Goal: Task Accomplishment & Management: Manage account settings

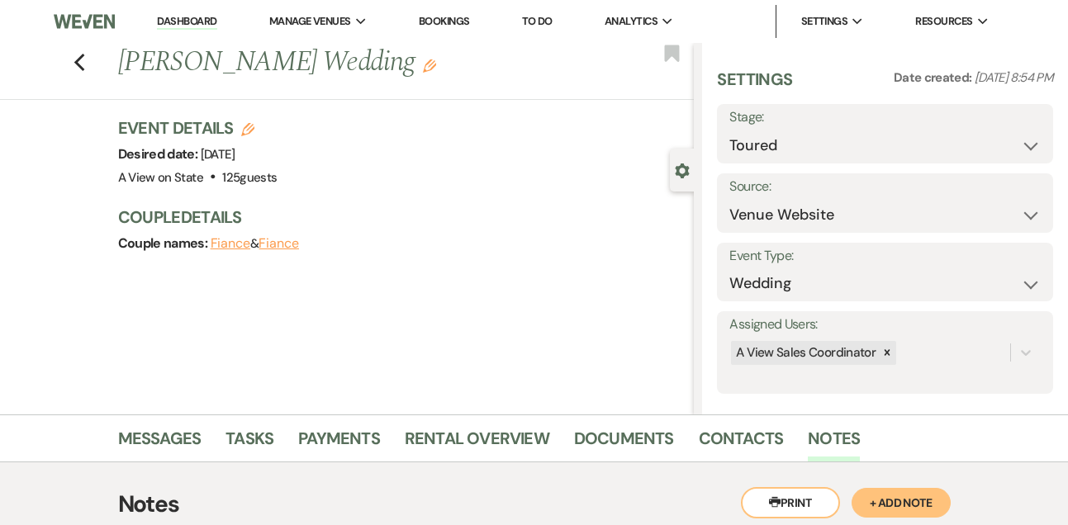
select select "5"
click at [173, 28] on link "Dashboard" at bounding box center [186, 22] width 59 height 16
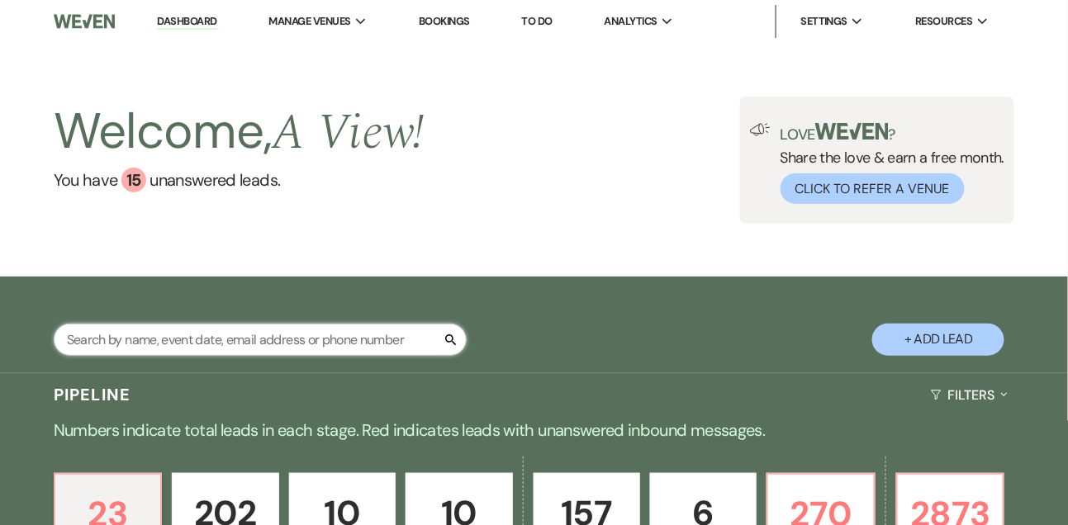
click at [185, 356] on input "text" at bounding box center [260, 340] width 413 height 32
type input "[PERSON_NAME]"
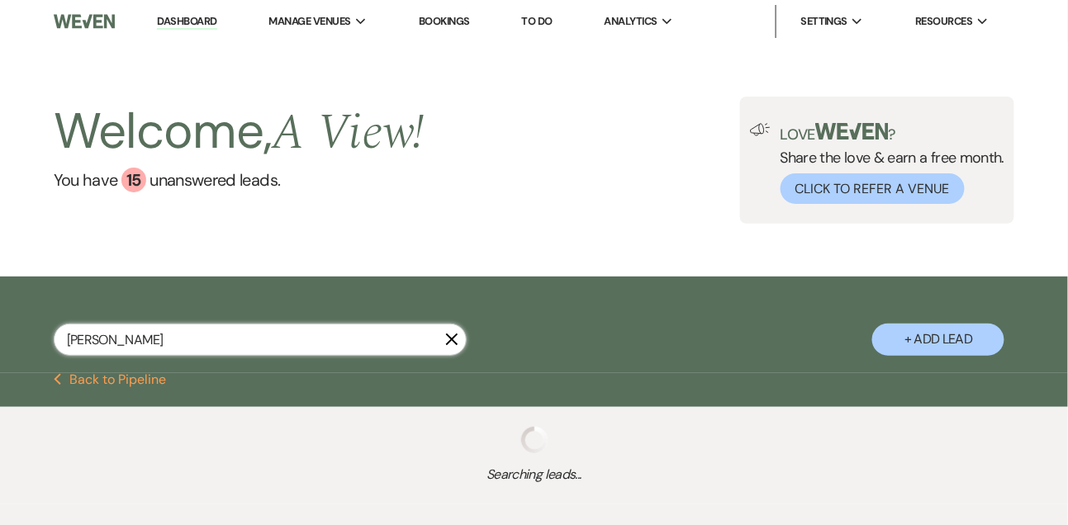
select select "8"
select select "4"
select select "9"
select select "8"
select select "4"
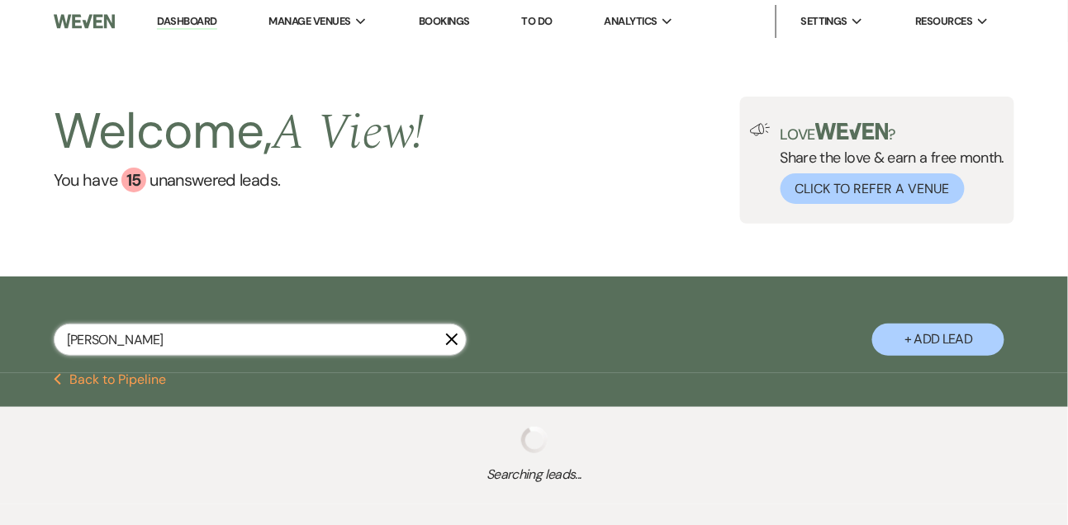
select select "5"
select select "8"
select select "5"
select select "8"
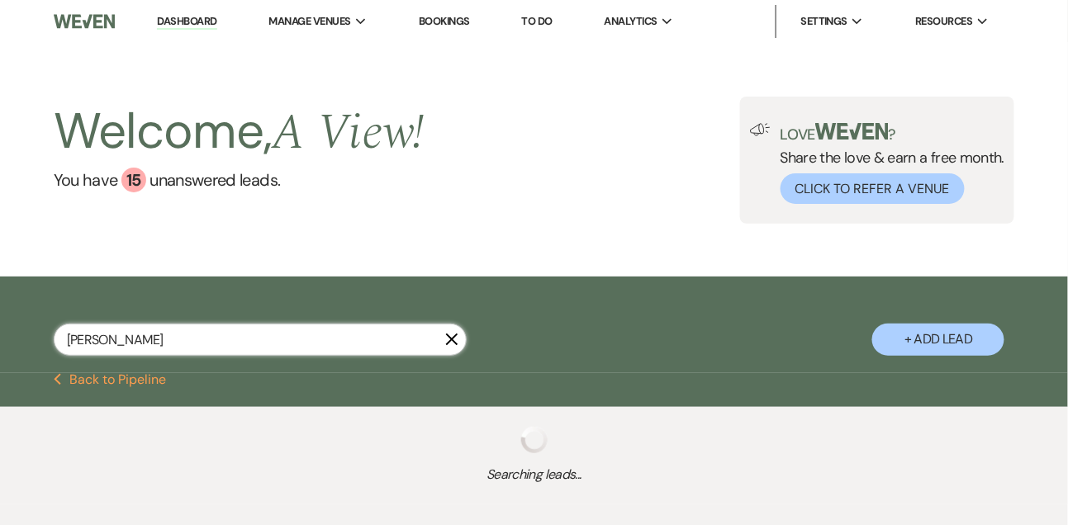
select select "8"
select select "4"
select select "8"
select select "5"
select select "8"
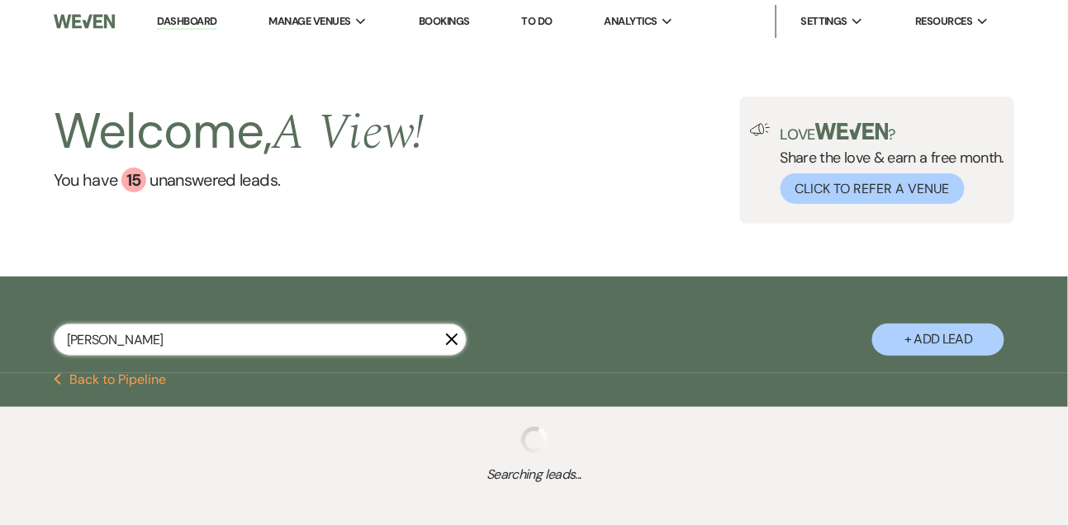
select select "4"
select select "8"
select select "4"
select select "8"
select select "4"
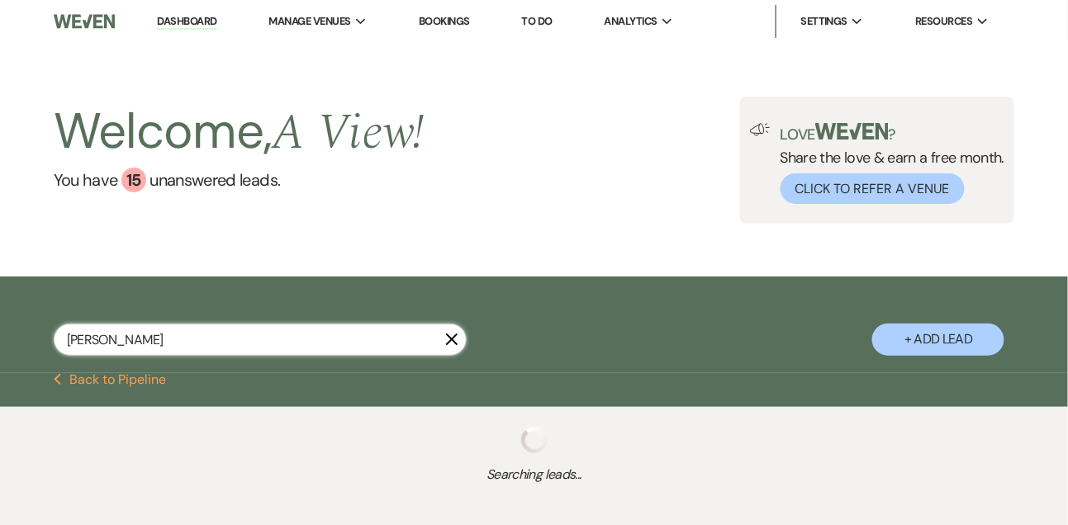
select select "8"
select select "5"
select select "8"
select select "4"
select select "8"
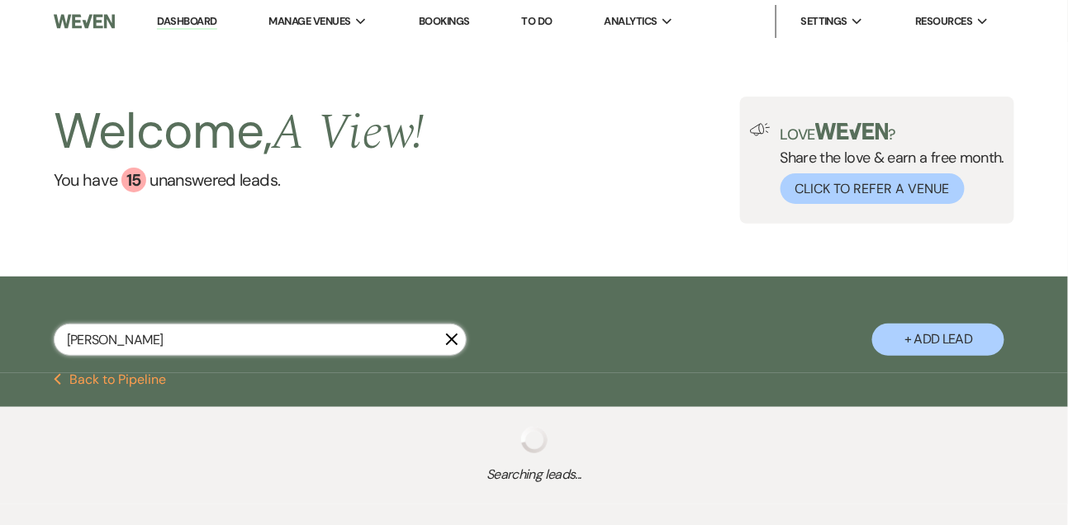
select select "5"
select select "8"
select select "5"
select select "8"
select select "5"
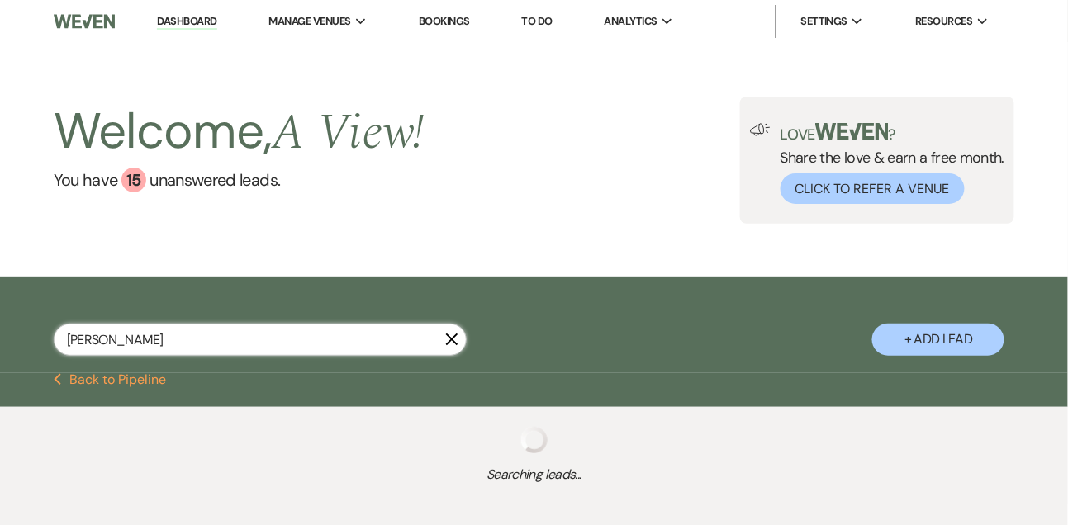
select select "8"
select select "4"
select select "8"
select select "4"
select select "5"
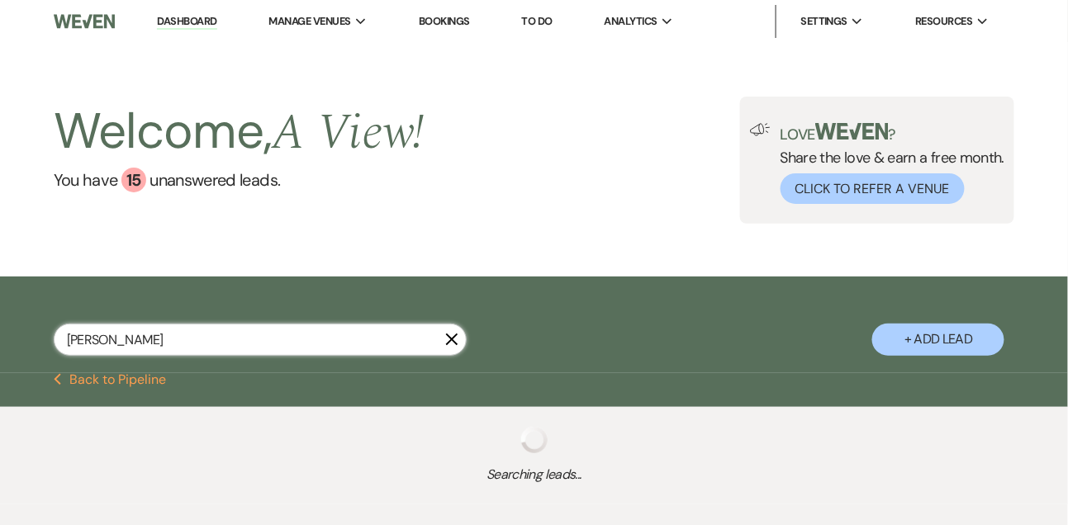
select select "8"
select select "10"
select select "8"
select select "5"
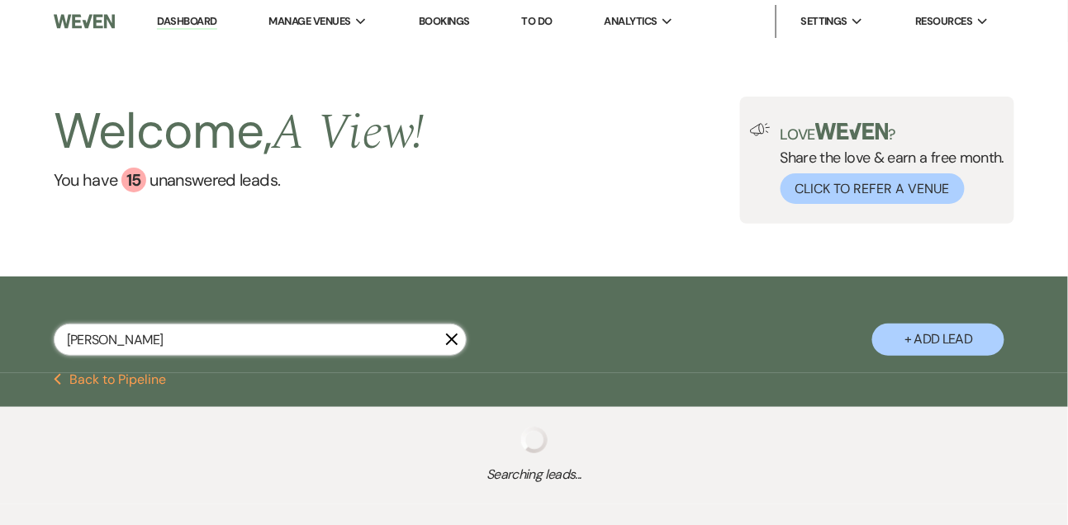
select select "8"
select select "4"
select select "8"
select select "4"
select select "8"
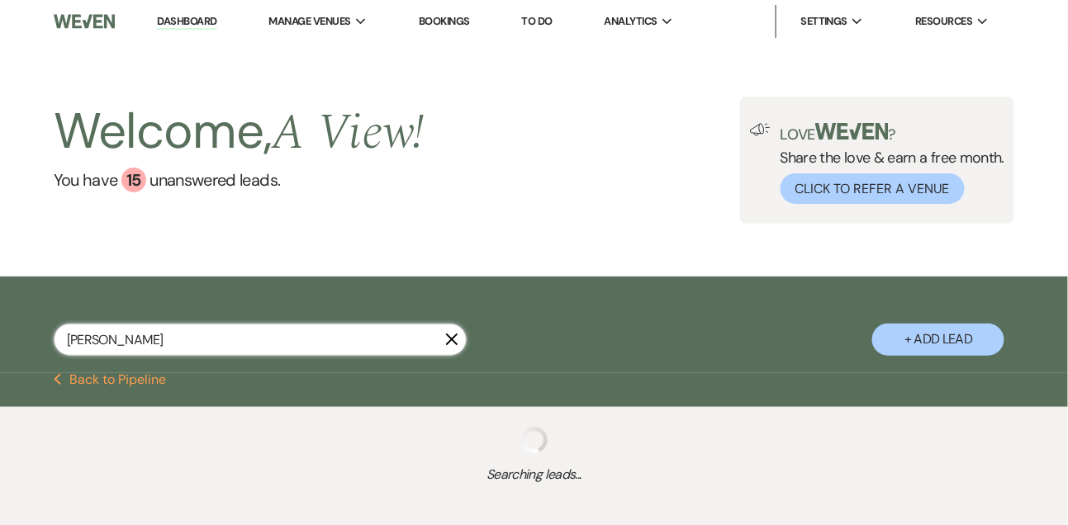
select select "8"
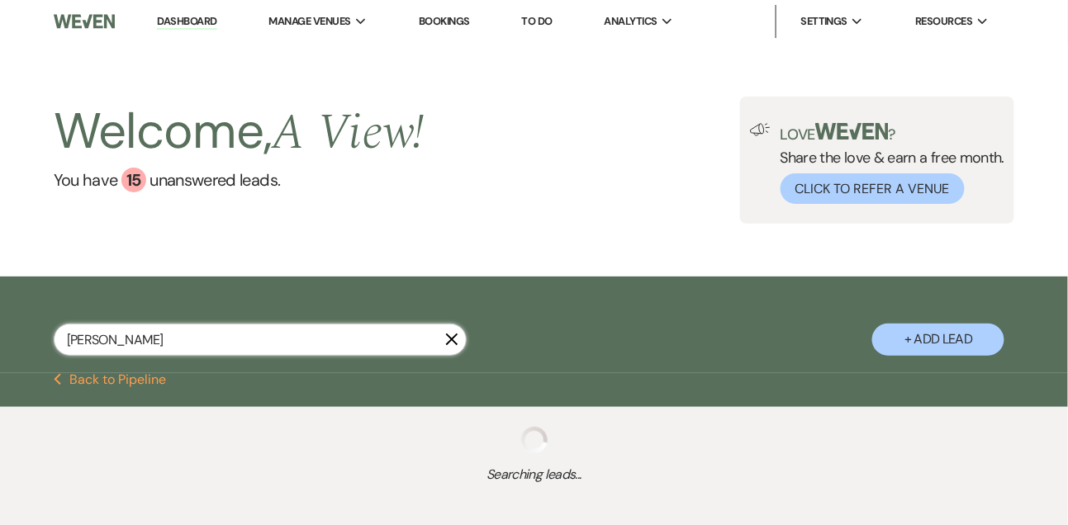
select select "8"
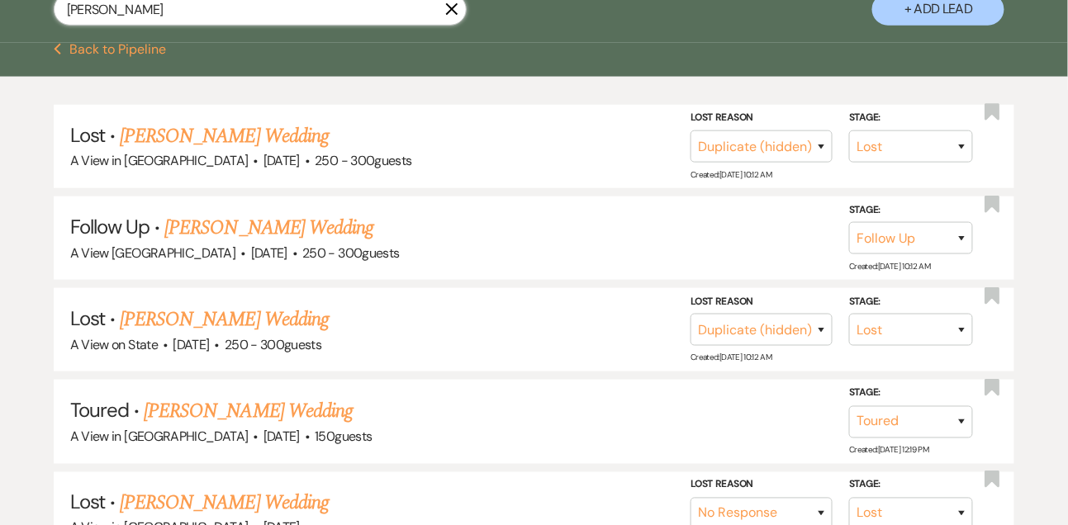
scroll to position [376, 0]
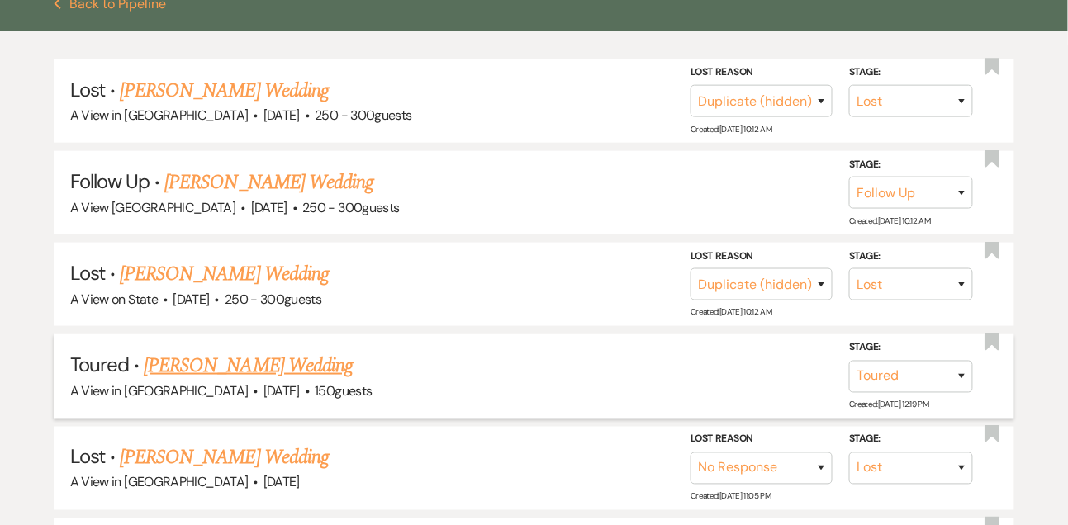
type input "[PERSON_NAME]"
click at [234, 373] on link "[PERSON_NAME] Wedding" at bounding box center [248, 366] width 209 height 30
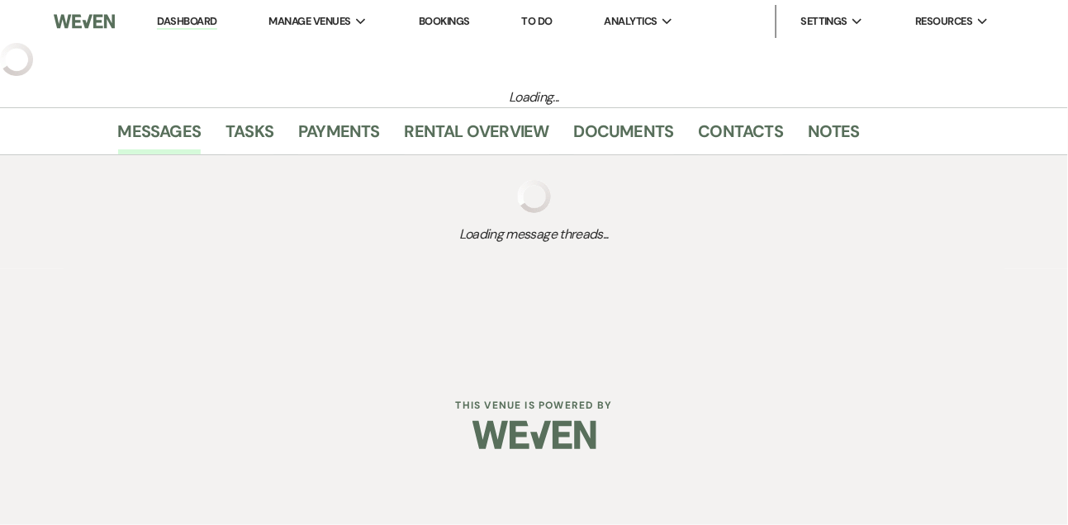
select select "5"
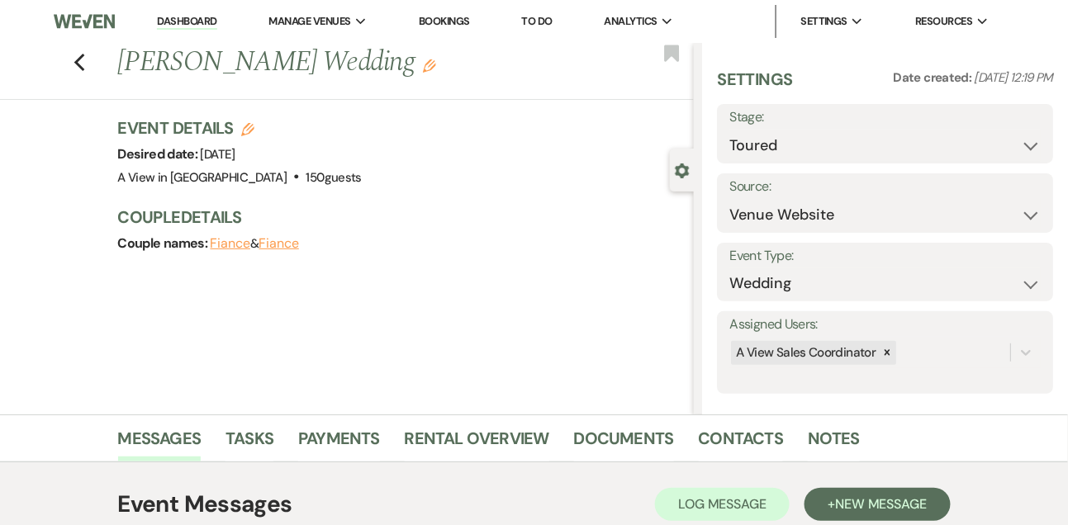
click at [423, 65] on icon "Edit" at bounding box center [429, 65] width 13 height 13
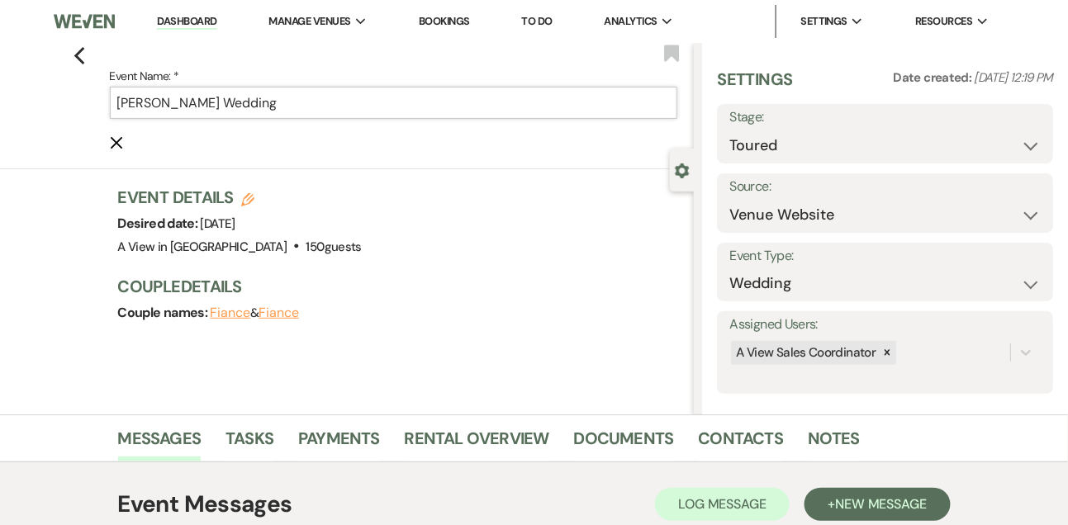
click at [197, 100] on input "[PERSON_NAME] Wedding" at bounding box center [394, 103] width 568 height 32
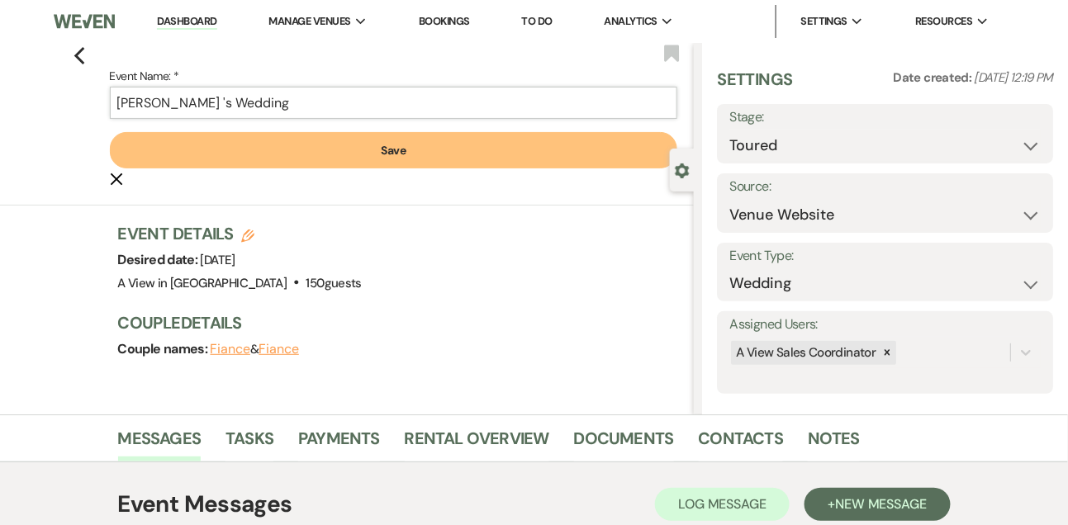
paste input "& [PERSON_NAME]"
type input "[PERSON_NAME] & [PERSON_NAME] Wedding"
click at [202, 158] on button "Save" at bounding box center [394, 150] width 568 height 36
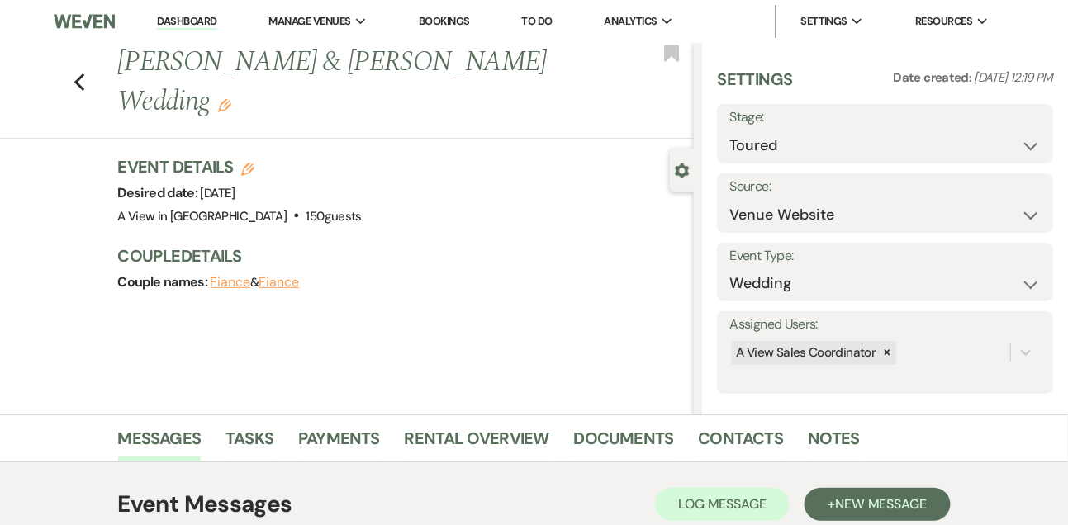
click at [249, 163] on icon "Edit" at bounding box center [247, 169] width 13 height 13
select select "751"
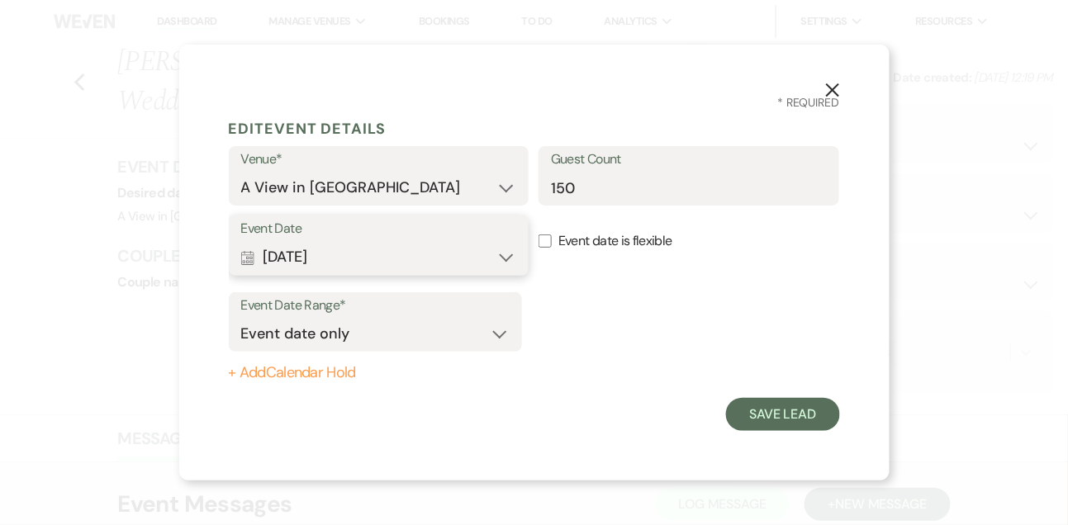
click at [433, 264] on button "Calendar [DATE] Expand" at bounding box center [379, 257] width 276 height 33
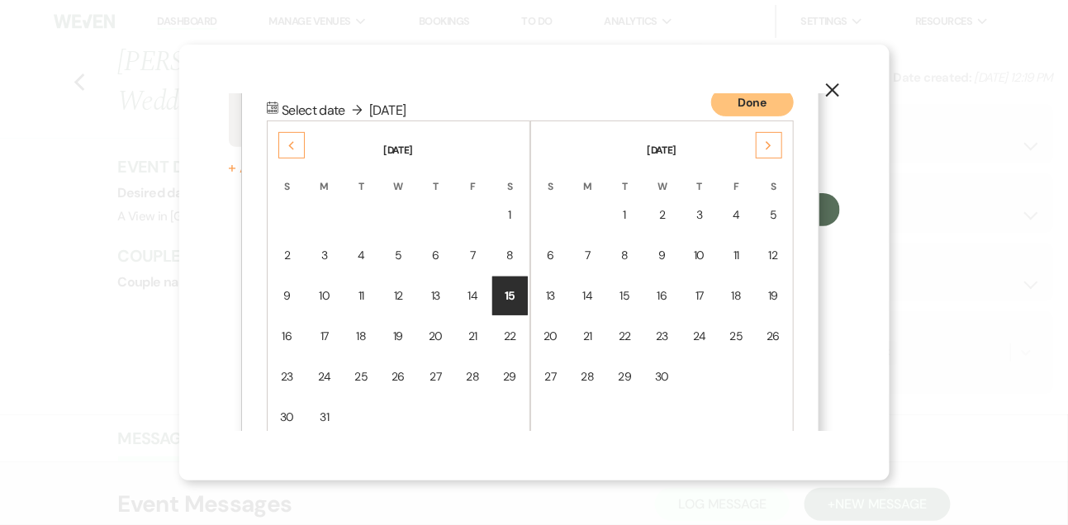
scroll to position [211, 0]
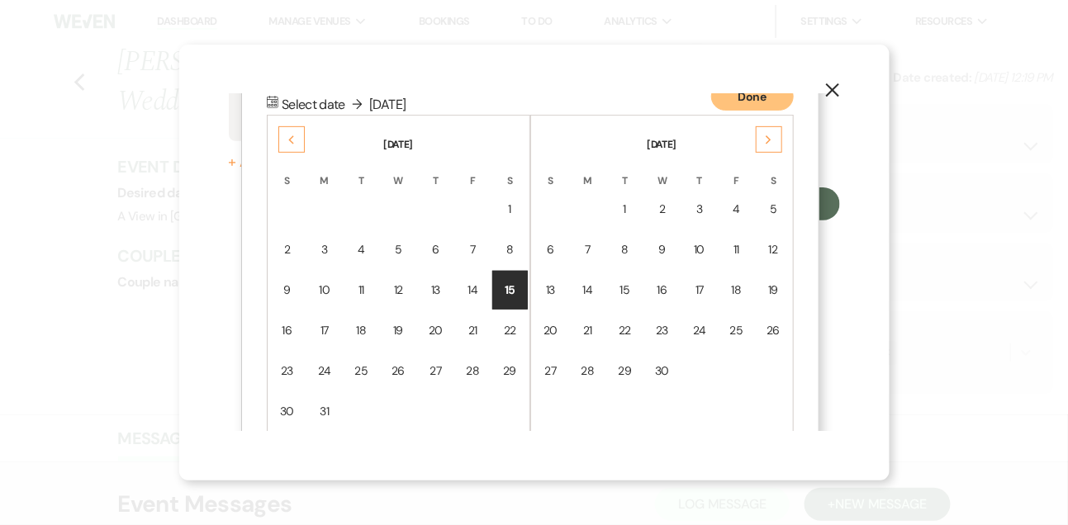
click at [292, 138] on use at bounding box center [291, 140] width 6 height 9
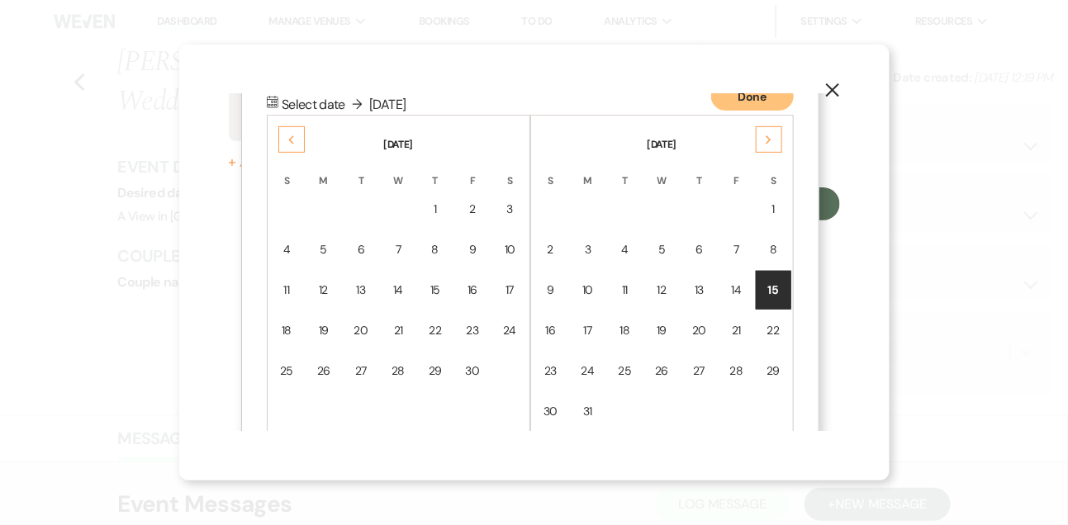
click at [292, 138] on use at bounding box center [291, 140] width 6 height 9
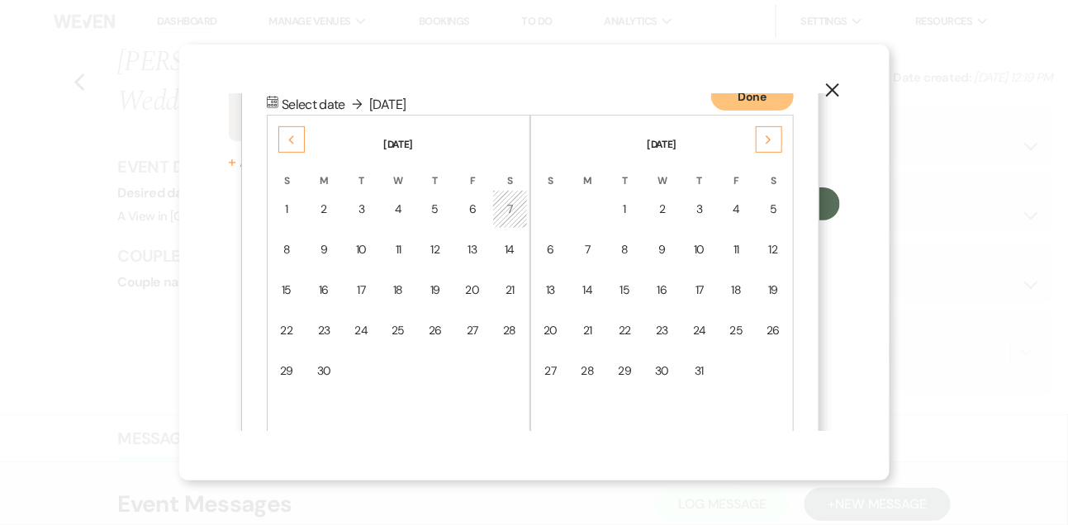
click at [292, 138] on use at bounding box center [291, 140] width 6 height 9
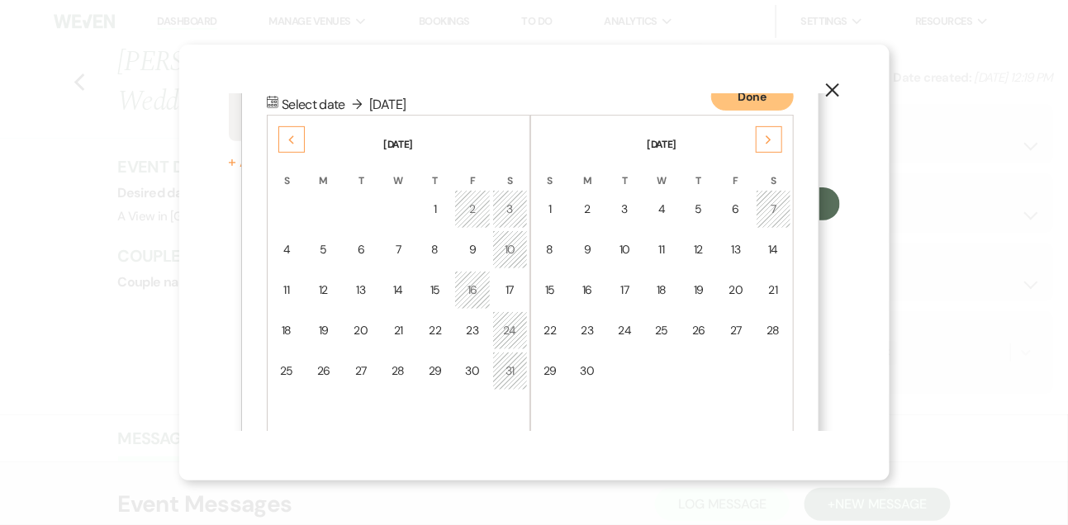
click at [292, 138] on use at bounding box center [291, 140] width 6 height 9
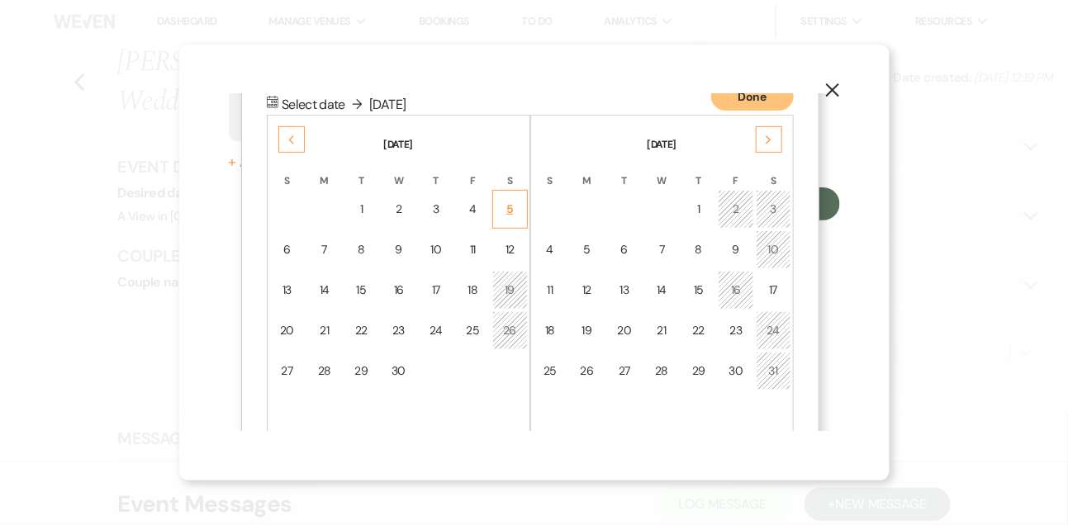
click at [507, 201] on div "5" at bounding box center [510, 209] width 14 height 17
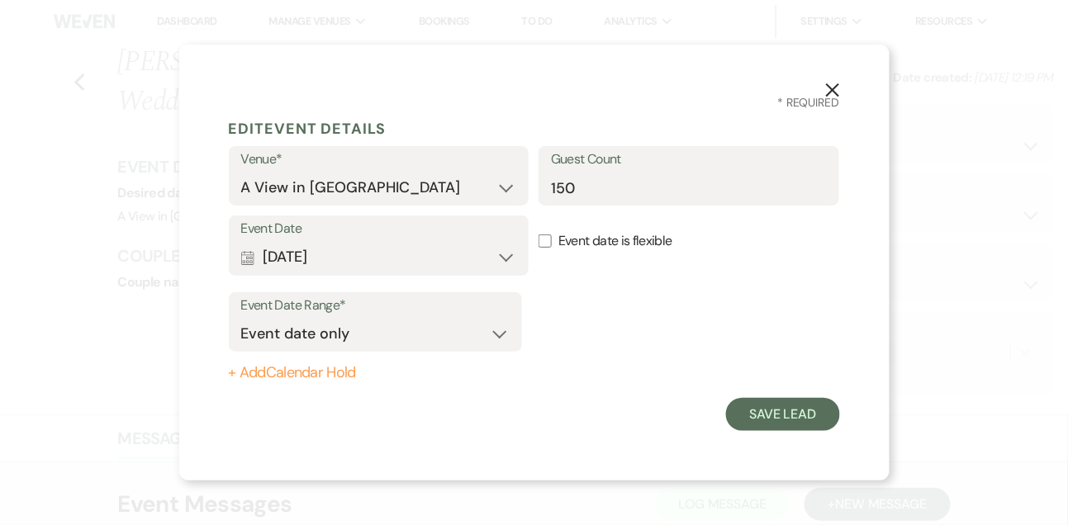
scroll to position [0, 0]
click at [818, 404] on button "Save Lead" at bounding box center [782, 414] width 113 height 33
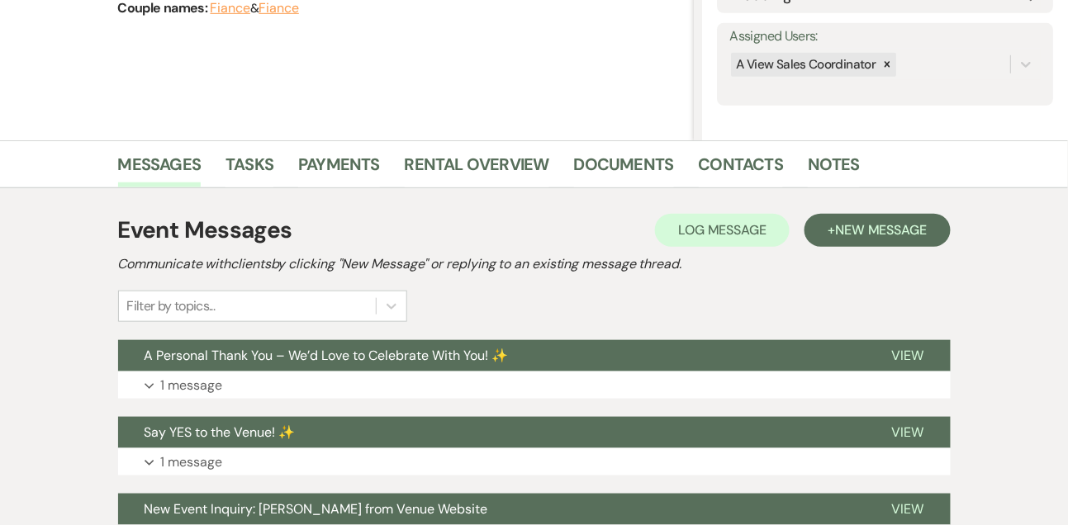
scroll to position [314, 0]
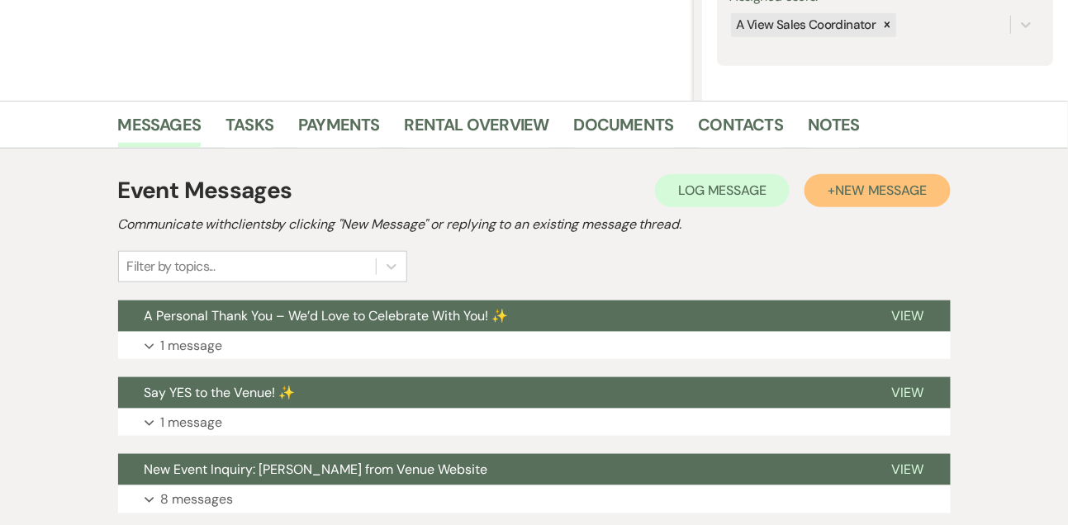
click at [861, 176] on button "+ New Message" at bounding box center [877, 190] width 145 height 33
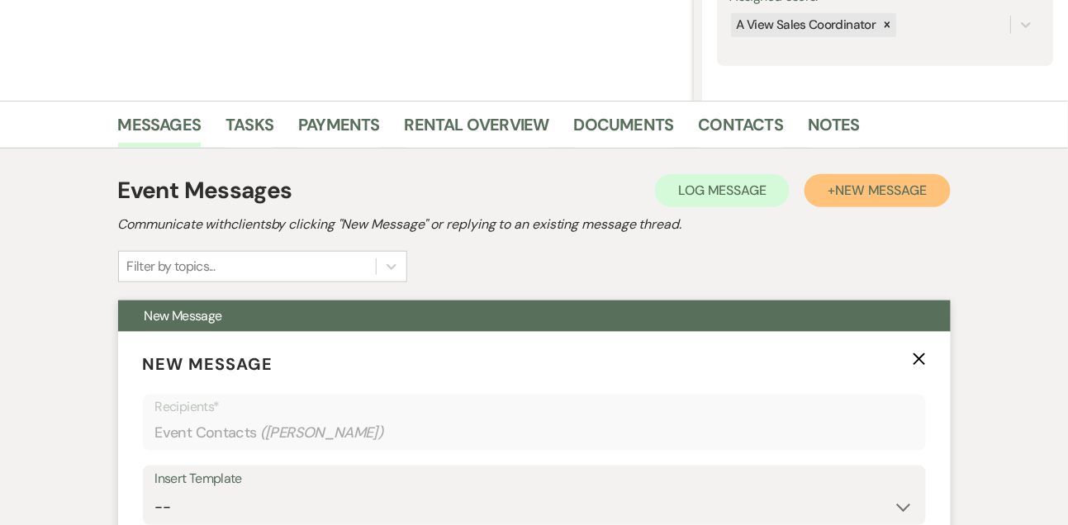
scroll to position [601, 0]
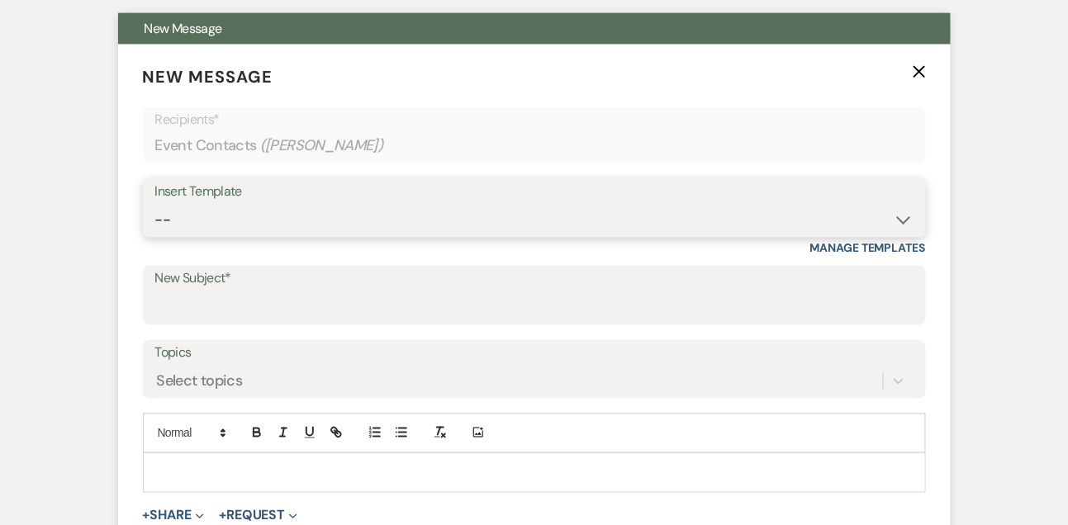
click at [207, 228] on select "-- Tour Confirmation Contract (Pre-Booked Leads) Out of office Inquiry Email Al…" at bounding box center [534, 220] width 758 height 32
select select "3260"
click at [155, 204] on select "-- Tour Confirmation Contract (Pre-Booked Leads) Out of office Inquiry Email Al…" at bounding box center [534, 220] width 758 height 32
type input "A View in [GEOGRAPHIC_DATA] Wedding Contract 🎉"
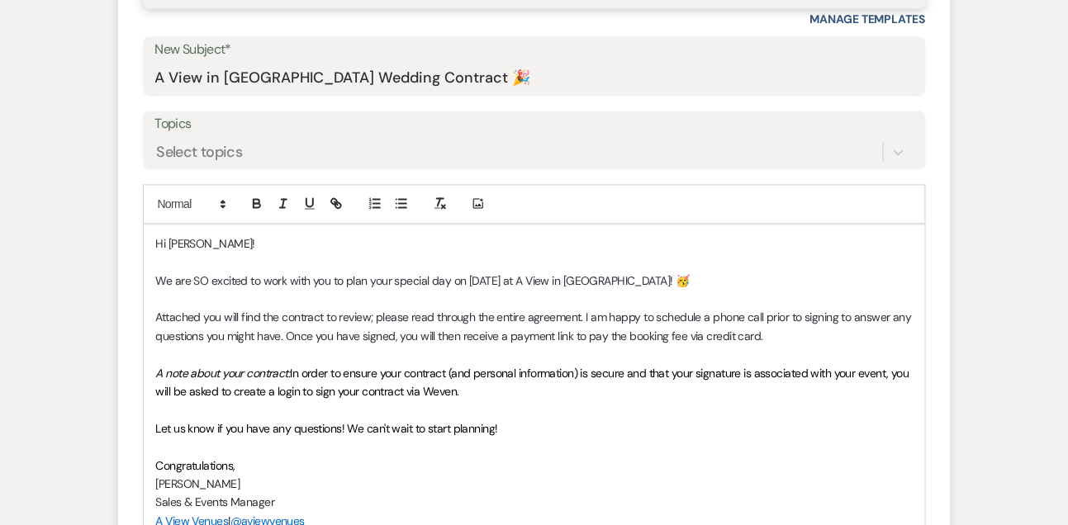
scroll to position [832, 0]
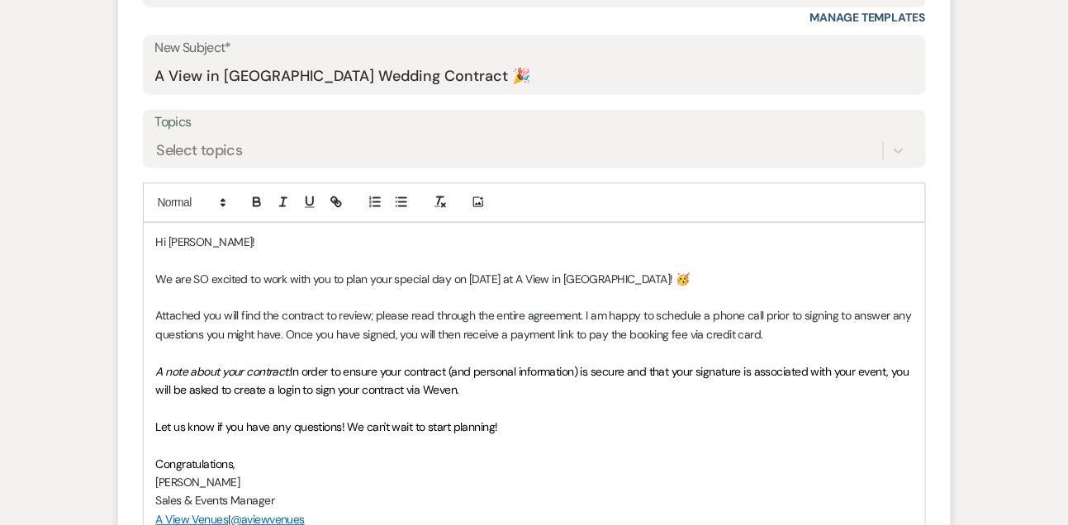
click at [235, 241] on p "Hi [PERSON_NAME]!" at bounding box center [534, 243] width 757 height 18
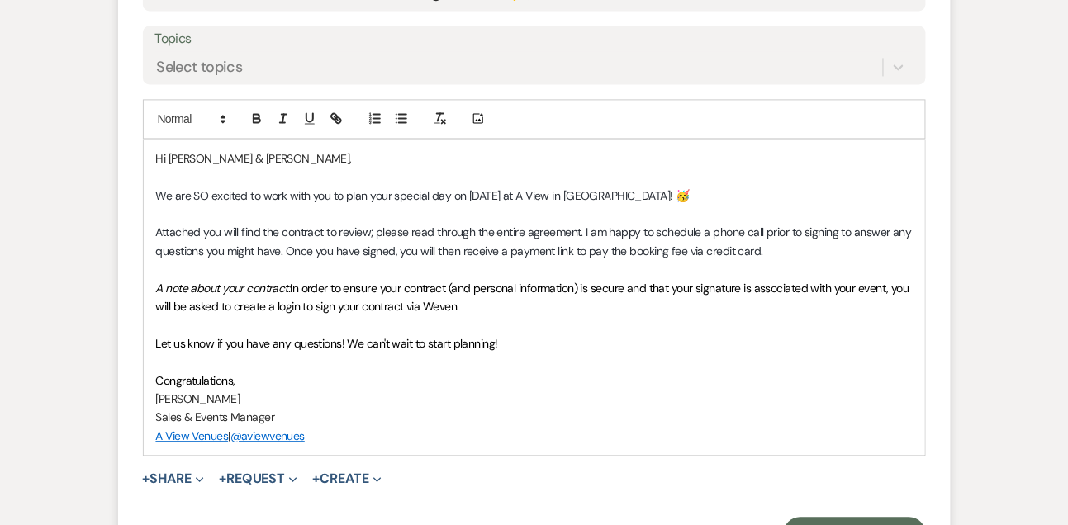
scroll to position [930, 0]
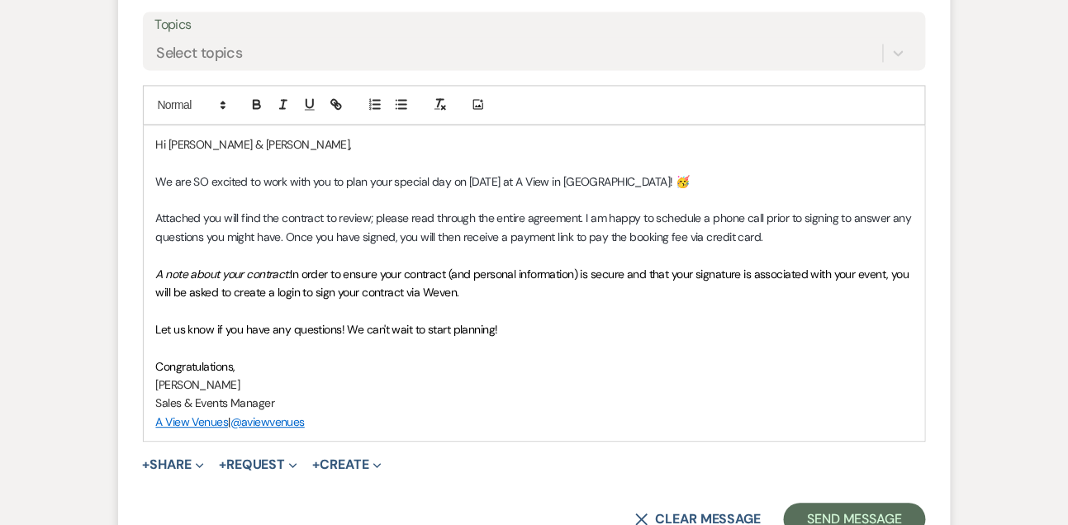
drag, startPoint x: 402, startPoint y: 232, endPoint x: 804, endPoint y: 227, distance: 401.5
click at [805, 229] on p "Attached you will find the contract to review; please read through the entire a…" at bounding box center [534, 227] width 757 height 37
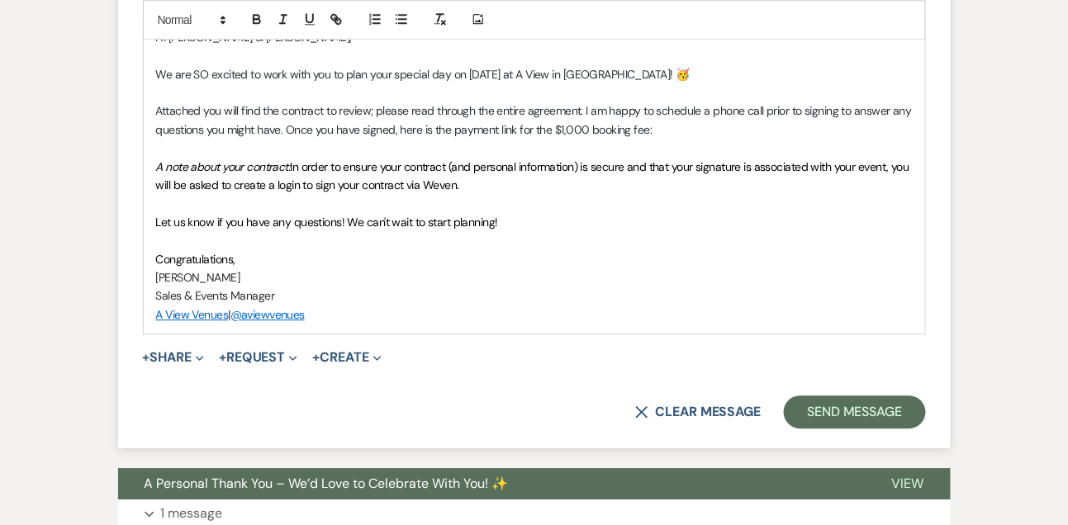
scroll to position [1059, 0]
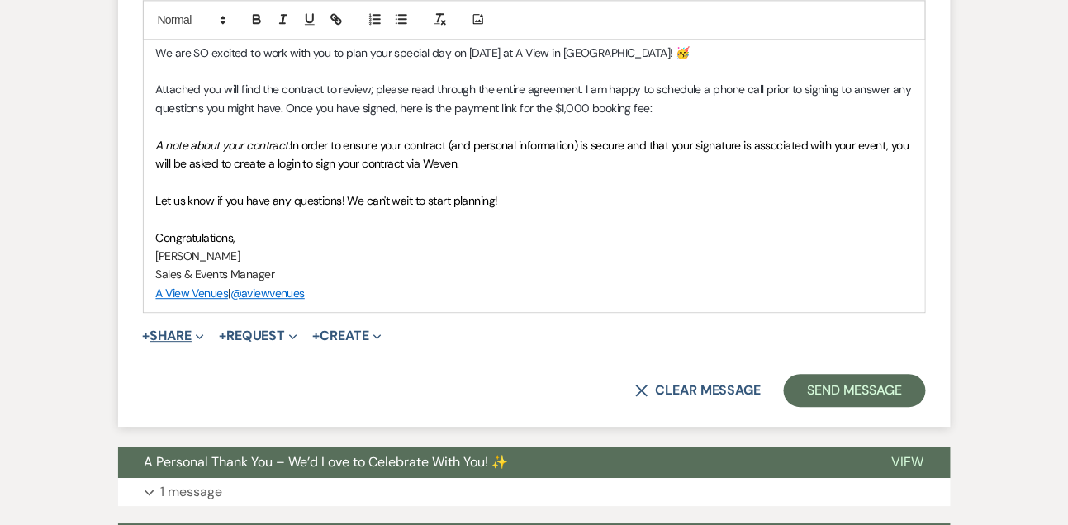
click at [185, 330] on button "+ Share Expand" at bounding box center [174, 336] width 62 height 13
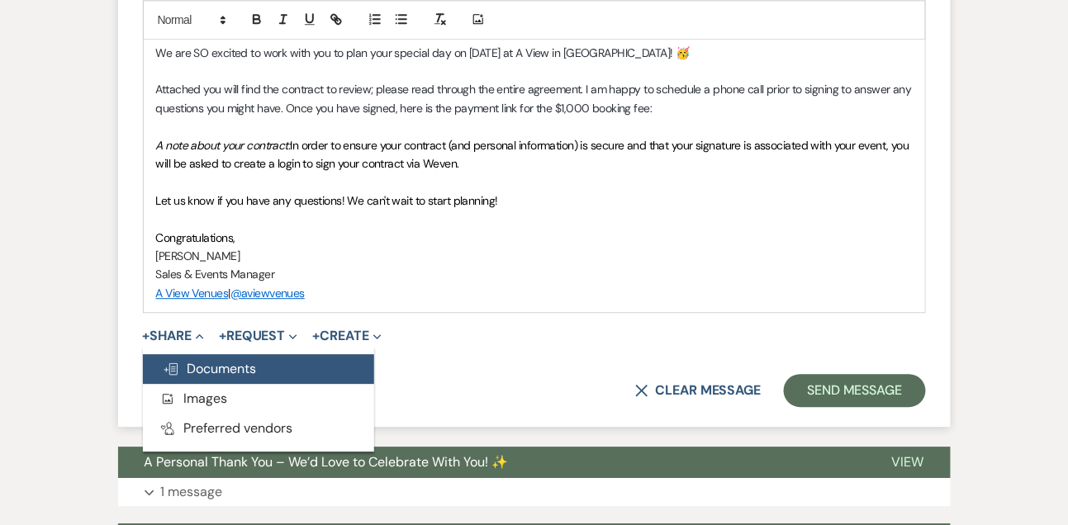
click at [189, 363] on span "Doc Upload Documents" at bounding box center [210, 368] width 94 height 17
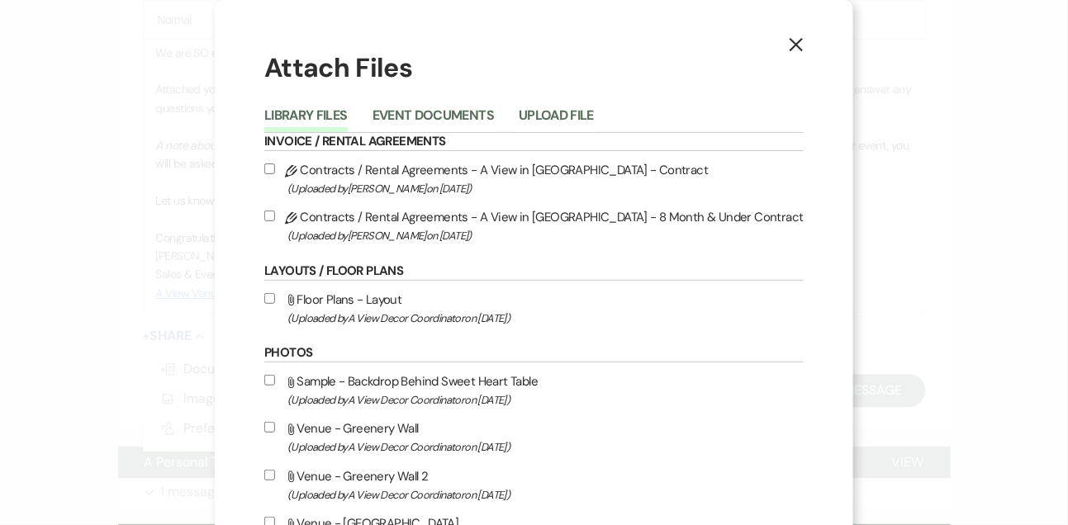
click at [275, 164] on input "Pencil Contracts / Rental Agreements - A View in [GEOGRAPHIC_DATA] - Contract (…" at bounding box center [269, 169] width 11 height 11
checkbox input "true"
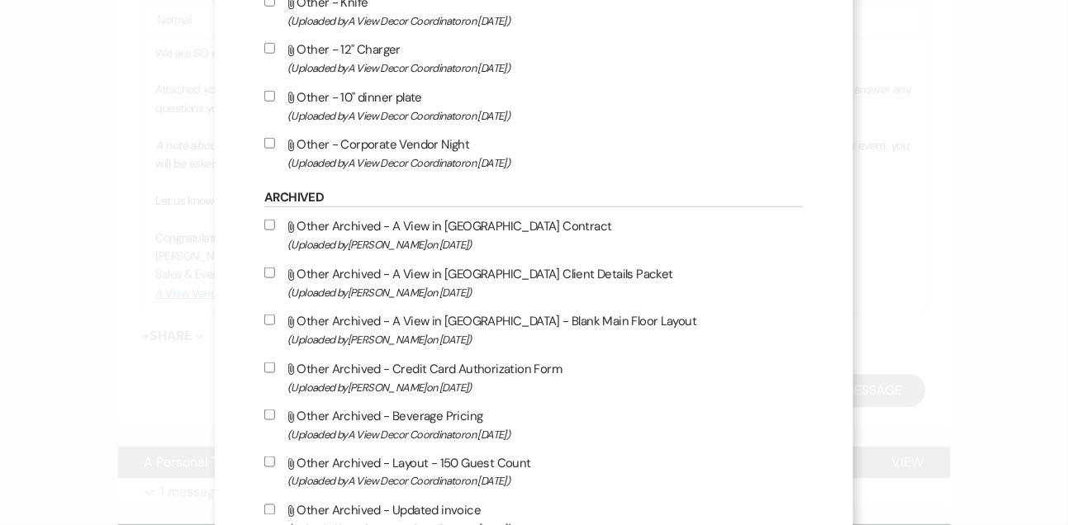
scroll to position [2184, 0]
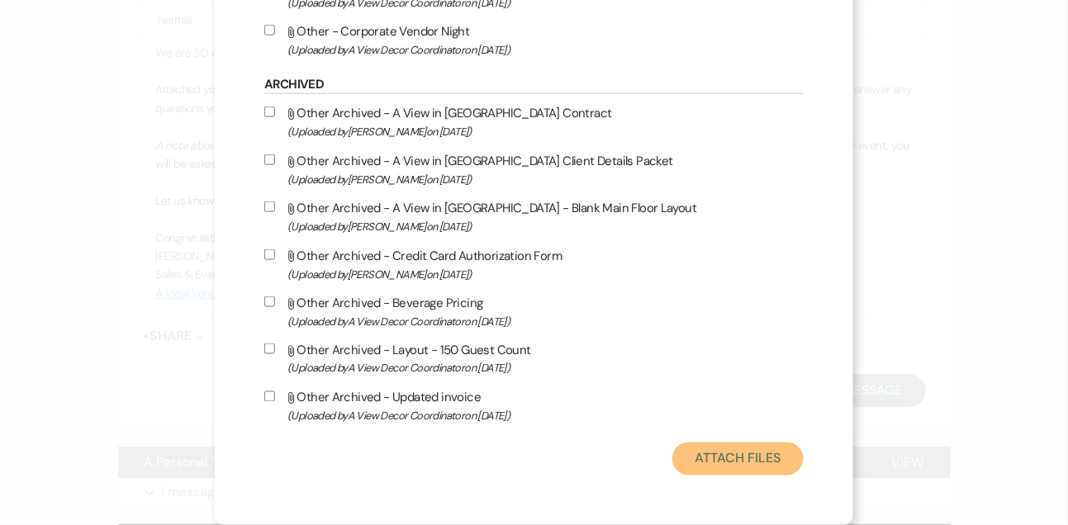
click at [679, 465] on button "Attach Files" at bounding box center [737, 459] width 131 height 33
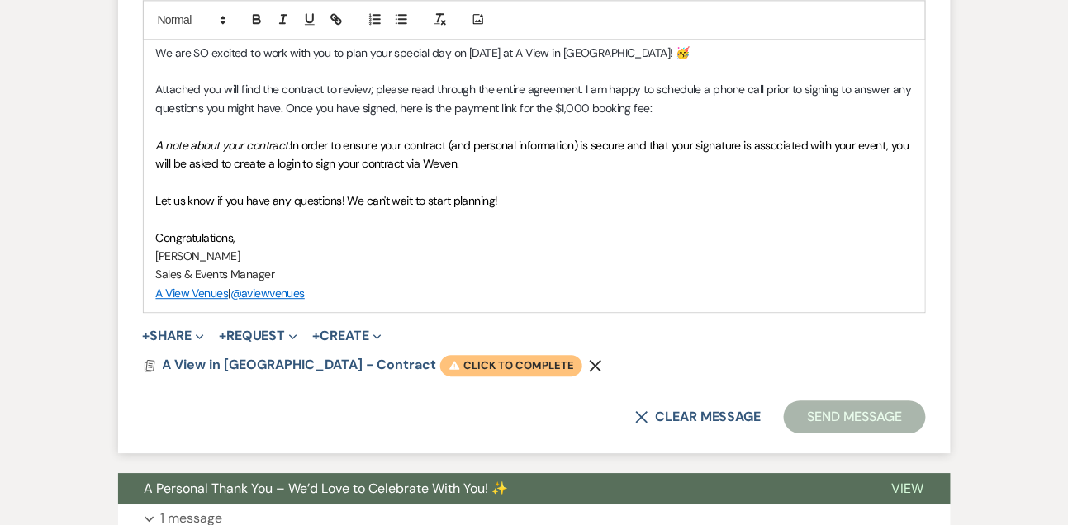
click at [487, 361] on span "Warning Click to complete" at bounding box center [511, 365] width 142 height 21
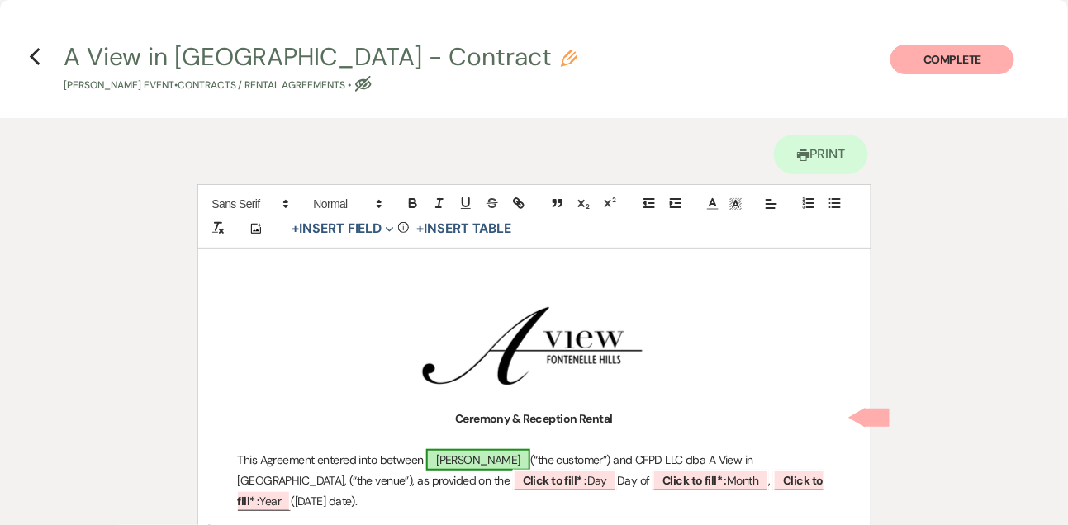
click at [473, 459] on span "[PERSON_NAME]" at bounding box center [478, 459] width 104 height 21
select select "smartCustomField"
select select "owner"
select select "{{clientNames}}"
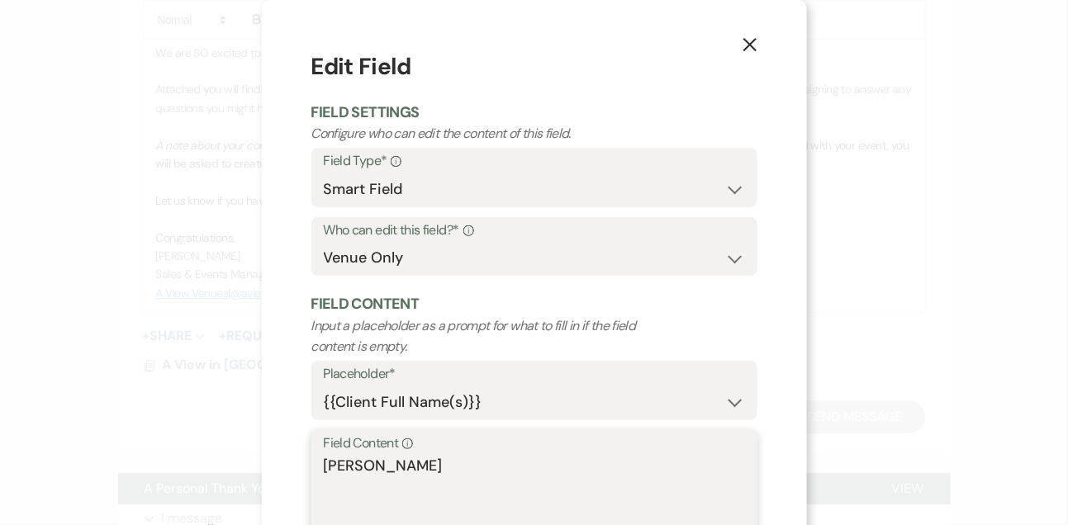
click at [478, 458] on textarea "[PERSON_NAME]" at bounding box center [534, 496] width 421 height 83
paste textarea "& [PERSON_NAME]"
type textarea "[PERSON_NAME] & [PERSON_NAME]"
click at [506, 264] on select "Both Venue & Client Client Only Venue Only" at bounding box center [534, 258] width 421 height 32
select select "clientAndOwner"
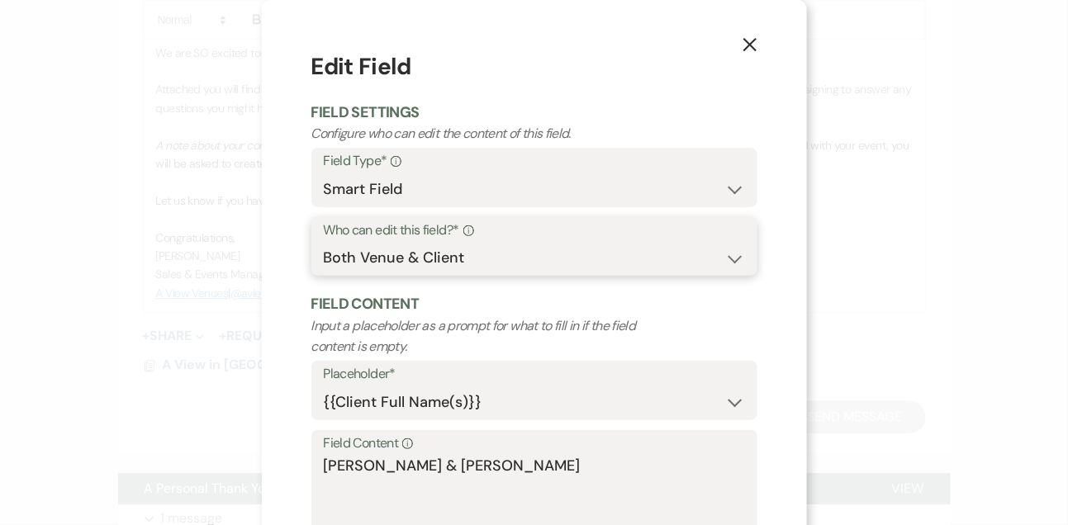
click at [324, 242] on select "Both Venue & Client Client Only Venue Only" at bounding box center [534, 258] width 421 height 32
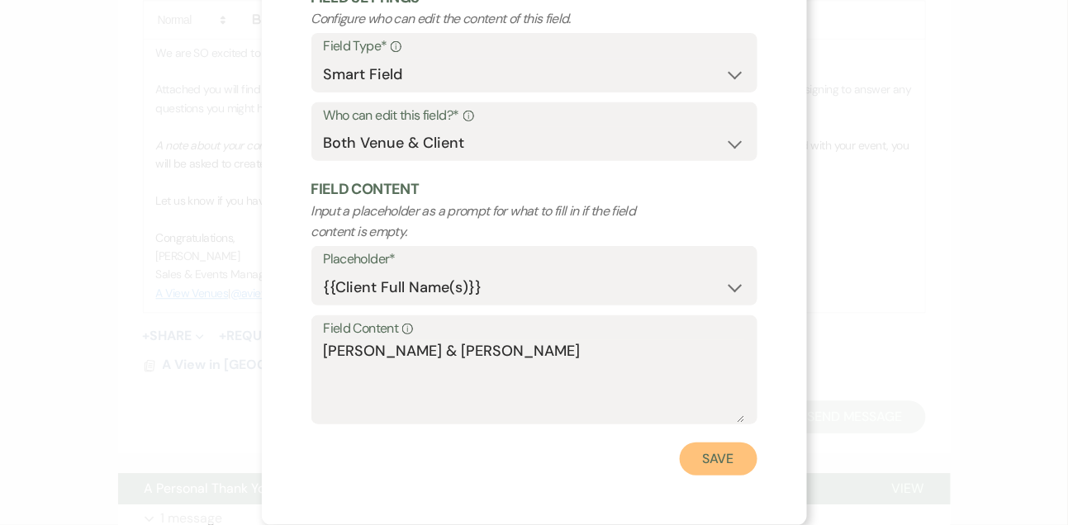
click at [715, 466] on button "Save" at bounding box center [719, 459] width 78 height 33
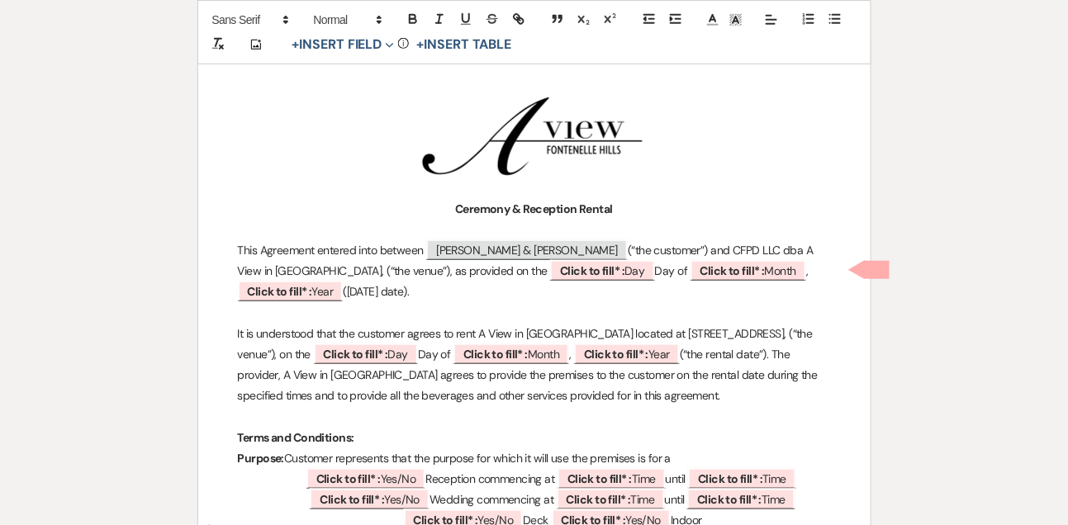
scroll to position [284, 0]
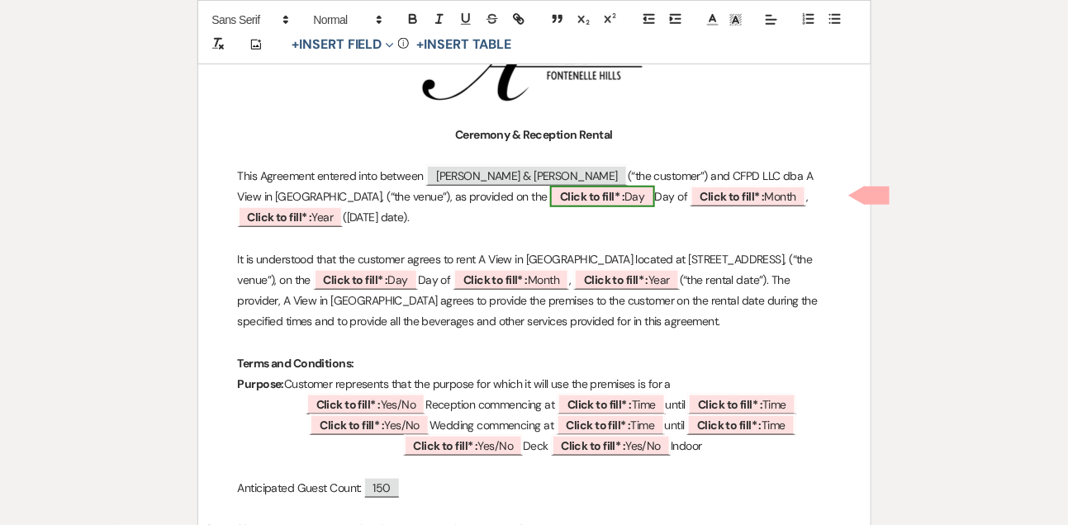
click at [562, 200] on span "Click to fill* : Day" at bounding box center [602, 196] width 104 height 21
select select "owner"
select select "custom_placeholder"
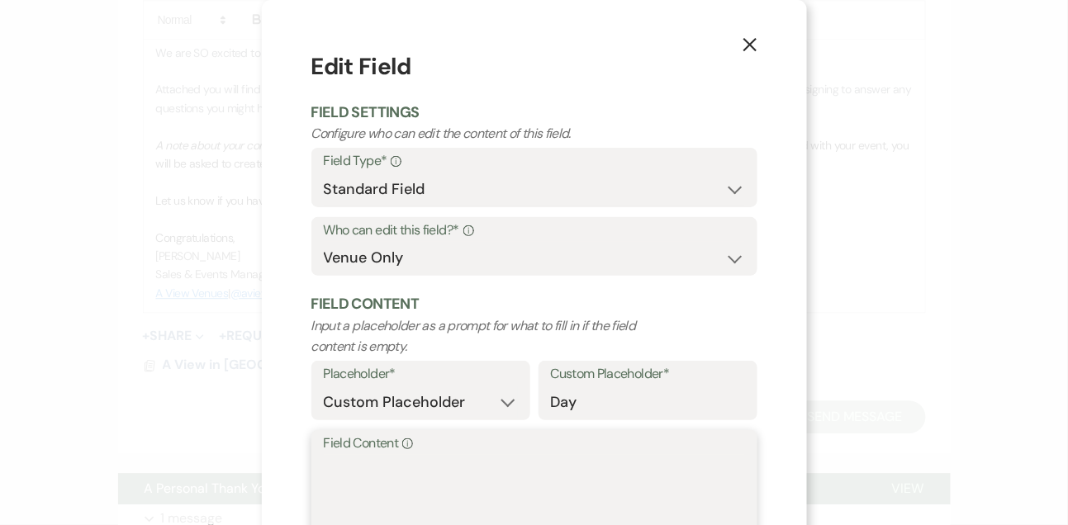
click at [436, 469] on textarea "Field Content Info" at bounding box center [534, 496] width 421 height 83
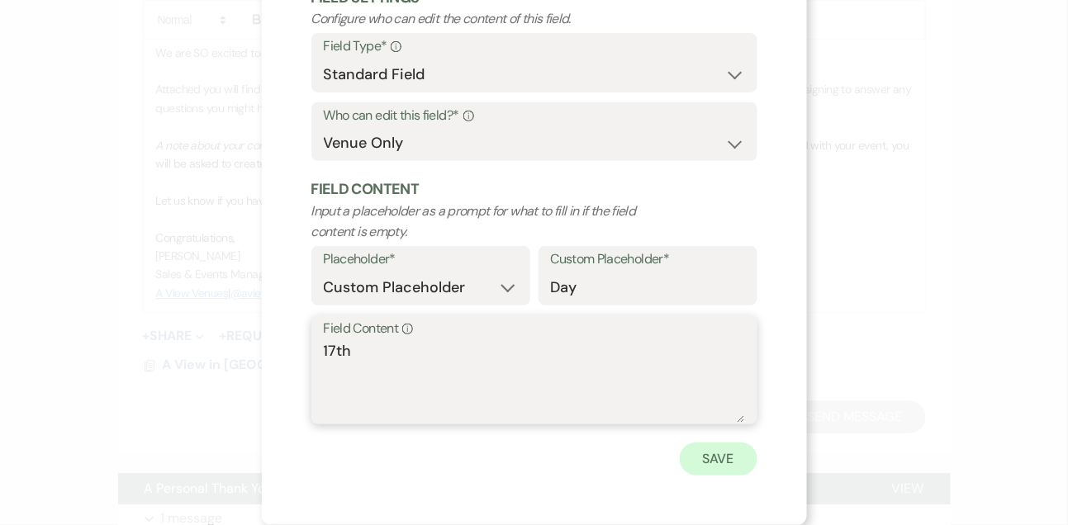
type textarea "17th"
click at [710, 449] on button "Save" at bounding box center [719, 459] width 78 height 33
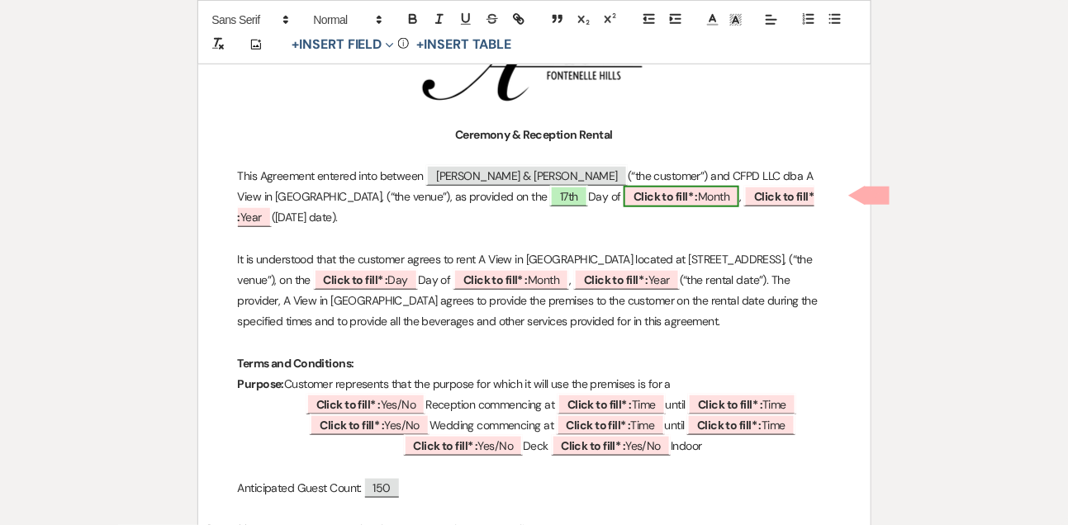
click at [634, 192] on b "Click to fill* :" at bounding box center [666, 196] width 64 height 15
select select "owner"
select select "custom_placeholder"
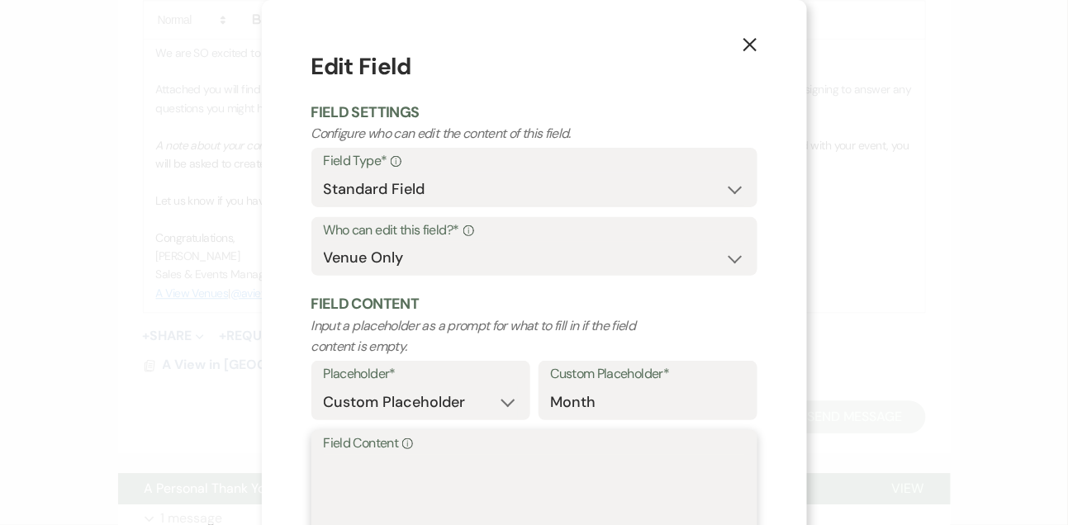
click at [382, 464] on textarea "Field Content Info" at bounding box center [534, 496] width 421 height 83
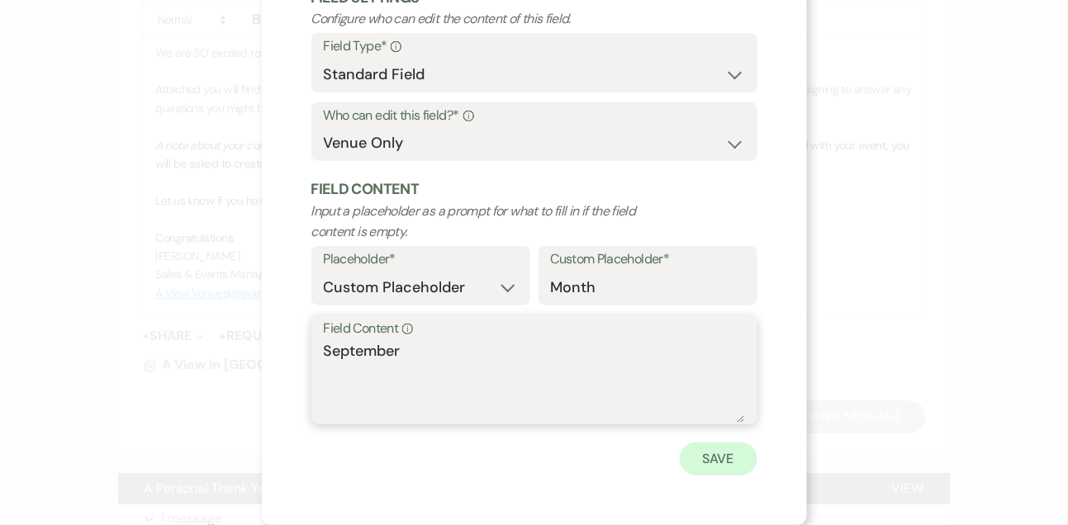
type textarea "September"
click at [722, 459] on button "Save" at bounding box center [719, 459] width 78 height 33
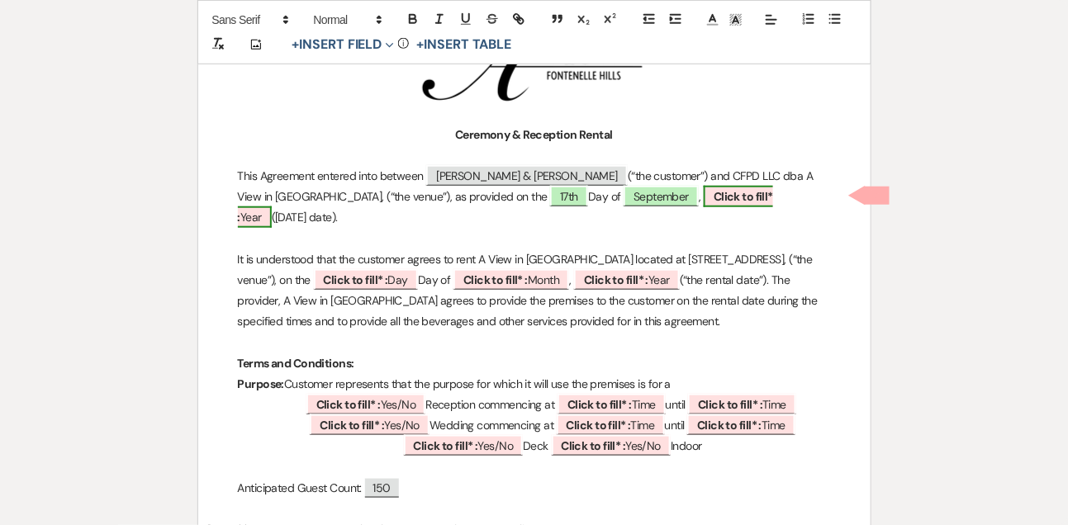
click at [679, 189] on b "Click to fill* :" at bounding box center [506, 207] width 536 height 36
select select "owner"
select select "custom_placeholder"
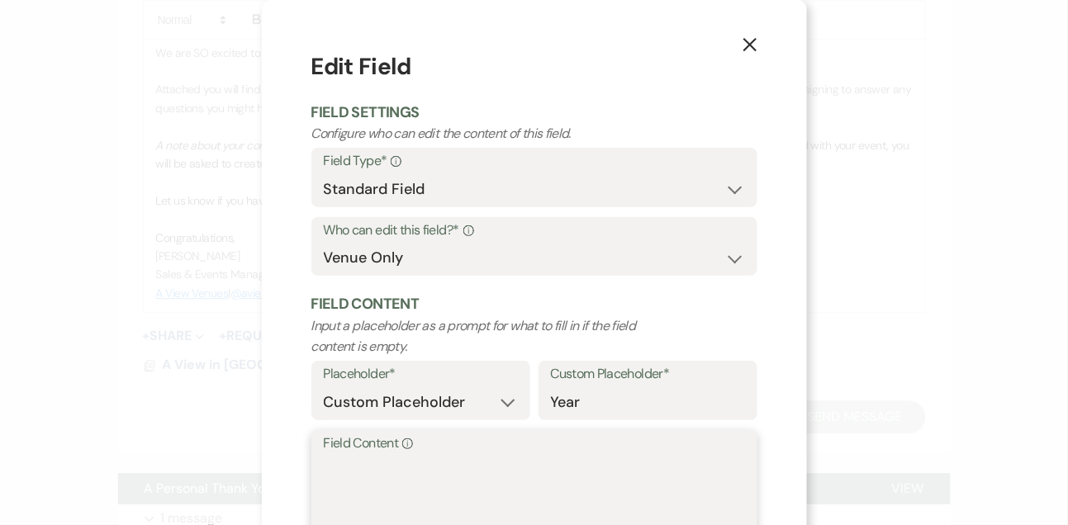
click at [414, 486] on textarea "Field Content Info" at bounding box center [534, 496] width 421 height 83
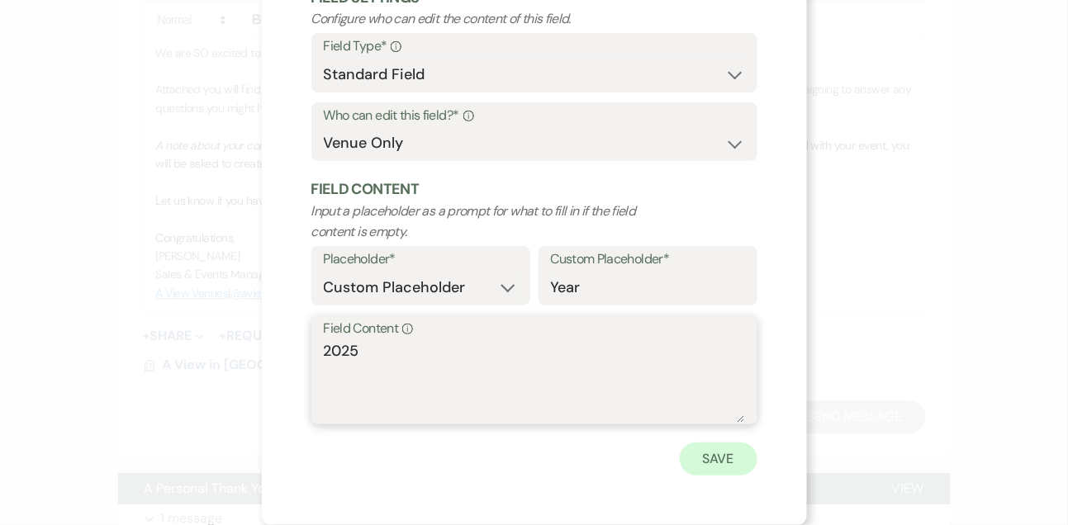
type textarea "2025"
click at [705, 454] on button "Save" at bounding box center [719, 459] width 78 height 33
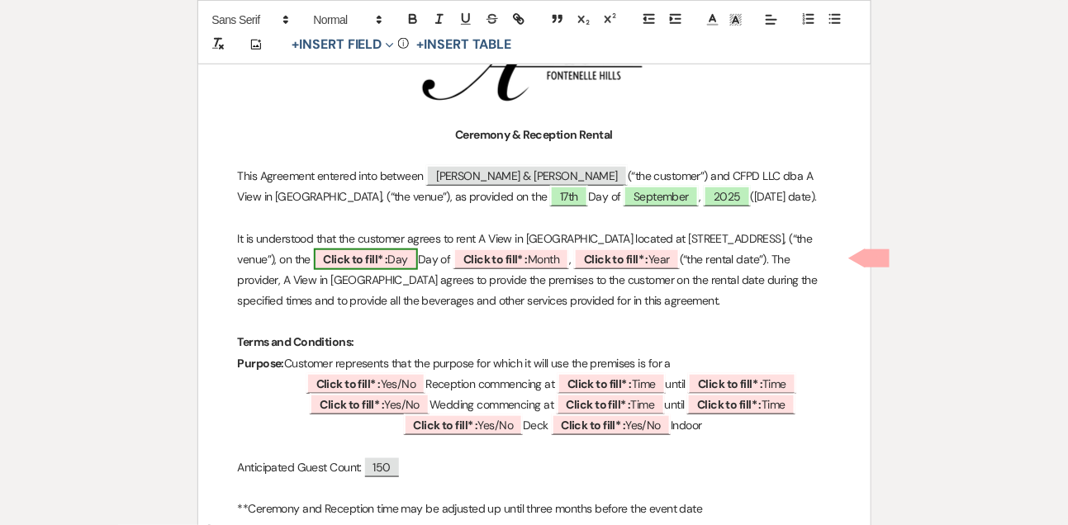
click at [404, 259] on span "Click to fill* : Day" at bounding box center [366, 259] width 104 height 21
select select "owner"
select select "custom_placeholder"
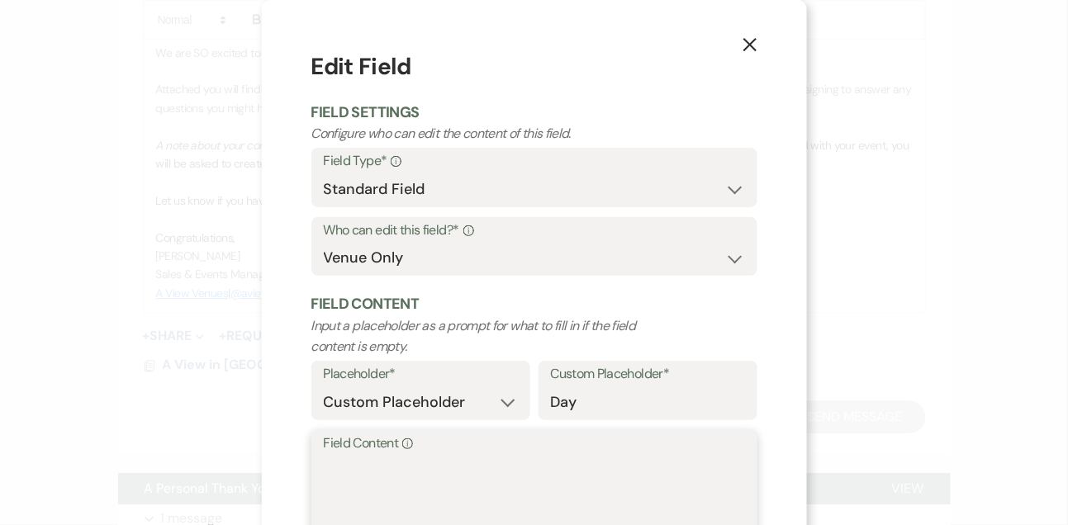
click at [375, 477] on textarea "Field Content Info" at bounding box center [534, 496] width 421 height 83
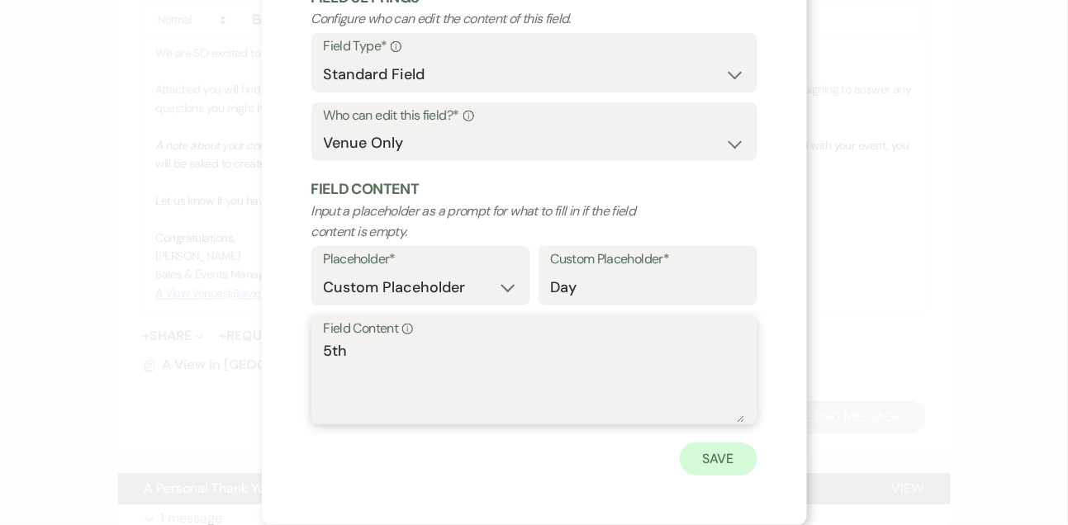
type textarea "5th"
click at [715, 463] on button "Save" at bounding box center [719, 459] width 78 height 33
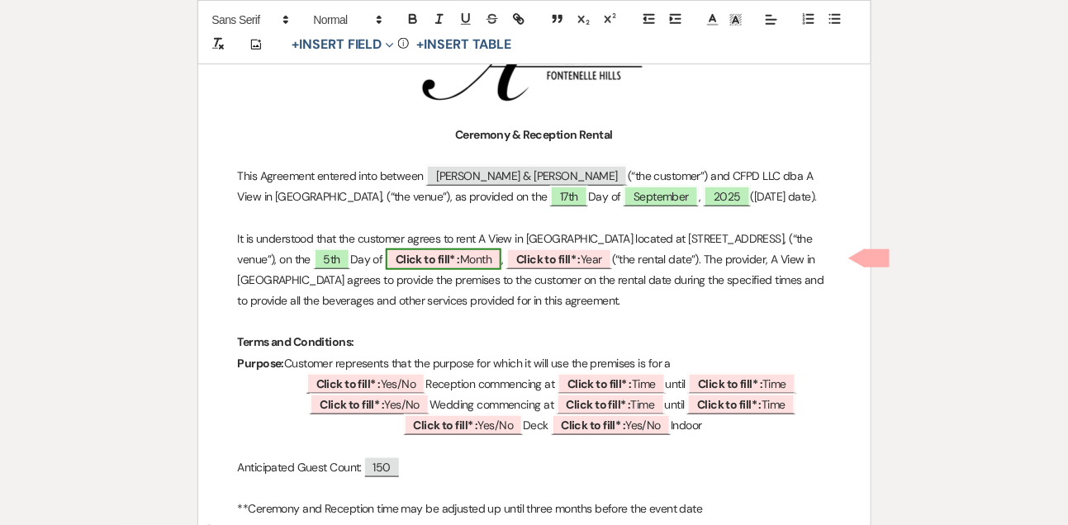
click at [460, 261] on b "Click to fill* :" at bounding box center [428, 259] width 64 height 15
select select "owner"
select select "custom_placeholder"
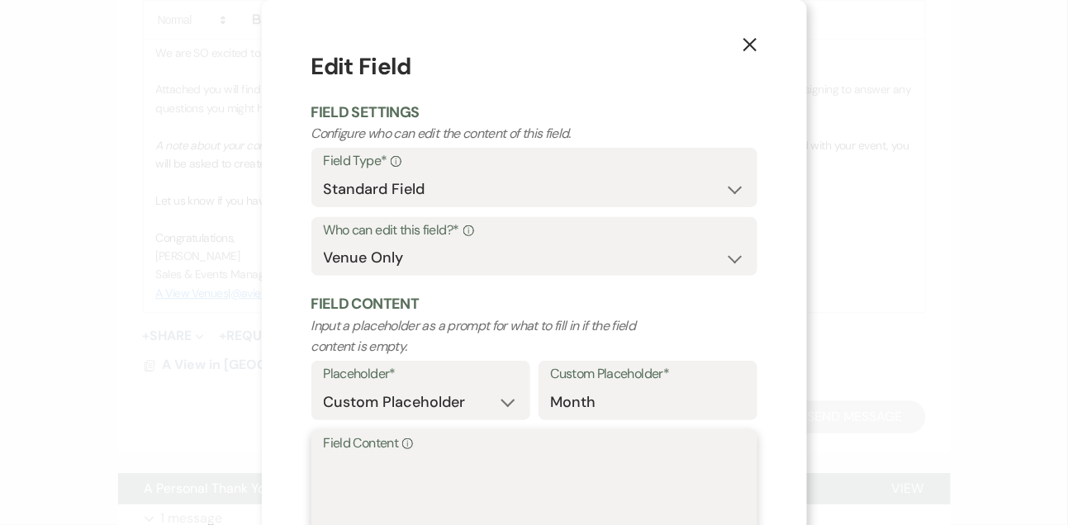
click at [394, 506] on textarea "Field Content Info" at bounding box center [534, 496] width 421 height 83
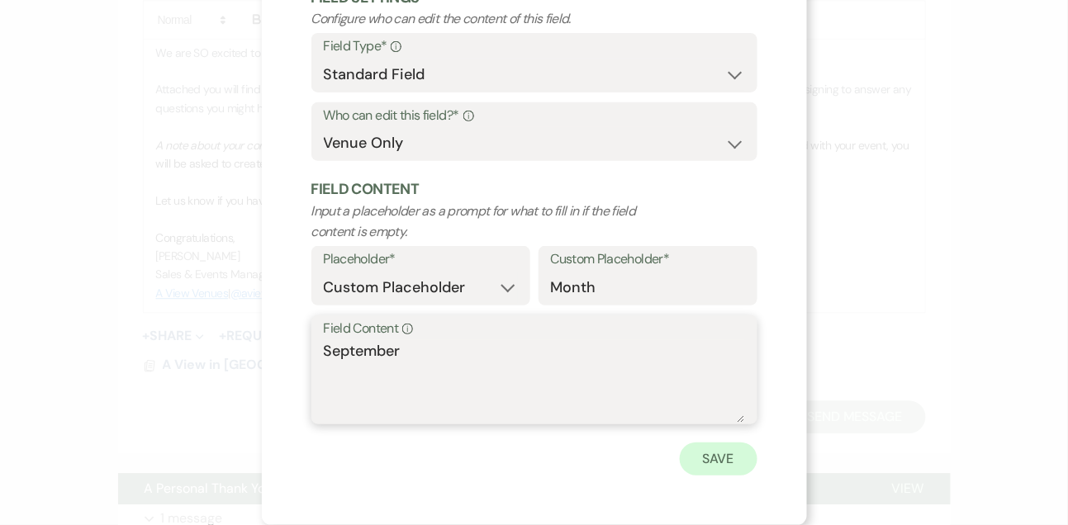
type textarea "September"
click at [720, 473] on button "Save" at bounding box center [719, 459] width 78 height 33
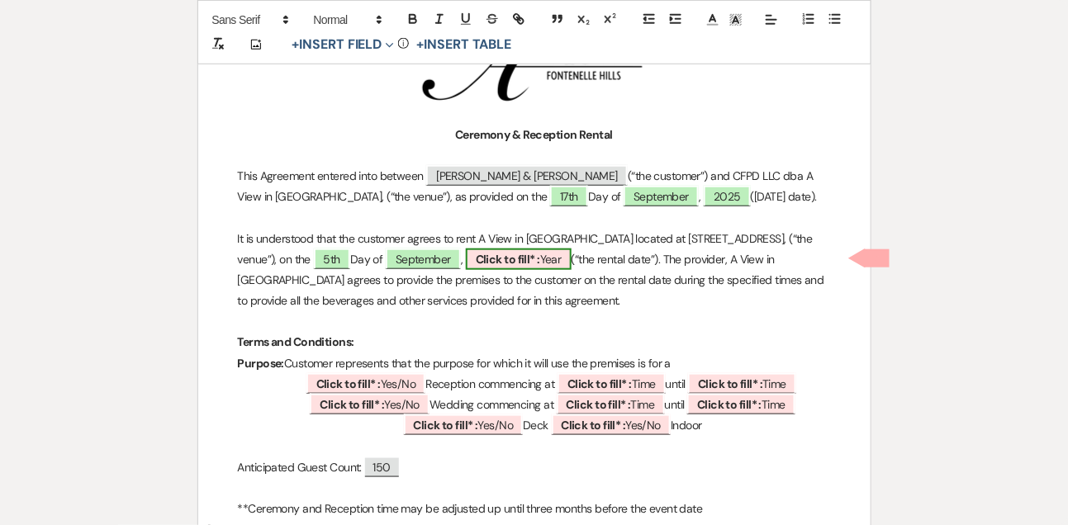
click at [540, 264] on b "Click to fill* :" at bounding box center [508, 259] width 64 height 15
select select "owner"
select select "custom_placeholder"
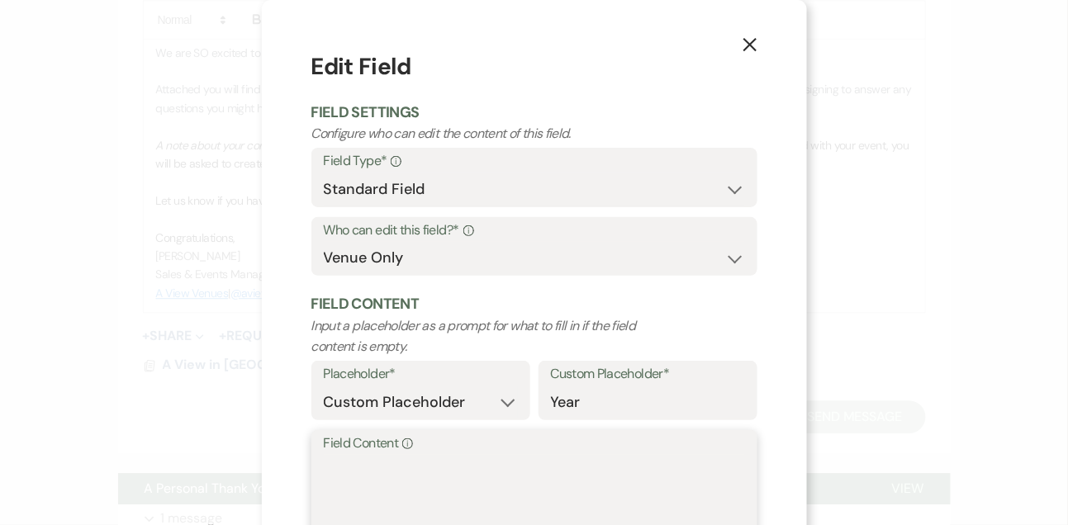
click at [486, 467] on textarea "Field Content Info" at bounding box center [534, 496] width 421 height 83
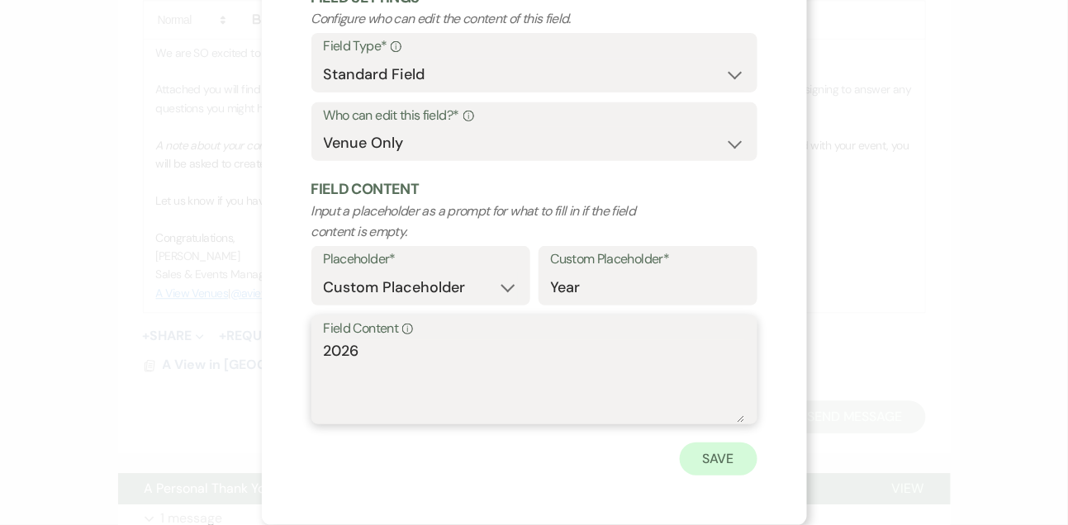
type textarea "2026"
click at [716, 463] on button "Save" at bounding box center [719, 459] width 78 height 33
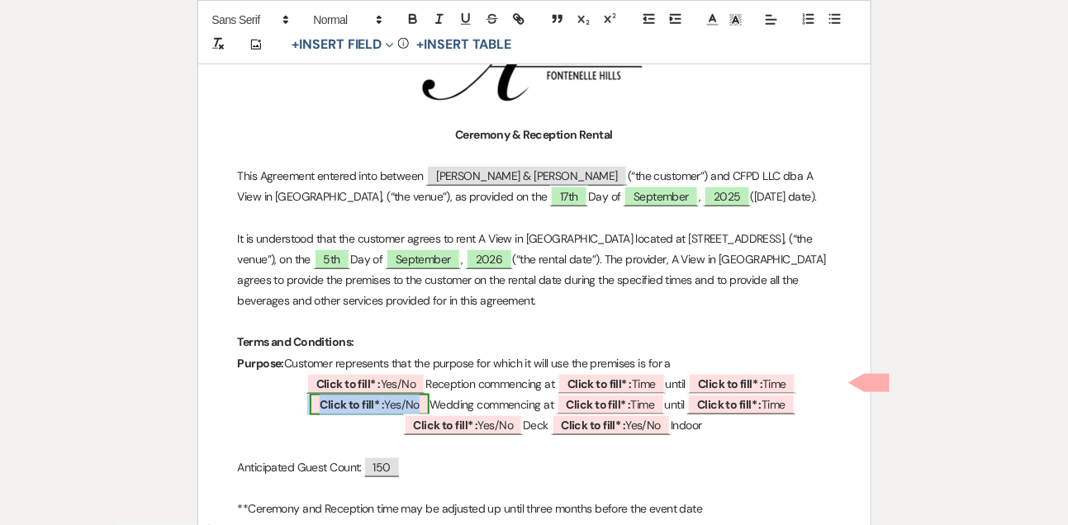
click at [381, 402] on span "Click to fill* : Yes/No" at bounding box center [370, 404] width 120 height 21
select select "owner"
select select "custom_placeholder"
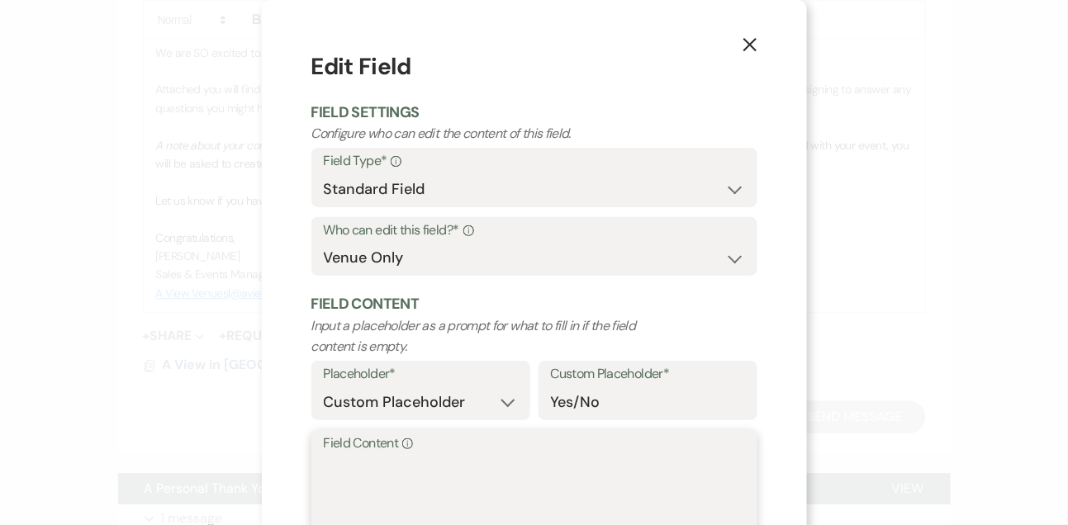
click at [360, 482] on textarea "Field Content Info" at bounding box center [534, 496] width 421 height 83
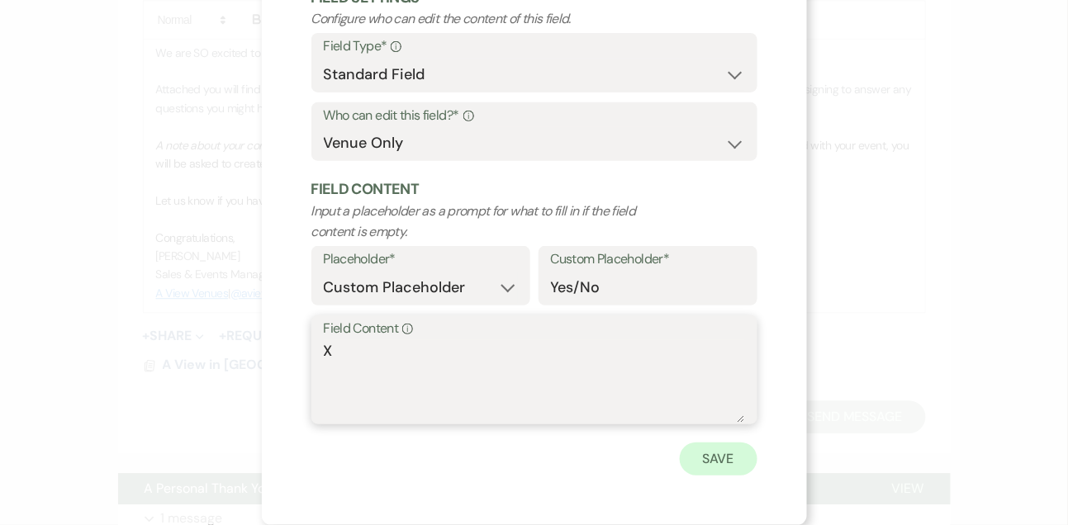
type textarea "X"
click at [692, 475] on button "Save" at bounding box center [719, 459] width 78 height 33
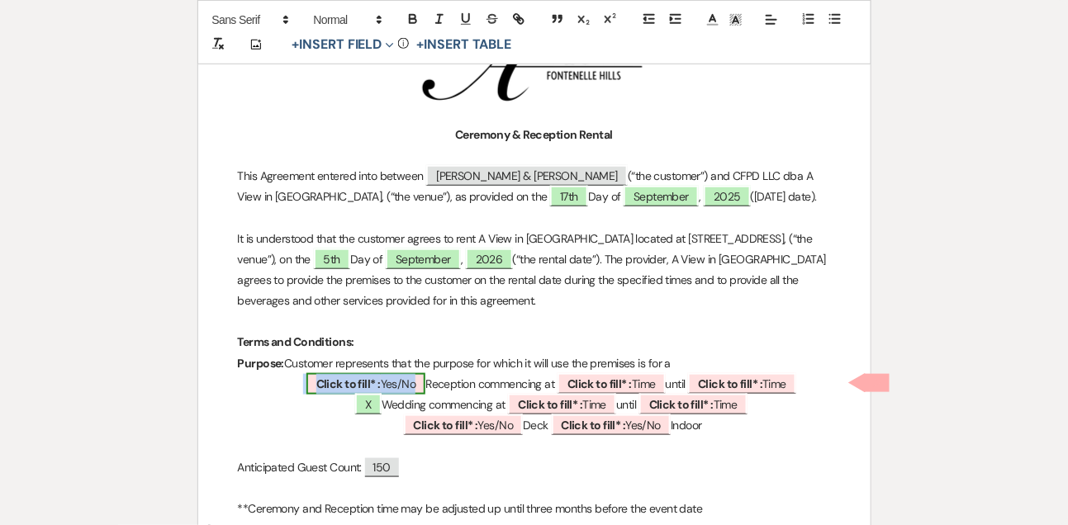
click at [368, 389] on span "Click to fill* : Yes/No" at bounding box center [366, 383] width 120 height 21
select select "owner"
select select "custom_placeholder"
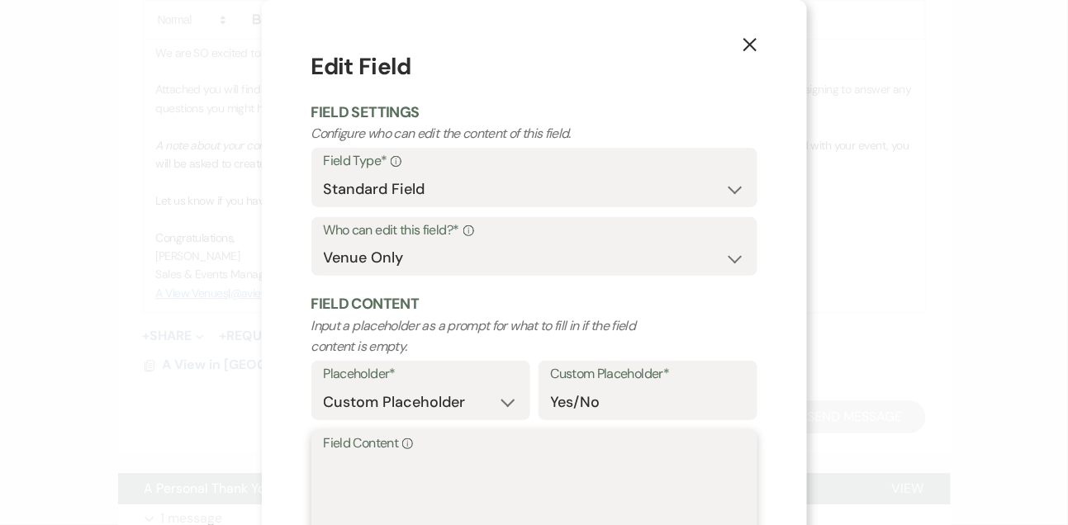
click at [359, 473] on textarea "Field Content Info" at bounding box center [534, 496] width 421 height 83
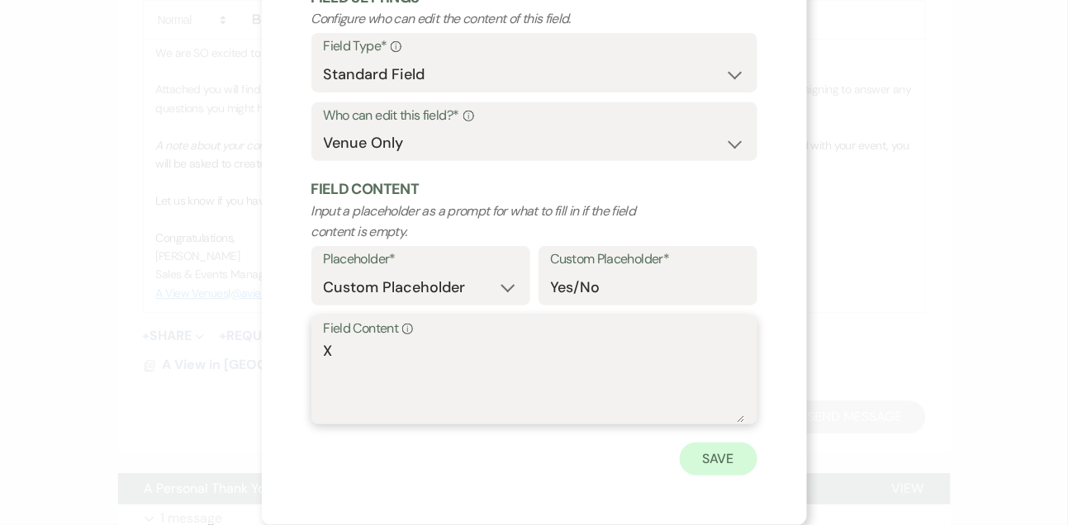
type textarea "X"
click at [689, 472] on button "Save" at bounding box center [719, 459] width 78 height 33
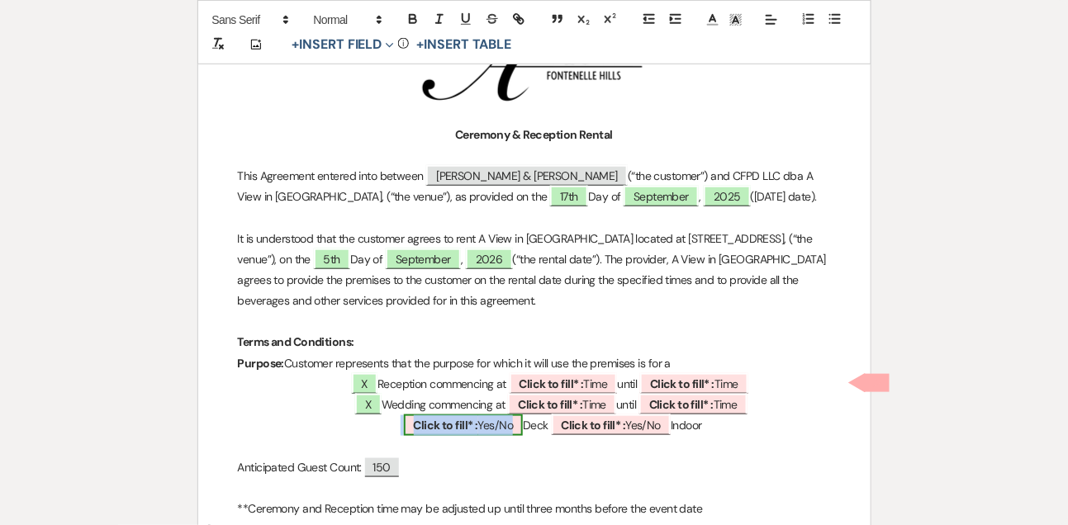
click at [486, 416] on span "Click to fill* : Yes/No" at bounding box center [464, 425] width 120 height 21
select select "owner"
select select "custom_placeholder"
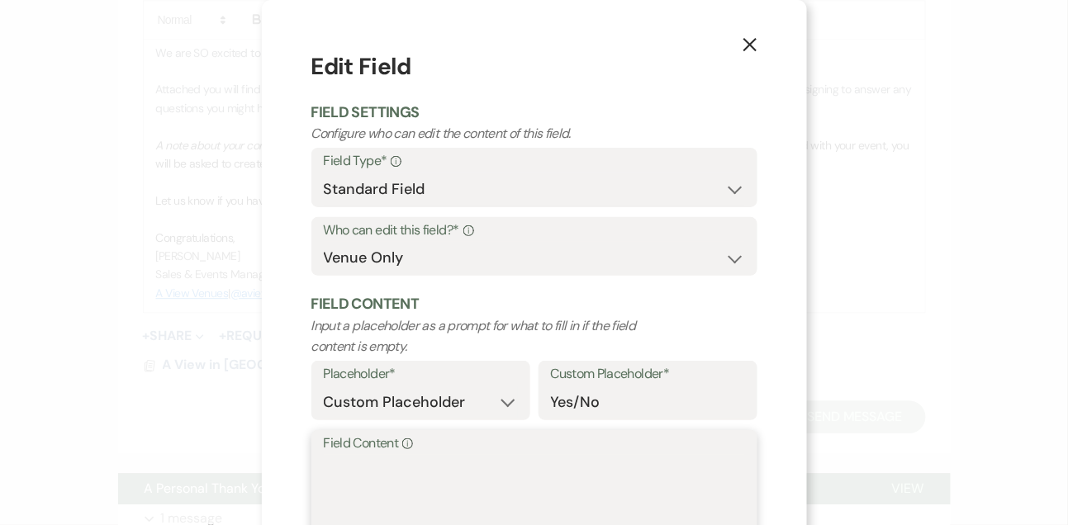
click at [457, 470] on textarea "Field Content Info" at bounding box center [534, 496] width 421 height 83
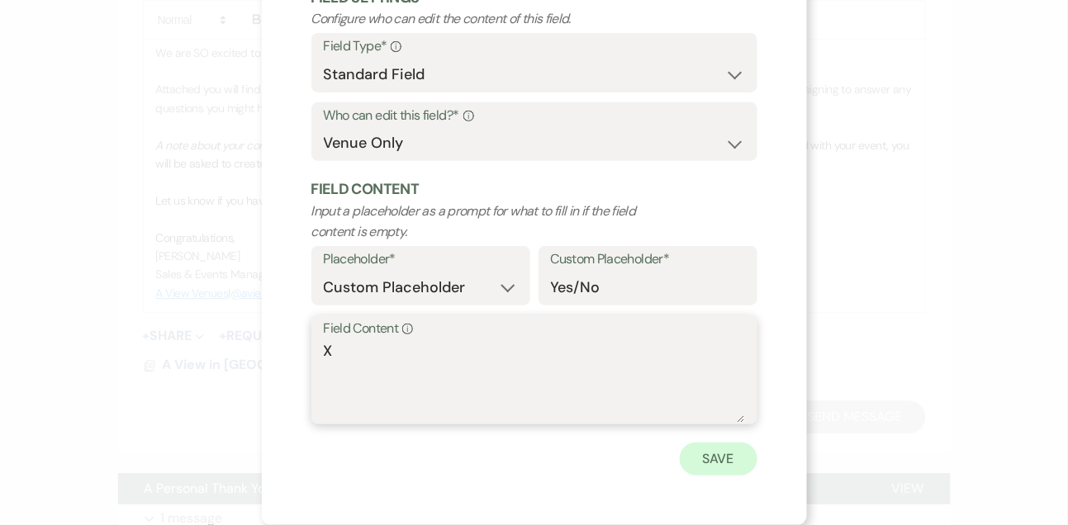
type textarea "X"
click at [715, 465] on button "Save" at bounding box center [719, 459] width 78 height 33
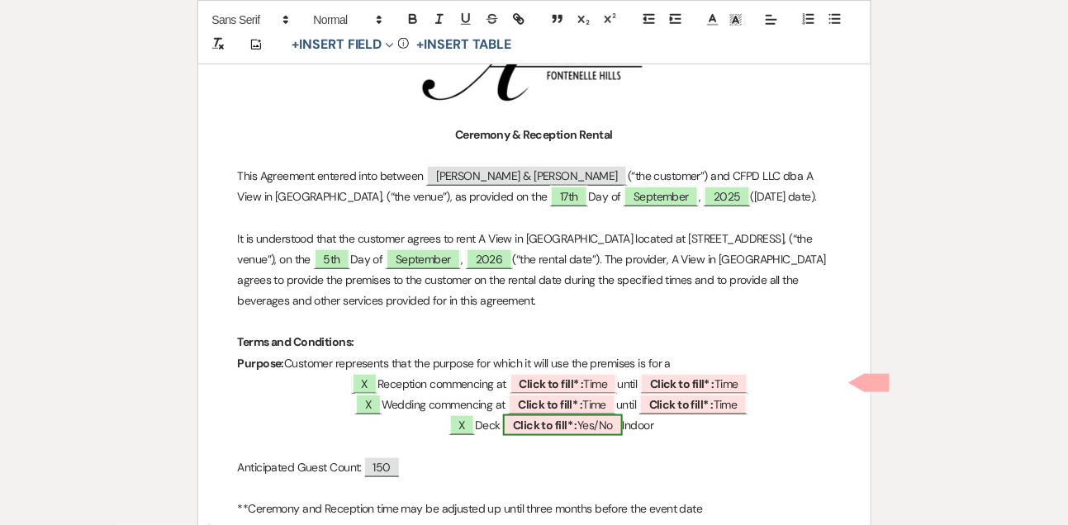
click at [601, 420] on span "Click to fill* : Yes/No" at bounding box center [563, 425] width 120 height 21
select select "owner"
select select "custom_placeholder"
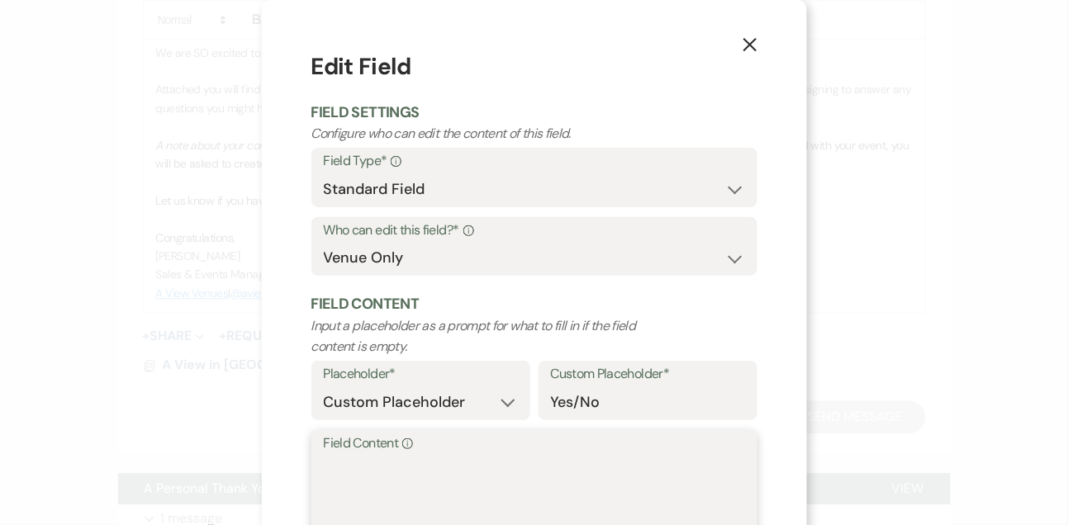
click at [489, 477] on textarea "Field Content Info" at bounding box center [534, 496] width 421 height 83
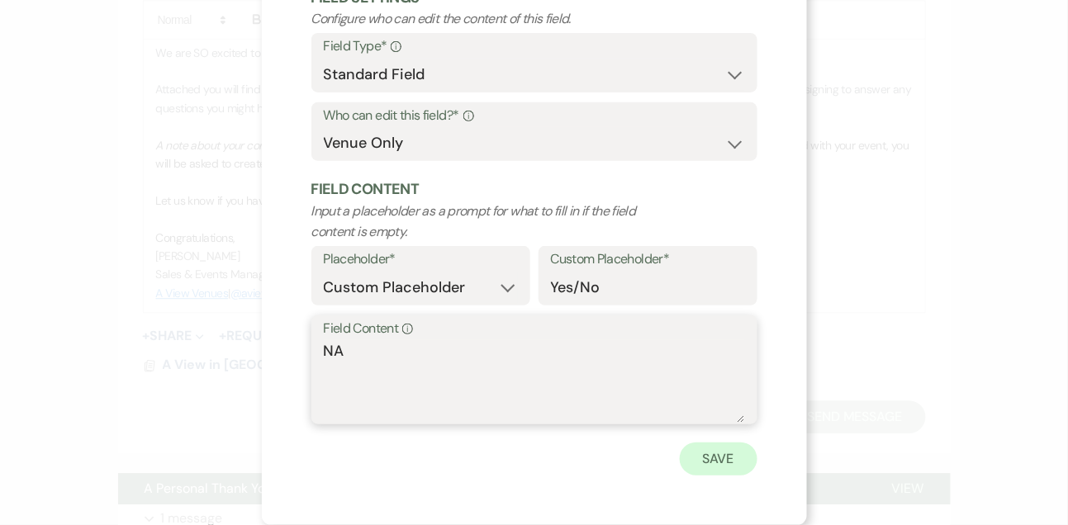
type textarea "NA"
click at [725, 465] on button "Save" at bounding box center [719, 459] width 78 height 33
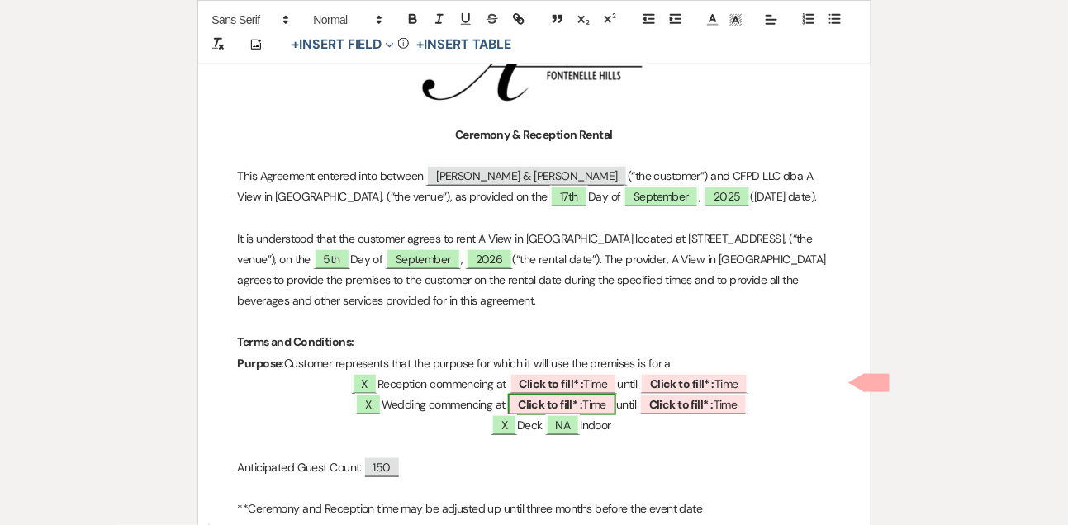
click at [573, 403] on b "Click to fill* :" at bounding box center [550, 404] width 64 height 15
select select "owner"
select select "Time"
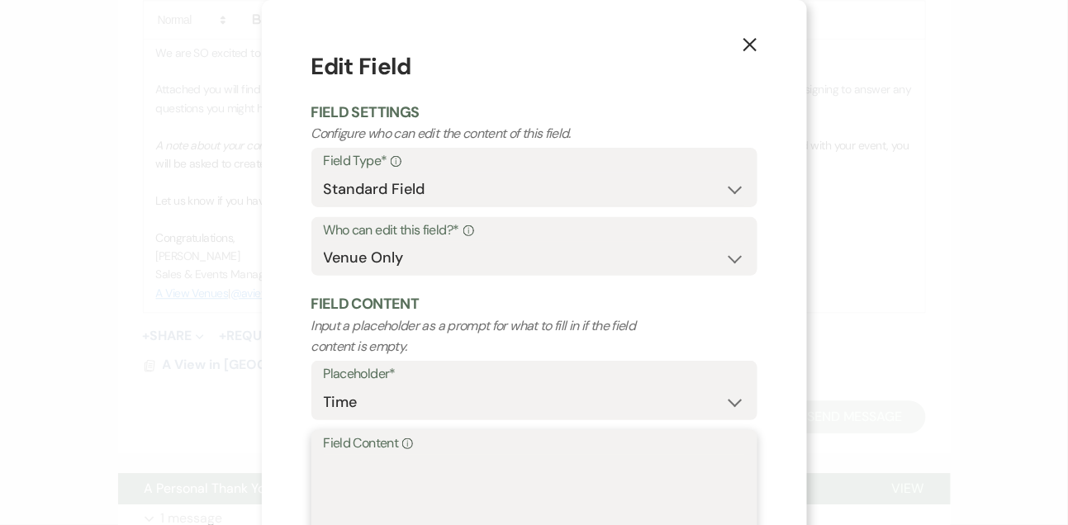
click at [498, 473] on textarea "Field Content Info" at bounding box center [534, 496] width 421 height 83
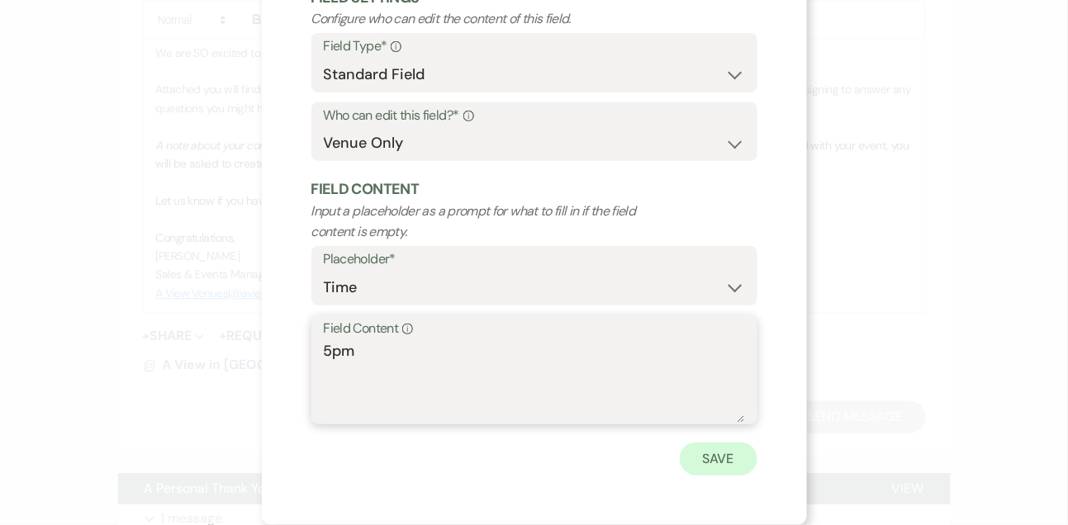
type textarea "5pm"
click at [686, 455] on button "Save" at bounding box center [719, 459] width 78 height 33
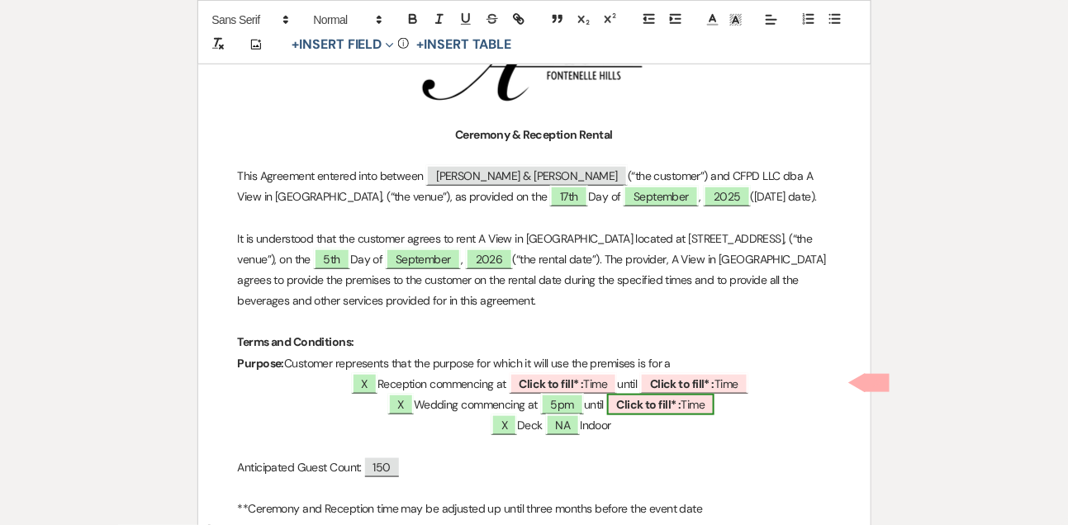
click at [647, 405] on b "Click to fill* :" at bounding box center [649, 404] width 64 height 15
select select "owner"
select select "Time"
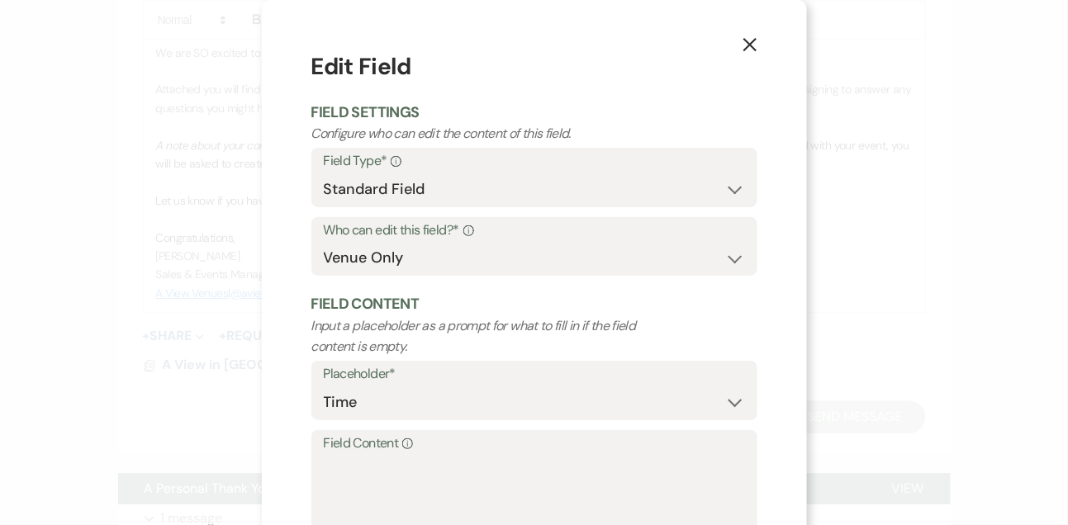
click at [558, 453] on label "Field Content Info" at bounding box center [534, 444] width 421 height 24
click at [558, 455] on textarea "Field Content Info" at bounding box center [534, 496] width 421 height 83
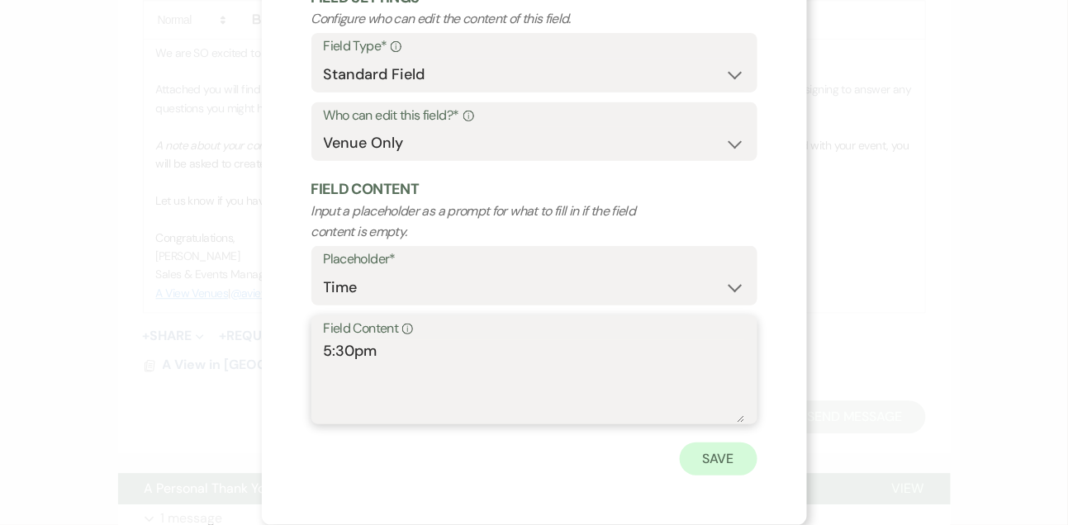
type textarea "5:30pm"
click at [715, 462] on button "Save" at bounding box center [719, 459] width 78 height 33
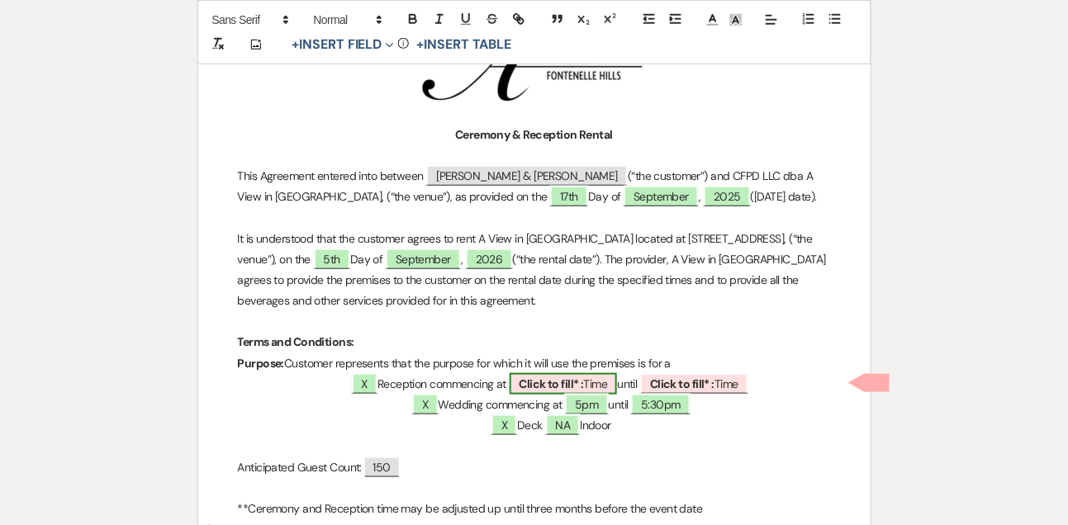
click at [536, 382] on b "Click to fill* :" at bounding box center [552, 384] width 64 height 15
select select "owner"
select select "Time"
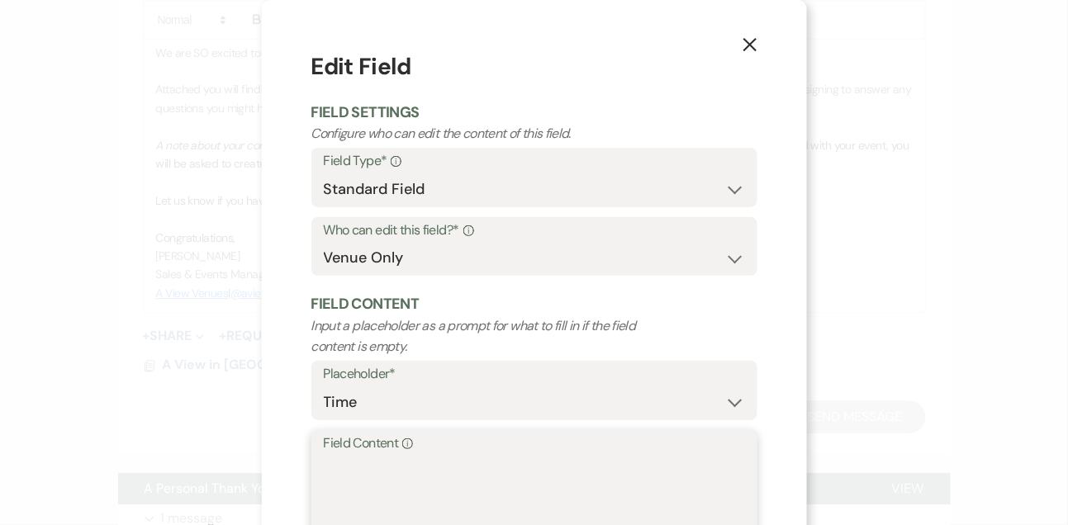
click at [461, 489] on textarea "Field Content Info" at bounding box center [534, 496] width 421 height 83
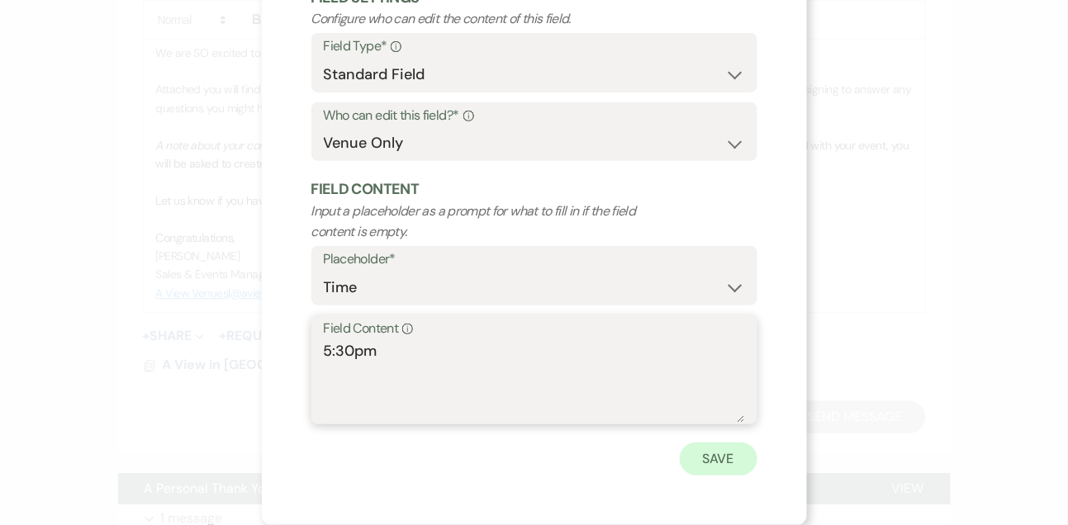
type textarea "5:30pm"
click at [710, 451] on button "Save" at bounding box center [719, 459] width 78 height 33
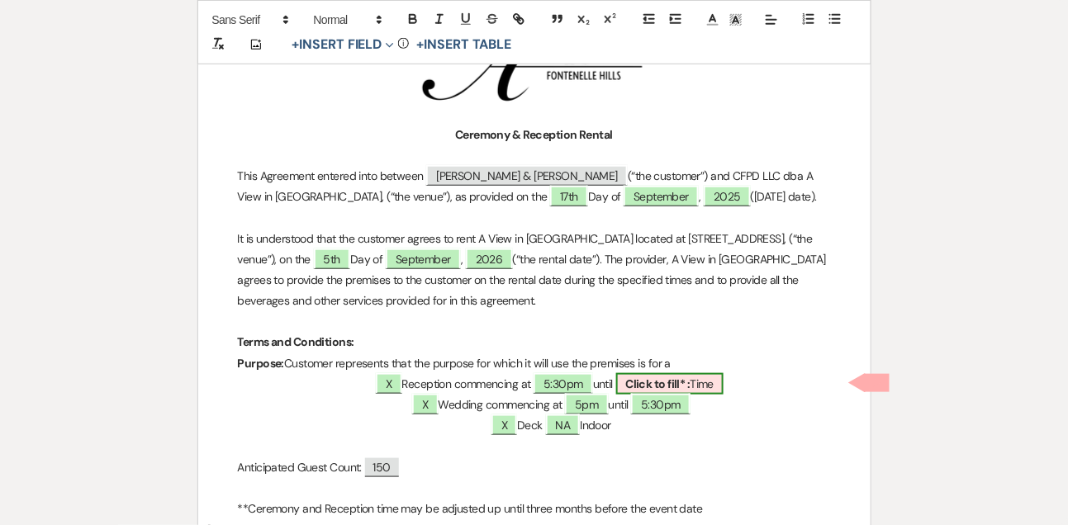
click at [691, 380] on b "Click to fill* :" at bounding box center [658, 384] width 64 height 15
select select "owner"
select select "Time"
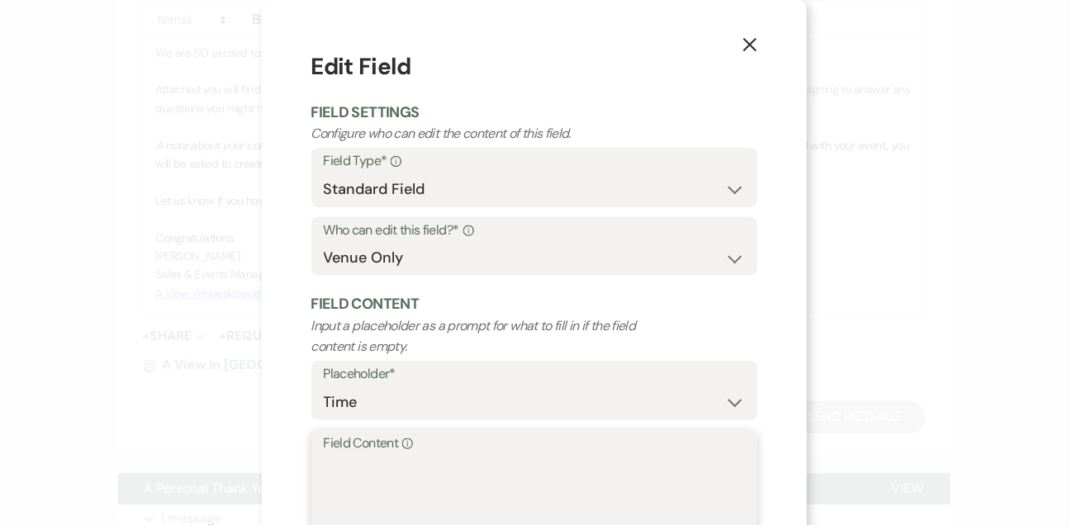
click at [542, 463] on textarea "Field Content Info" at bounding box center [534, 496] width 421 height 83
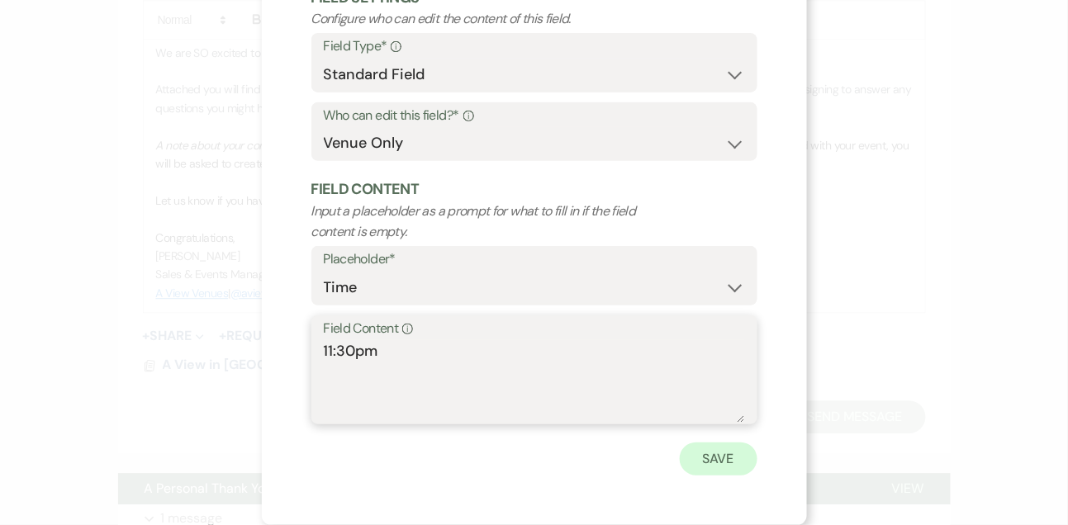
type textarea "11:30pm"
click at [730, 459] on button "Save" at bounding box center [719, 459] width 78 height 33
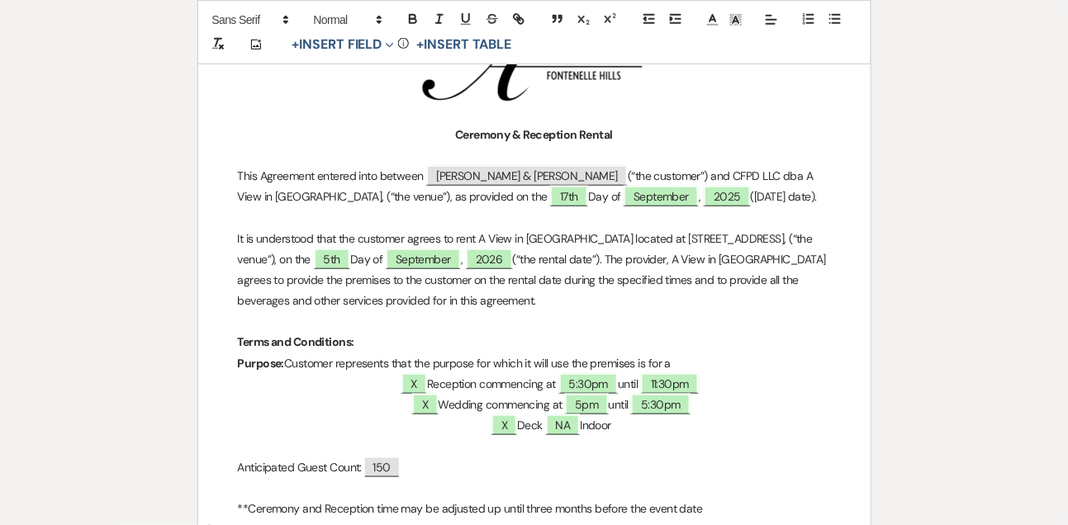
scroll to position [356, 0]
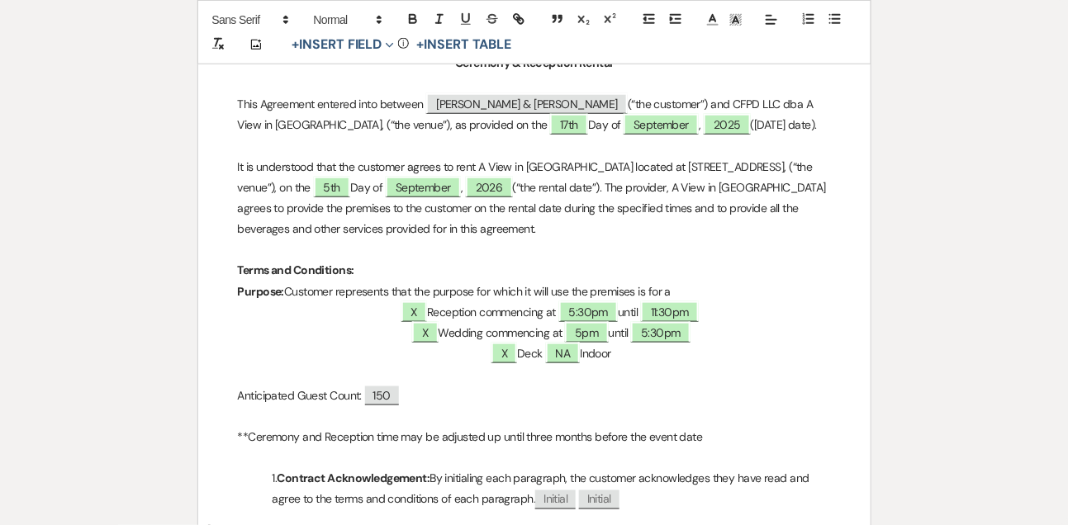
click at [668, 438] on p "**Ceremony and Reception time may be adjusted up until three months before the …" at bounding box center [534, 437] width 593 height 21
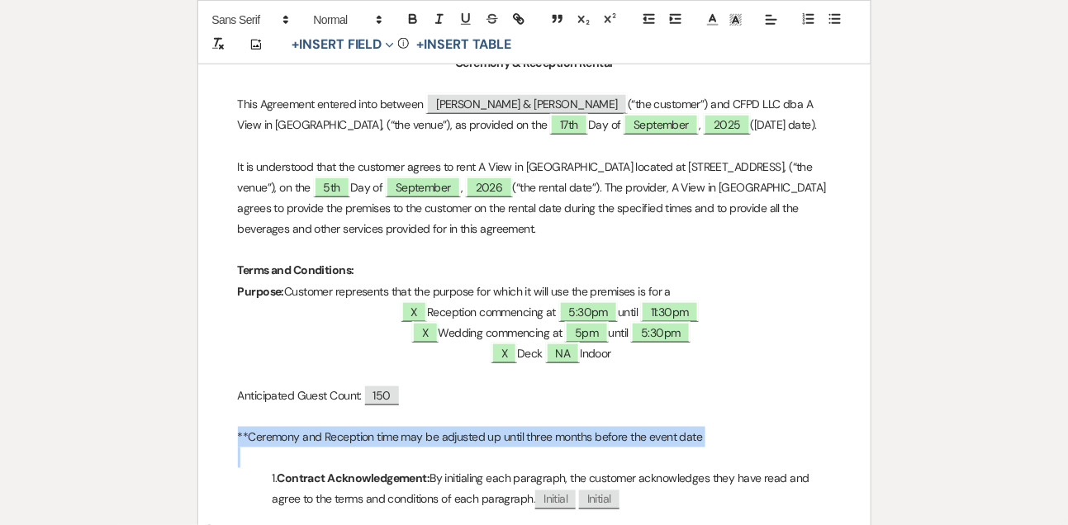
click at [668, 438] on p "**Ceremony and Reception time may be adjusted up until three months before the …" at bounding box center [534, 437] width 593 height 21
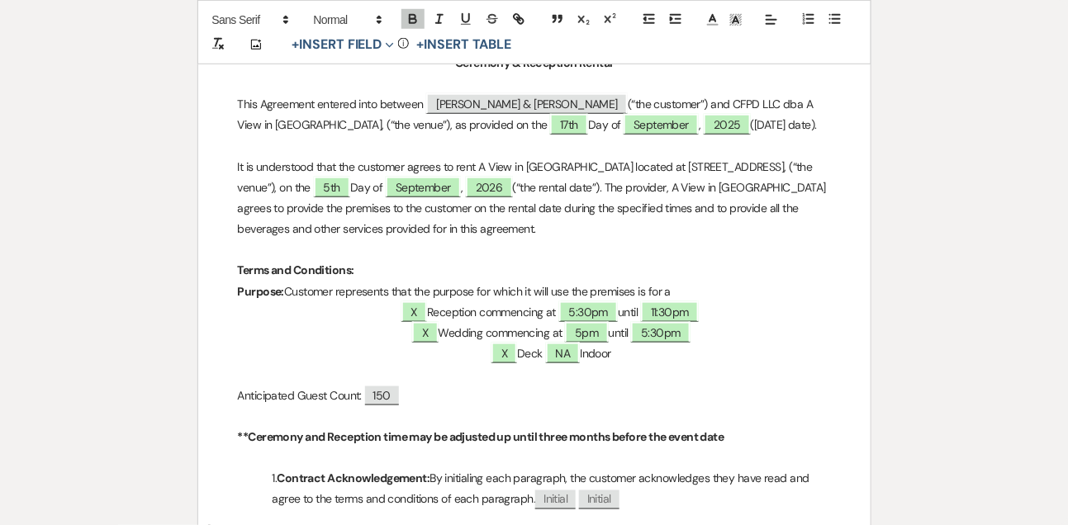
click at [783, 379] on p at bounding box center [534, 374] width 593 height 21
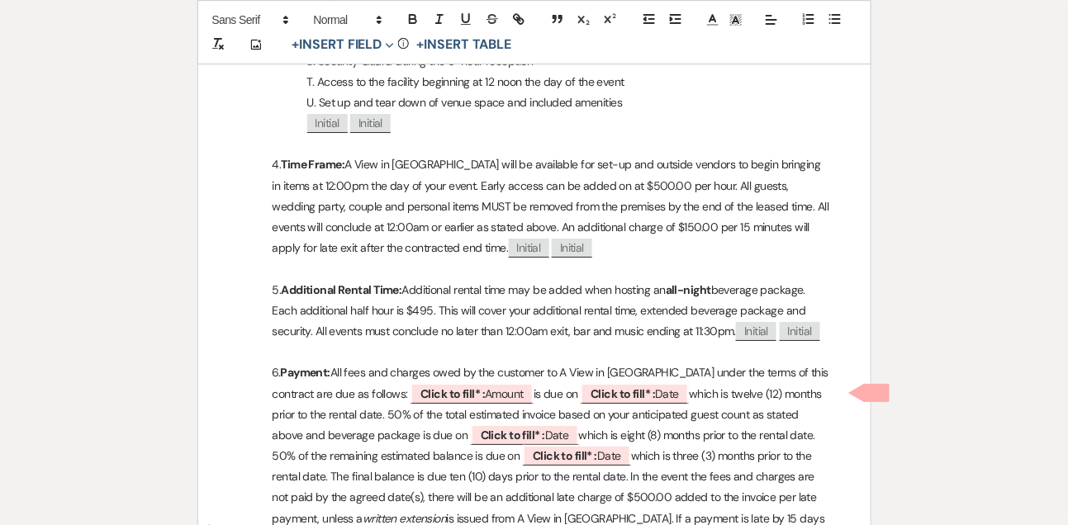
scroll to position [1551, 0]
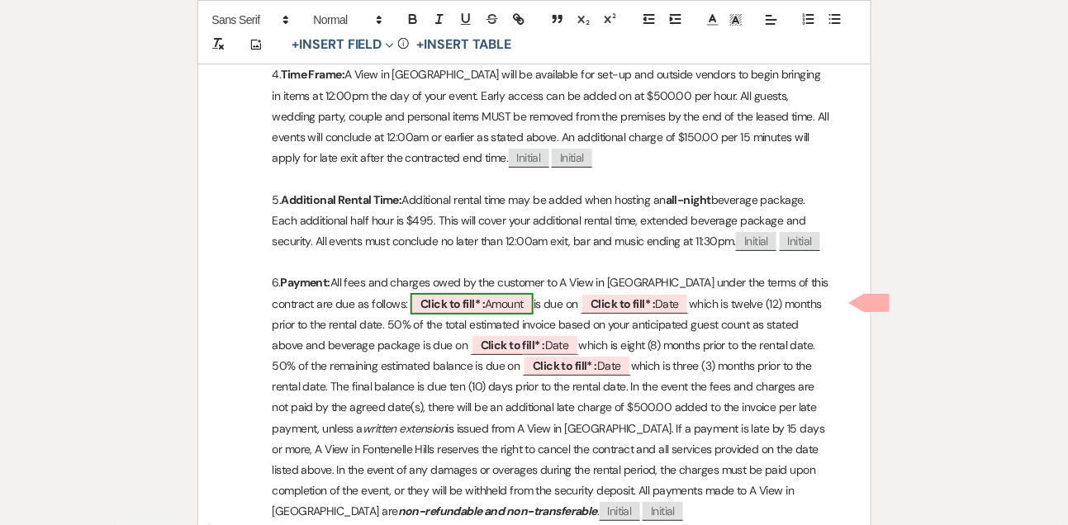
click at [510, 304] on span "Click to fill* : Amount" at bounding box center [472, 303] width 123 height 21
select select "owner"
select select "Amount"
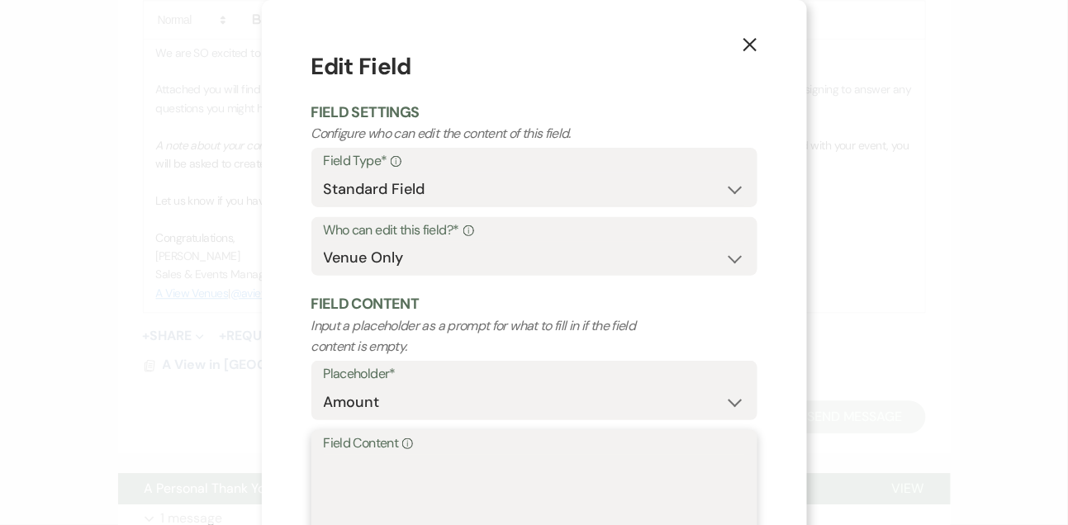
click at [431, 468] on textarea "Field Content Info" at bounding box center [534, 496] width 421 height 83
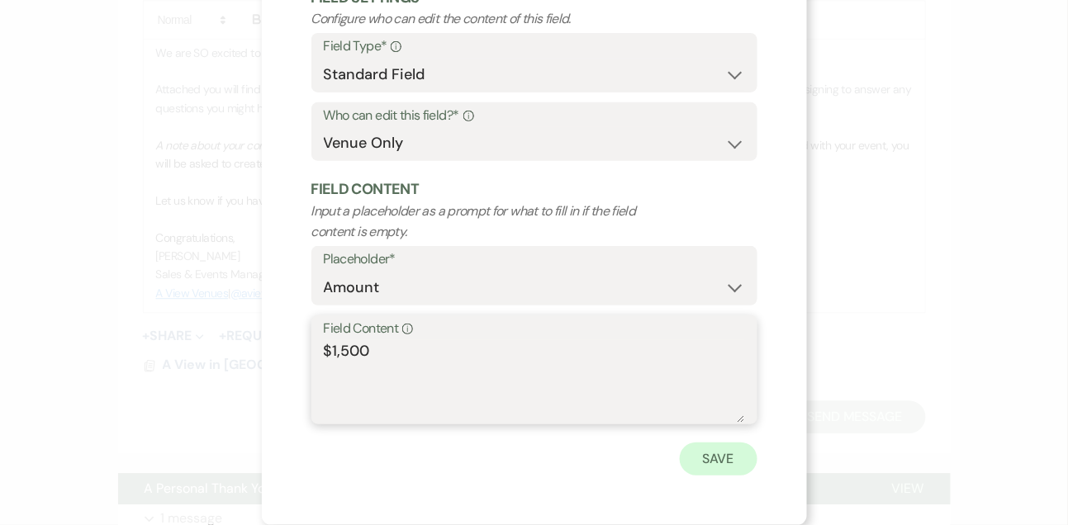
type textarea "$1,500"
click at [710, 454] on button "Save" at bounding box center [719, 459] width 78 height 33
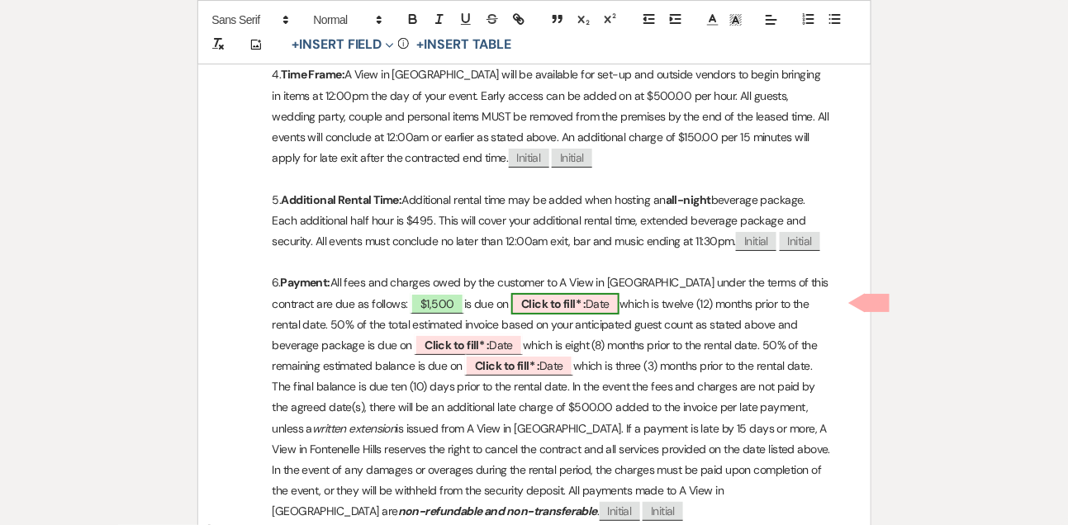
click at [601, 299] on span "Click to fill* : Date" at bounding box center [565, 303] width 108 height 21
select select "owner"
select select "Date"
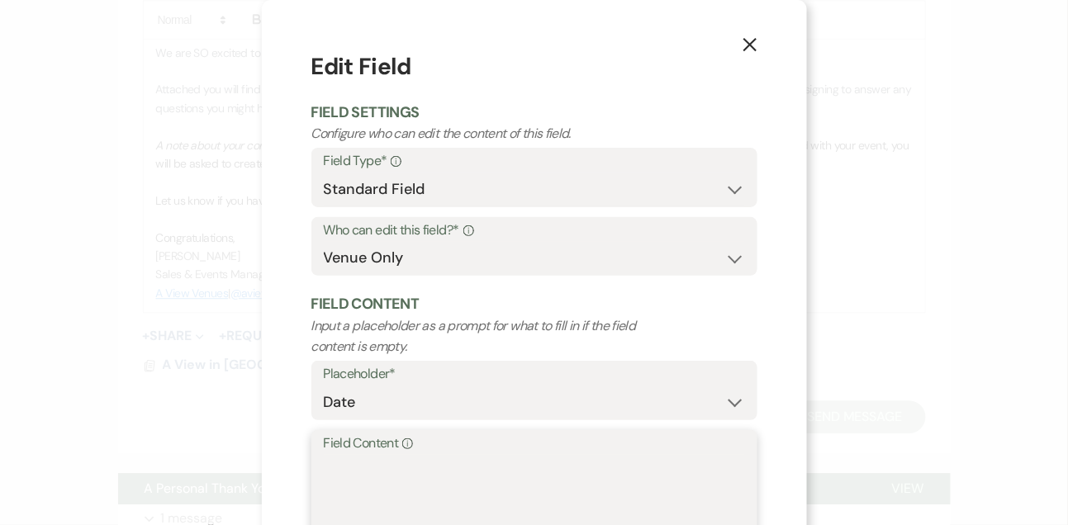
click at [495, 468] on textarea "Field Content Info" at bounding box center [534, 496] width 421 height 83
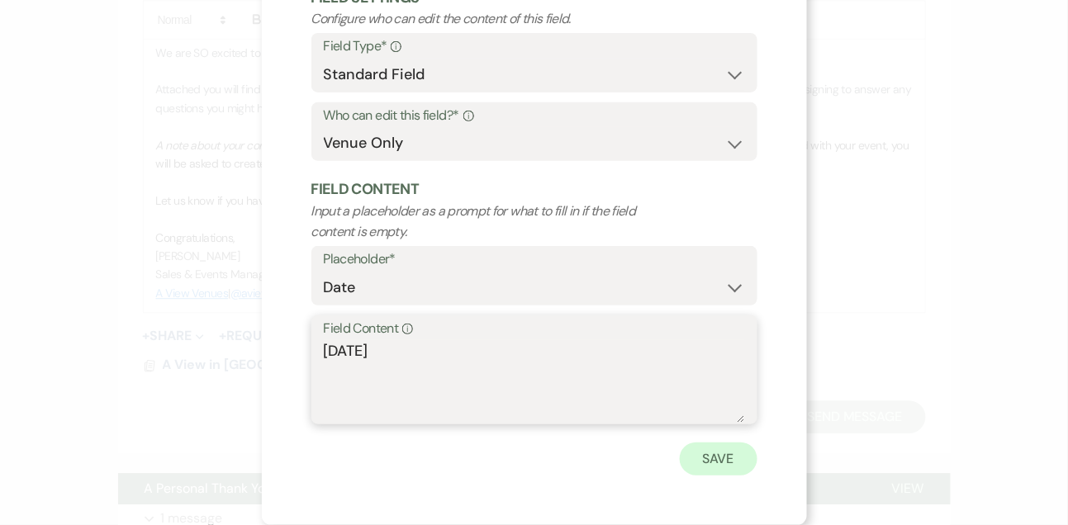
type textarea "[DATE]"
click at [749, 452] on button "Save" at bounding box center [719, 459] width 78 height 33
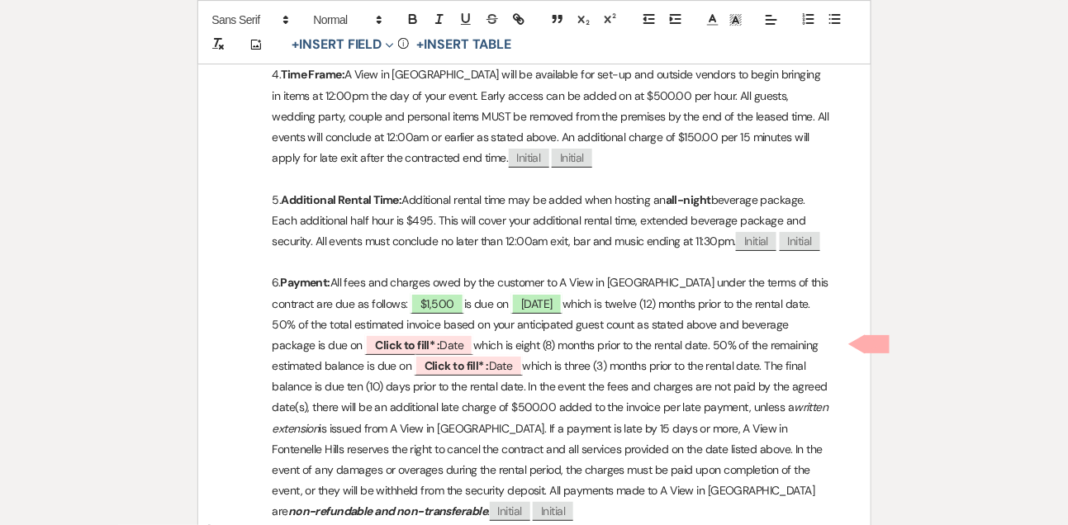
click at [719, 300] on p "6. Payment: All fees and charges owed by the customer to A View in [GEOGRAPHIC_…" at bounding box center [534, 397] width 593 height 249
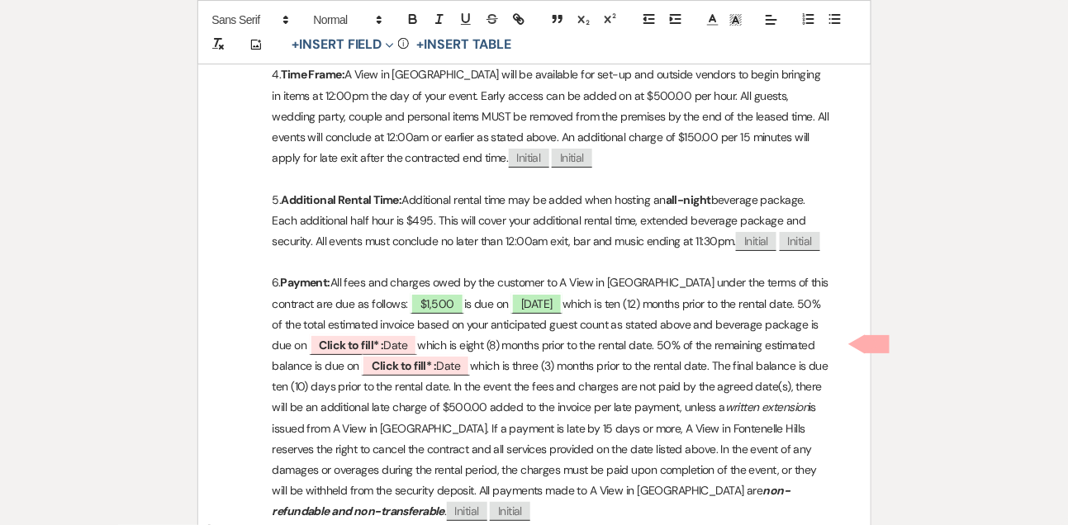
click at [718, 296] on p "6. Payment: All fees and charges owed by the customer to A View in [GEOGRAPHIC_…" at bounding box center [534, 397] width 593 height 249
click at [384, 340] on b "Click to fill* :" at bounding box center [352, 345] width 64 height 15
select select "owner"
select select "Date"
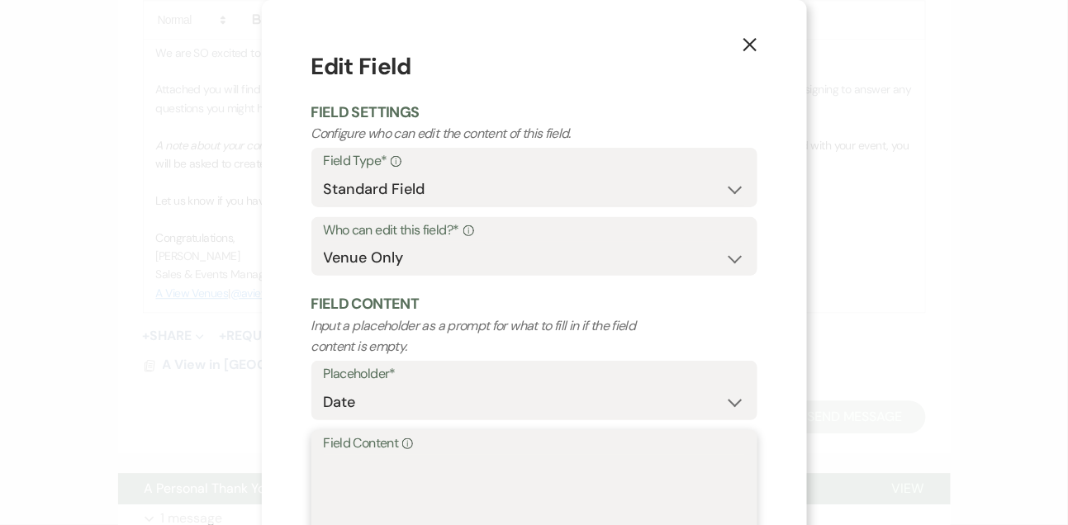
click at [420, 466] on textarea "Field Content Info" at bounding box center [534, 496] width 421 height 83
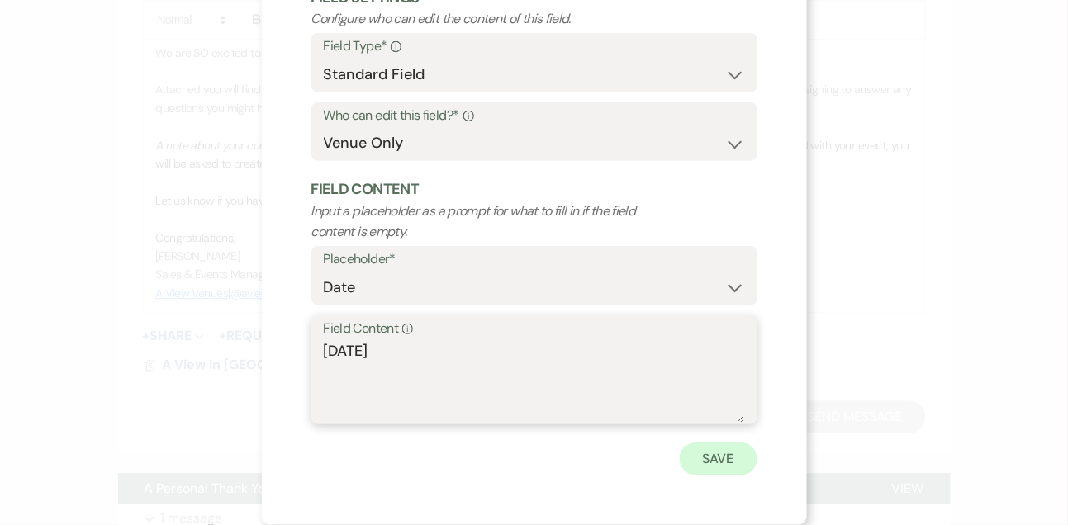
type textarea "[DATE]"
click at [707, 450] on button "Save" at bounding box center [719, 459] width 78 height 33
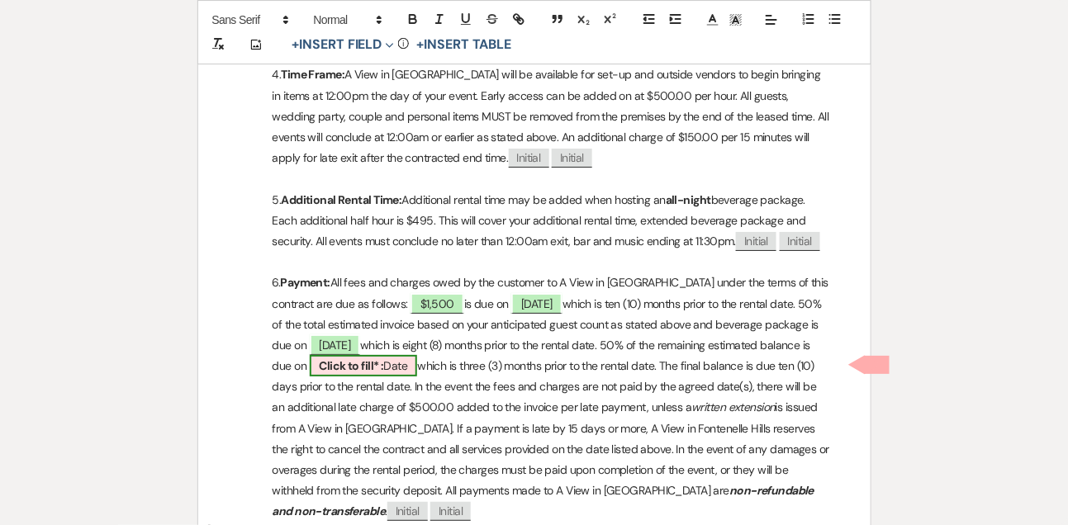
click at [384, 362] on b "Click to fill* :" at bounding box center [352, 366] width 64 height 15
select select "owner"
select select "Date"
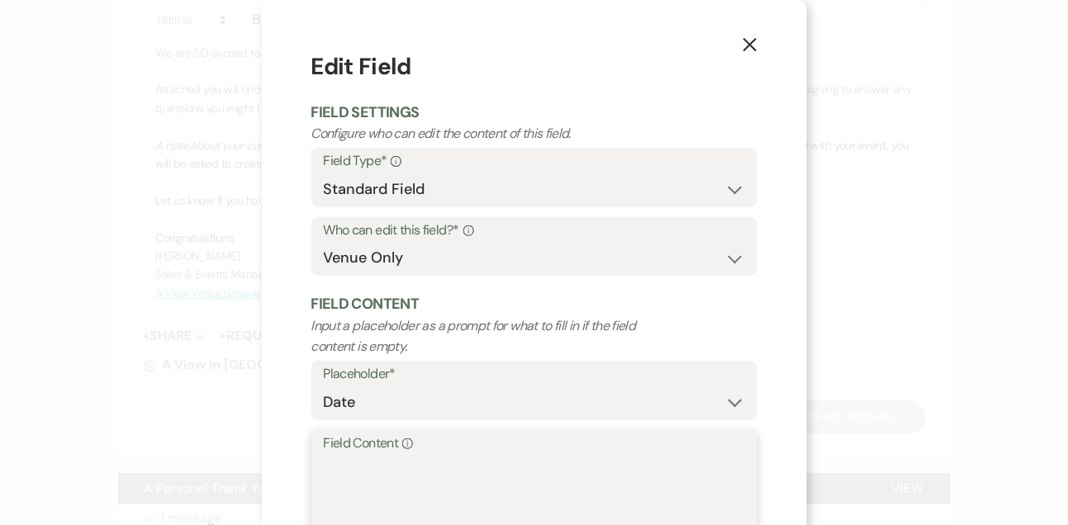
click at [419, 492] on textarea "Field Content Info" at bounding box center [534, 496] width 421 height 83
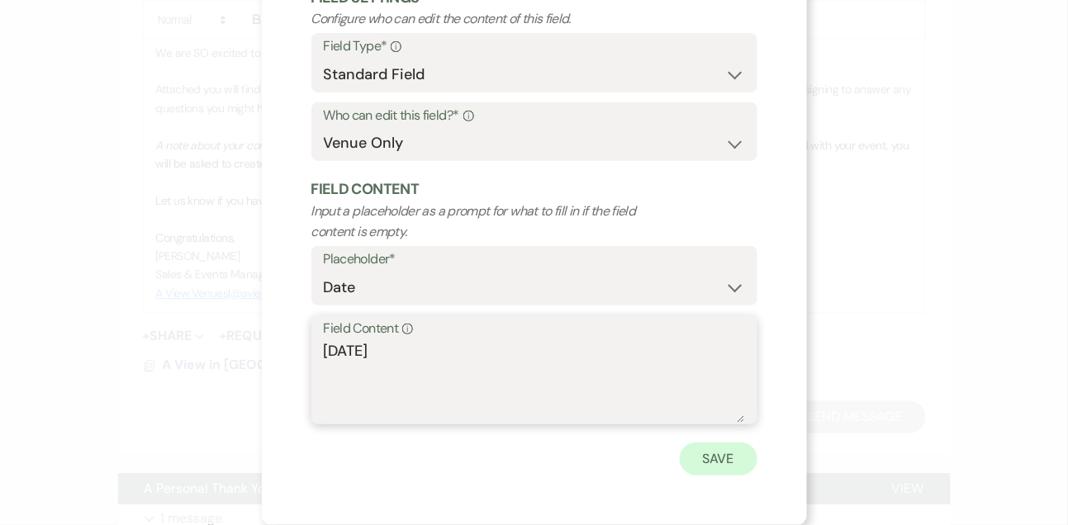
type textarea "[DATE]"
click at [710, 468] on button "Save" at bounding box center [719, 459] width 78 height 33
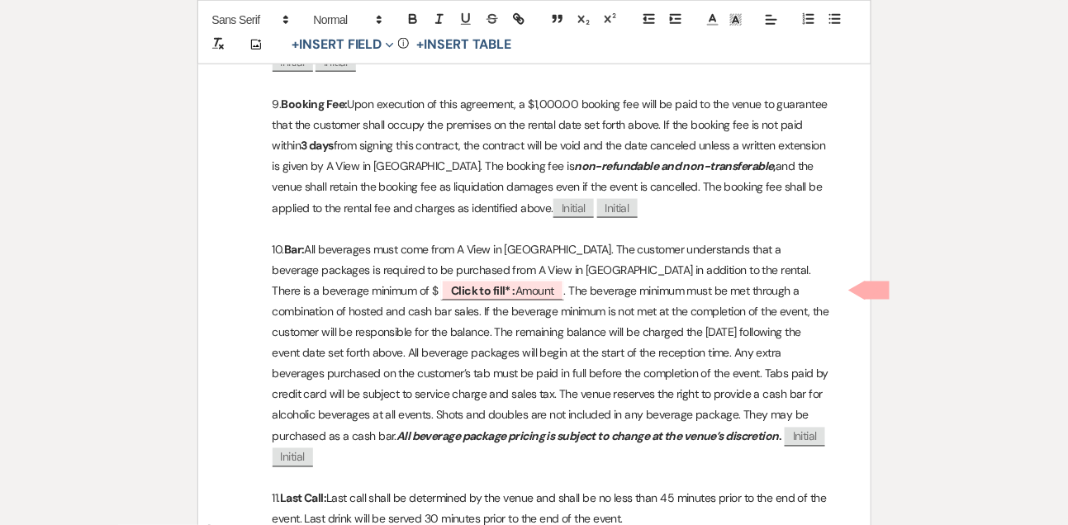
scroll to position [2238, 0]
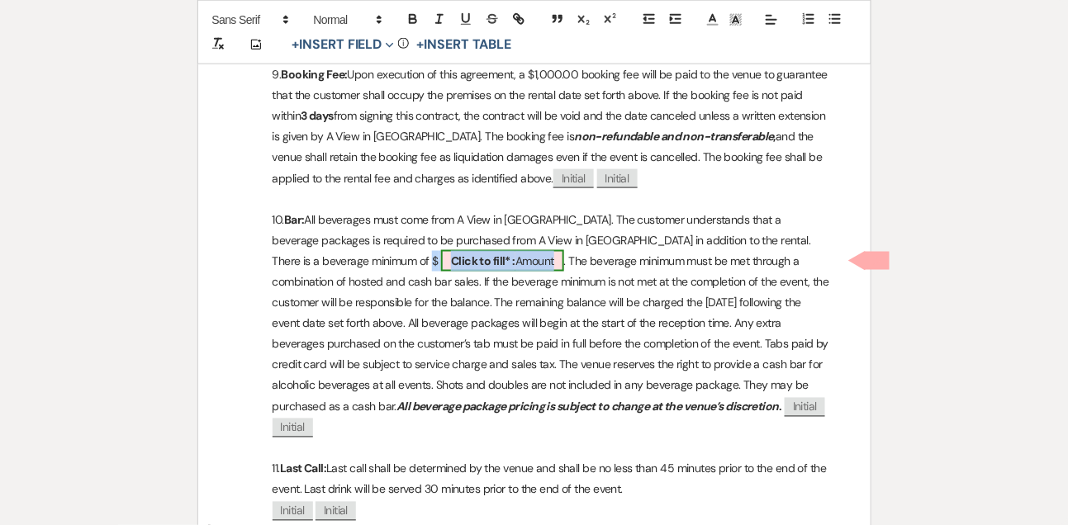
click at [451, 255] on b "Click to fill* :" at bounding box center [483, 261] width 64 height 15
select select "owner"
select select "Amount"
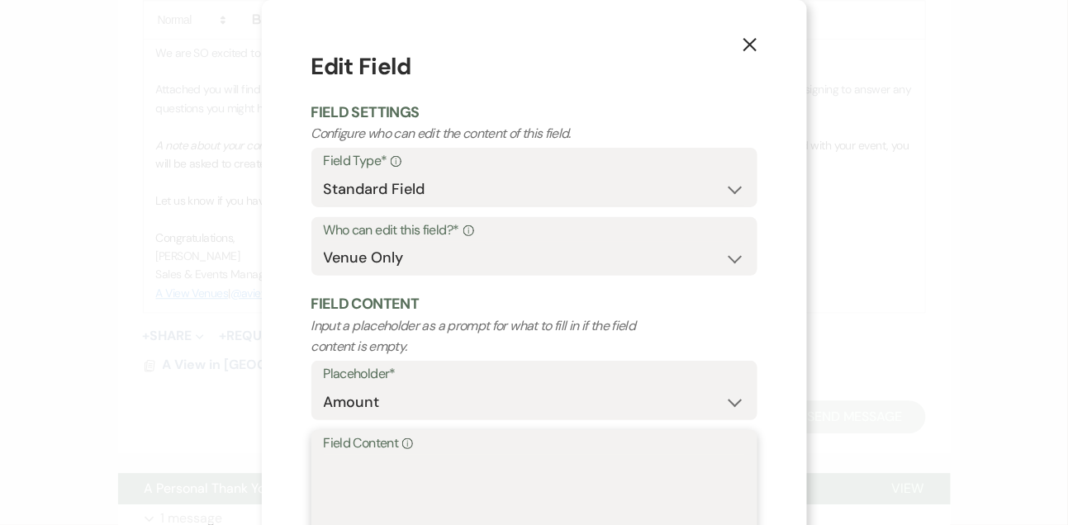
click at [358, 465] on textarea "Field Content Info" at bounding box center [534, 496] width 421 height 83
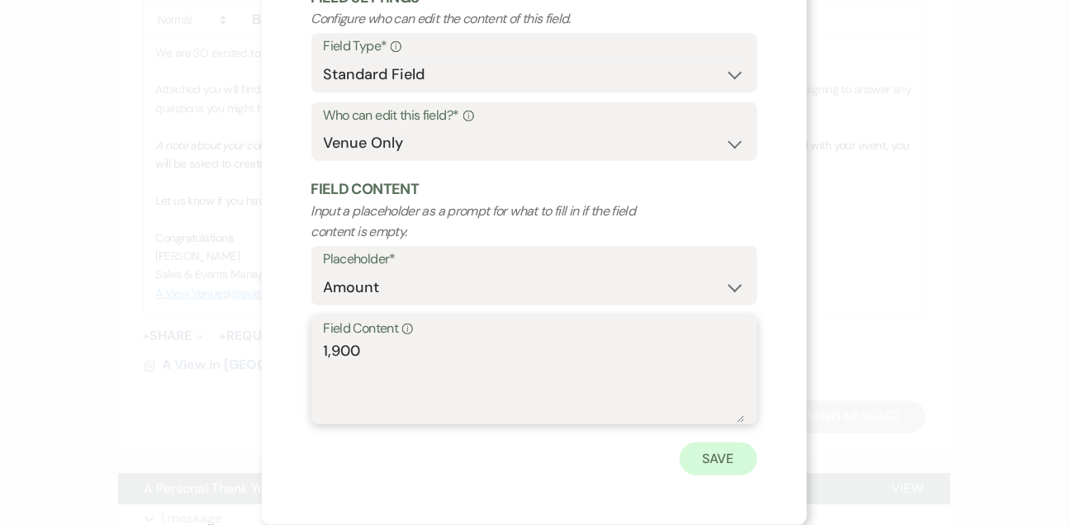
type textarea "1,900"
click at [706, 468] on button "Save" at bounding box center [719, 459] width 78 height 33
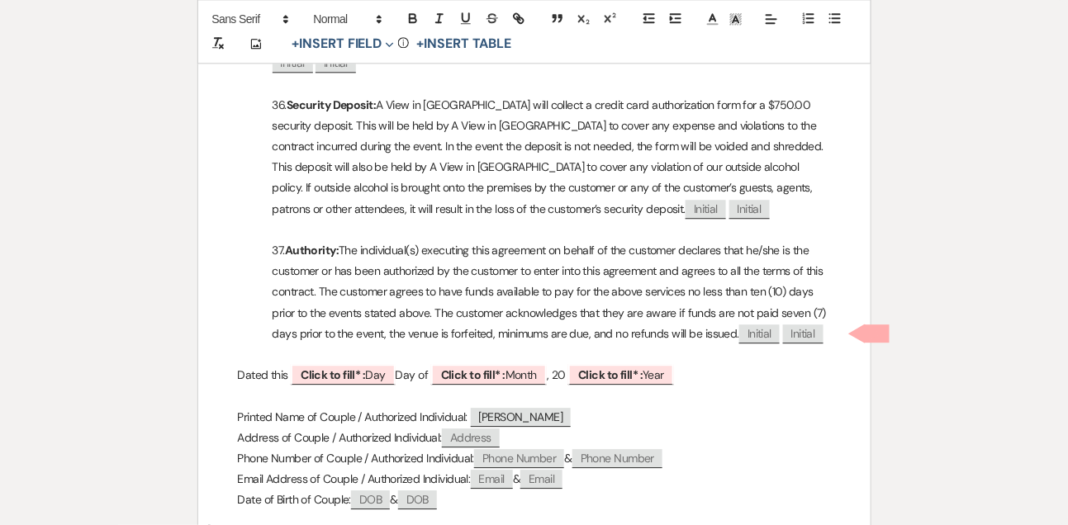
scroll to position [6103, 0]
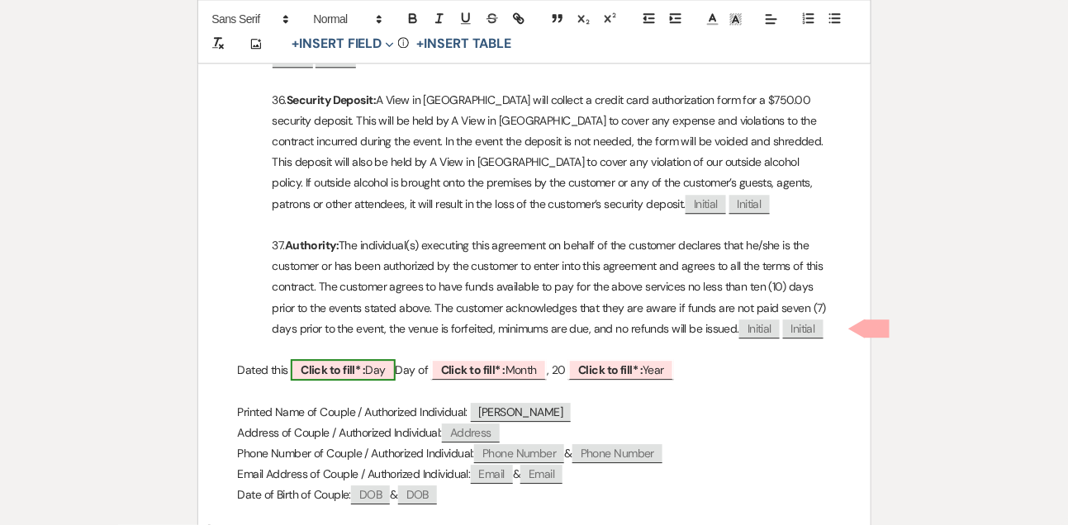
click at [354, 363] on b "Click to fill* :" at bounding box center [333, 370] width 64 height 15
select select "owner"
select select "custom_placeholder"
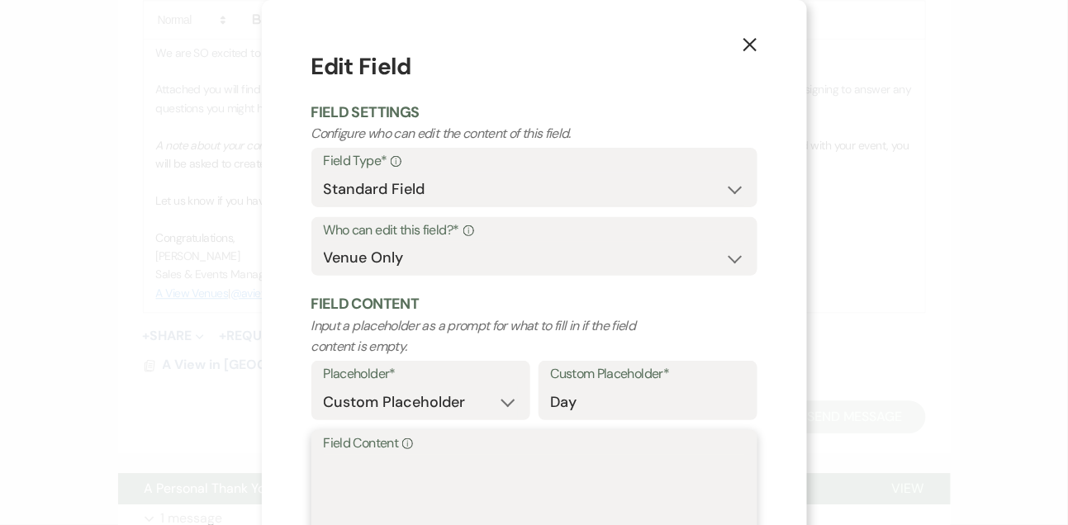
click at [367, 501] on textarea "Field Content Info" at bounding box center [534, 496] width 421 height 83
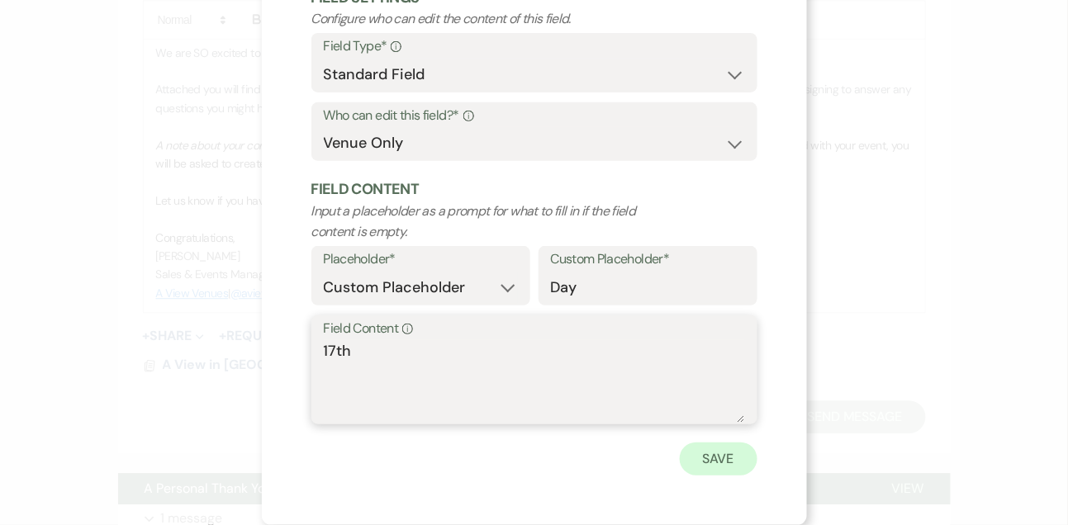
type textarea "17th"
click at [710, 465] on button "Save" at bounding box center [719, 459] width 78 height 33
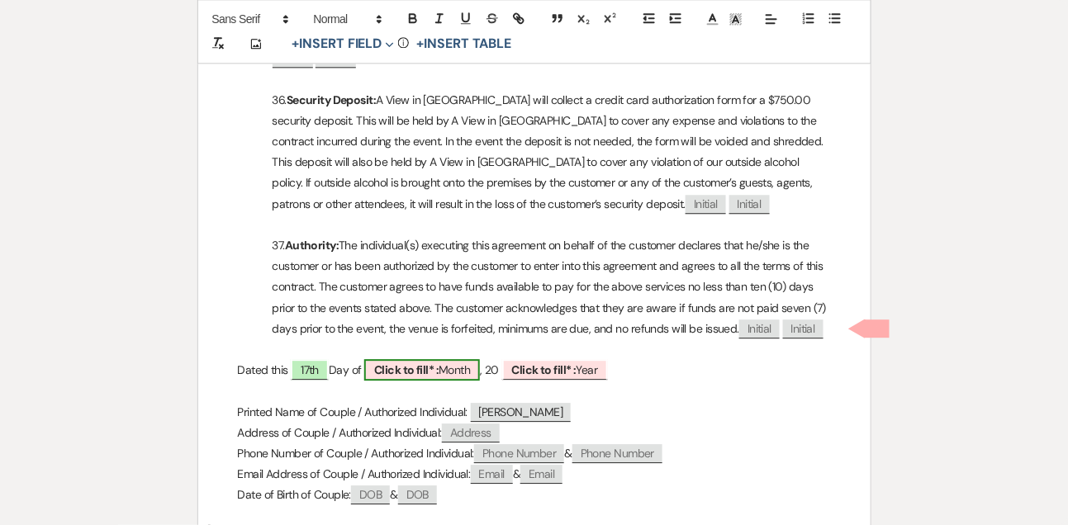
click at [455, 359] on span "Click to fill* : Month" at bounding box center [422, 369] width 116 height 21
select select "owner"
select select "custom_placeholder"
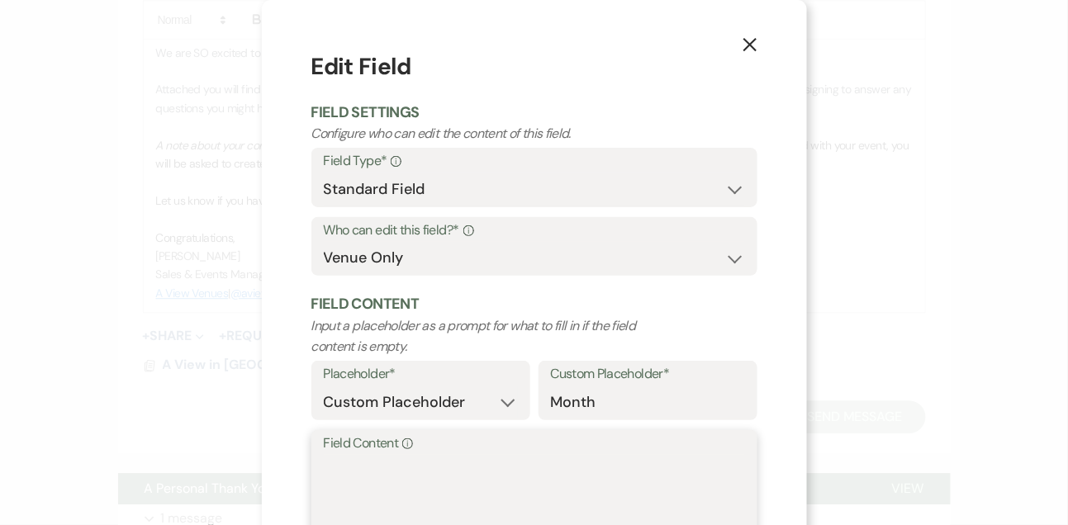
click at [425, 510] on textarea "Field Content Info" at bounding box center [534, 496] width 421 height 83
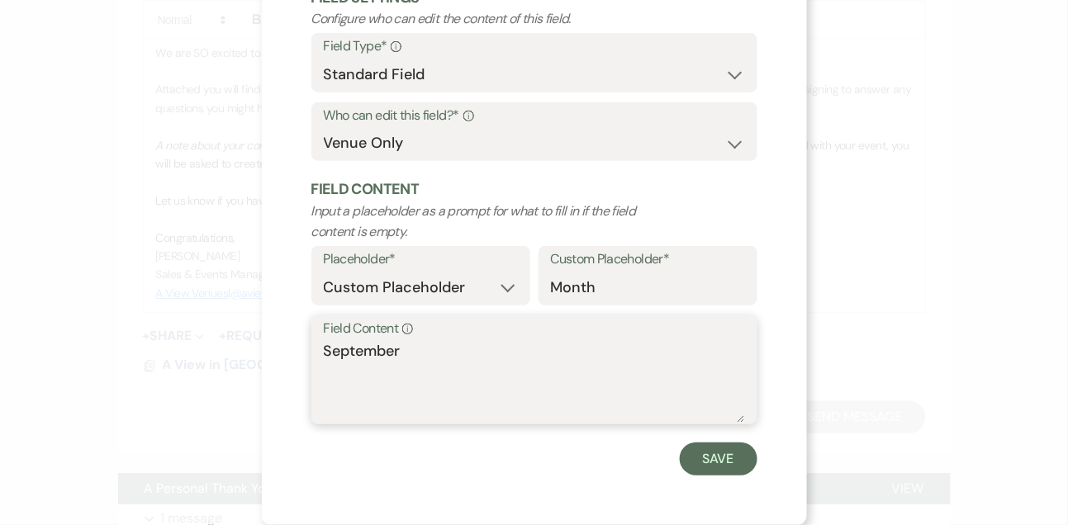
type textarea "September"
click at [733, 443] on div "Save" at bounding box center [534, 459] width 446 height 33
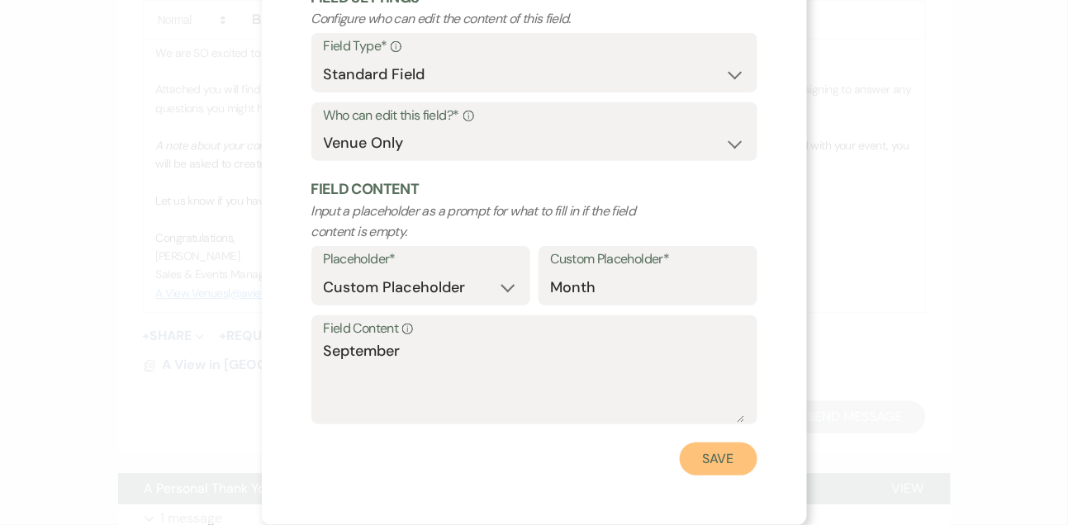
click at [723, 453] on button "Save" at bounding box center [719, 459] width 78 height 33
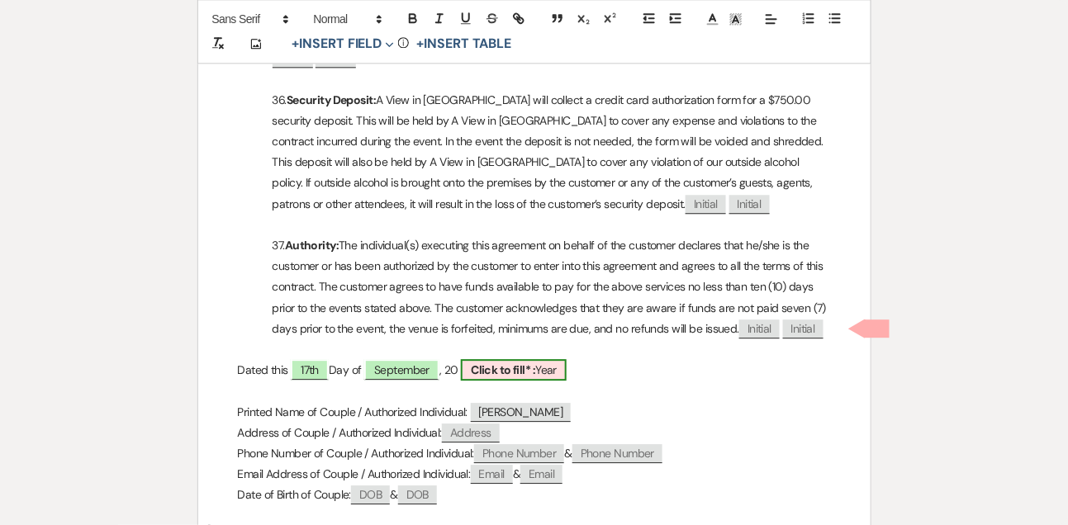
click at [546, 359] on span "Click to fill* : Year" at bounding box center [514, 369] width 106 height 21
select select "owner"
select select "custom_placeholder"
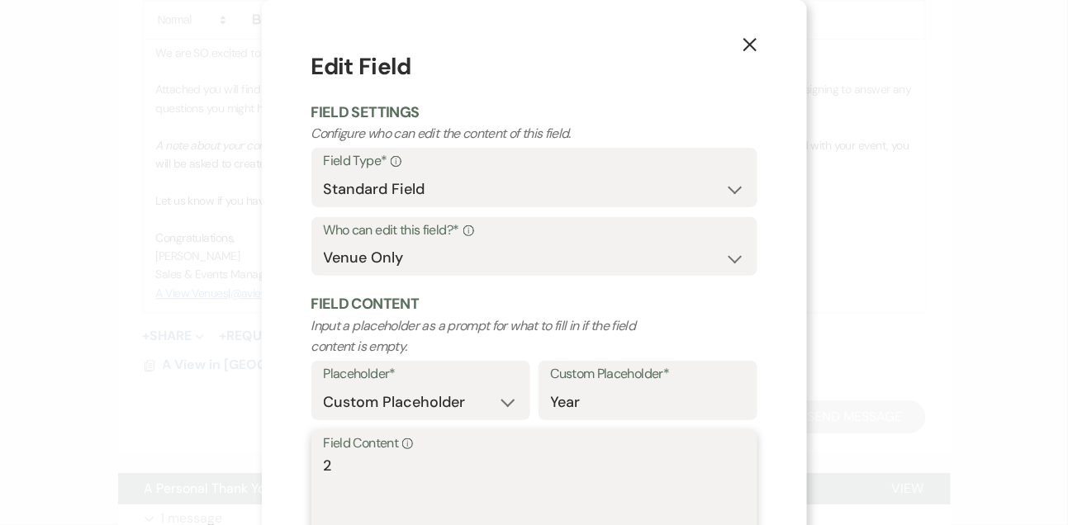
click at [473, 457] on textarea "2" at bounding box center [534, 496] width 421 height 83
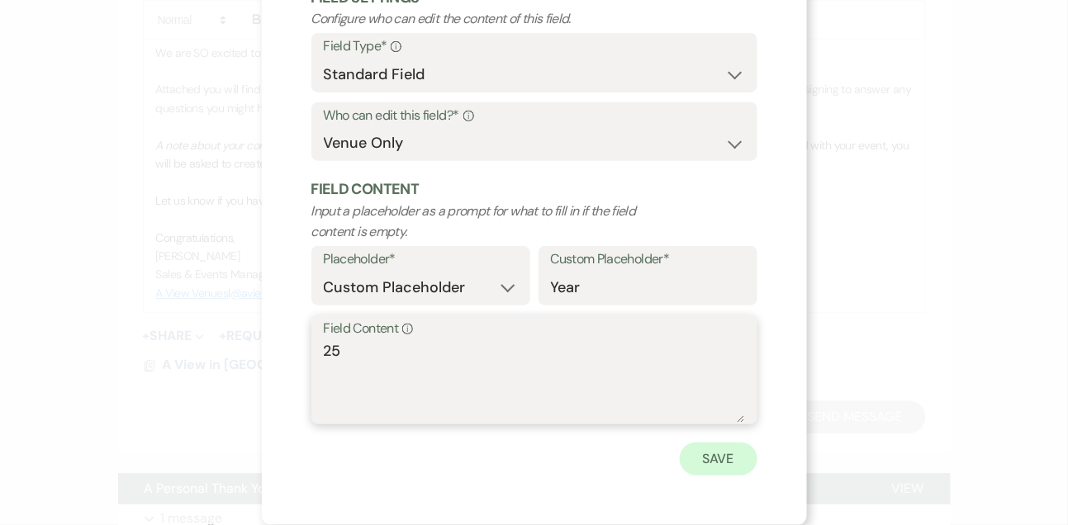
type textarea "25"
click at [721, 465] on button "Save" at bounding box center [719, 459] width 78 height 33
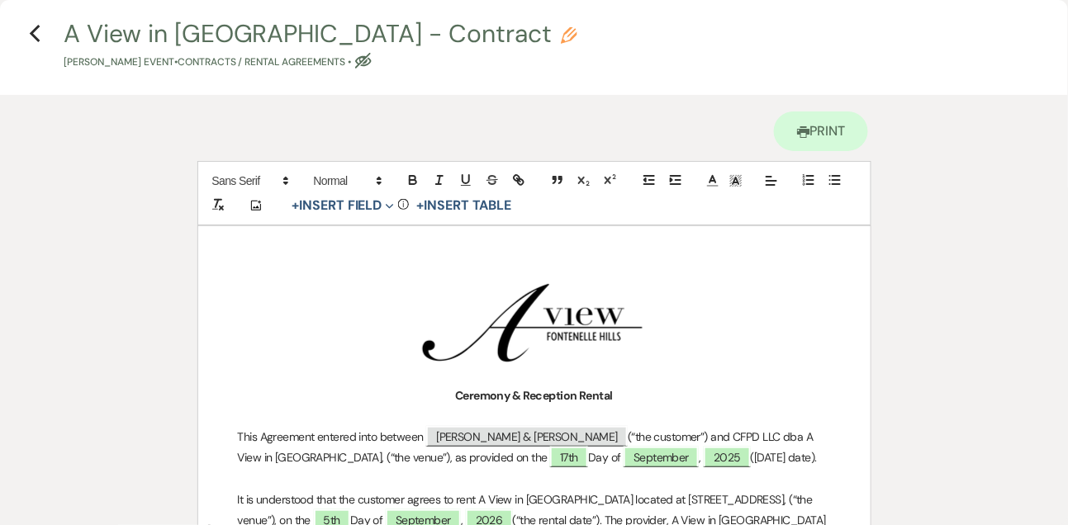
scroll to position [0, 0]
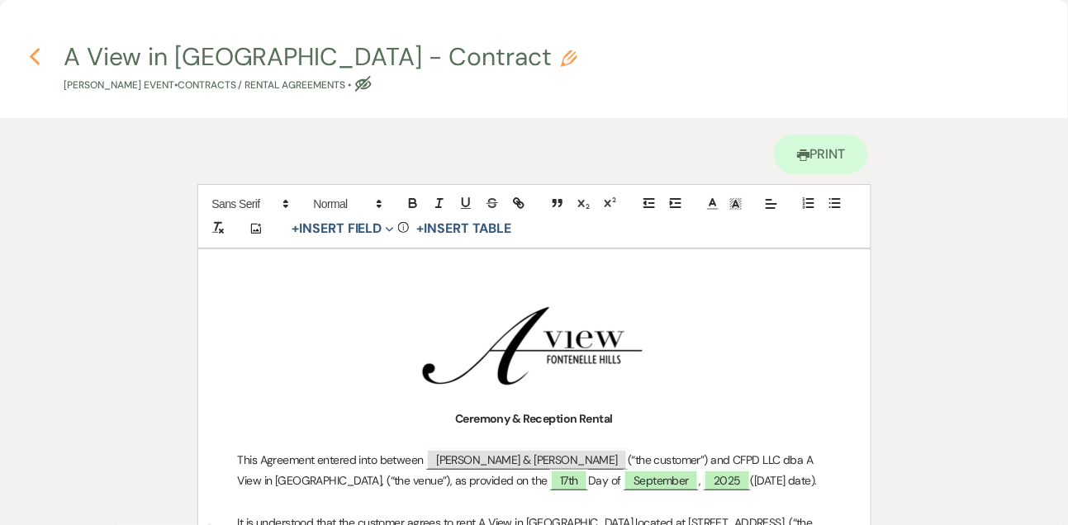
click at [39, 56] on icon "Previous" at bounding box center [35, 57] width 12 height 20
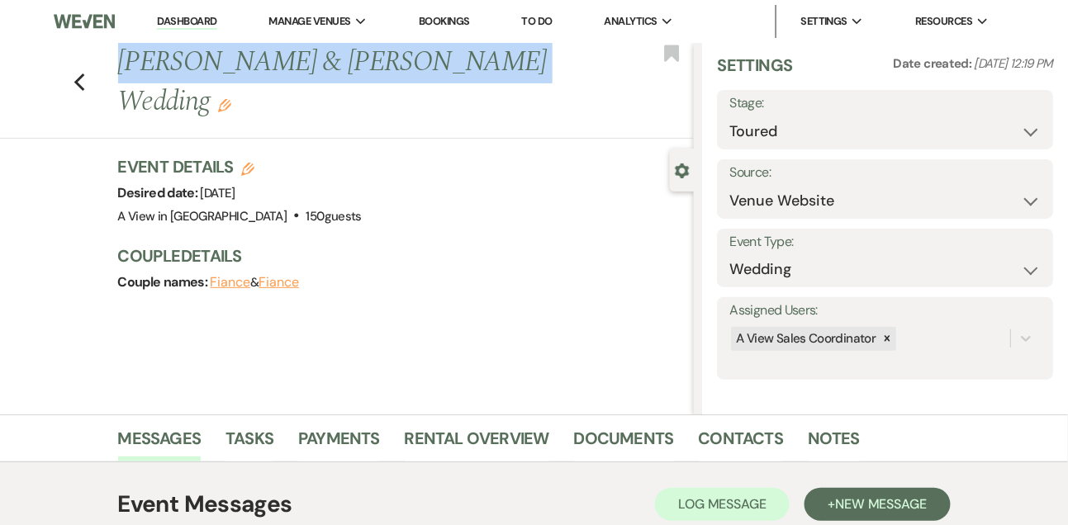
drag, startPoint x: 125, startPoint y: 57, endPoint x: 429, endPoint y: 64, distance: 304.1
click at [429, 64] on h1 "[PERSON_NAME] & [PERSON_NAME] Wedding Edit" at bounding box center [345, 82] width 454 height 78
copy h1 "[PERSON_NAME] & [PERSON_NAME]"
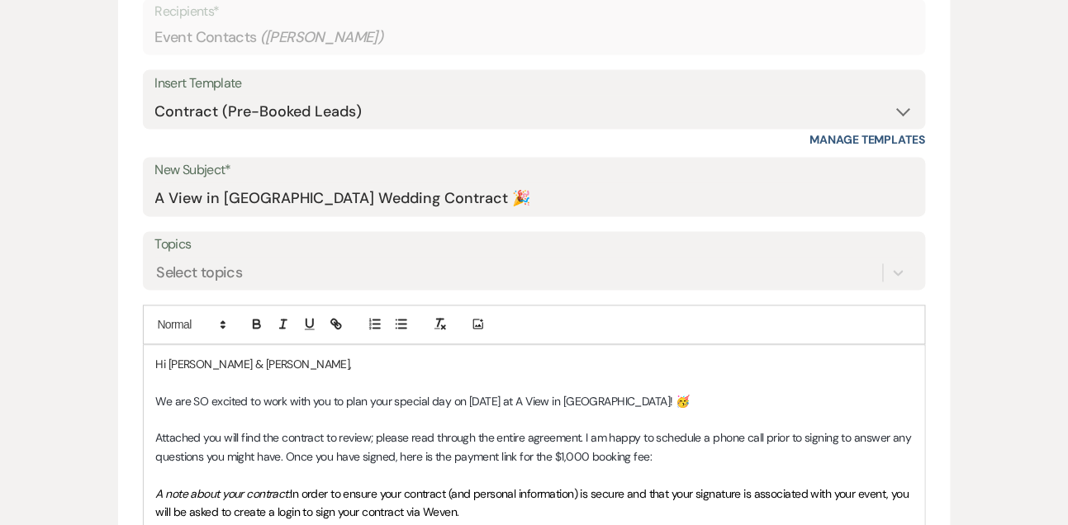
scroll to position [734, 0]
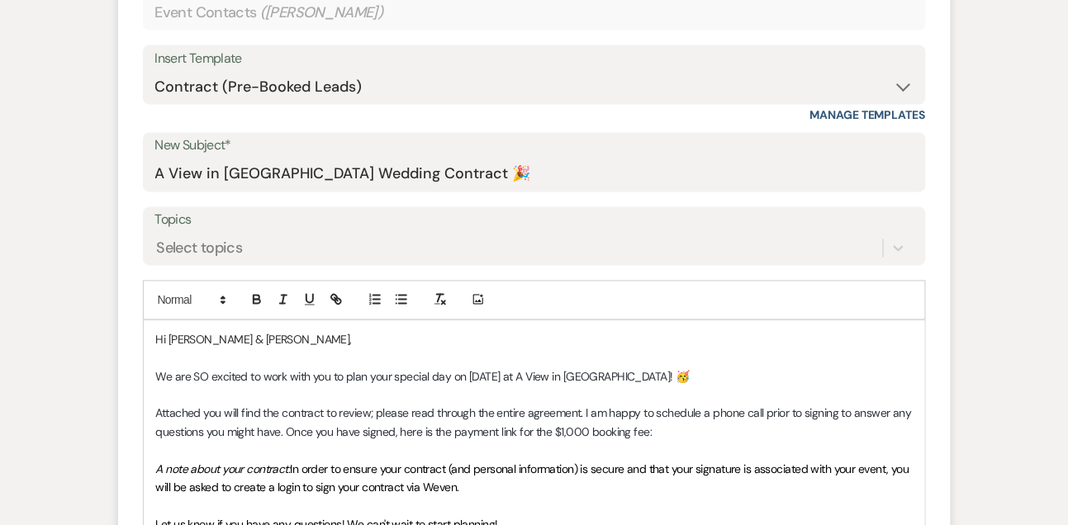
click at [785, 428] on p "Attached you will find the contract to review; please read through the entire a…" at bounding box center [534, 423] width 757 height 37
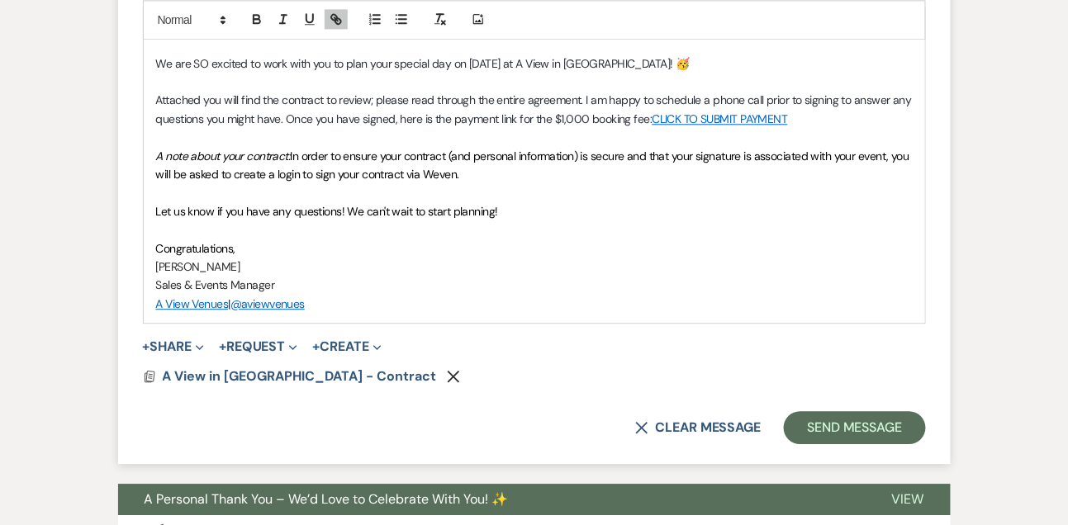
scroll to position [1059, 0]
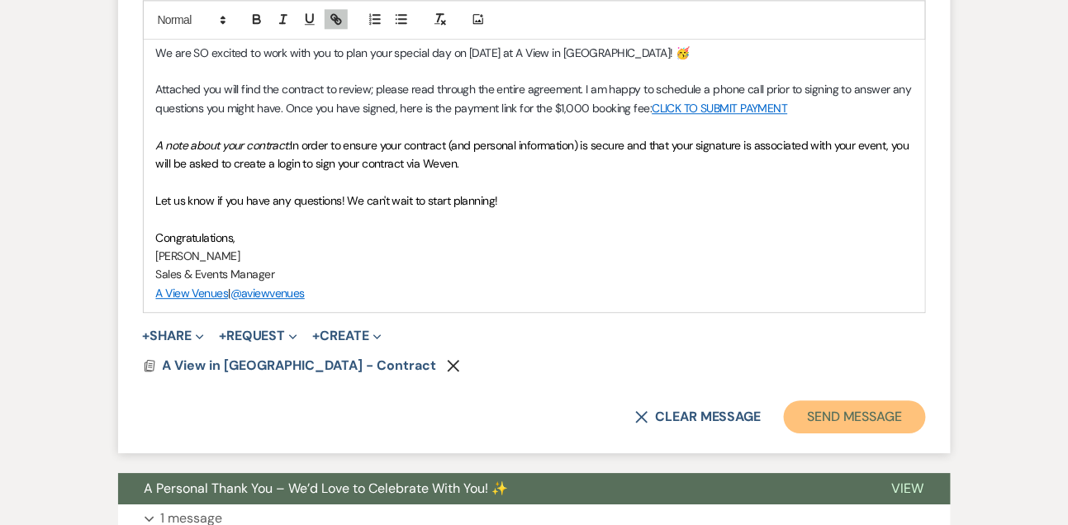
click at [863, 409] on button "Send Message" at bounding box center [854, 417] width 141 height 33
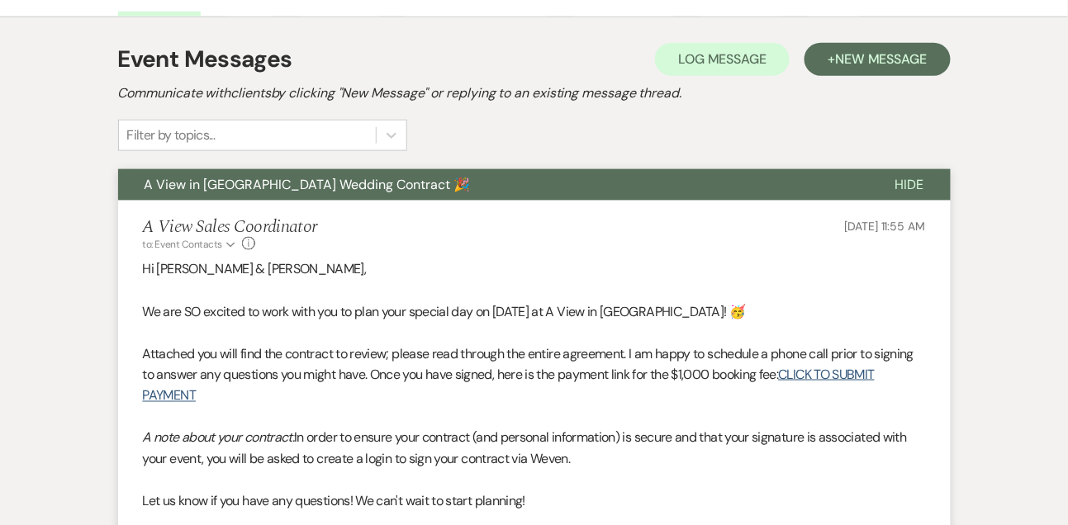
scroll to position [0, 0]
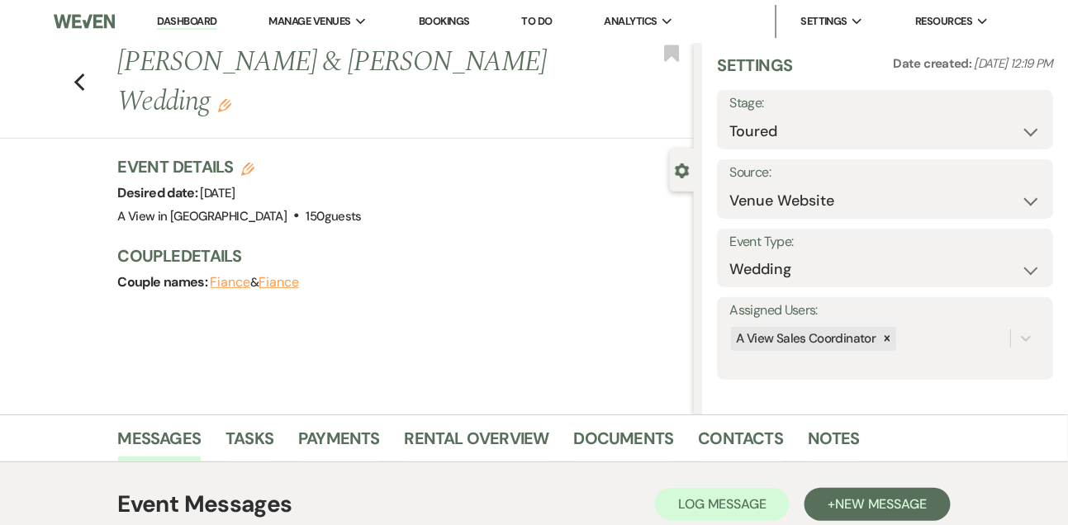
click at [202, 28] on link "Dashboard" at bounding box center [186, 22] width 59 height 16
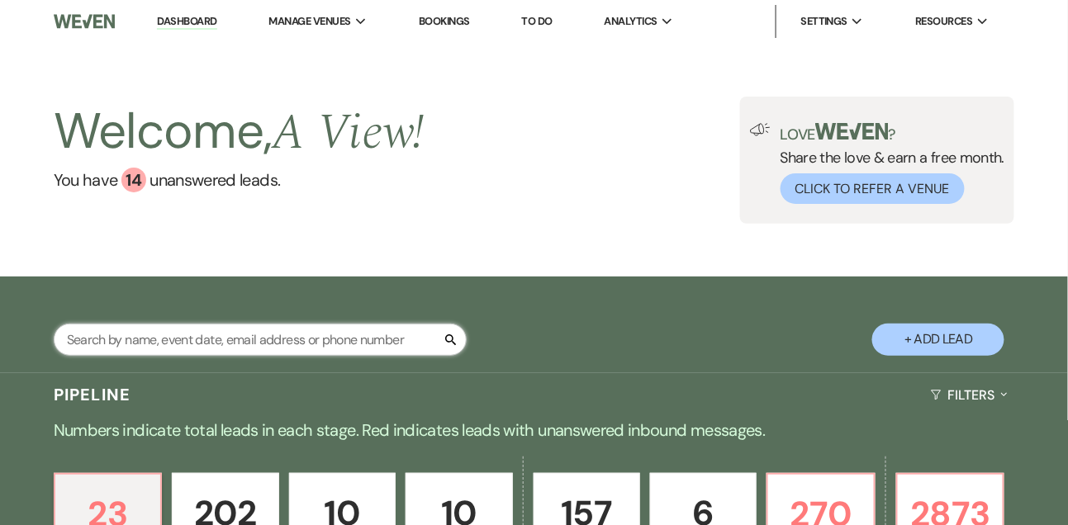
click at [221, 356] on input "text" at bounding box center [260, 340] width 413 height 32
type input "[PERSON_NAME]"
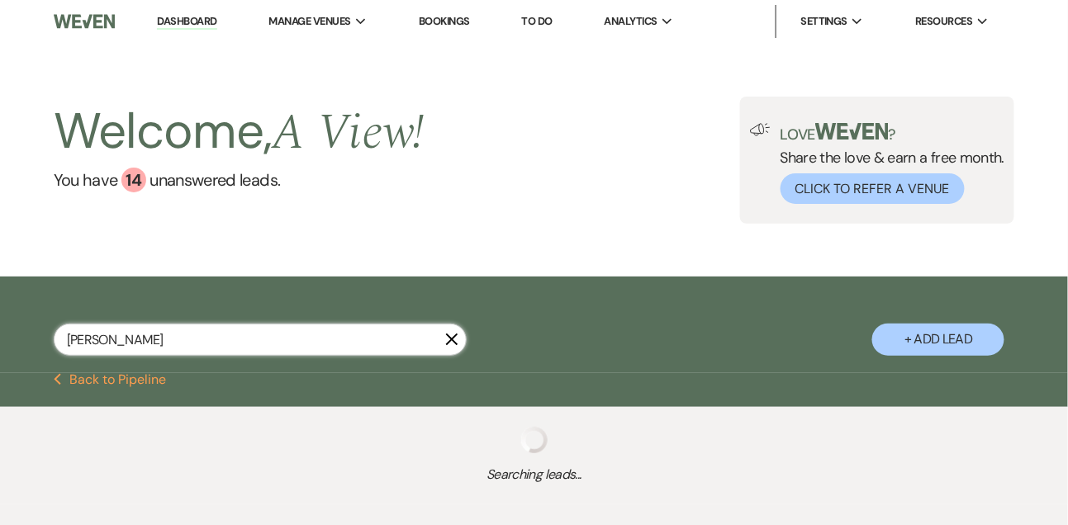
select select "8"
select select "4"
select select "6"
select select "9"
select select "8"
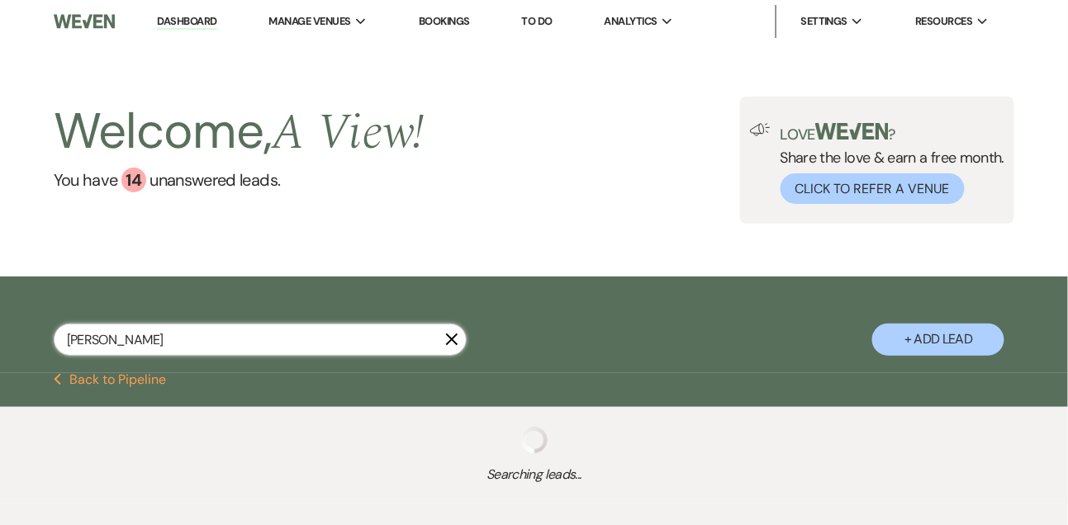
select select "4"
select select "8"
select select "4"
select select "8"
select select "4"
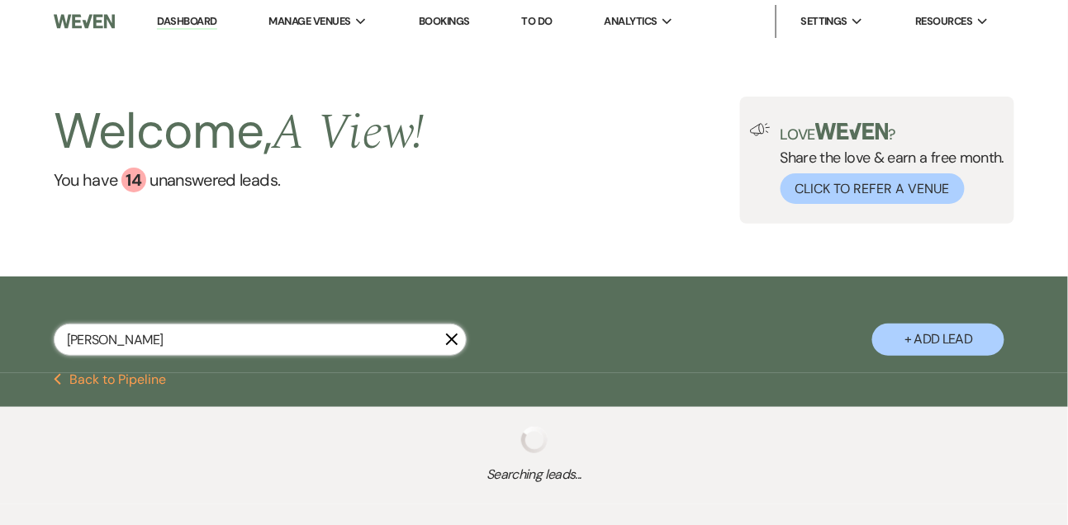
select select "8"
select select "5"
select select "8"
select select "5"
select select "8"
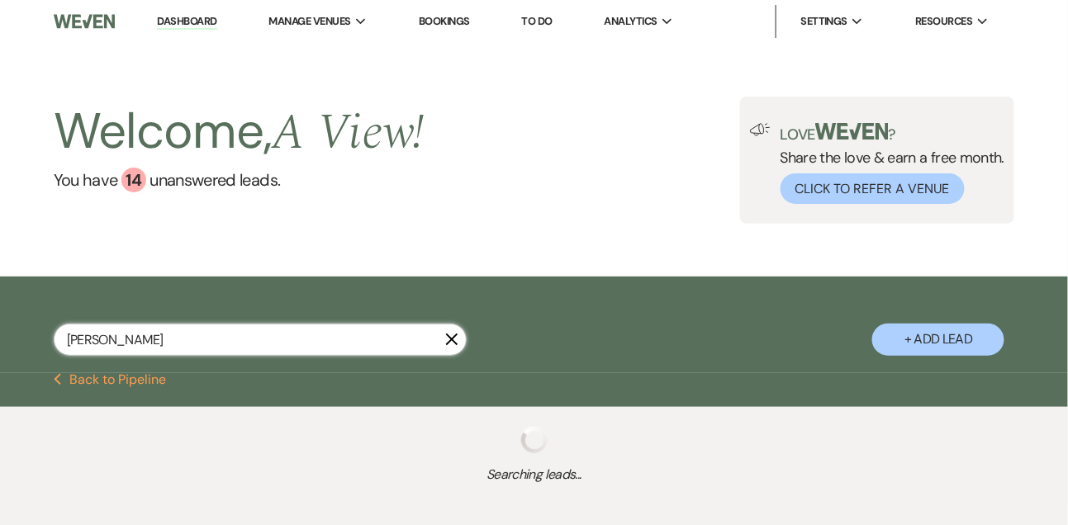
select select "5"
select select "8"
select select "4"
select select "8"
select select "4"
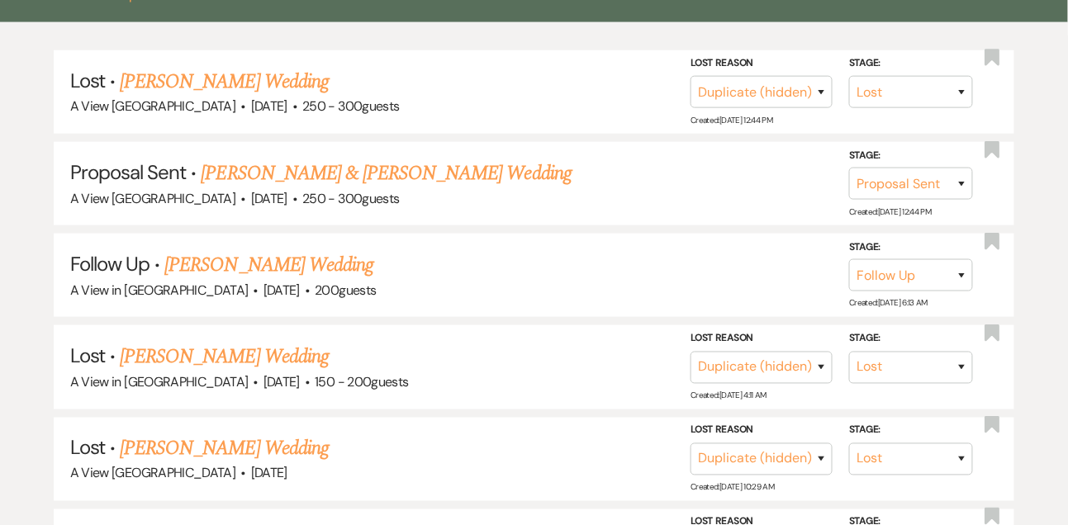
scroll to position [394, 0]
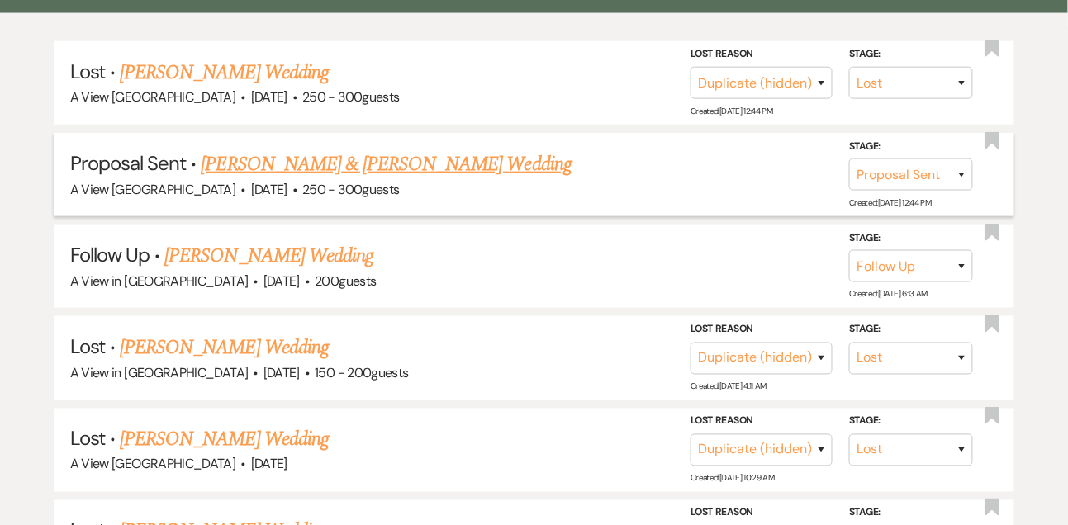
type input "[PERSON_NAME]"
click at [347, 179] on link "[PERSON_NAME] & [PERSON_NAME] Wedding" at bounding box center [387, 165] width 370 height 30
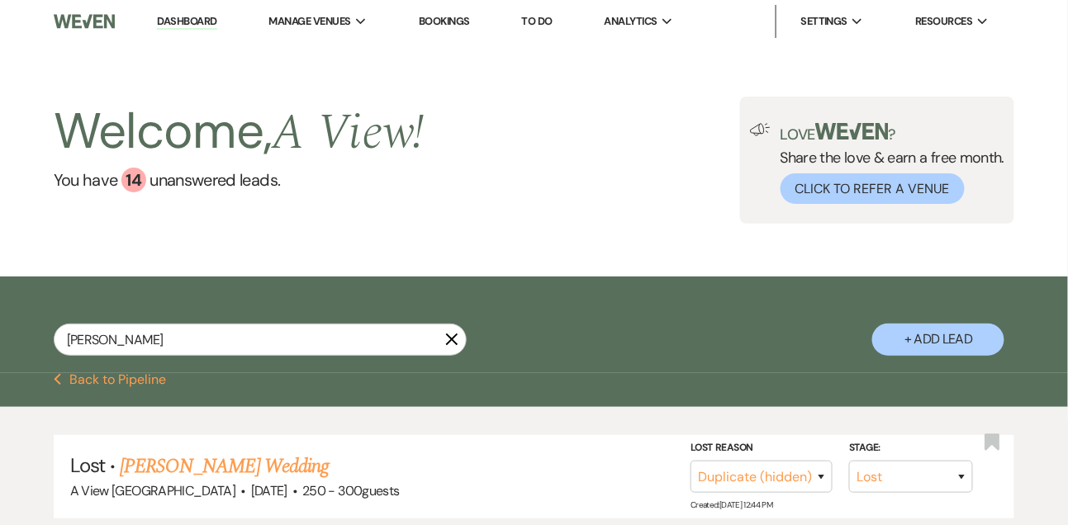
select select "6"
select select "5"
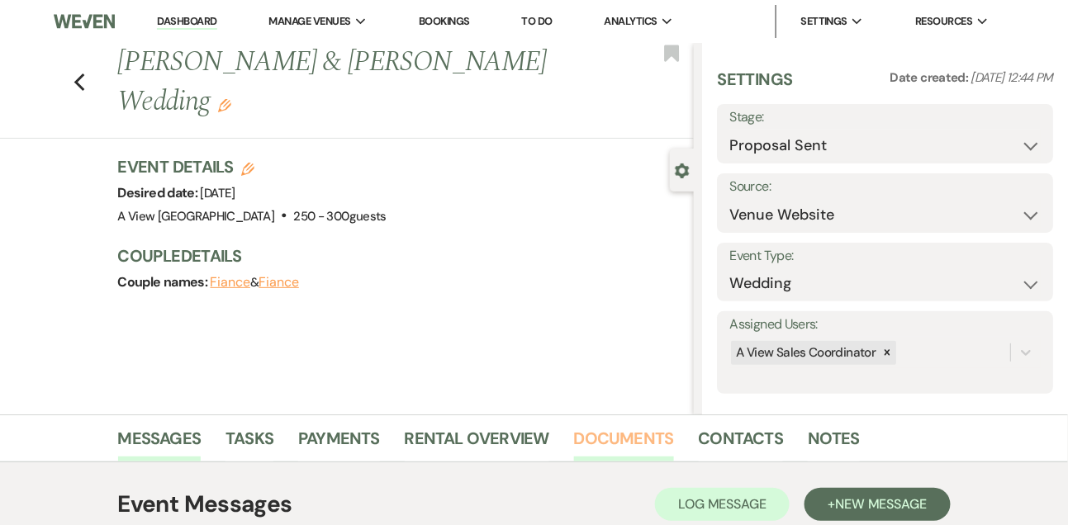
click at [665, 430] on link "Documents" at bounding box center [624, 443] width 100 height 36
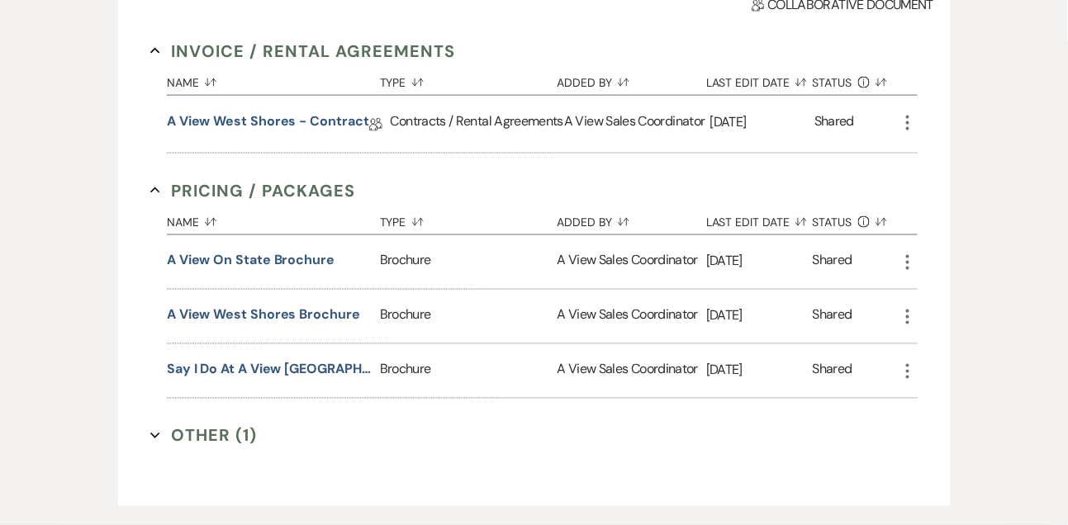
scroll to position [572, 0]
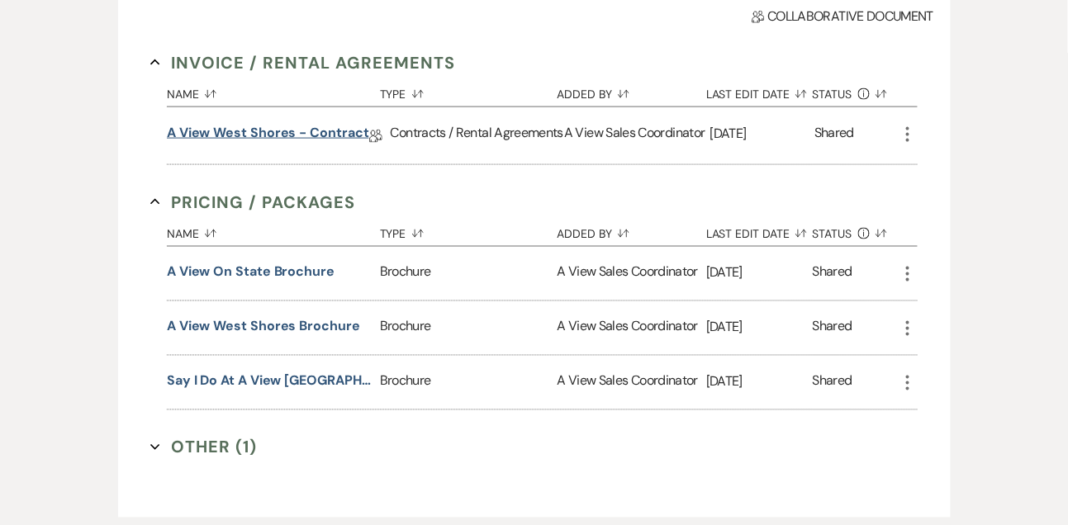
click at [322, 140] on link "A View West Shores - Contract" at bounding box center [268, 136] width 202 height 26
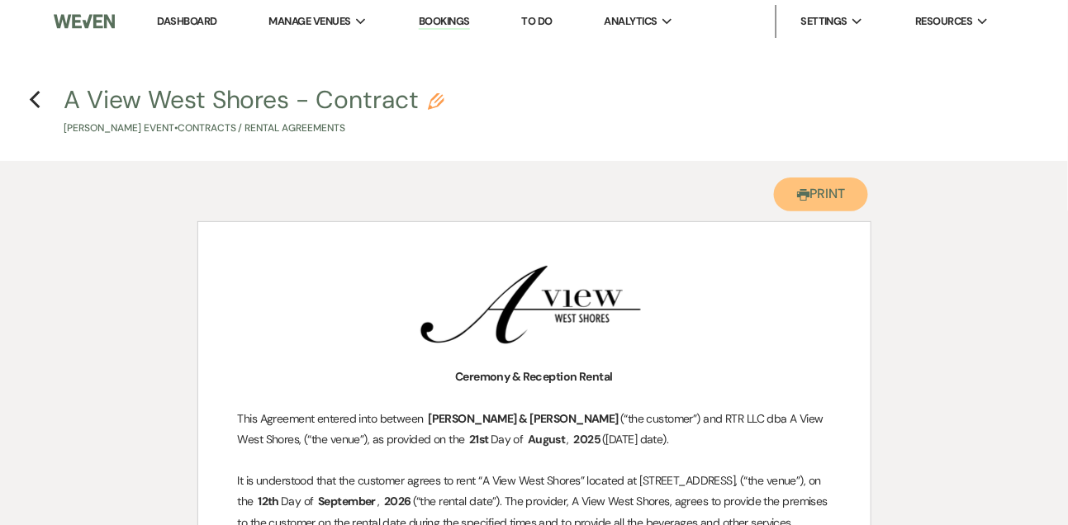
click at [822, 197] on button "Printer Print" at bounding box center [821, 195] width 95 height 34
click at [789, 202] on button "Printer Print" at bounding box center [821, 195] width 95 height 34
click at [35, 97] on use "button" at bounding box center [34, 100] width 11 height 18
select select "6"
select select "5"
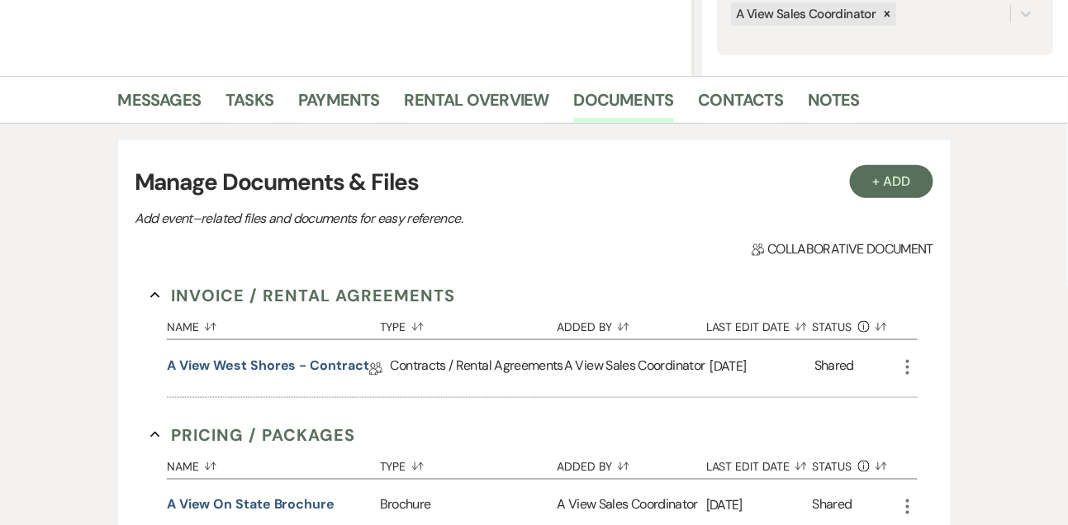
scroll to position [328, 0]
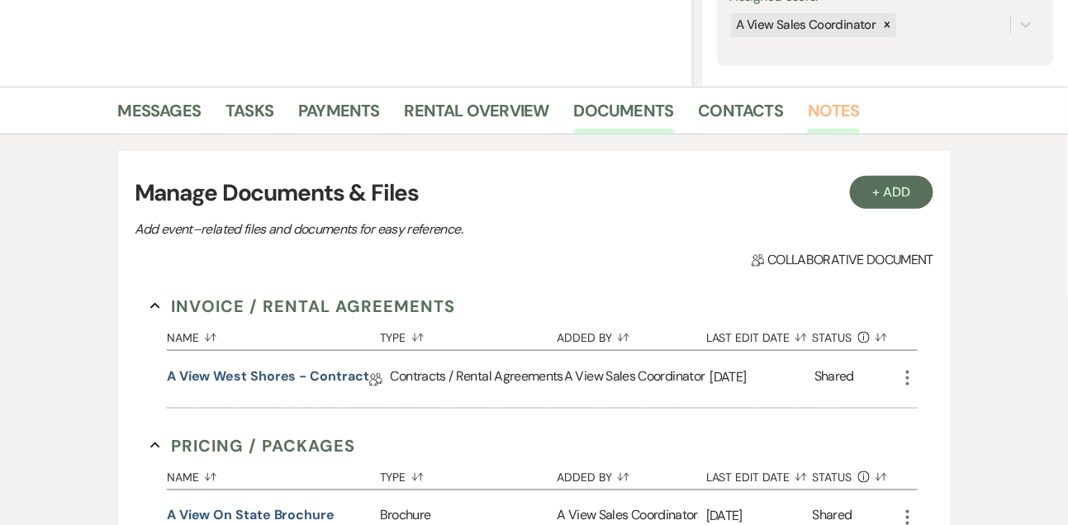
click at [830, 122] on link "Notes" at bounding box center [834, 115] width 52 height 36
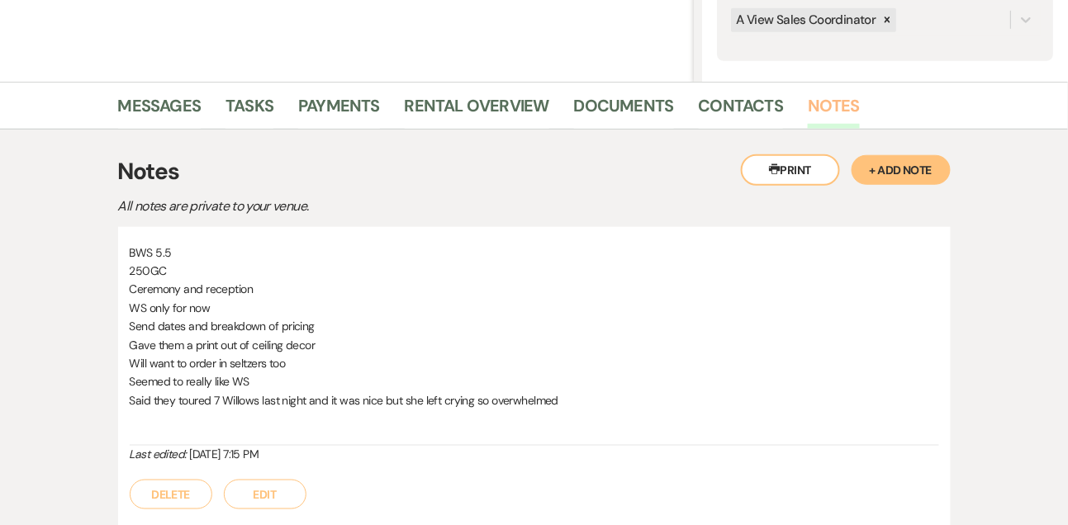
scroll to position [327, 0]
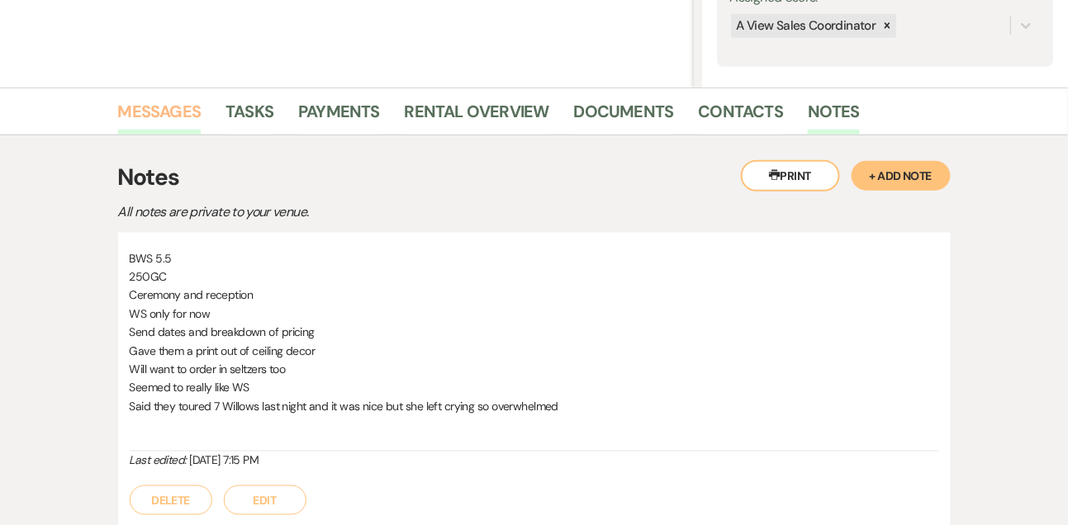
click at [186, 122] on link "Messages" at bounding box center [159, 116] width 83 height 36
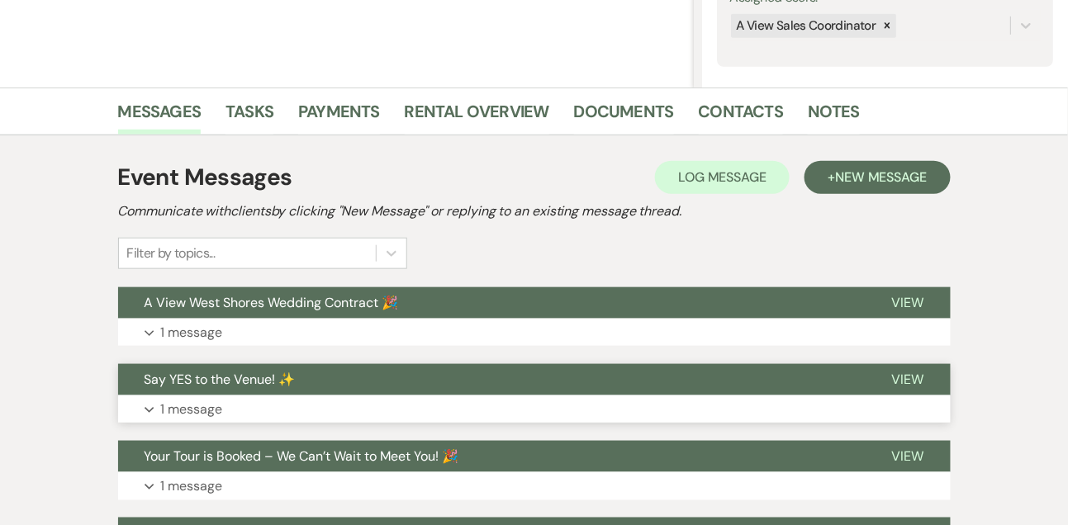
click at [206, 411] on p "1 message" at bounding box center [192, 409] width 62 height 21
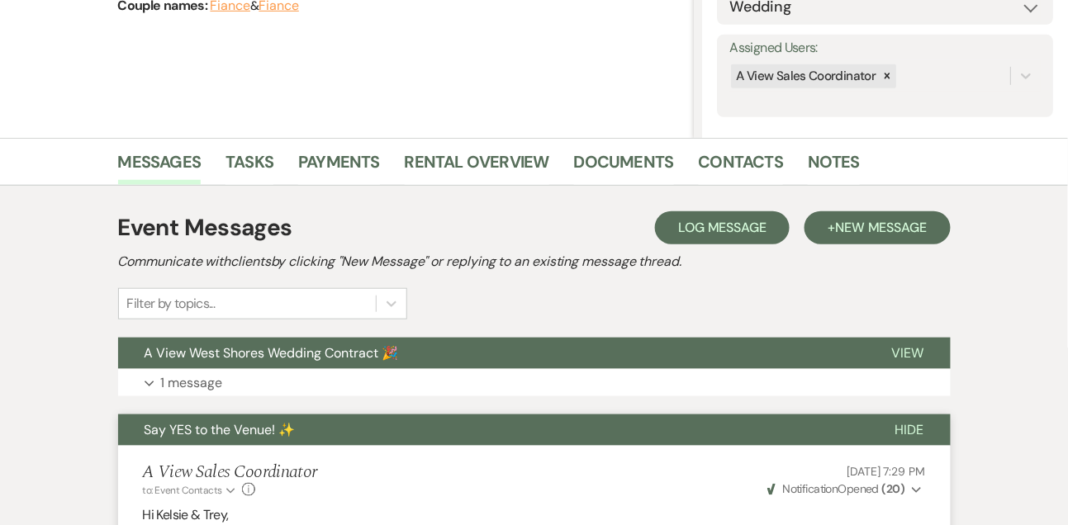
scroll to position [273, 0]
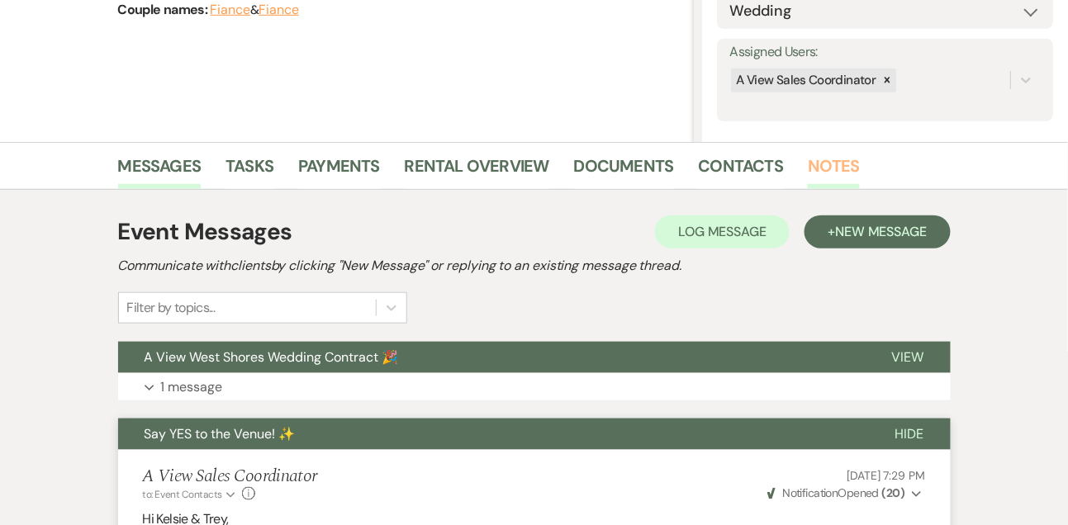
click at [833, 169] on link "Notes" at bounding box center [834, 171] width 52 height 36
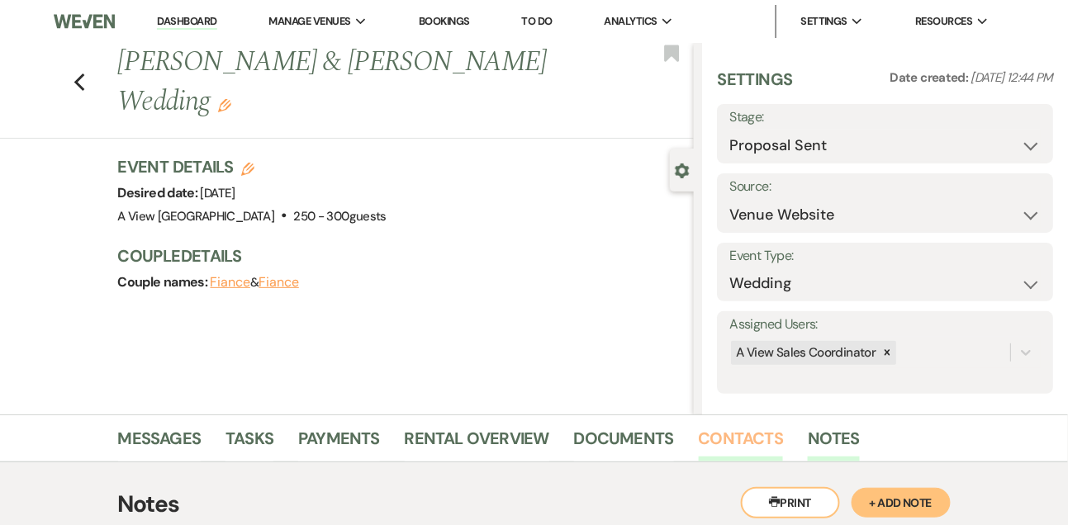
click at [729, 454] on link "Contacts" at bounding box center [741, 443] width 85 height 36
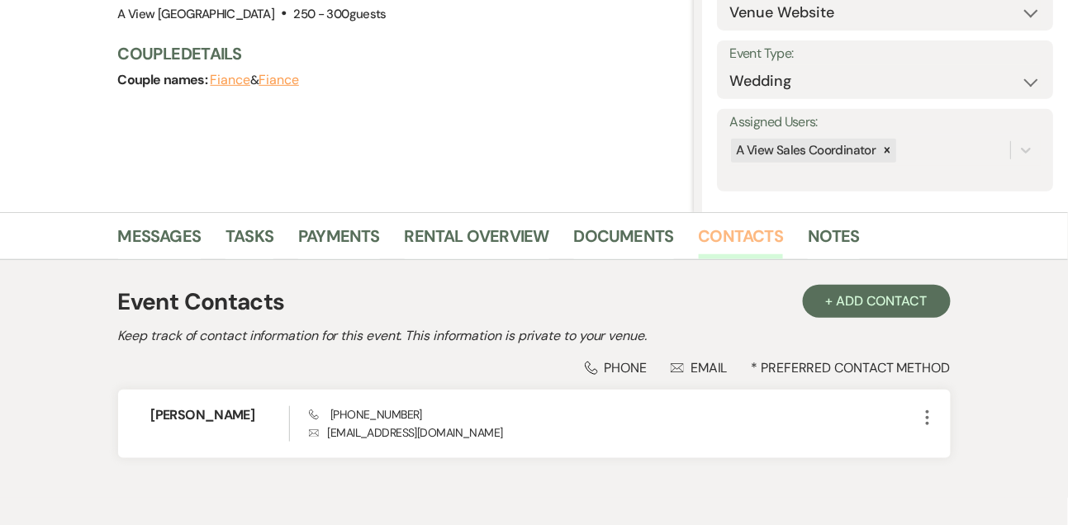
scroll to position [281, 0]
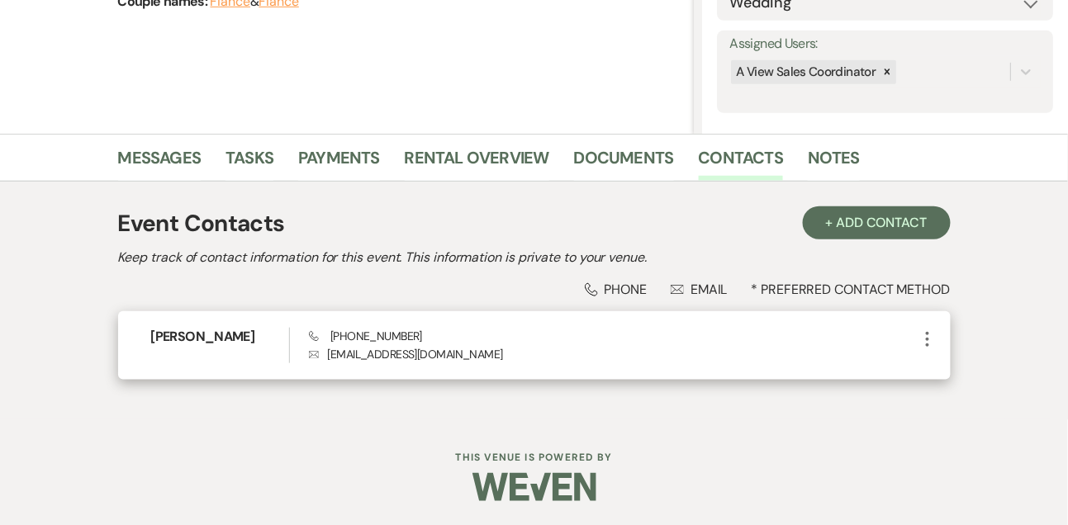
click at [923, 341] on icon "More" at bounding box center [928, 340] width 20 height 20
click at [934, 367] on button "Pencil Edit" at bounding box center [967, 372] width 98 height 28
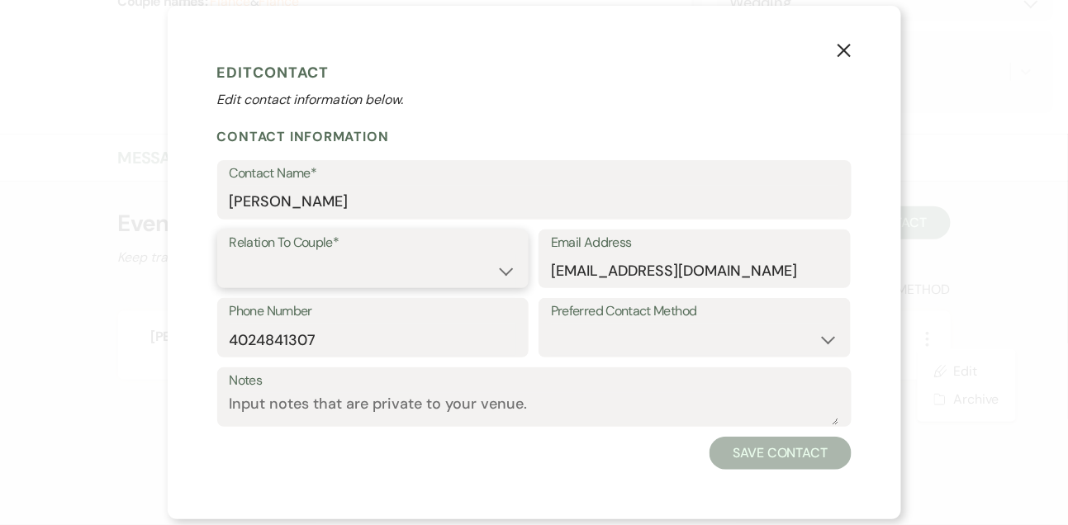
click at [289, 284] on select "Couple Planner Parent of Couple Family Member Friend Other" at bounding box center [373, 270] width 287 height 32
select select "1"
click at [230, 254] on select "Couple Planner Parent of Couple Family Member Friend Other" at bounding box center [373, 270] width 287 height 32
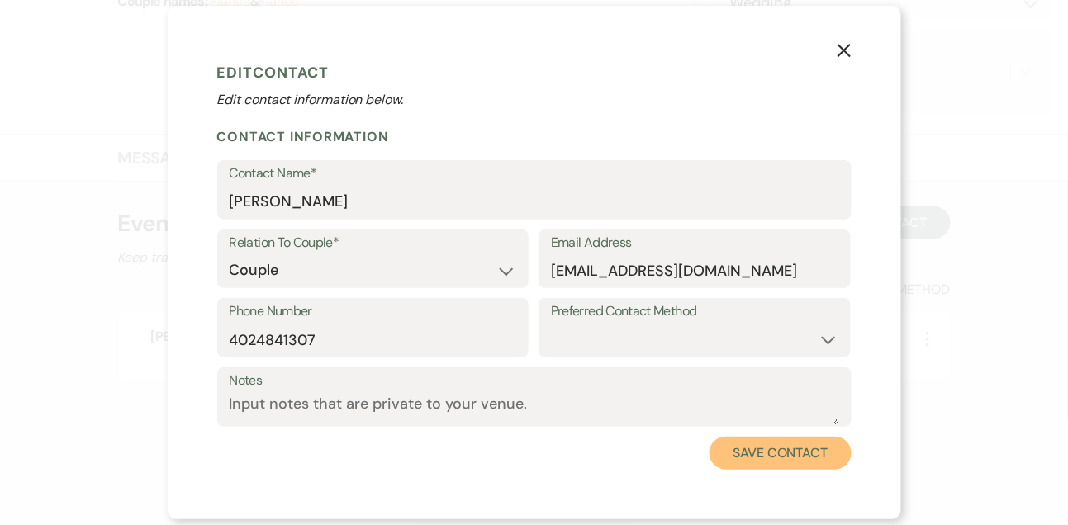
click at [737, 454] on button "Save Contact" at bounding box center [780, 453] width 141 height 33
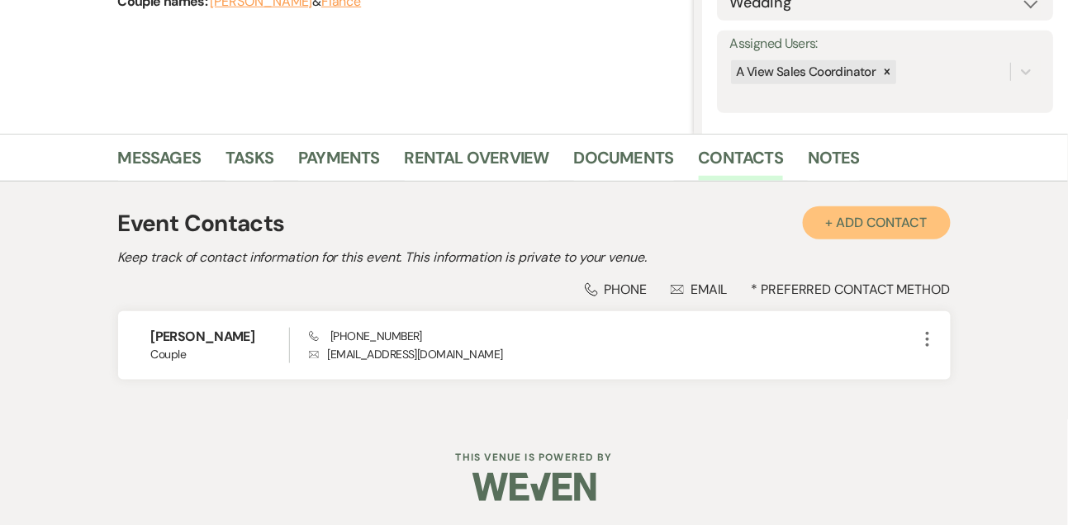
click at [836, 230] on button "+ Add Contact" at bounding box center [877, 223] width 148 height 33
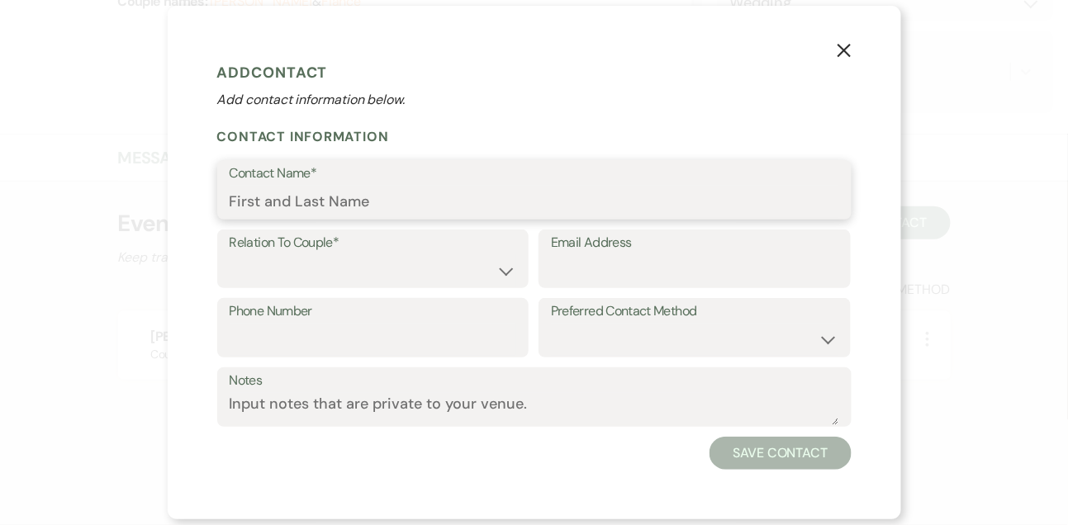
click at [362, 206] on input "Contact Name*" at bounding box center [535, 202] width 610 height 32
type input "[PERSON_NAME]"
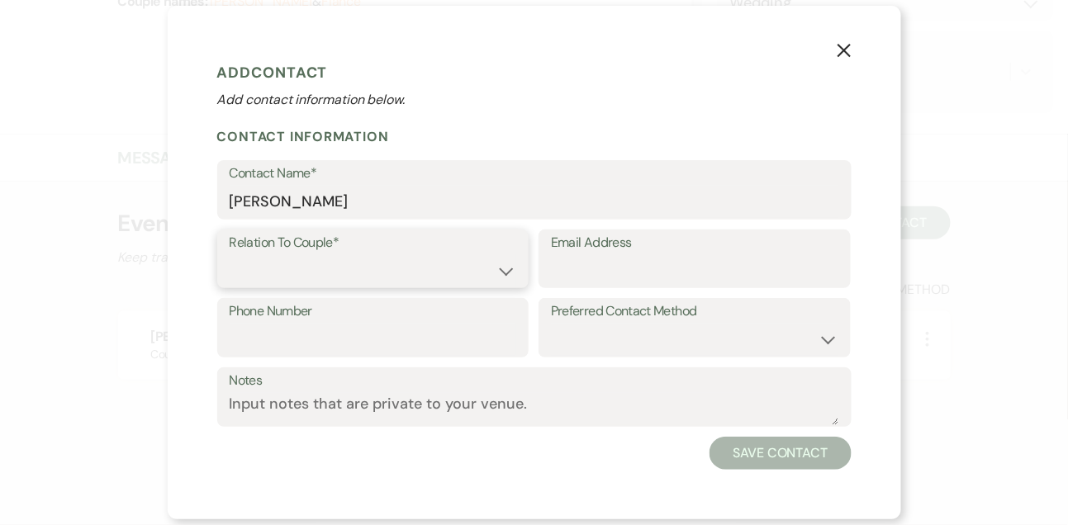
click at [416, 271] on select "Couple Planner Parent of Couple Family Member Friend Other" at bounding box center [373, 270] width 287 height 32
select select "1"
click at [230, 254] on select "Couple Planner Parent of Couple Family Member Friend Other" at bounding box center [373, 270] width 287 height 32
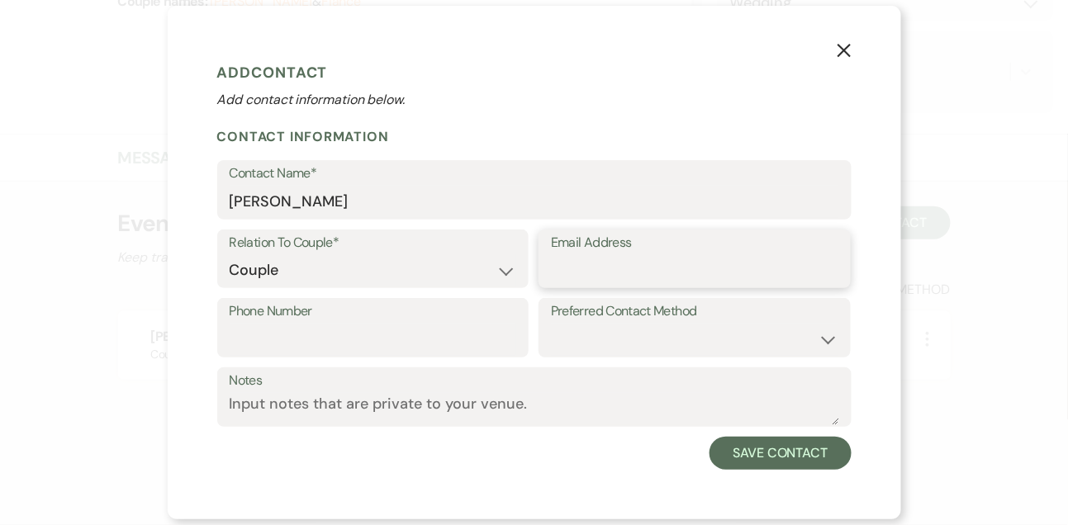
click at [553, 276] on input "Email Address" at bounding box center [694, 270] width 287 height 32
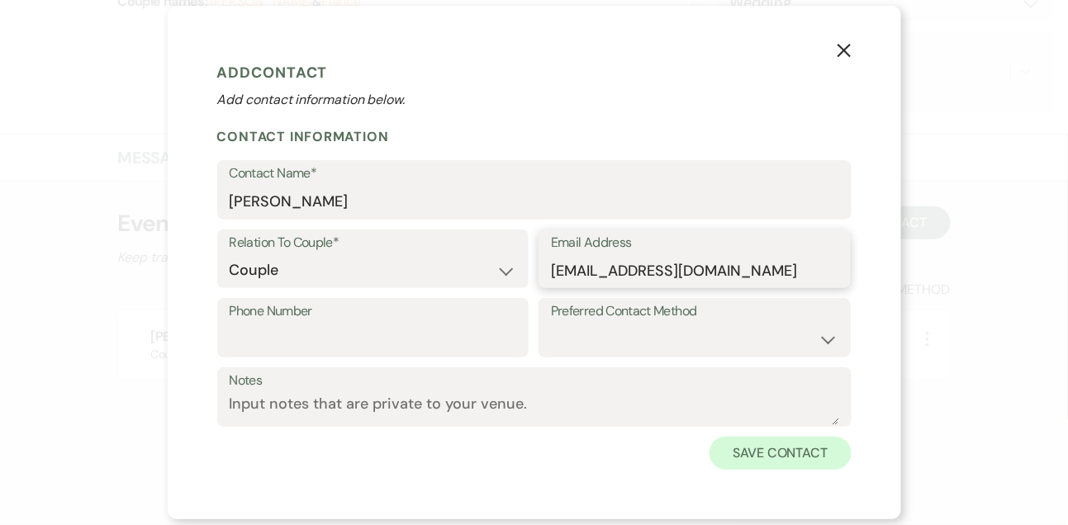
type input "[EMAIL_ADDRESS][DOMAIN_NAME]"
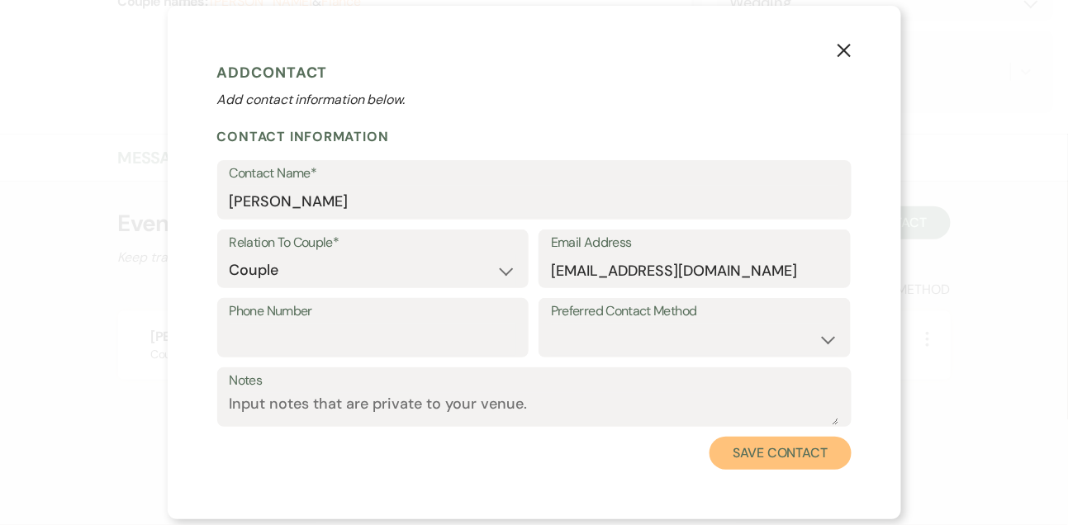
click at [744, 451] on button "Save Contact" at bounding box center [780, 453] width 141 height 33
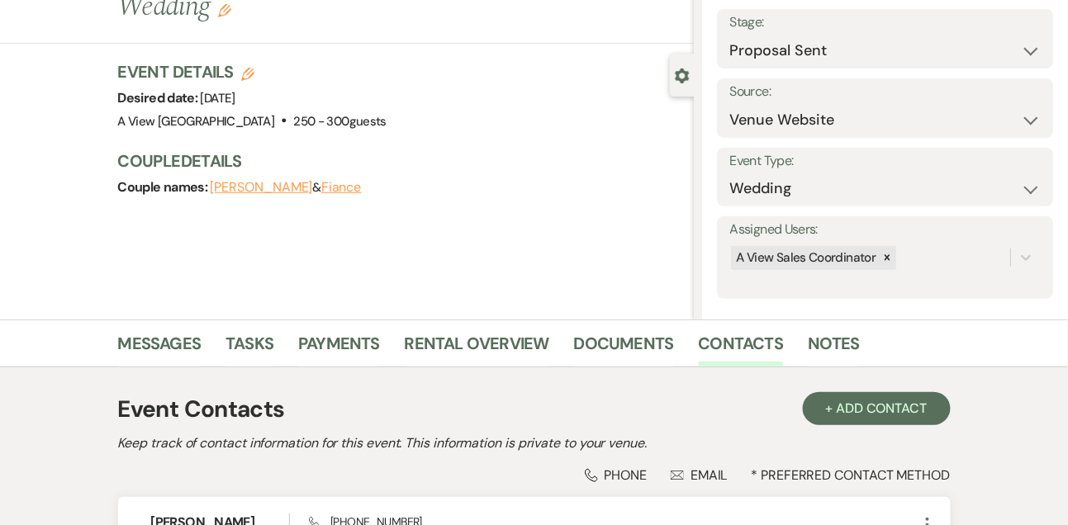
scroll to position [0, 0]
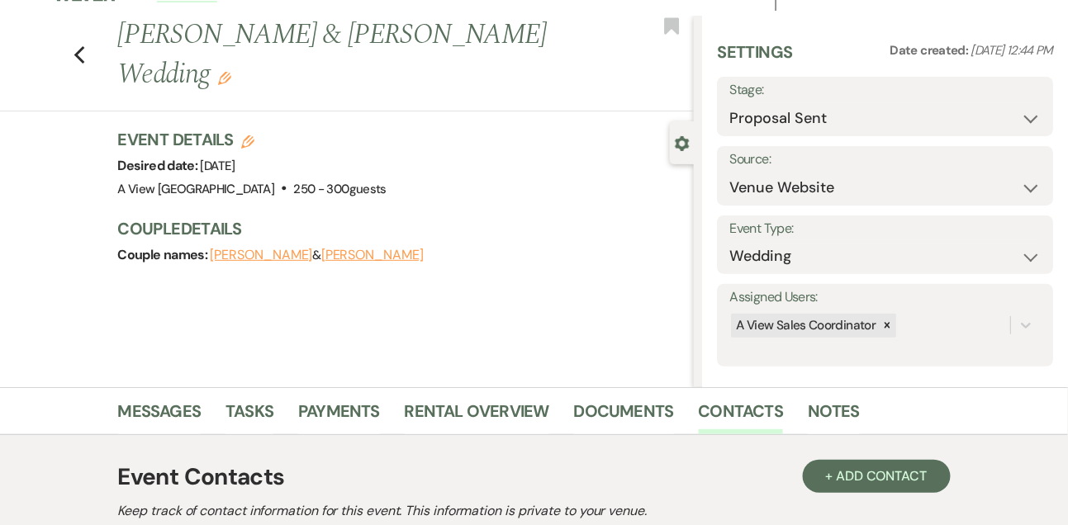
scroll to position [44, 0]
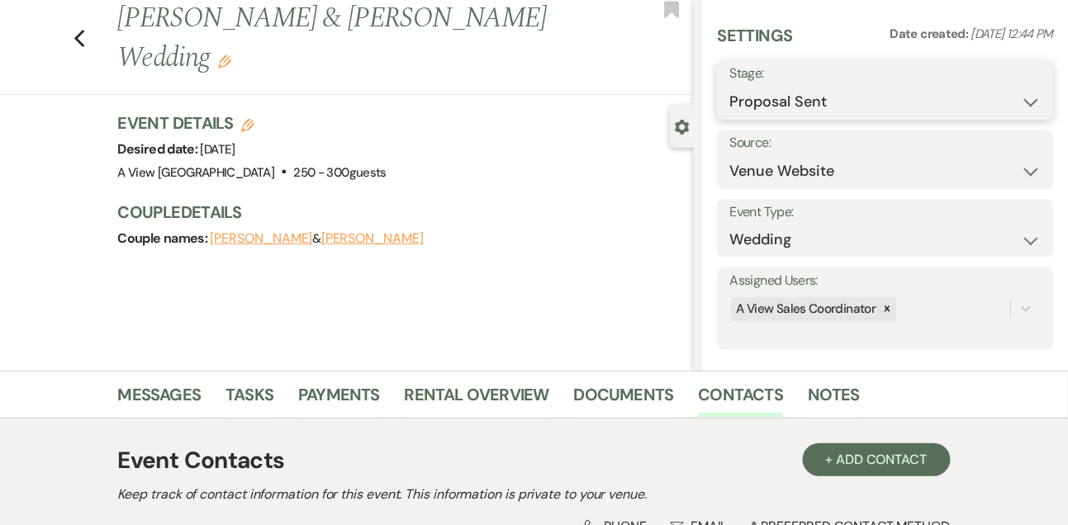
click at [774, 93] on select "Inquiry Follow Up Tour Requested Tour Confirmed Toured Proposal Sent Booked Lost" at bounding box center [884, 102] width 311 height 32
select select "7"
click at [729, 86] on select "Inquiry Follow Up Tour Requested Tour Confirmed Toured Proposal Sent Booked Lost" at bounding box center [884, 102] width 311 height 32
click at [1036, 86] on button "Save" at bounding box center [1018, 90] width 69 height 33
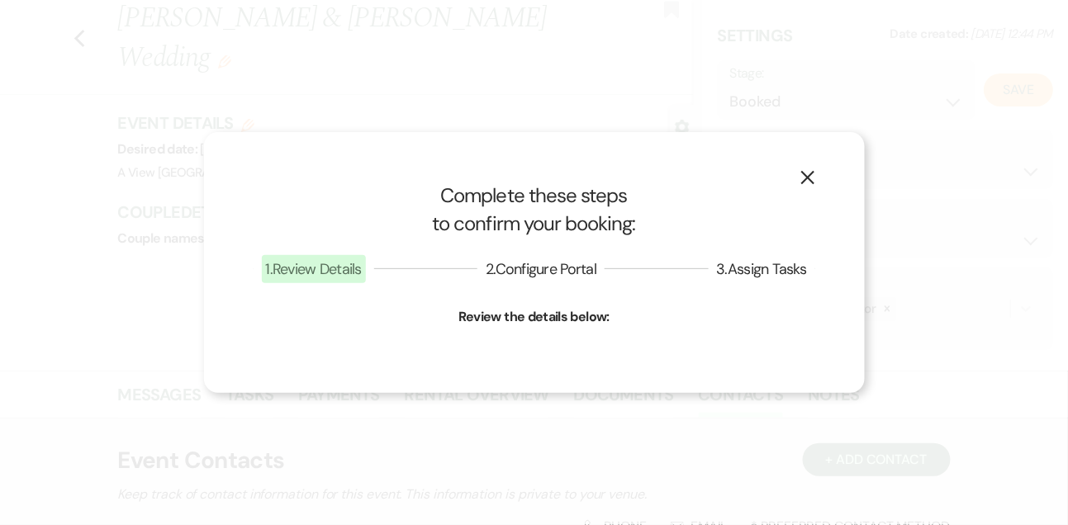
select select "1"
select select "752"
select select "false"
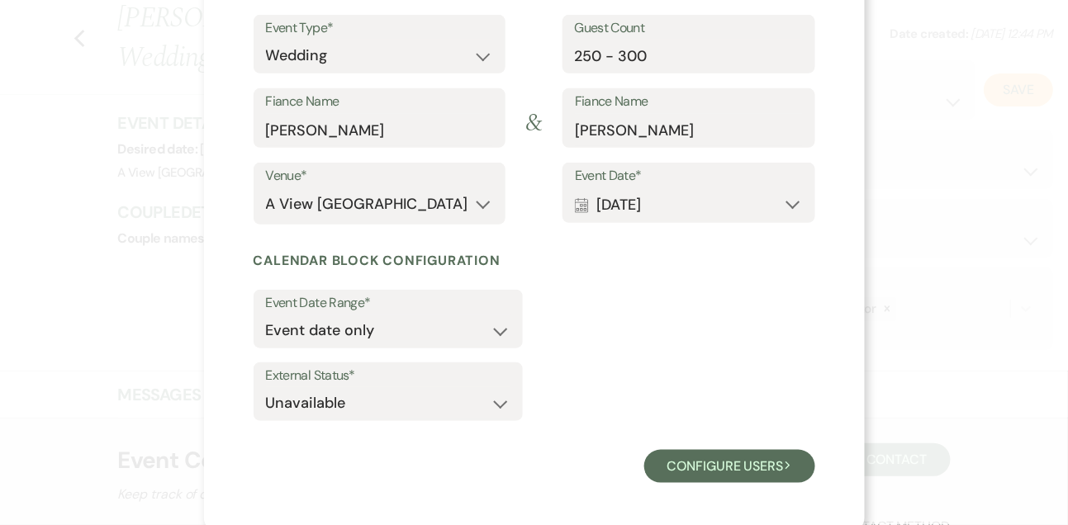
scroll to position [202, 0]
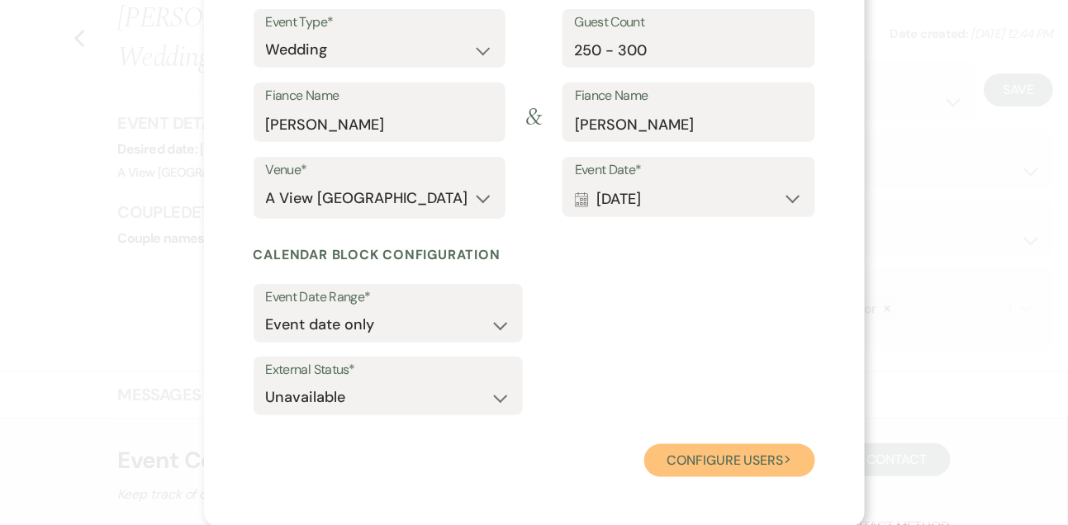
click at [696, 463] on button "Configure users Next" at bounding box center [729, 460] width 171 height 33
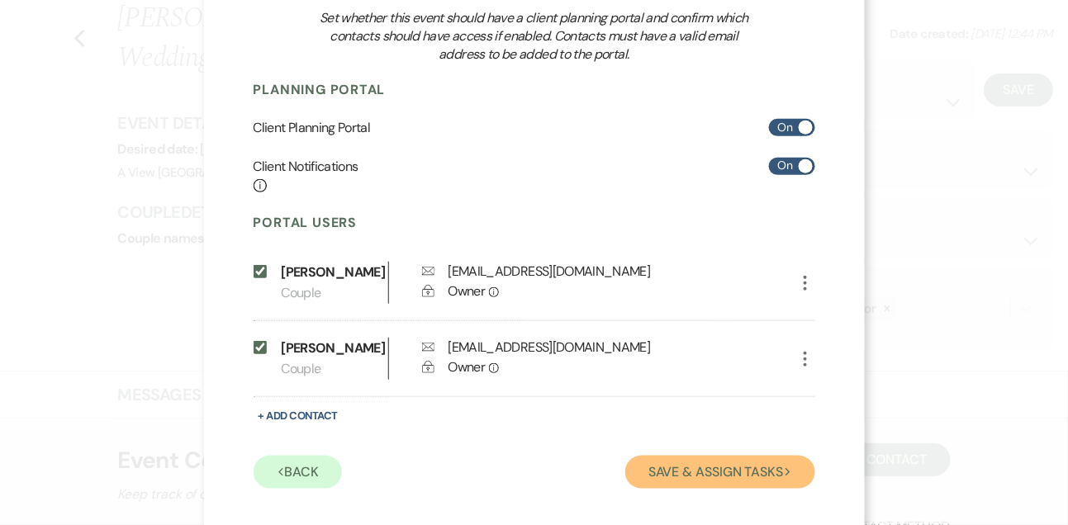
click at [696, 463] on button "Save & Assign Tasks Next" at bounding box center [719, 472] width 189 height 33
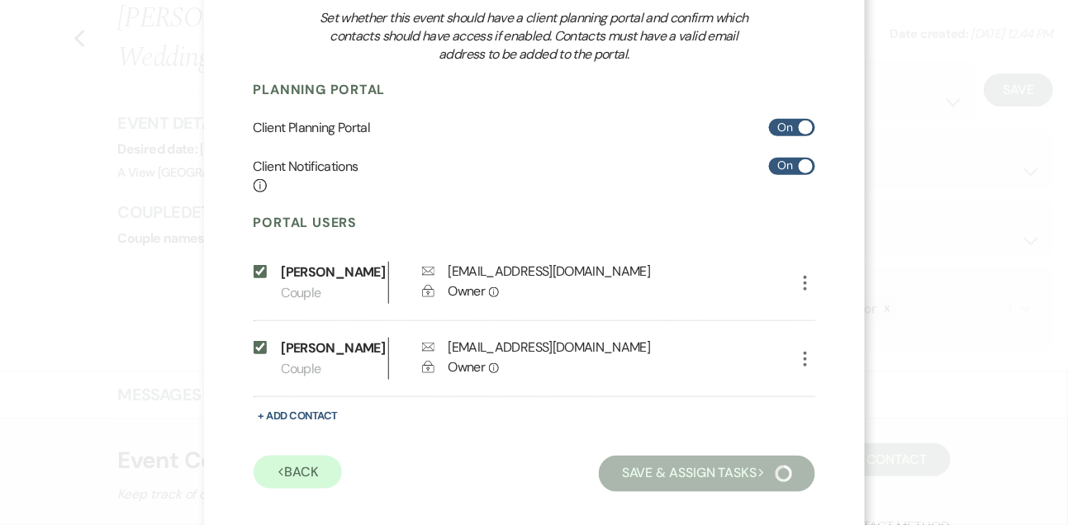
scroll to position [123, 0]
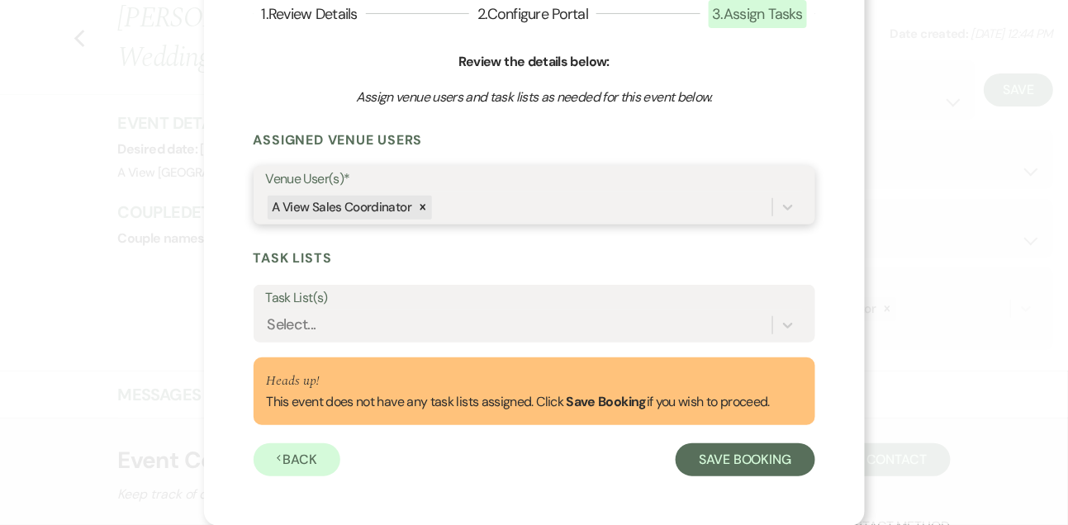
click at [566, 206] on div "A View Sales Coordinator" at bounding box center [519, 207] width 506 height 29
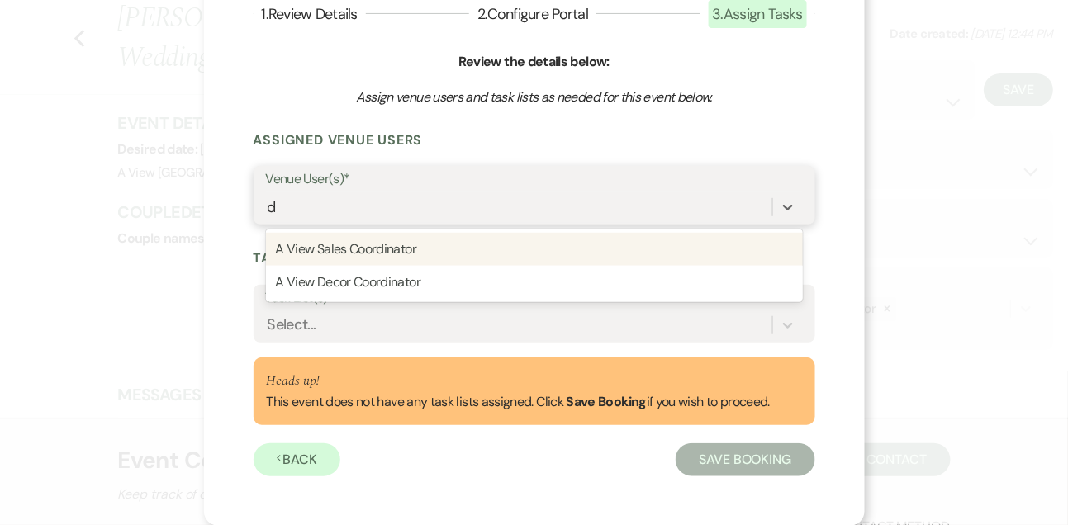
type input "de"
click at [492, 249] on div "A View Decor Coordinator" at bounding box center [534, 249] width 537 height 33
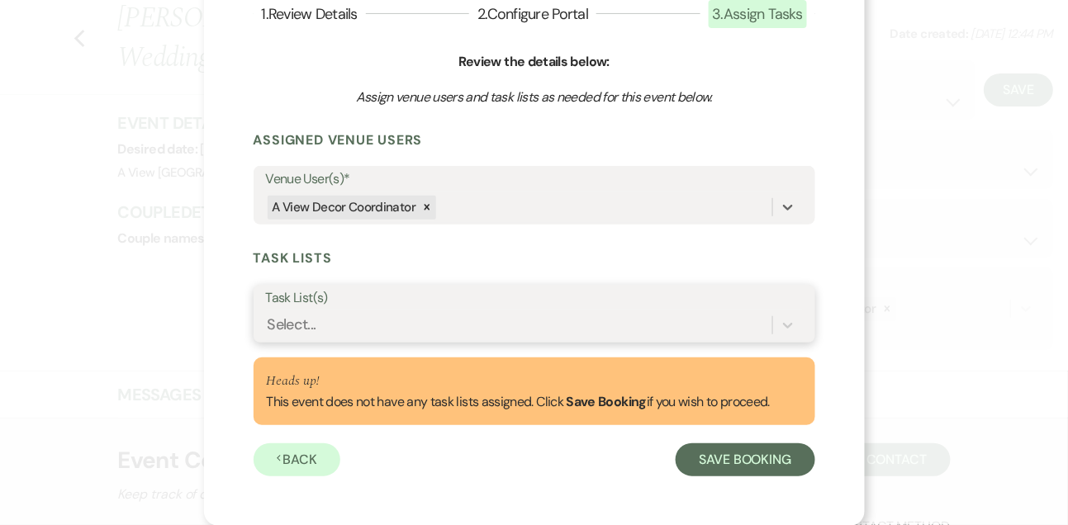
click at [443, 329] on div "Select..." at bounding box center [519, 325] width 506 height 29
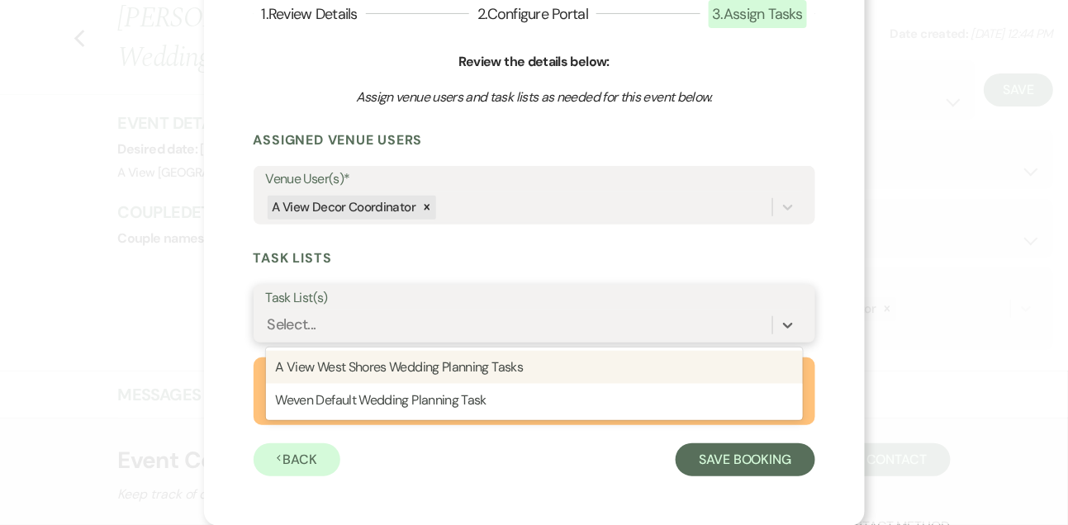
click at [435, 363] on div "A View West Shores Wedding Planning Tasks" at bounding box center [534, 367] width 537 height 33
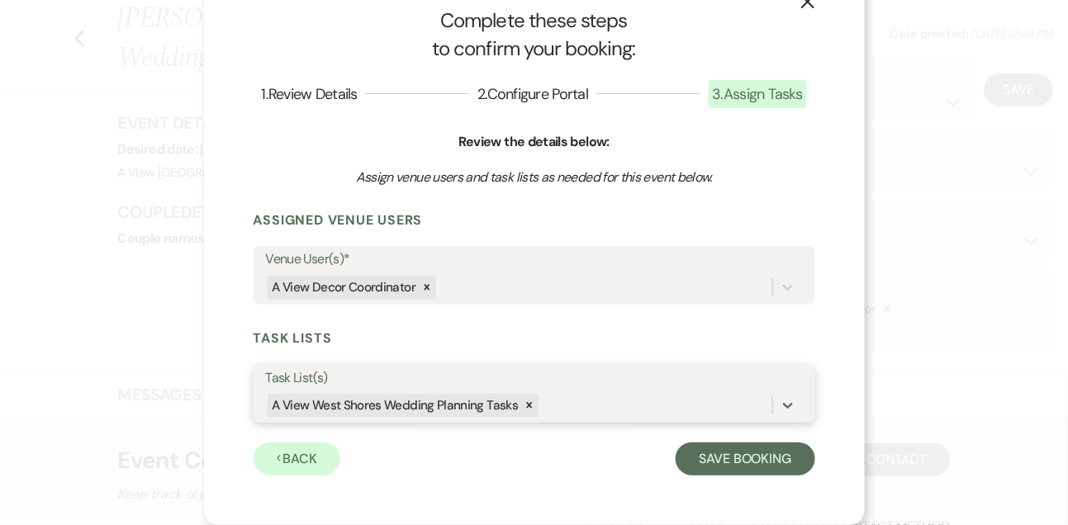
scroll to position [43, 0]
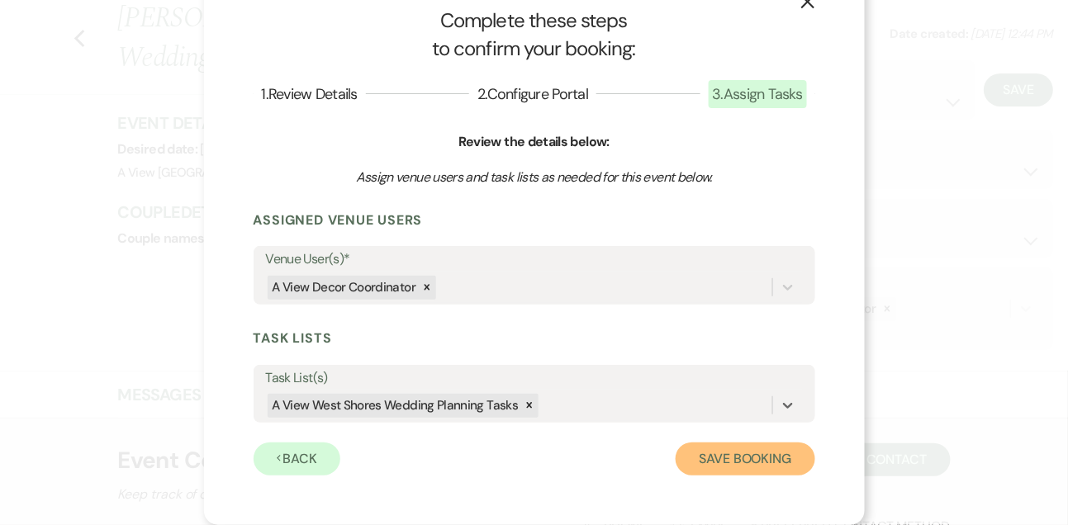
click at [698, 449] on button "Save Booking" at bounding box center [745, 459] width 139 height 33
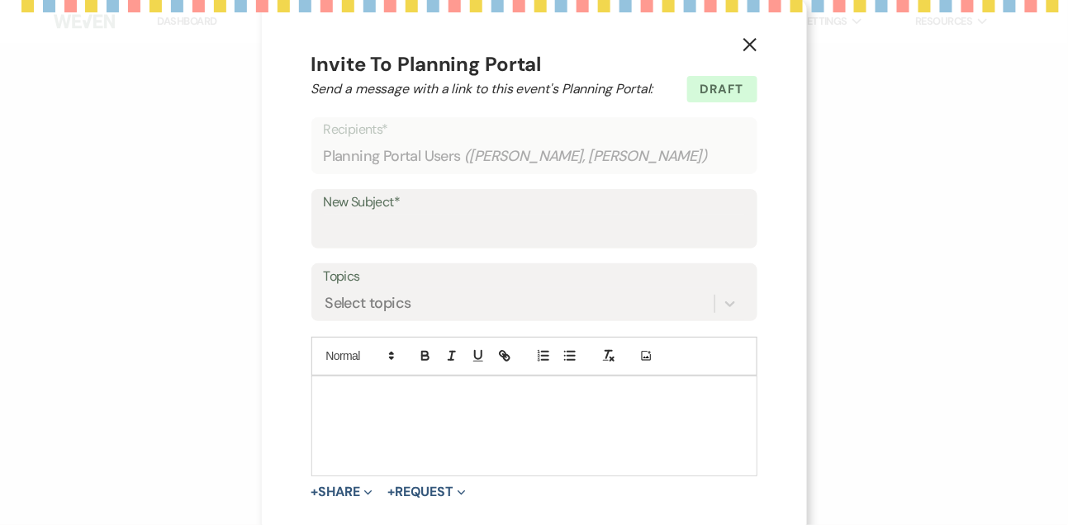
type input "Welcome to A View! 🥳"
select select "3307"
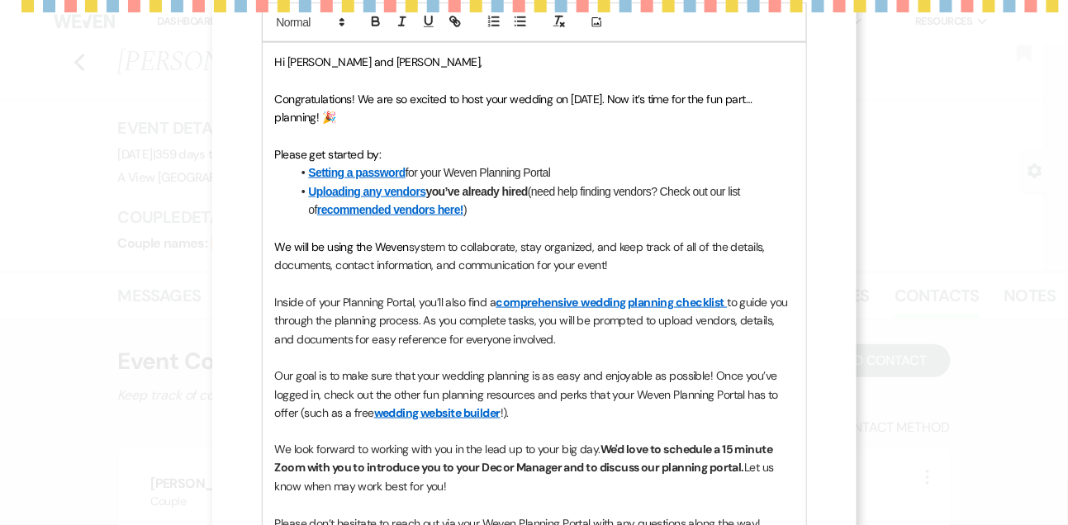
scroll to position [458, 0]
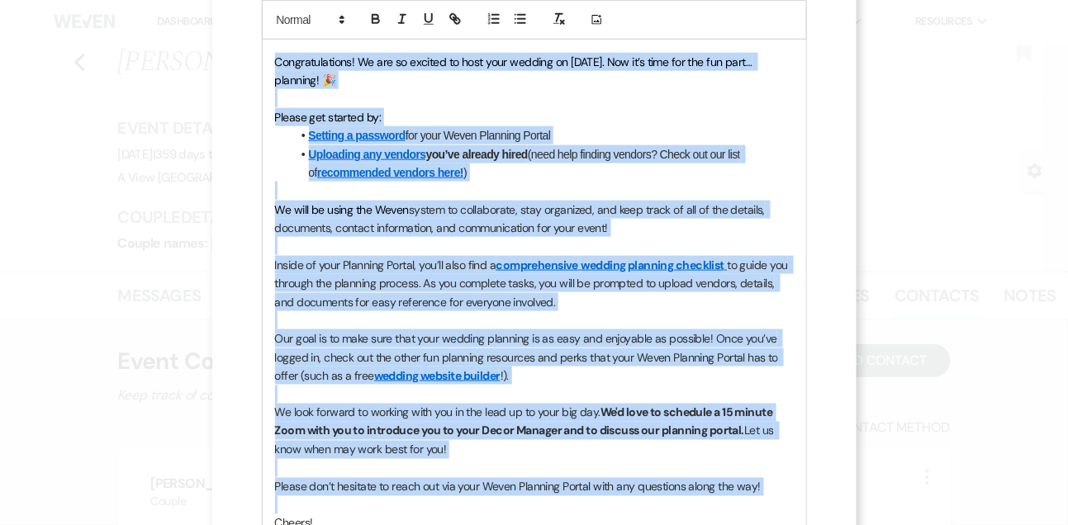
drag, startPoint x: 274, startPoint y: 64, endPoint x: 256, endPoint y: 501, distance: 438.2
click at [256, 501] on div "X Invite To Planning Portal Send a message with a link to this event's Planning…" at bounding box center [534, 229] width 644 height 1375
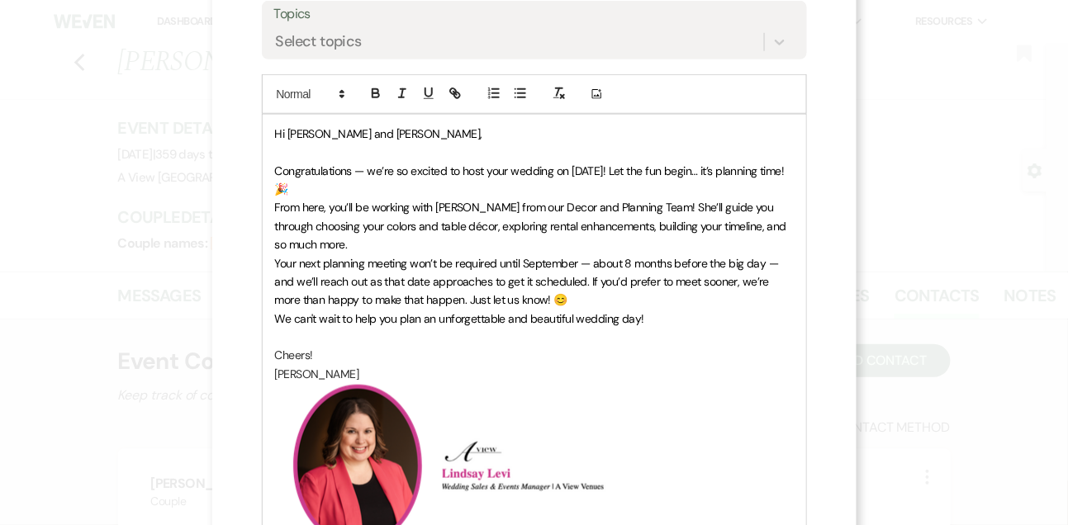
scroll to position [349, 0]
drag, startPoint x: 573, startPoint y: 167, endPoint x: 604, endPoint y: 170, distance: 31.6
click at [604, 170] on span "Congratulations — we’re so excited to host your wedding on May 16, 2026! Let th…" at bounding box center [531, 180] width 513 height 33
click at [580, 183] on p "Congratulations — we’re so excited to host your wedding on September 12th, 2026…" at bounding box center [534, 180] width 519 height 37
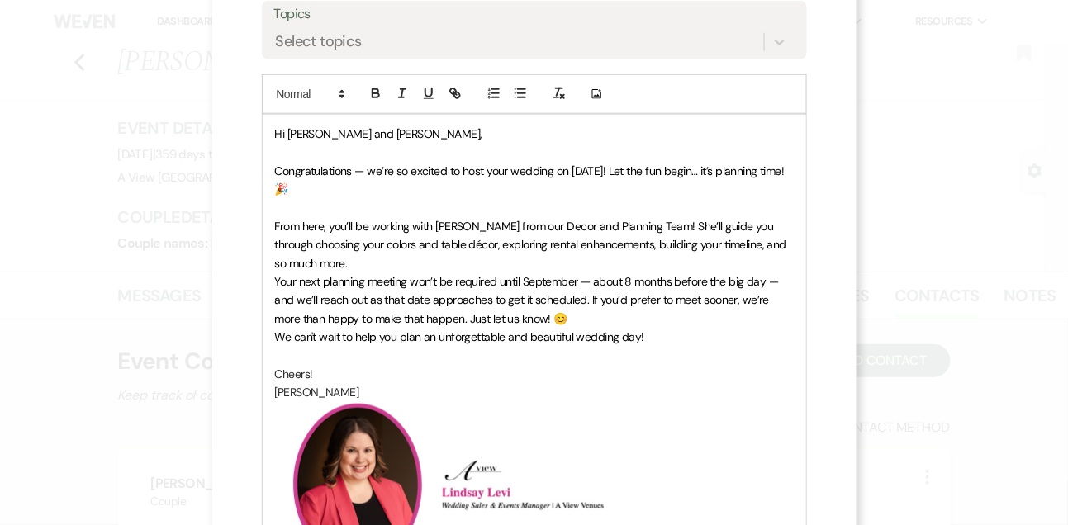
click at [542, 261] on p "From here, you’ll be working with Delaney from our Decor and Planning Team! She…" at bounding box center [534, 244] width 519 height 55
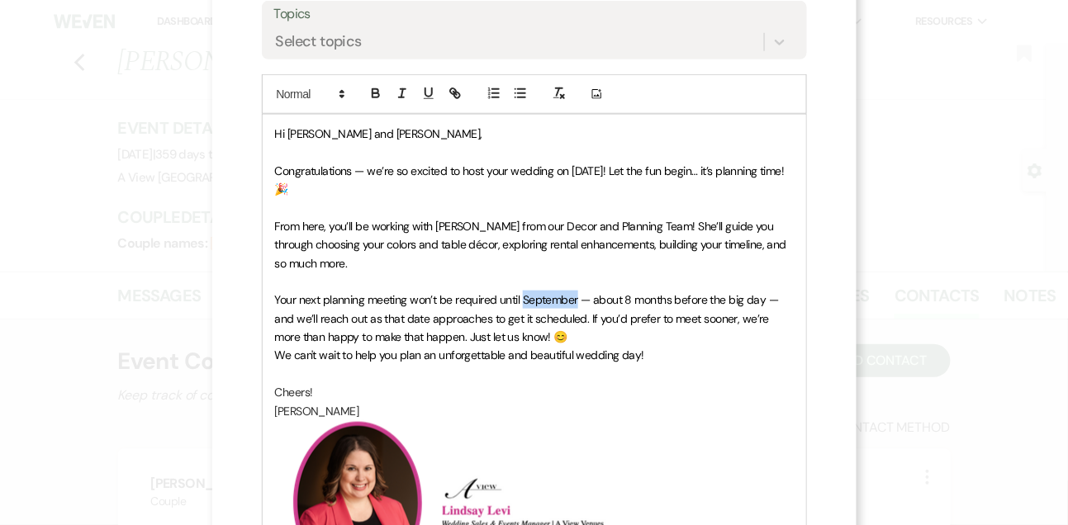
drag, startPoint x: 524, startPoint y: 297, endPoint x: 577, endPoint y: 297, distance: 53.7
click at [577, 297] on span "Your next planning meeting won’t be required until September — about 8 months b…" at bounding box center [528, 318] width 507 height 52
click at [573, 336] on p "Your next planning meeting won’t be required until January — about 8 months bef…" at bounding box center [534, 318] width 519 height 55
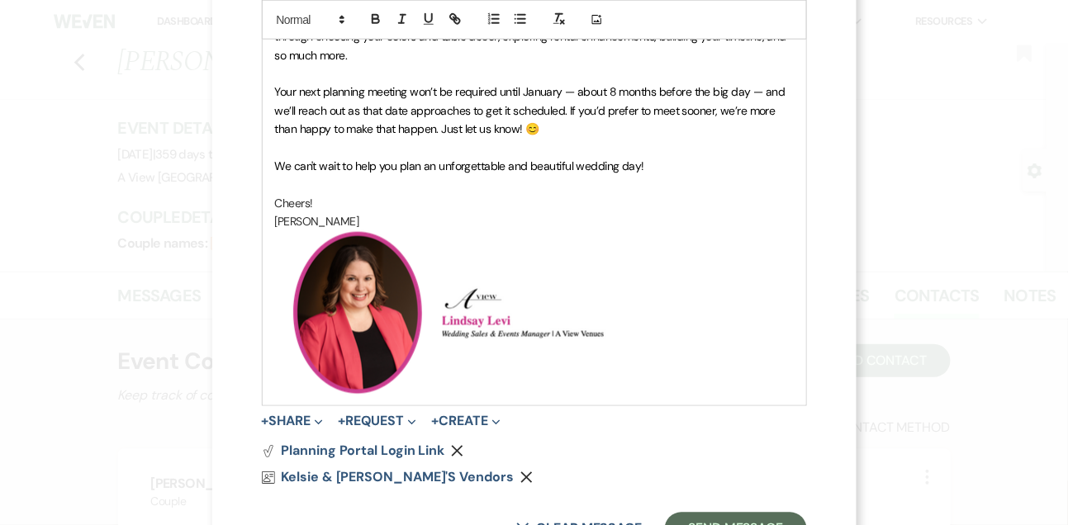
scroll to position [627, 0]
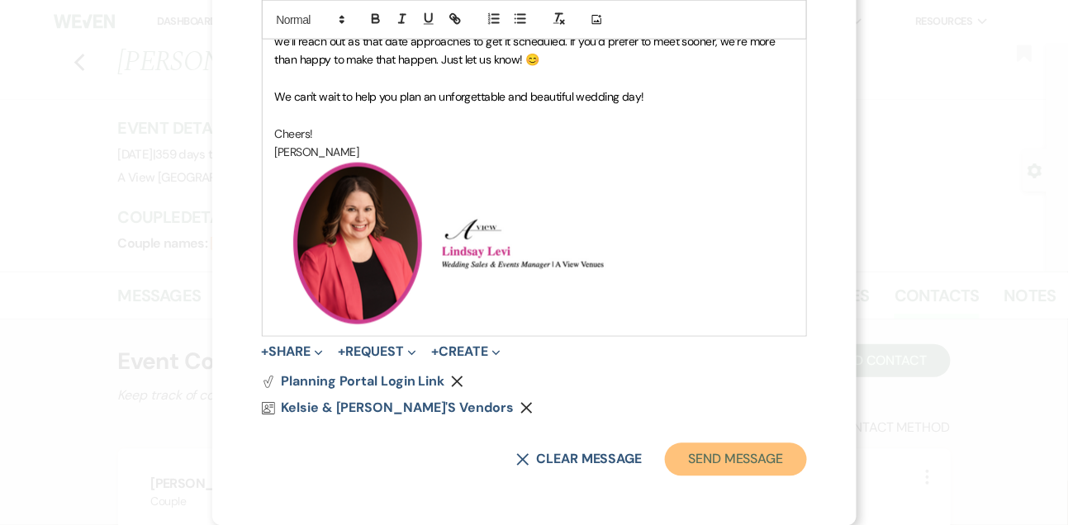
click at [727, 463] on button "Send Message" at bounding box center [735, 460] width 141 height 33
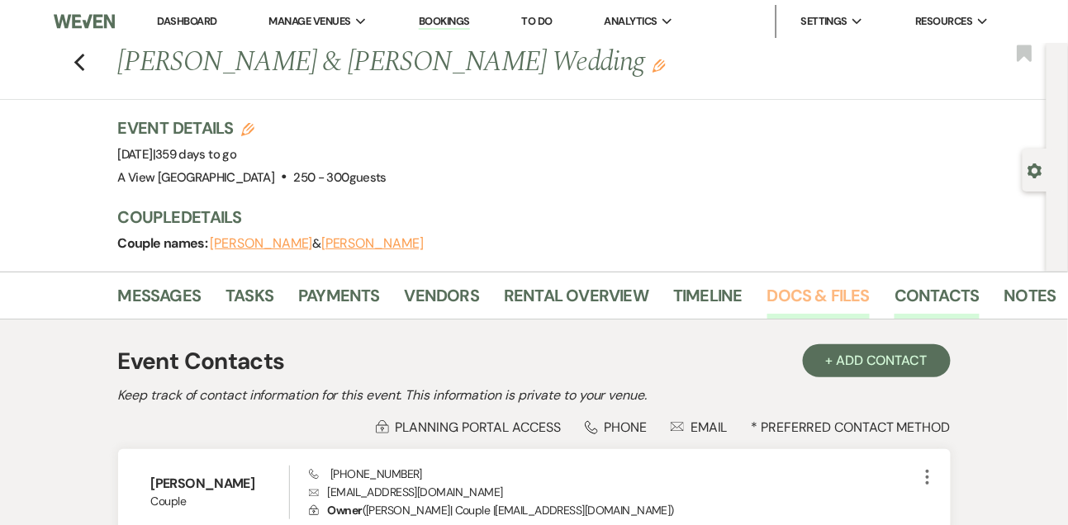
click at [814, 301] on link "Docs & Files" at bounding box center [818, 301] width 102 height 36
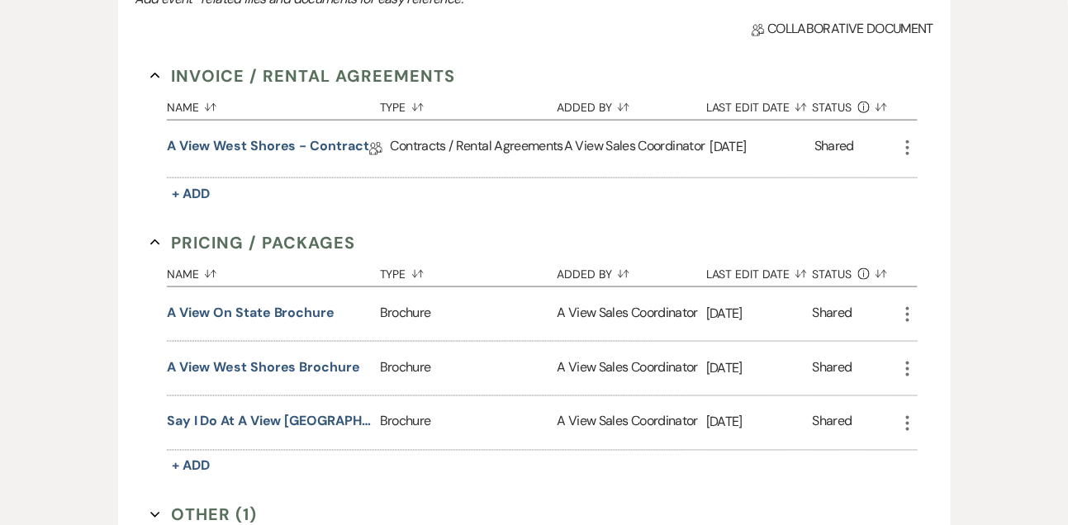
scroll to position [389, 0]
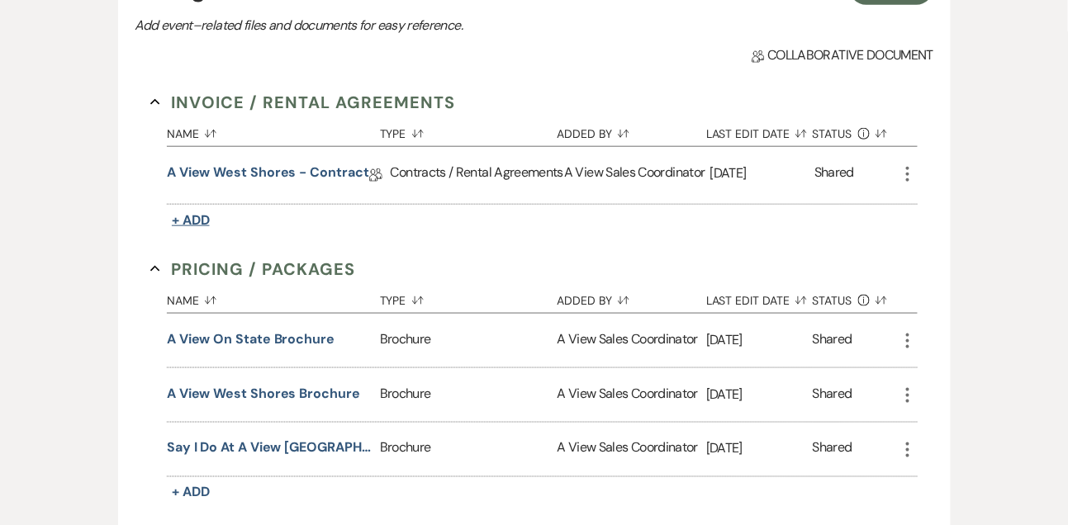
click at [195, 220] on span "+ Add" at bounding box center [191, 219] width 38 height 17
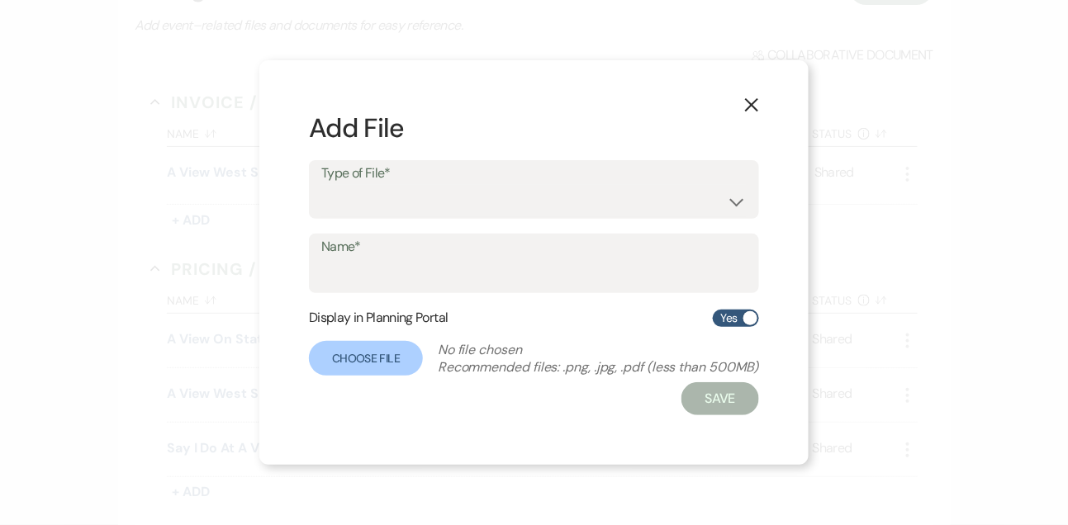
click at [316, 213] on div "Type of File* Contracts / Rental Agreements Invoices Receipts" at bounding box center [534, 189] width 450 height 59
click at [330, 210] on select "Contracts / Rental Agreements Invoices Receipts" at bounding box center [533, 201] width 425 height 32
select select "22"
click at [321, 185] on select "Contracts / Rental Agreements Invoices Receipts" at bounding box center [533, 201] width 425 height 32
click at [351, 283] on input "Name*" at bounding box center [533, 275] width 425 height 32
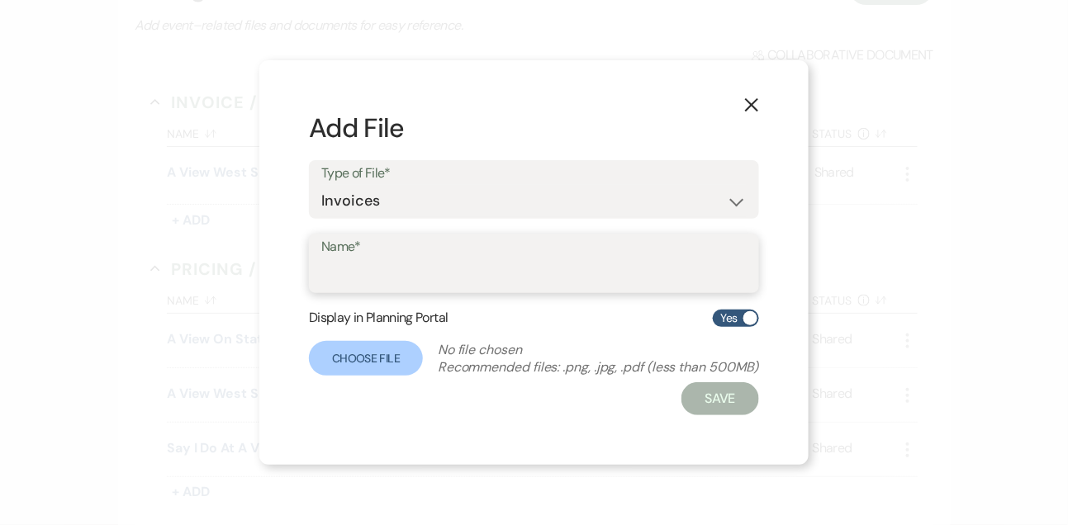
type input "Initial Invoice"
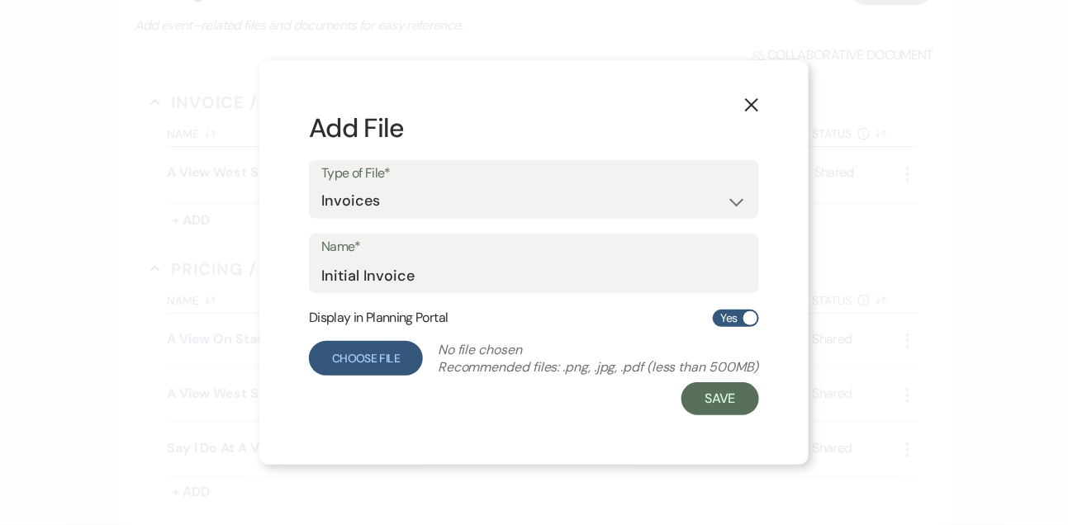
click at [378, 363] on label "Choose File" at bounding box center [366, 358] width 114 height 35
click at [0, 0] on input "Choose File" at bounding box center [0, 0] width 0 height 0
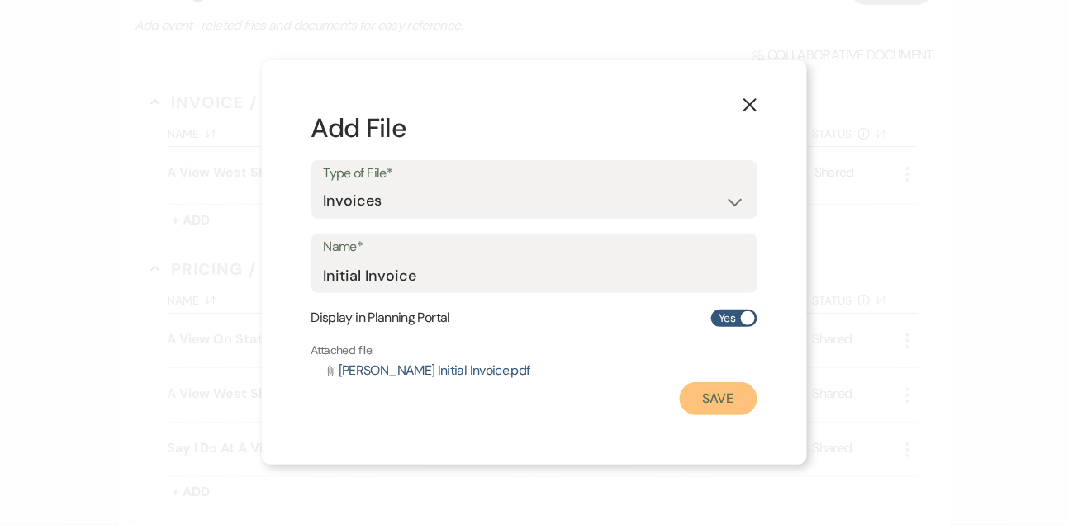
click at [721, 402] on button "Save" at bounding box center [719, 398] width 78 height 33
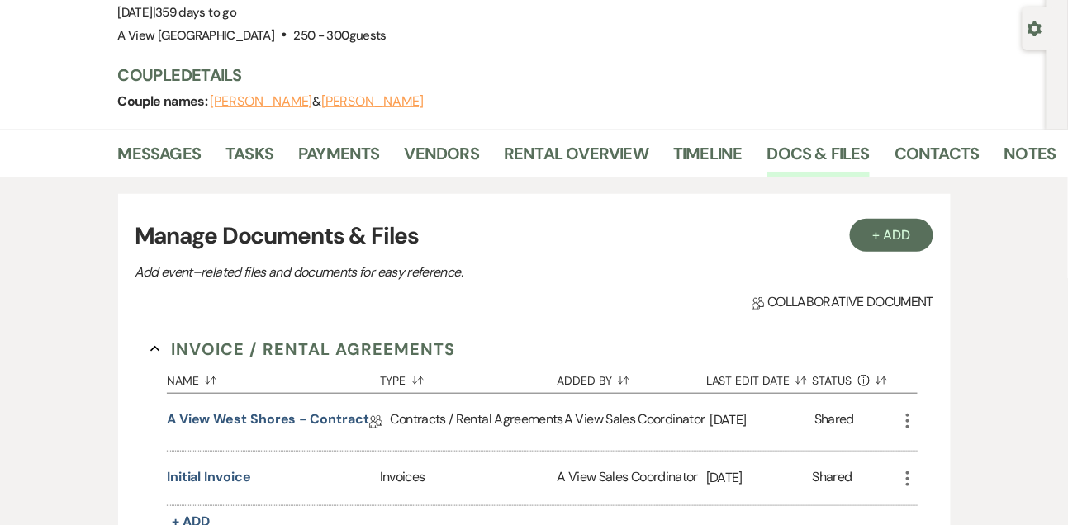
scroll to position [107, 0]
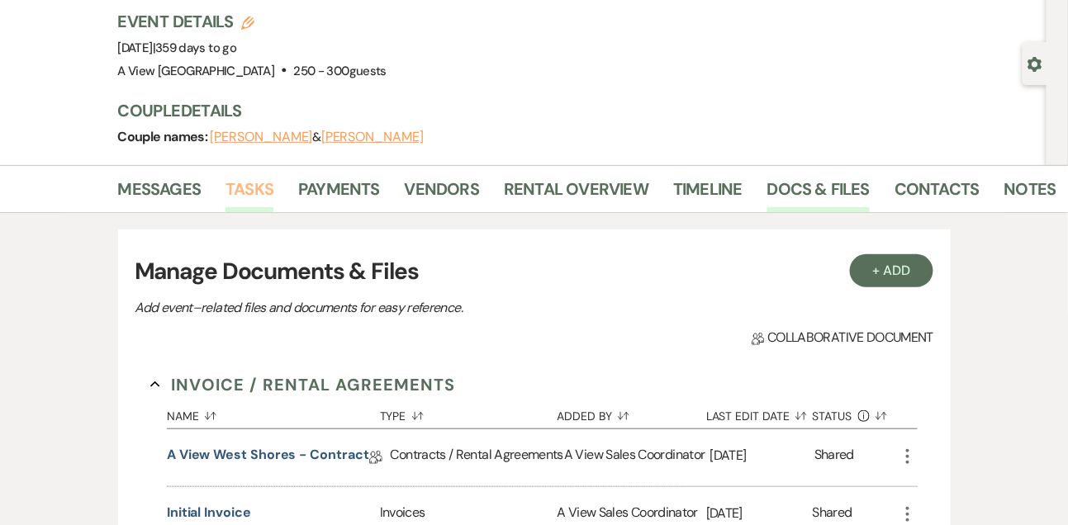
click at [259, 180] on link "Tasks" at bounding box center [250, 194] width 48 height 36
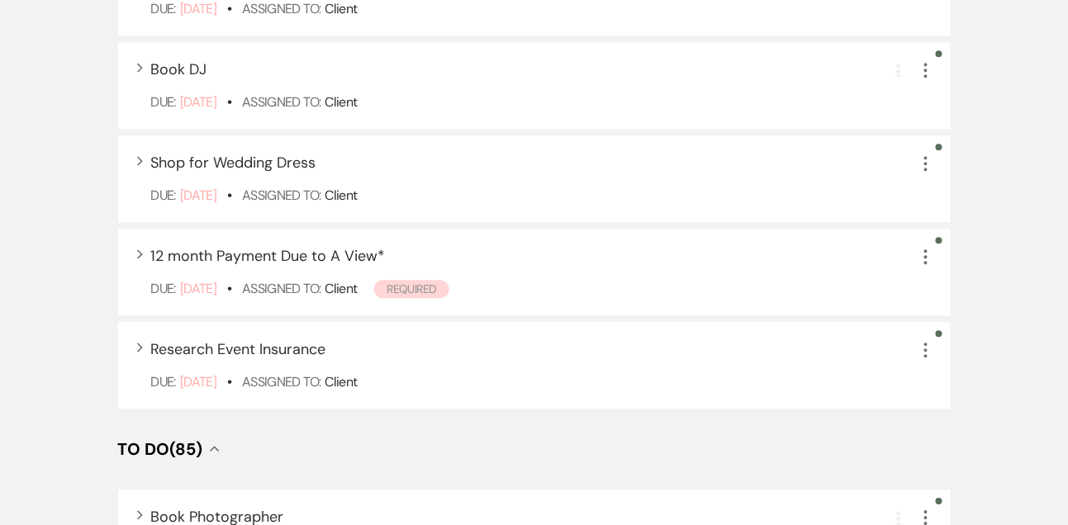
scroll to position [1014, 0]
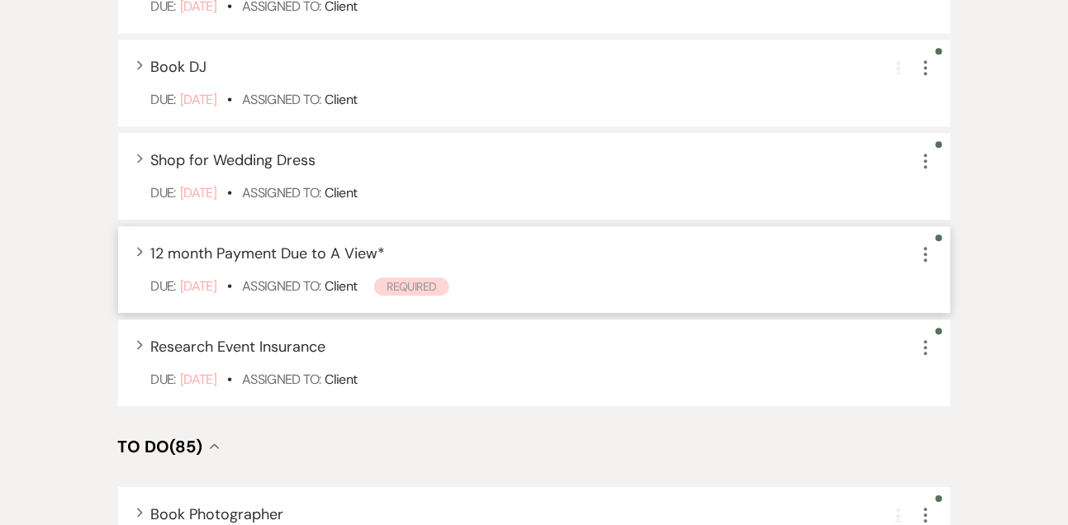
click at [925, 257] on icon "More" at bounding box center [926, 255] width 20 height 20
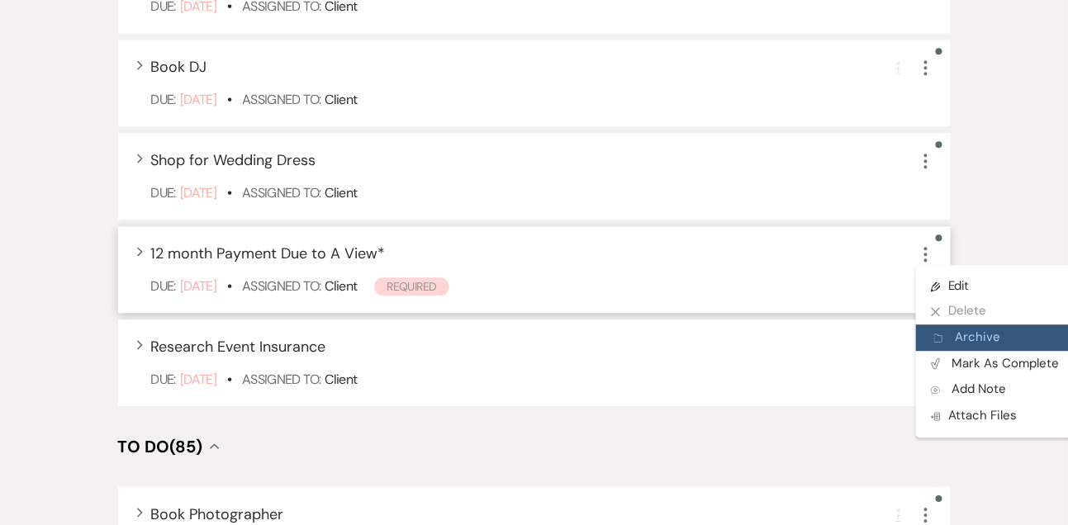
click at [949, 344] on button "Archive Archive" at bounding box center [995, 338] width 159 height 26
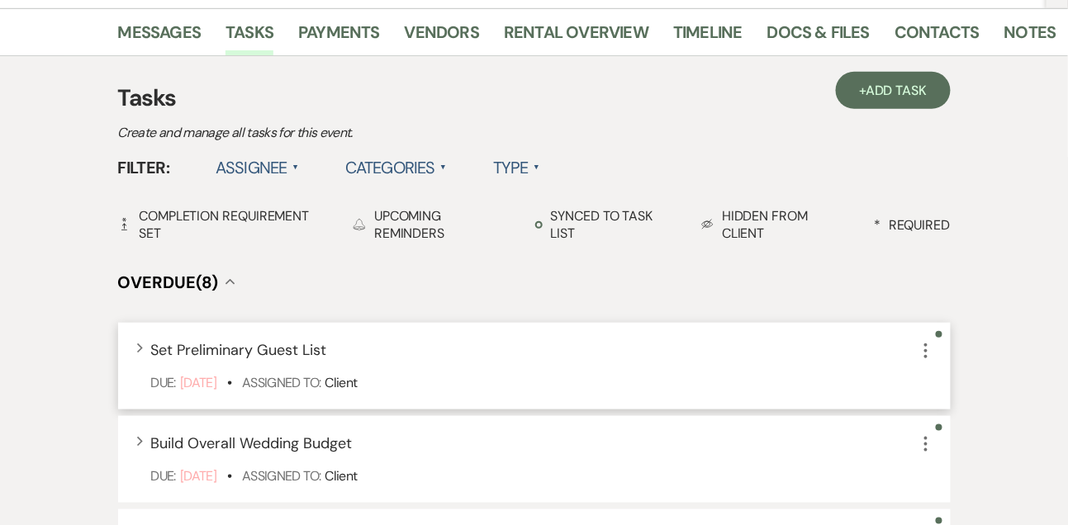
scroll to position [254, 0]
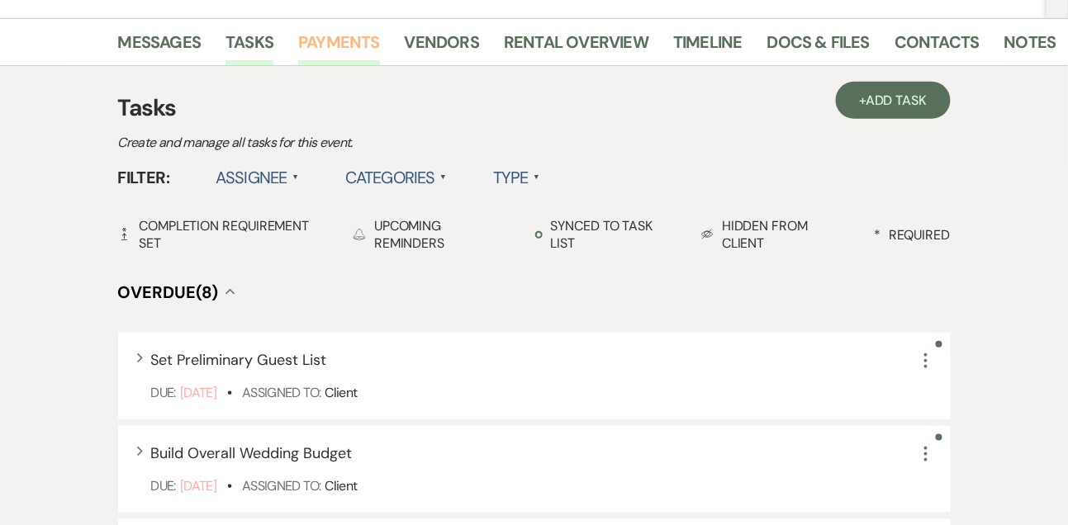
click at [346, 36] on link "Payments" at bounding box center [339, 47] width 82 height 36
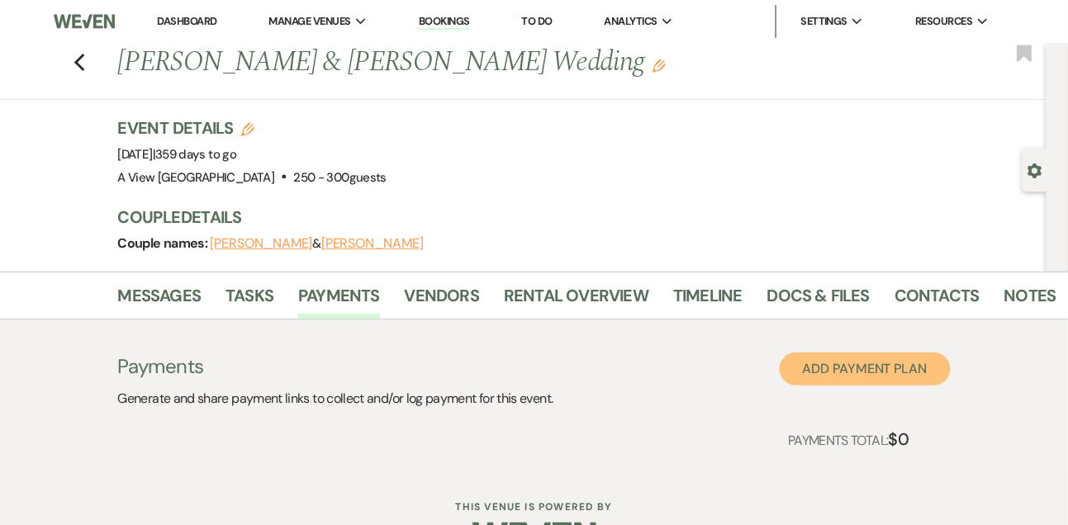
click at [823, 373] on button "Add Payment Plan" at bounding box center [865, 369] width 171 height 33
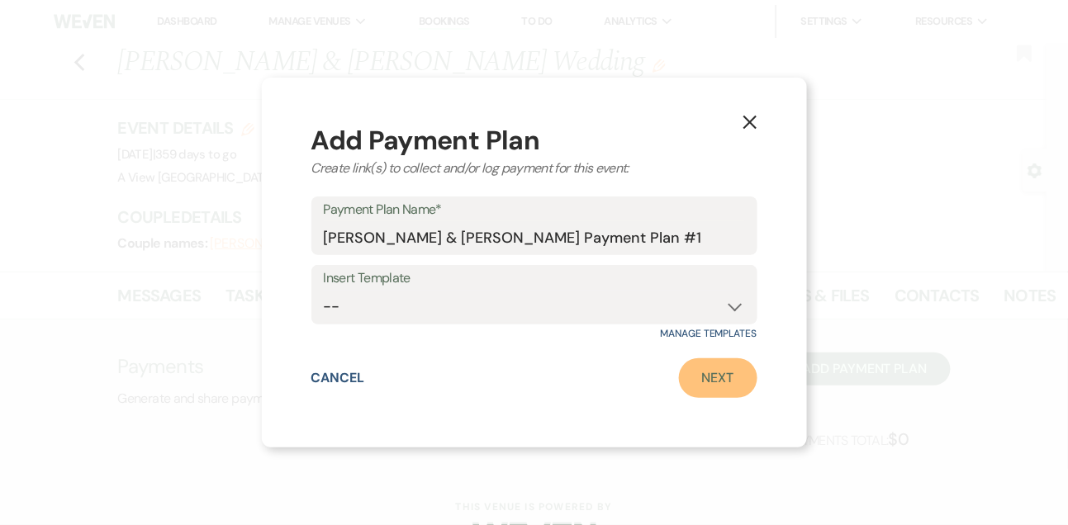
click at [705, 387] on link "Next" at bounding box center [718, 379] width 78 height 40
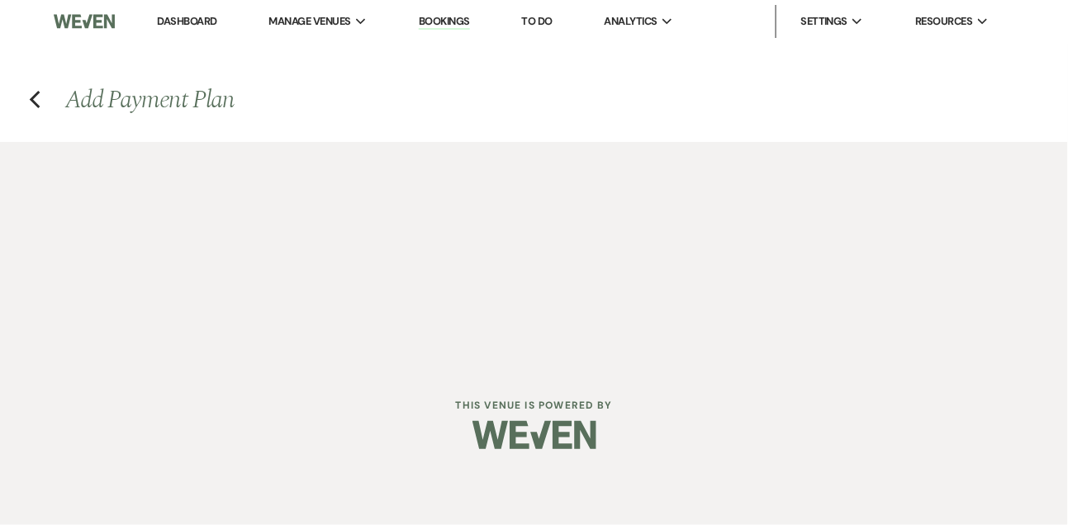
select select "2"
select select "percentage"
select select "true"
select select "client"
select select "weeks"
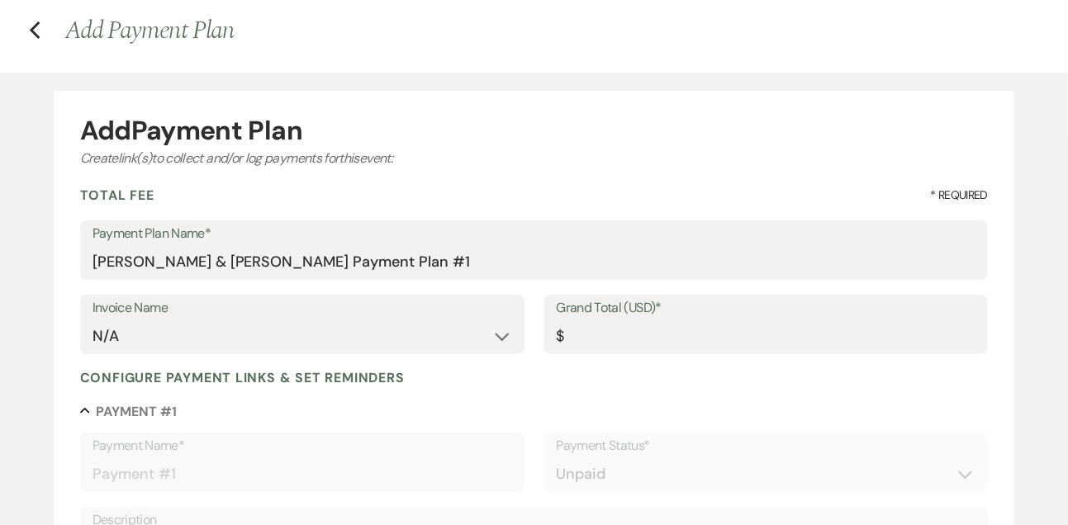
scroll to position [98, 0]
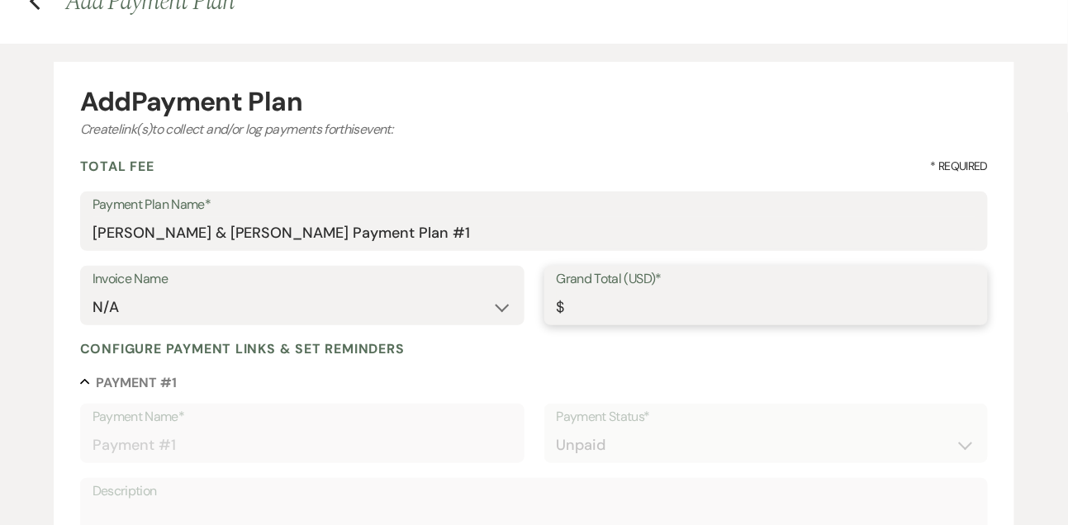
click at [608, 313] on input "Grand Total (USD)*" at bounding box center [767, 308] width 420 height 32
type input "3"
type input "3.00"
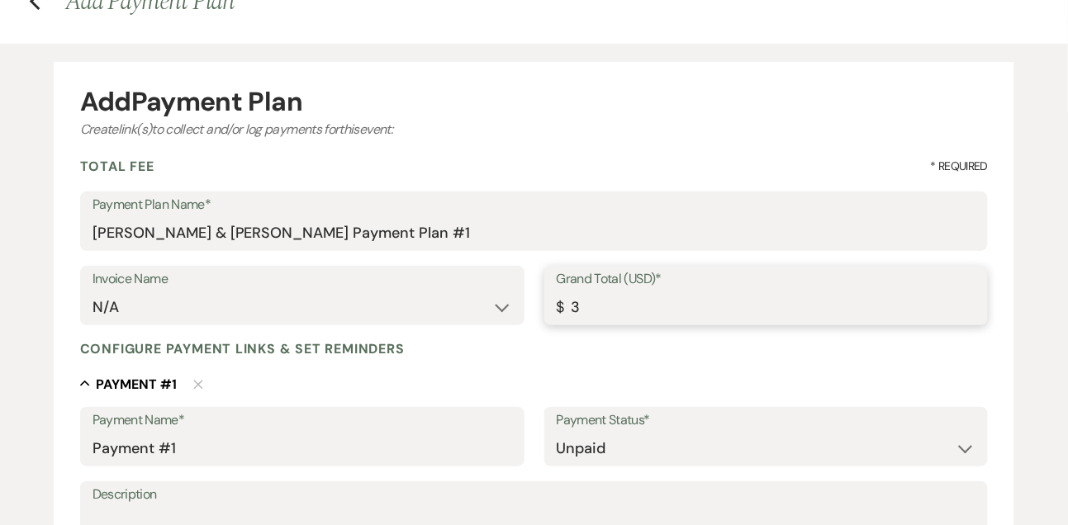
type input "30"
type input "30.00"
type input "300"
type input "300.00"
type input "3000"
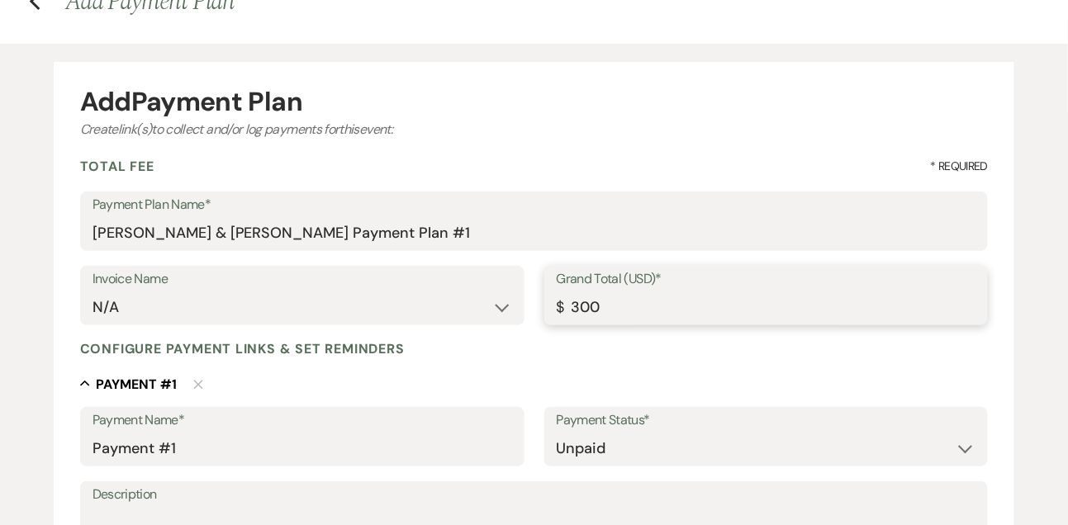
type input "3000.00"
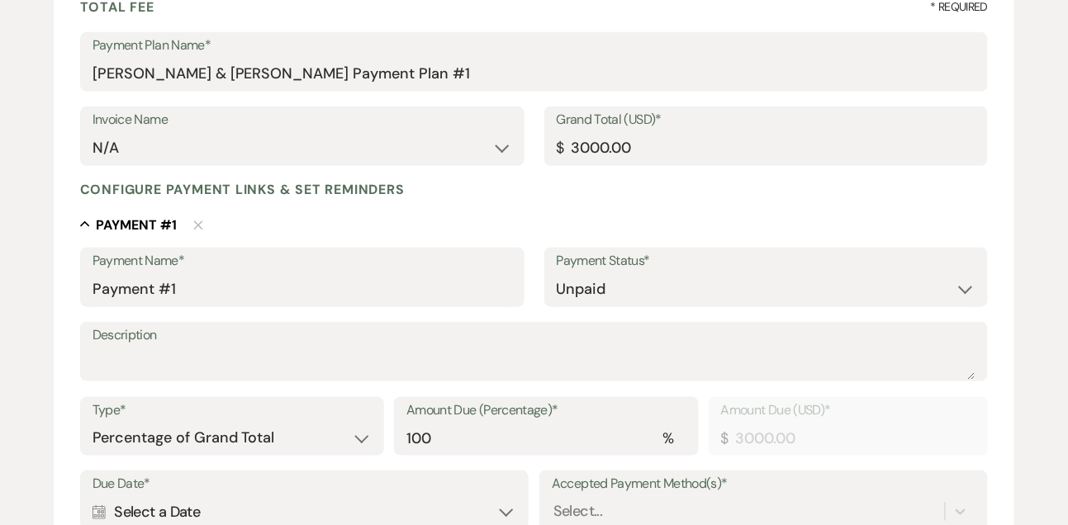
scroll to position [312, 0]
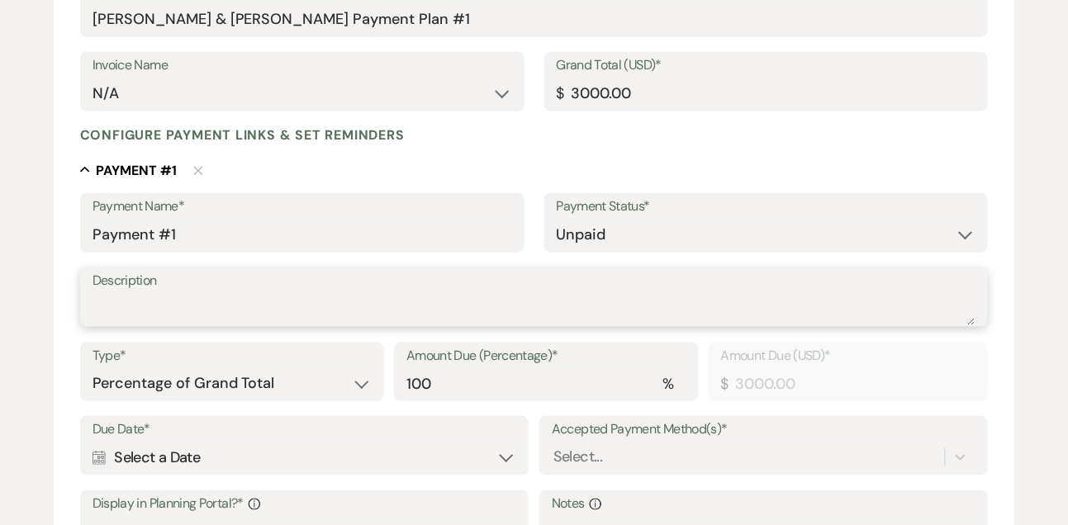
click at [418, 314] on textarea "Description" at bounding box center [535, 308] width 884 height 33
type textarea "10 month payment"
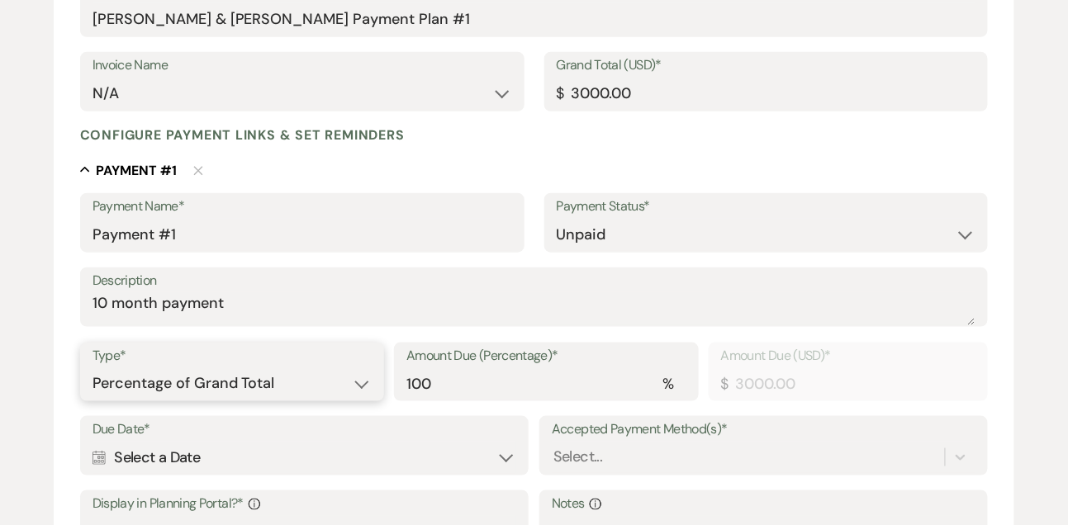
click at [297, 375] on select "Dollar Amount Percentage of Grand Total" at bounding box center [233, 384] width 280 height 32
select select "flat"
click at [93, 368] on select "Dollar Amount Percentage of Grand Total" at bounding box center [233, 384] width 280 height 32
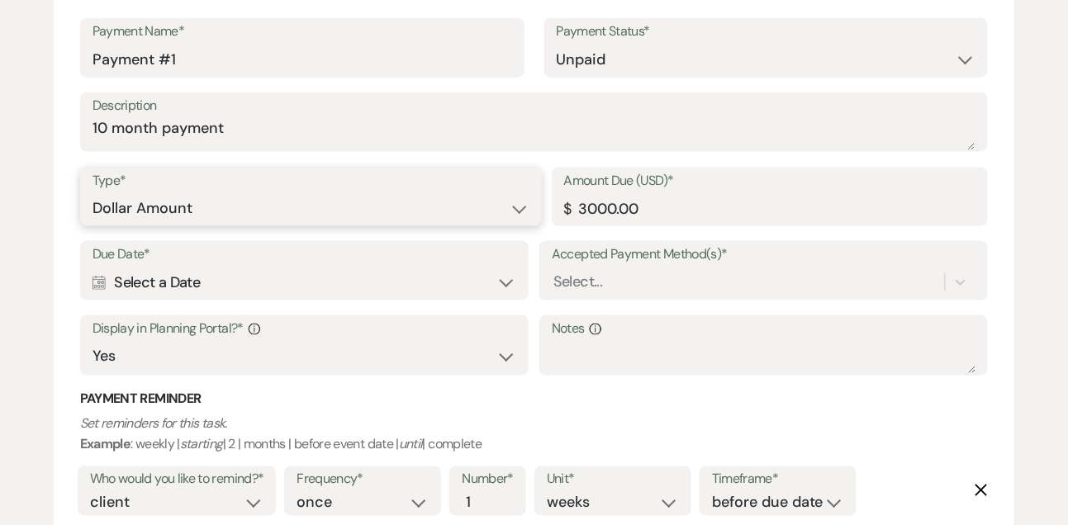
scroll to position [504, 0]
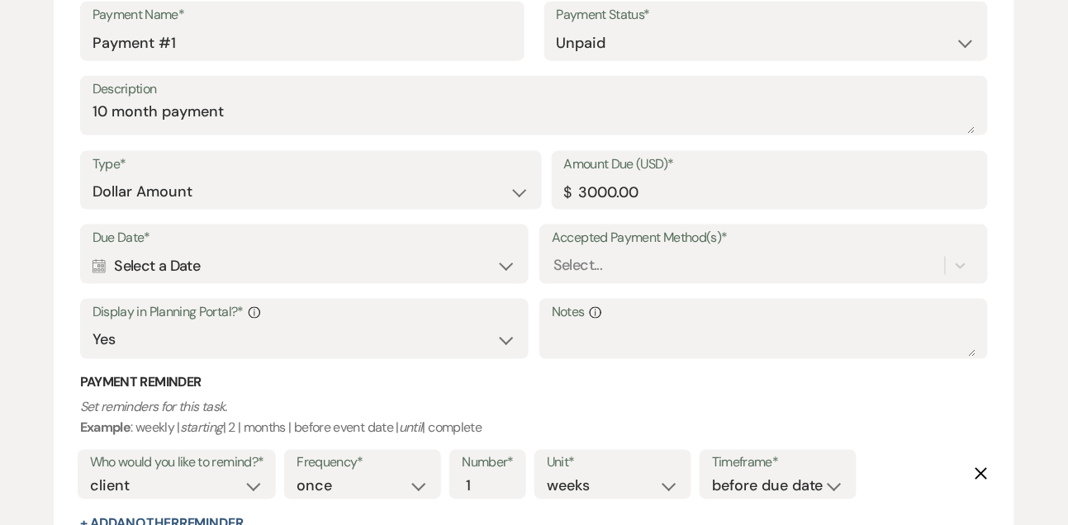
click at [288, 259] on div "Calendar Select a Date Expand" at bounding box center [305, 266] width 424 height 32
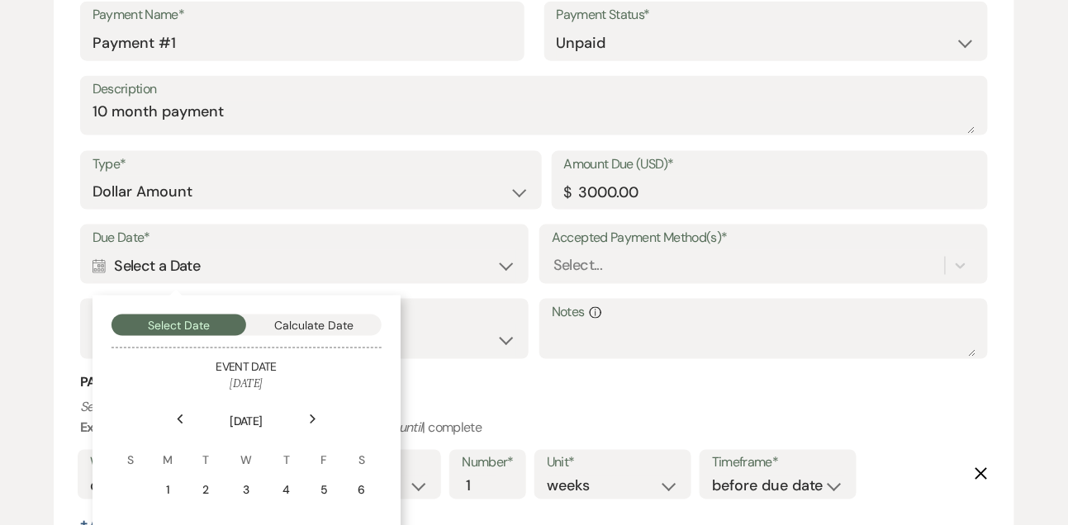
click at [312, 415] on icon "Next" at bounding box center [313, 420] width 8 height 10
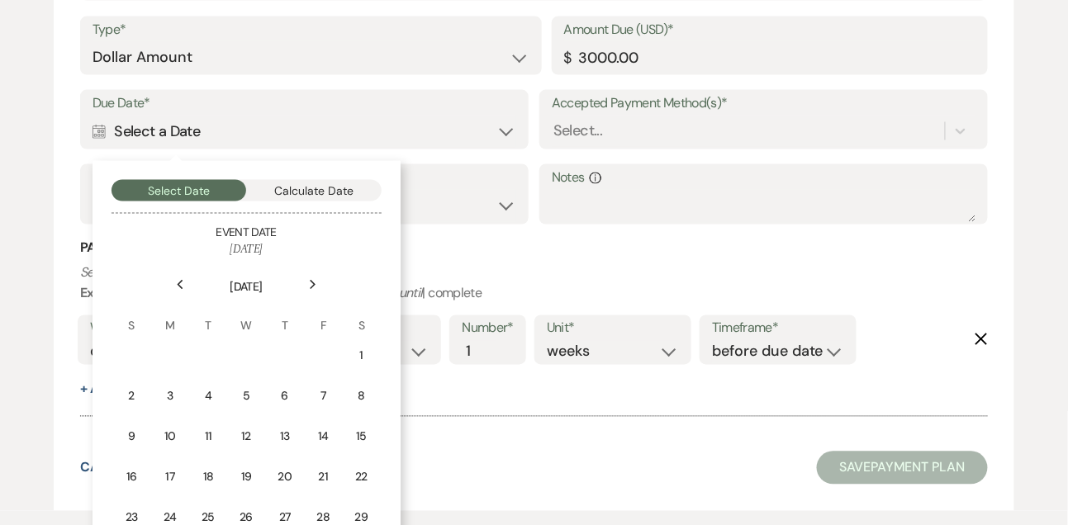
scroll to position [640, 0]
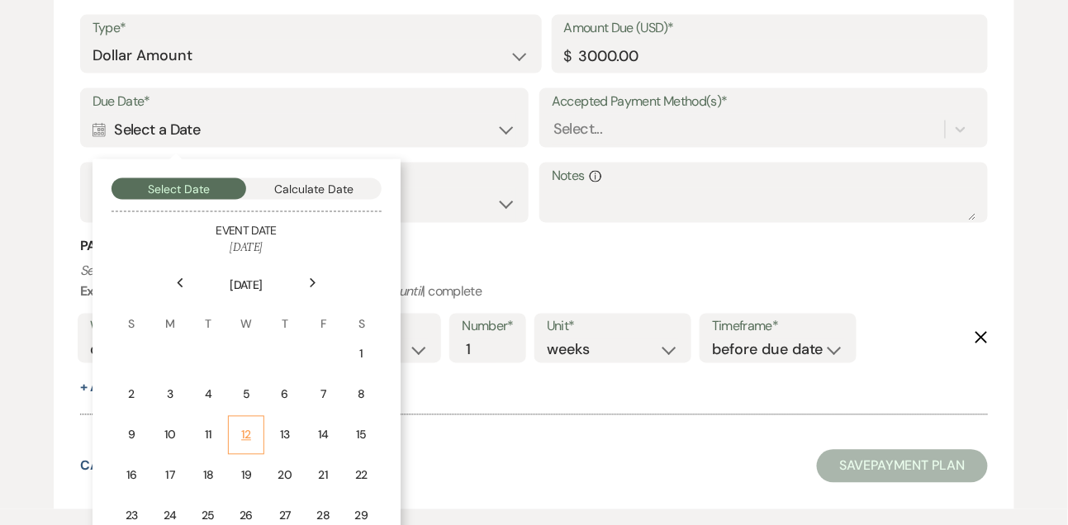
click at [252, 419] on td "12" at bounding box center [246, 435] width 36 height 39
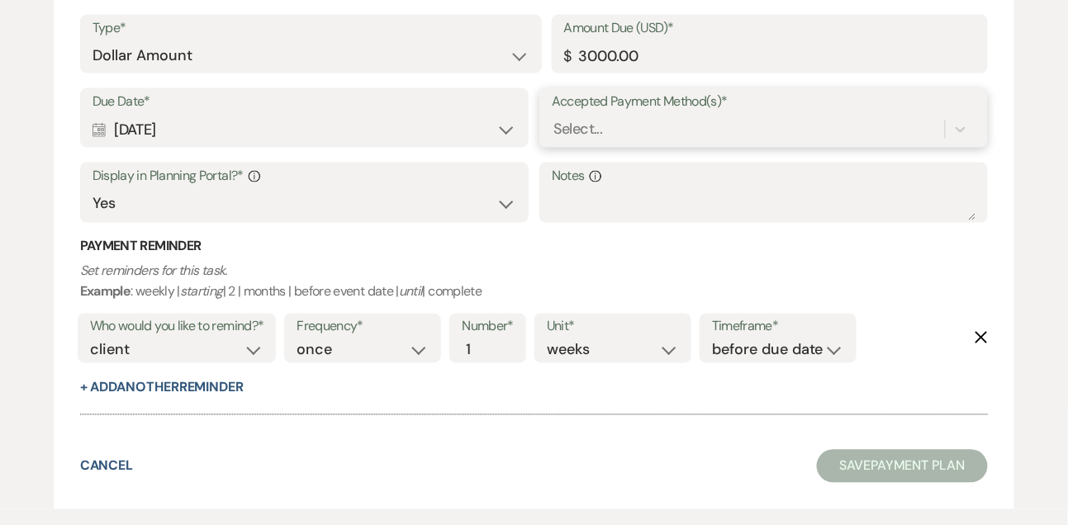
click at [597, 137] on div "Select..." at bounding box center [578, 130] width 49 height 22
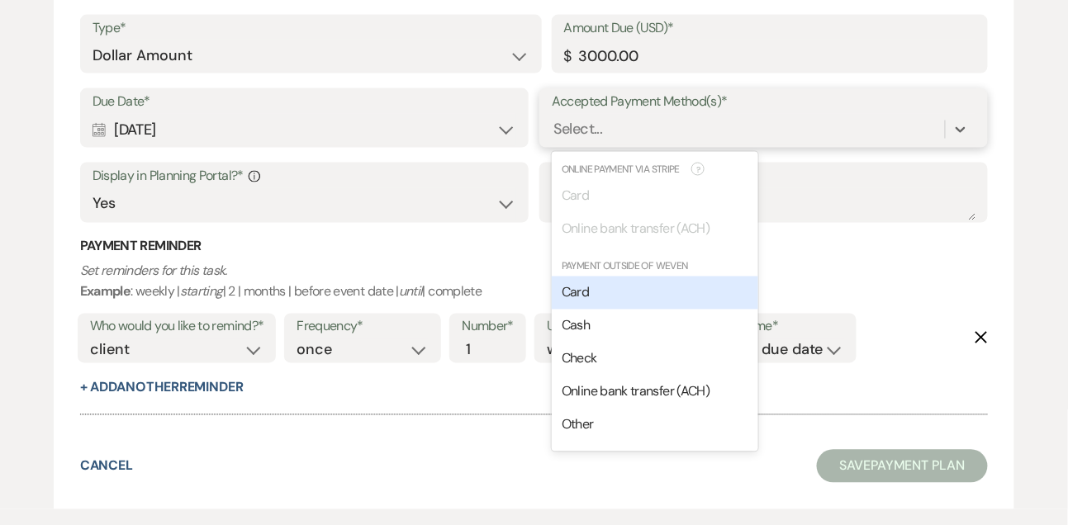
click at [584, 287] on span "Card" at bounding box center [575, 292] width 27 height 17
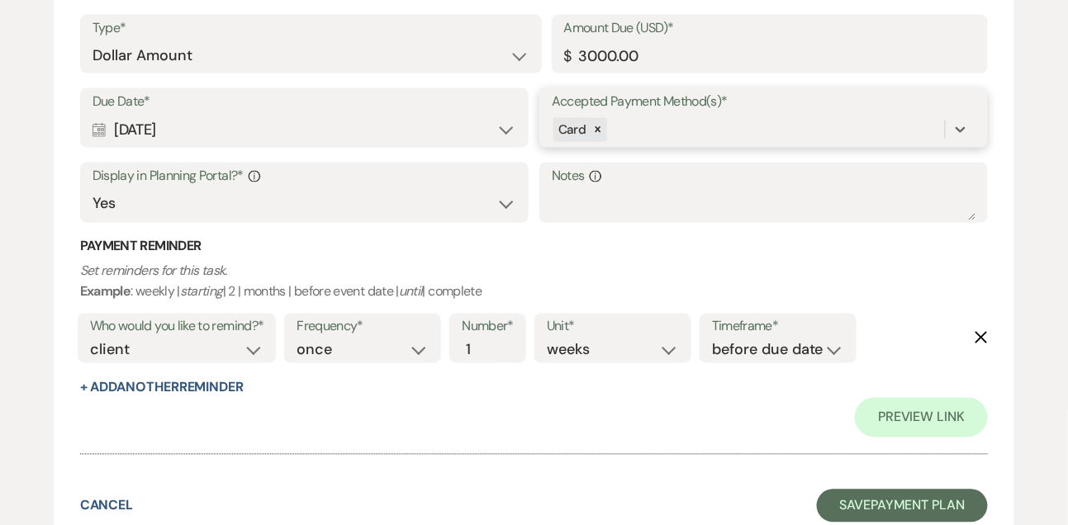
click at [634, 132] on div "Card" at bounding box center [748, 130] width 393 height 29
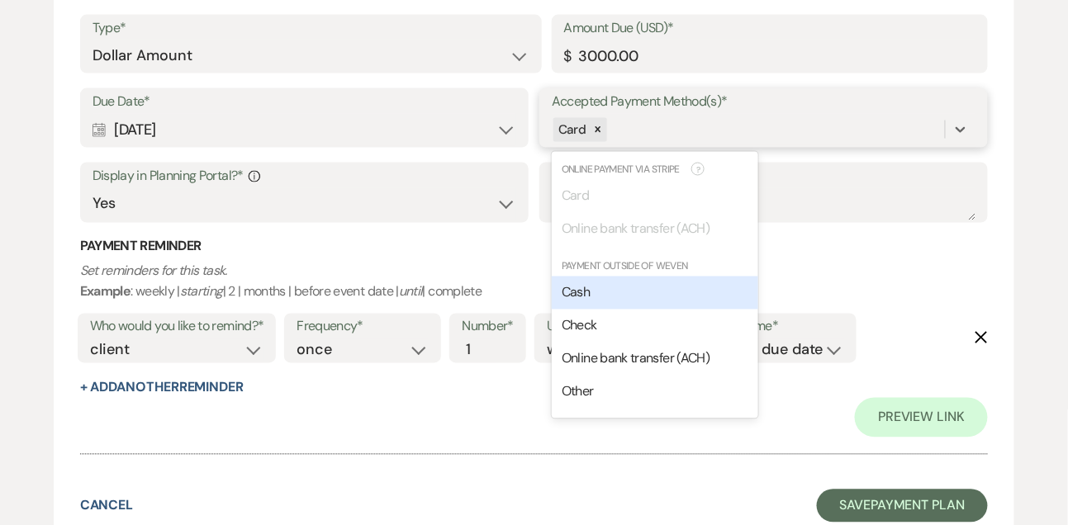
click at [592, 289] on div "Cash" at bounding box center [655, 293] width 207 height 33
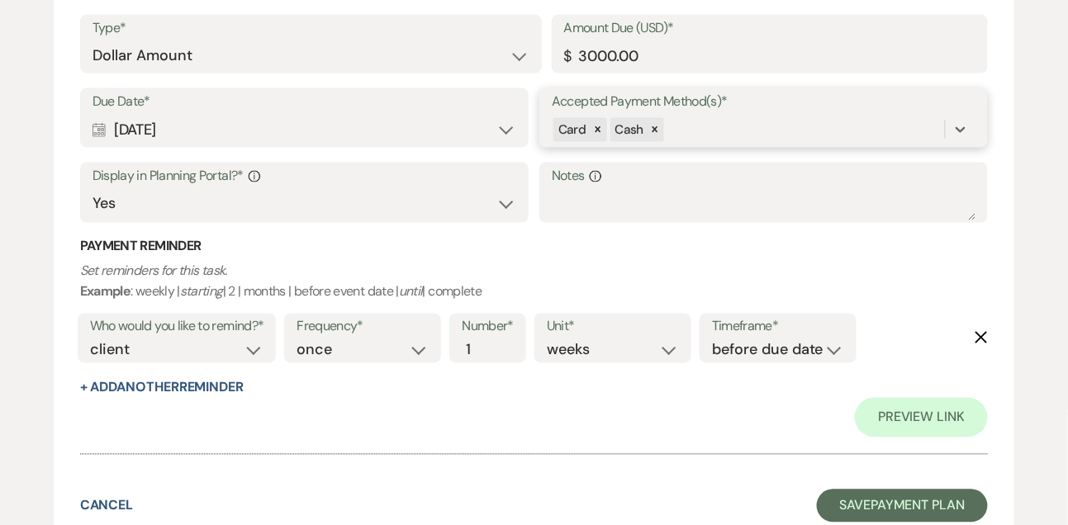
click at [697, 129] on div "Card Cash" at bounding box center [748, 130] width 393 height 29
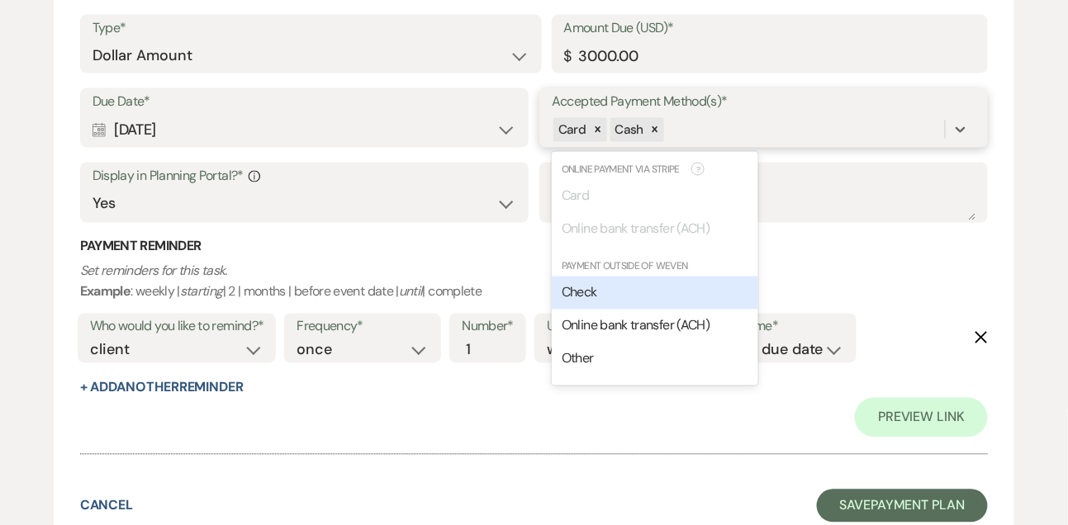
click at [597, 305] on div "Check" at bounding box center [655, 293] width 207 height 33
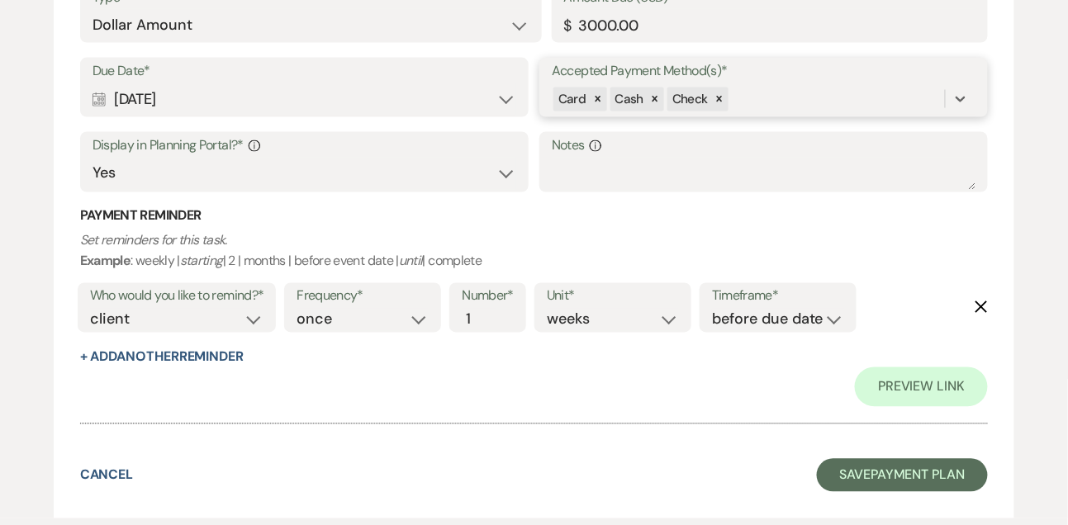
scroll to position [706, 0]
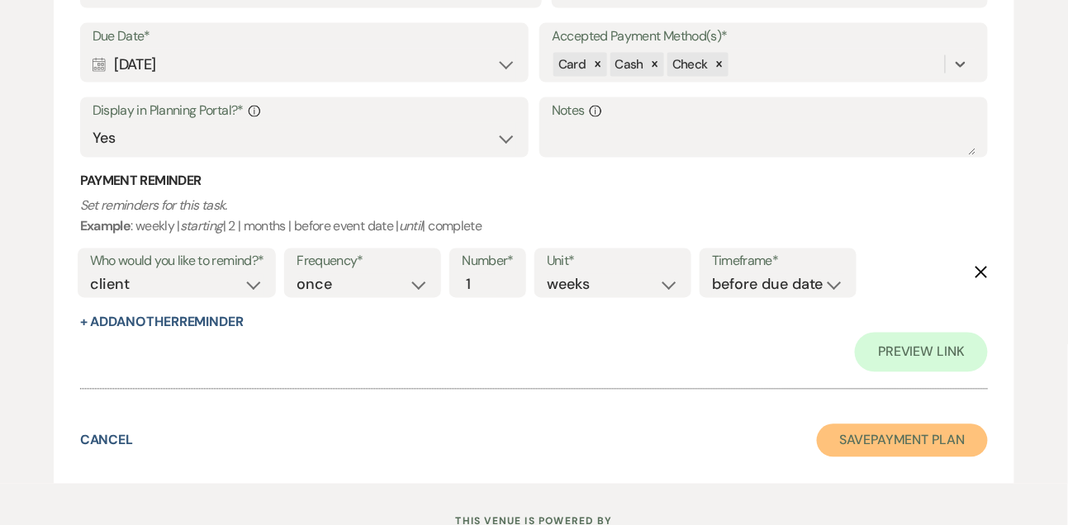
click at [862, 435] on button "Save Payment Plan" at bounding box center [903, 441] width 172 height 33
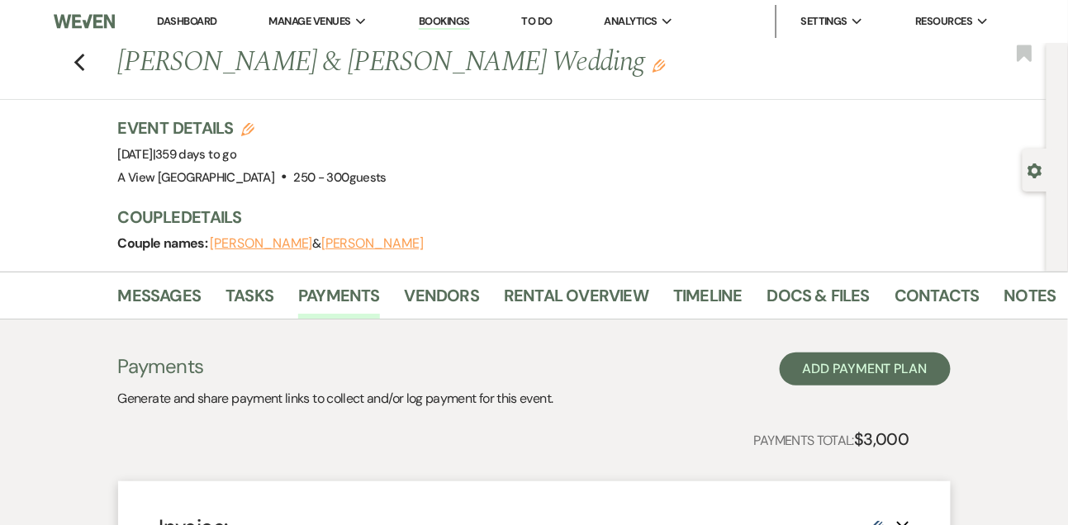
click at [1038, 175] on use "button" at bounding box center [1036, 171] width 14 height 15
select select "5"
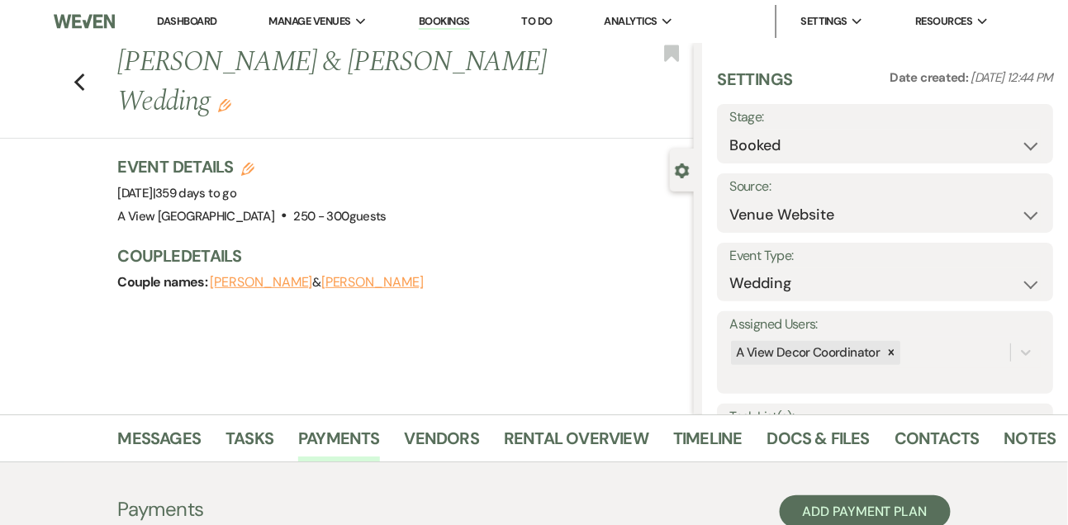
click at [544, 296] on div "Previous Kelsie Bliss & Trey Patterson's Wedding Edit Bookmark Gear Settings Se…" at bounding box center [347, 229] width 694 height 372
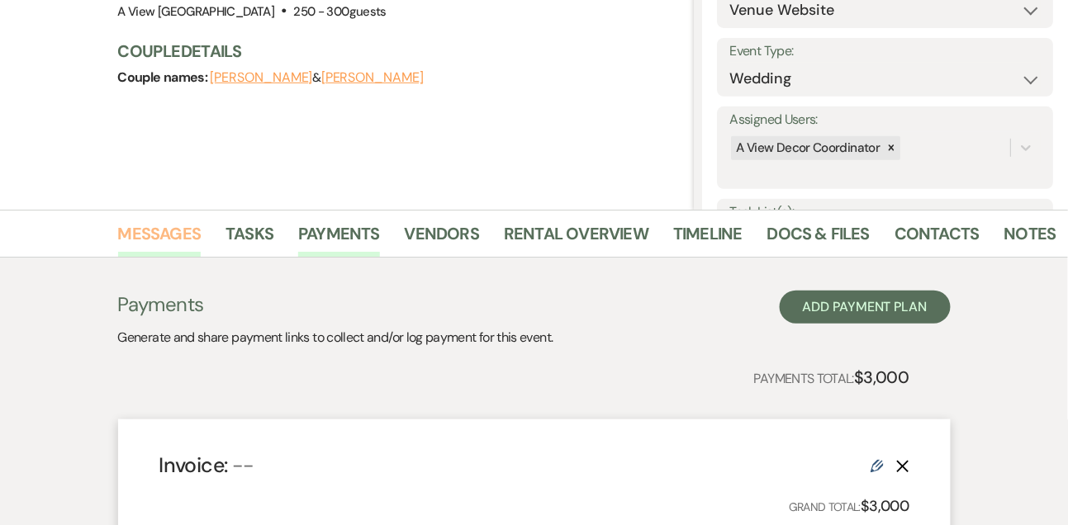
click at [193, 229] on link "Messages" at bounding box center [159, 239] width 83 height 36
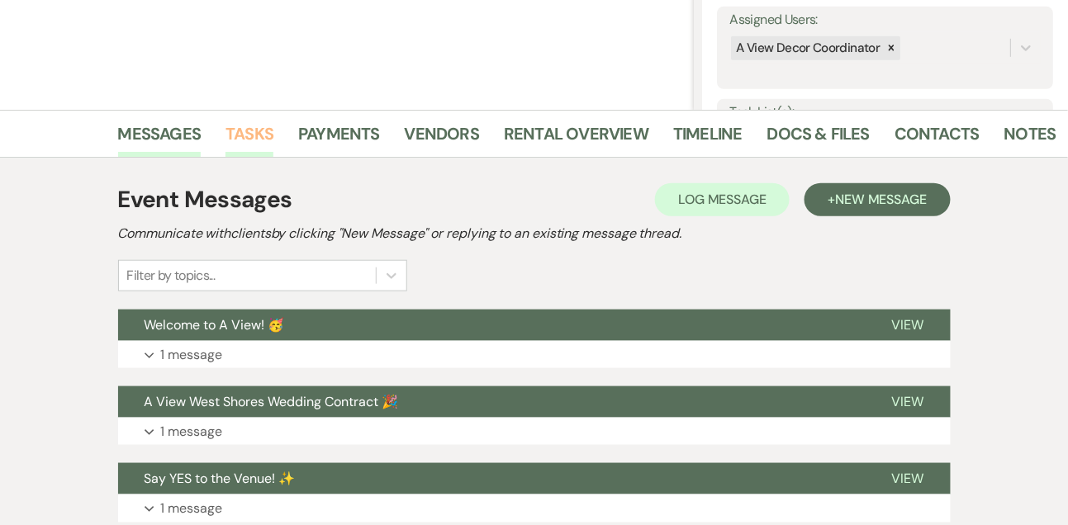
click at [256, 144] on link "Tasks" at bounding box center [250, 139] width 48 height 36
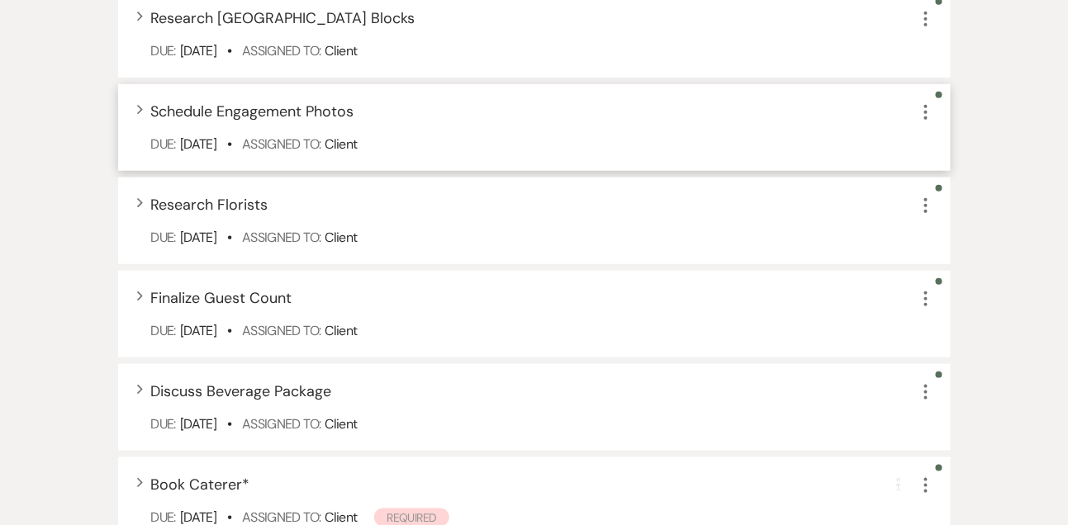
scroll to position [2017, 0]
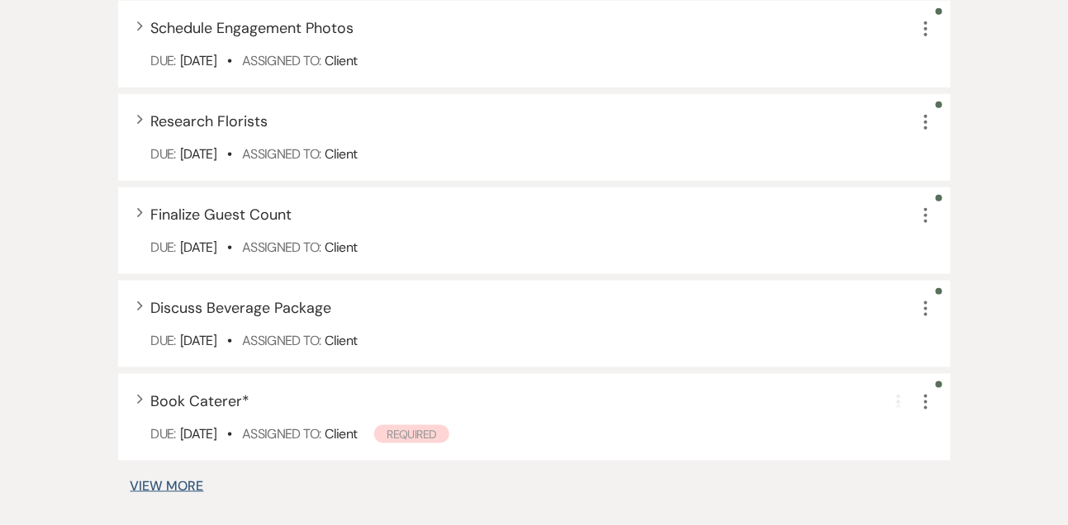
click at [180, 481] on button "View More" at bounding box center [168, 486] width 74 height 13
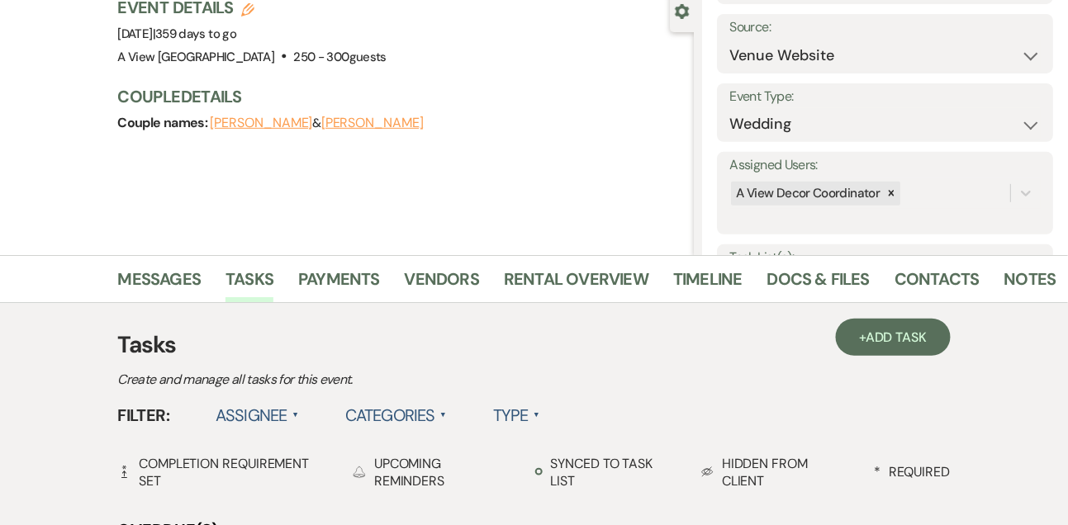
scroll to position [155, 0]
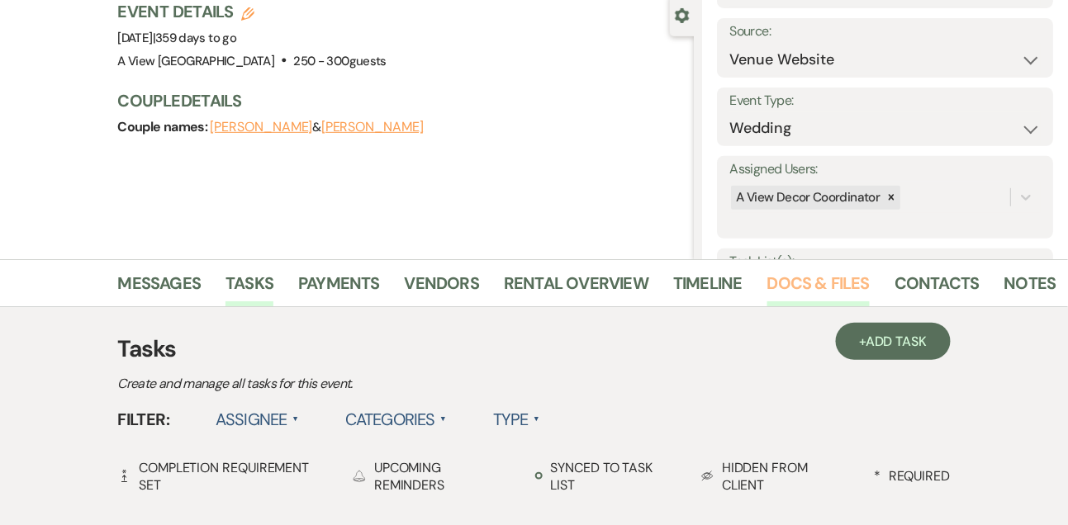
click at [823, 289] on link "Docs & Files" at bounding box center [818, 288] width 102 height 36
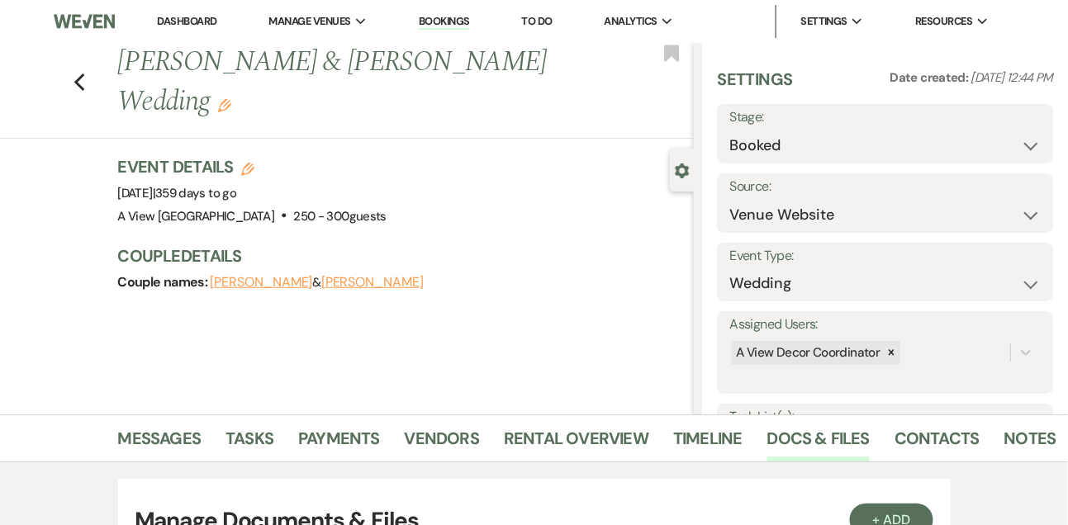
click at [208, 21] on link "Dashboard" at bounding box center [186, 21] width 59 height 14
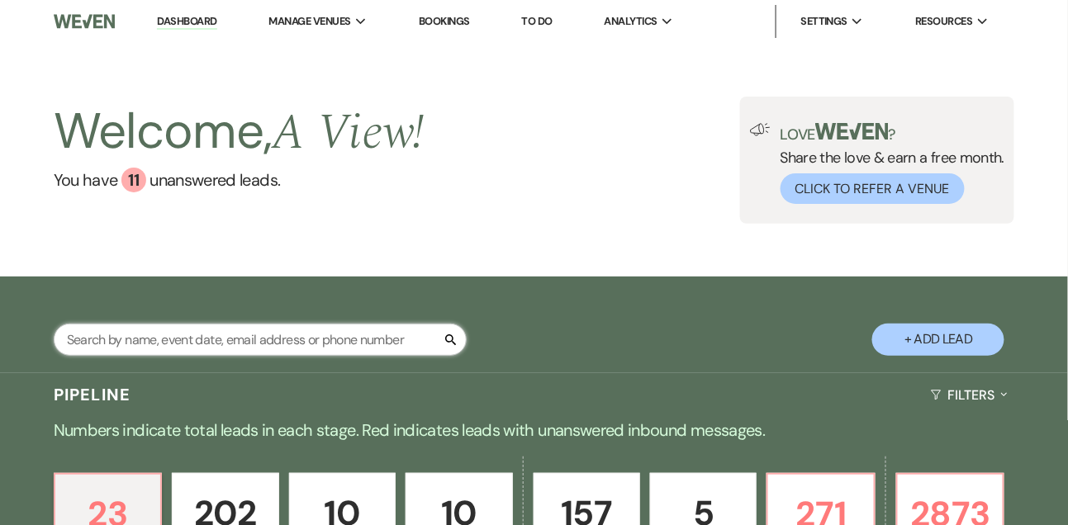
click at [180, 353] on input "text" at bounding box center [260, 340] width 413 height 32
type input "fall"
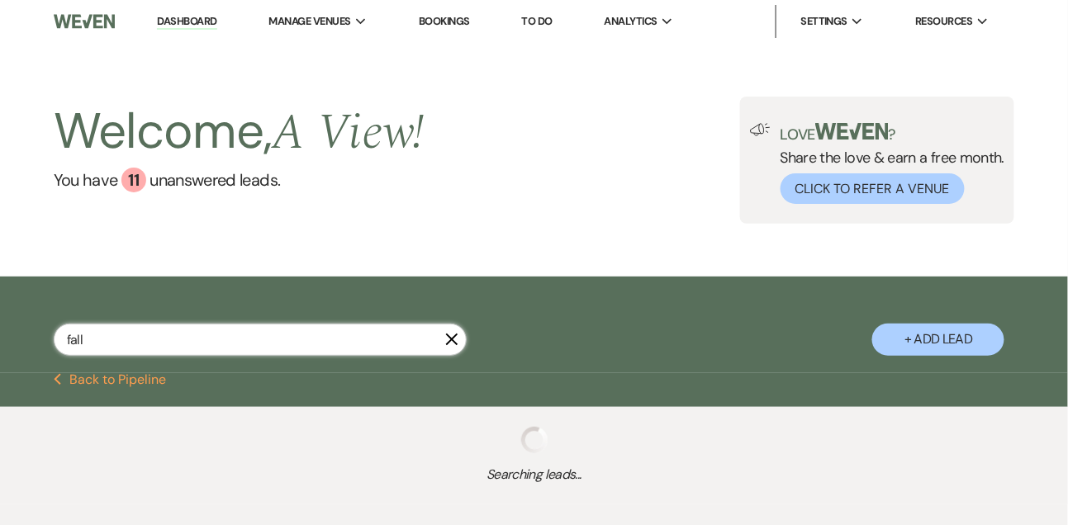
select select "6"
select select "8"
select select "4"
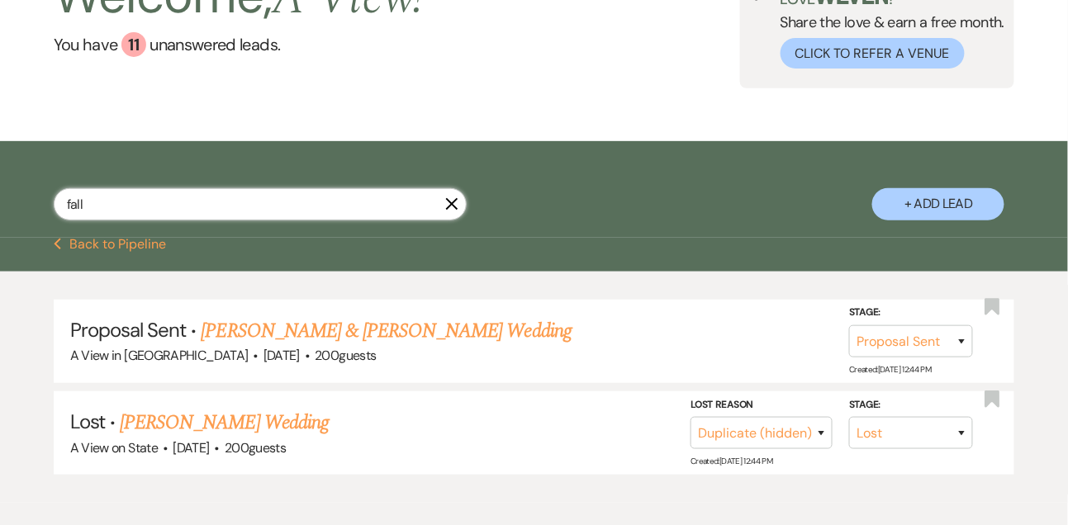
scroll to position [220, 0]
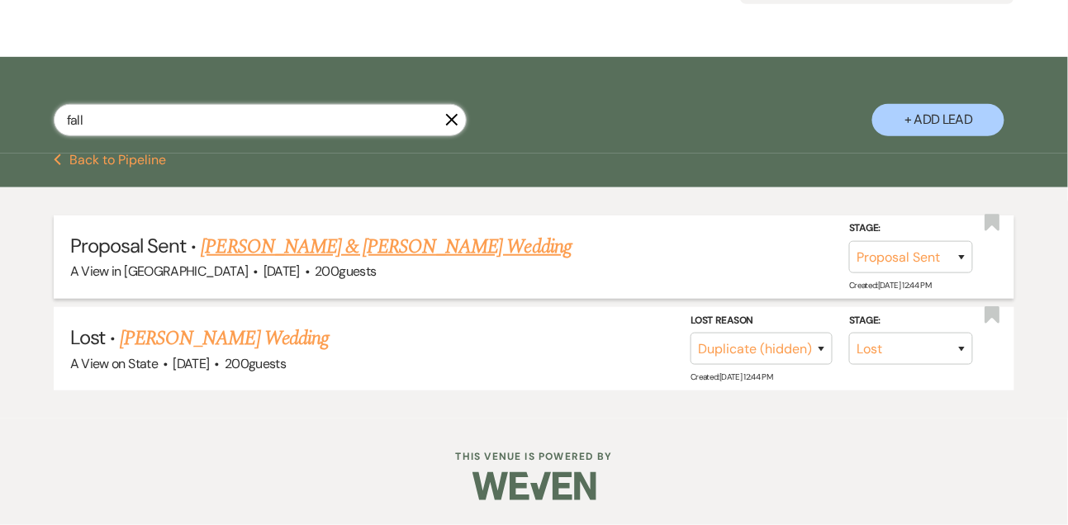
type input "fall"
click at [297, 262] on link "Fallon Rooks & Alec Vierregger's Wedding" at bounding box center [387, 247] width 370 height 30
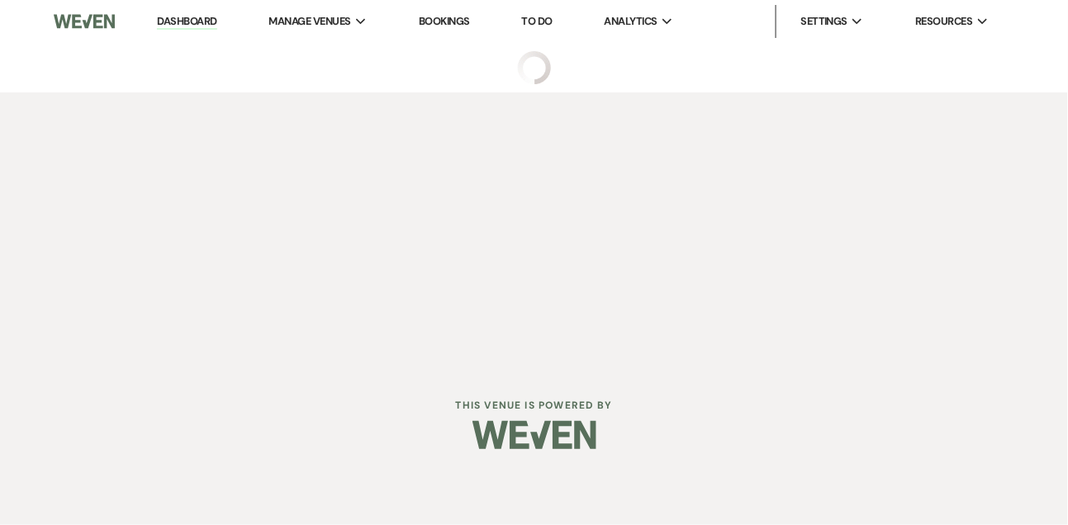
select select "6"
select select "5"
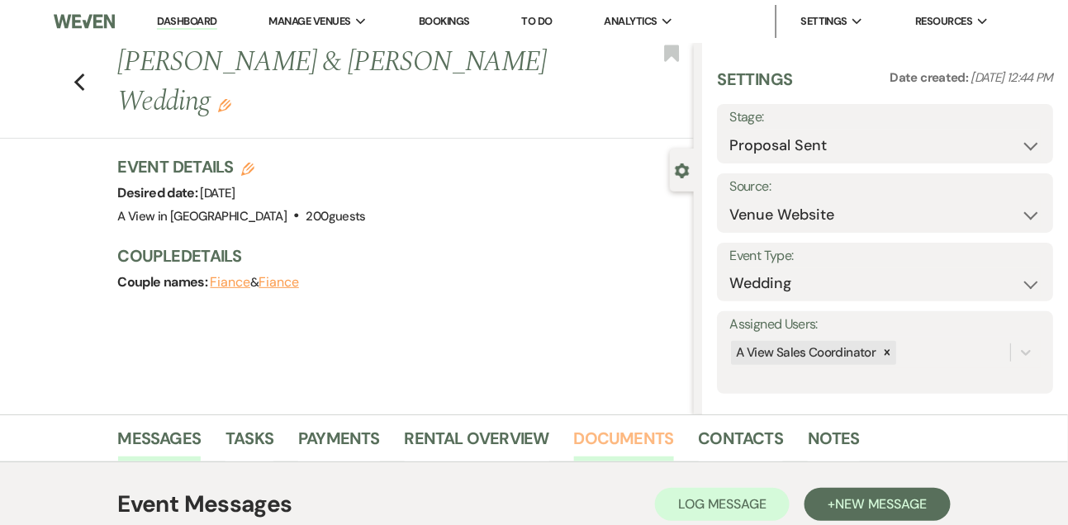
click at [623, 458] on link "Documents" at bounding box center [624, 443] width 100 height 36
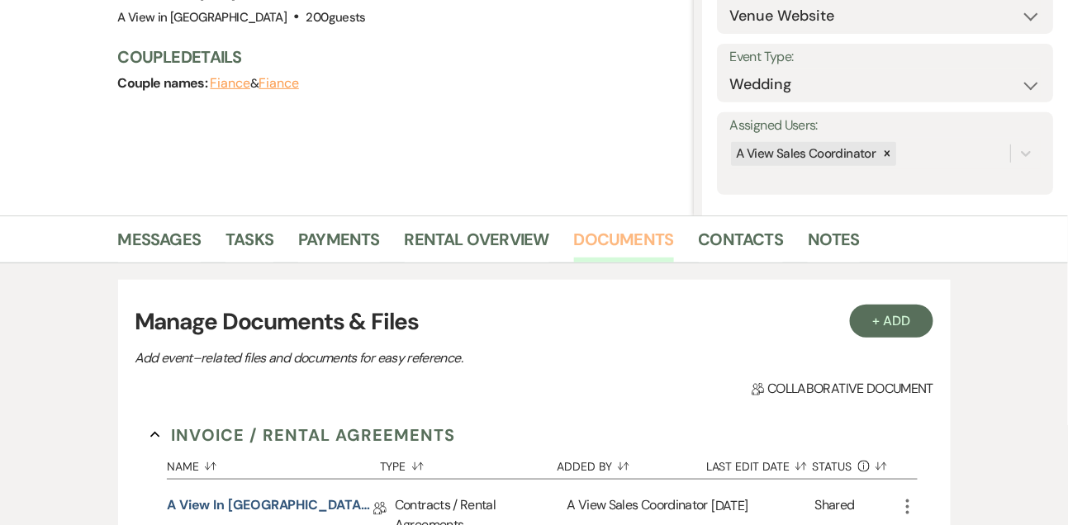
scroll to position [298, 0]
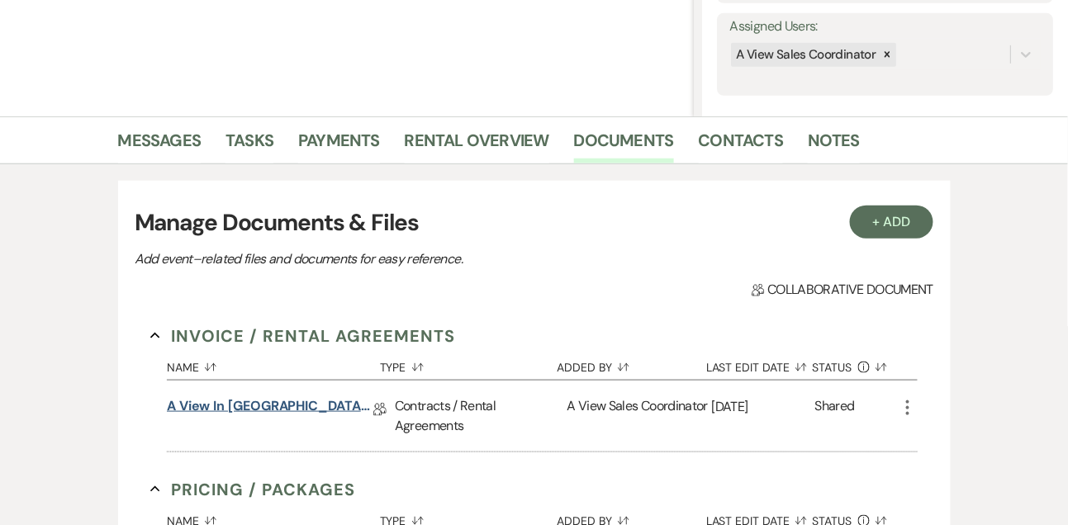
click at [311, 399] on link "A View in [GEOGRAPHIC_DATA] - Contract" at bounding box center [270, 410] width 207 height 26
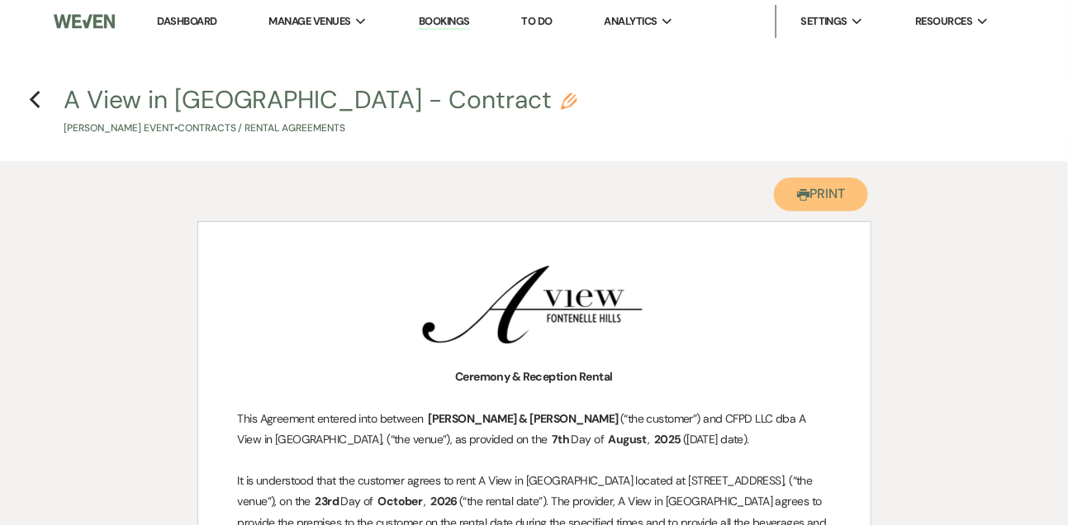
click at [839, 194] on button "Printer Print" at bounding box center [821, 195] width 95 height 34
click at [824, 203] on button "Printer Print" at bounding box center [821, 195] width 95 height 34
click at [40, 90] on icon "Previous" at bounding box center [35, 100] width 12 height 20
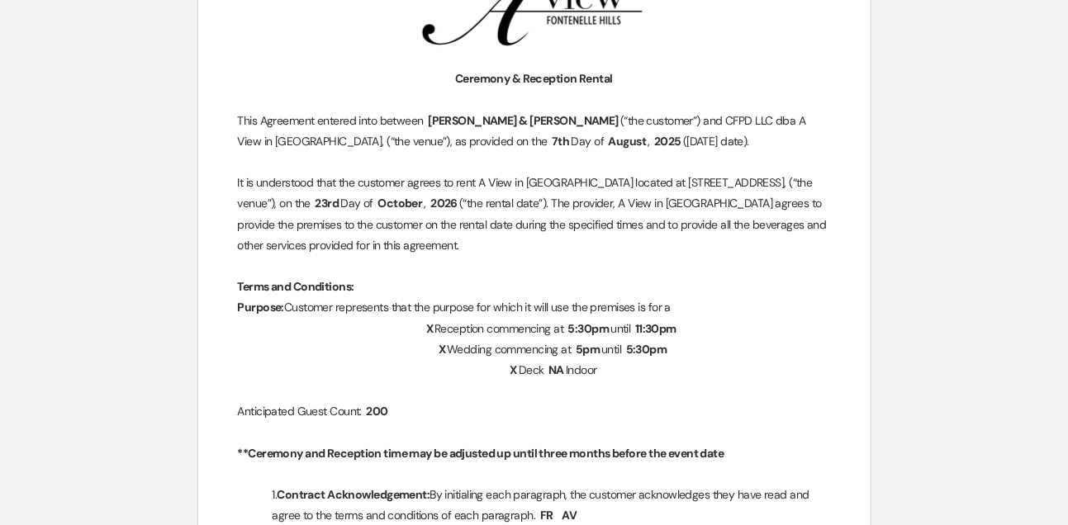
select select "6"
select select "5"
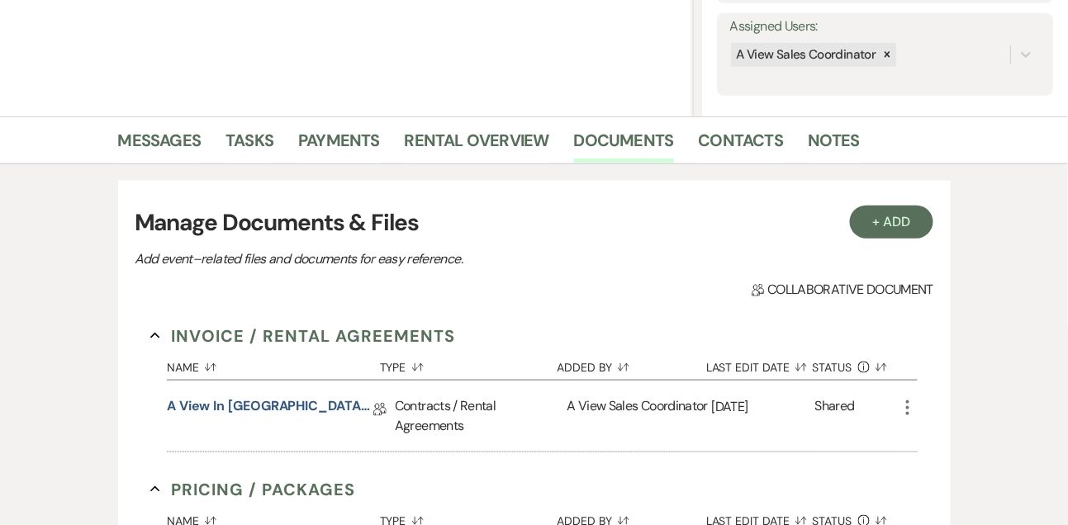
click at [821, 163] on div "Messages Tasks Payments Rental Overview Documents Contacts Notes" at bounding box center [534, 140] width 1068 height 48
click at [822, 152] on link "Notes" at bounding box center [834, 145] width 52 height 36
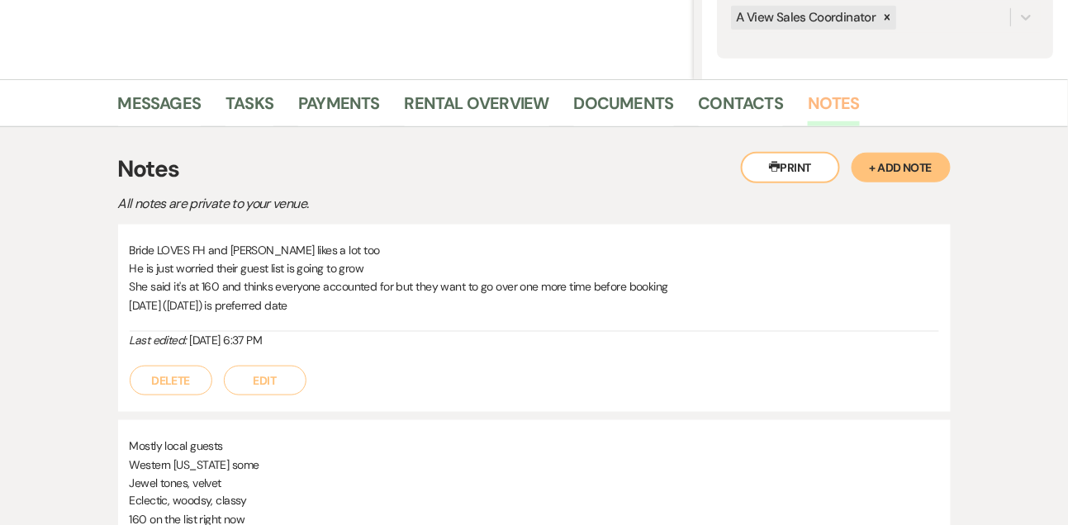
scroll to position [252, 0]
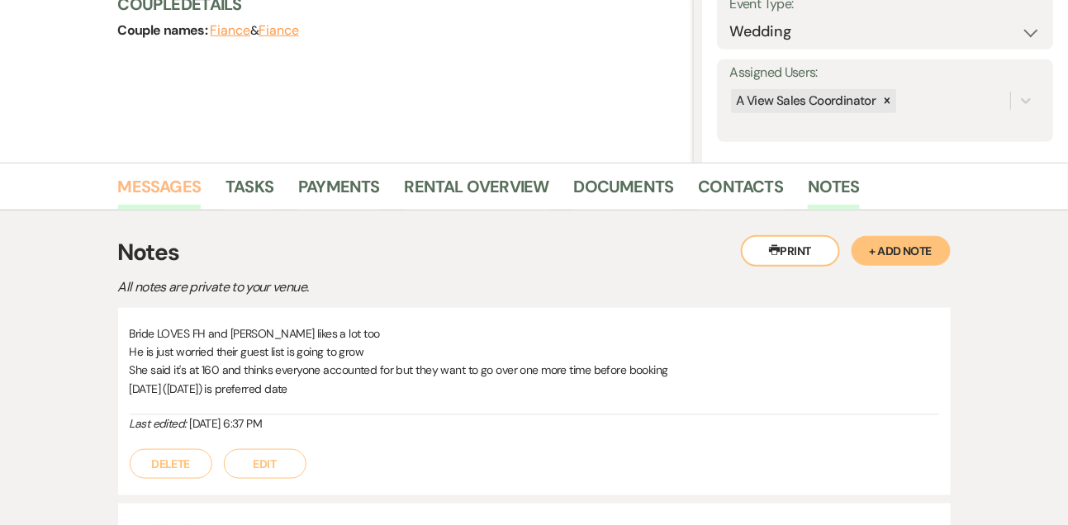
click at [181, 187] on link "Messages" at bounding box center [159, 191] width 83 height 36
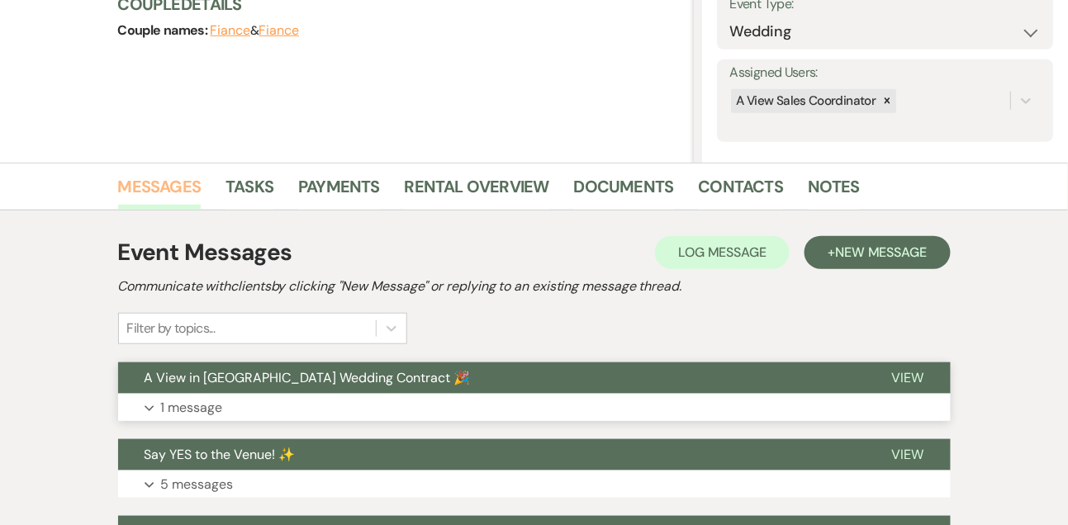
scroll to position [432, 0]
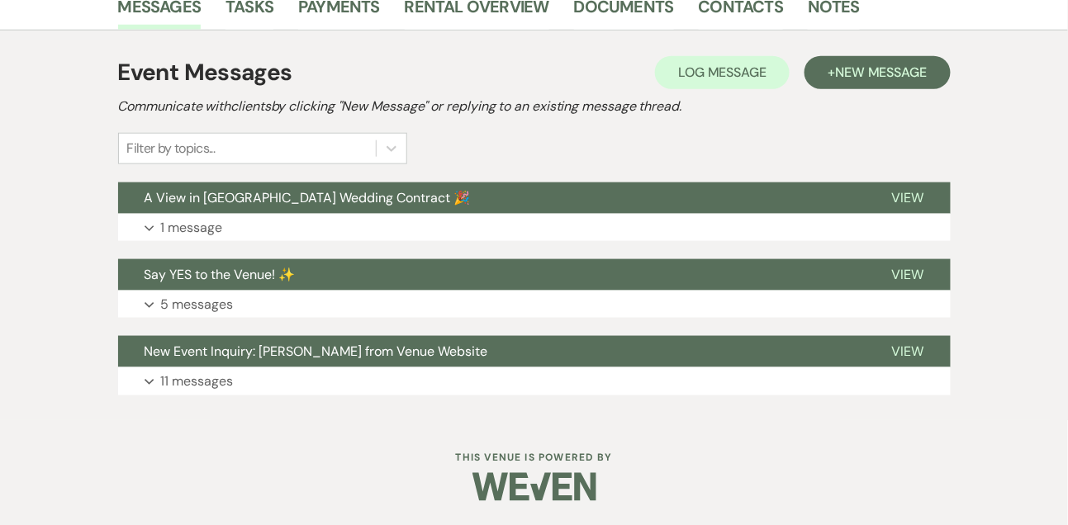
click at [193, 326] on div "Event Messages Log Log Message + New Message Communicate with clients by clicki…" at bounding box center [534, 225] width 833 height 357
click at [195, 307] on p "5 messages" at bounding box center [197, 304] width 73 height 21
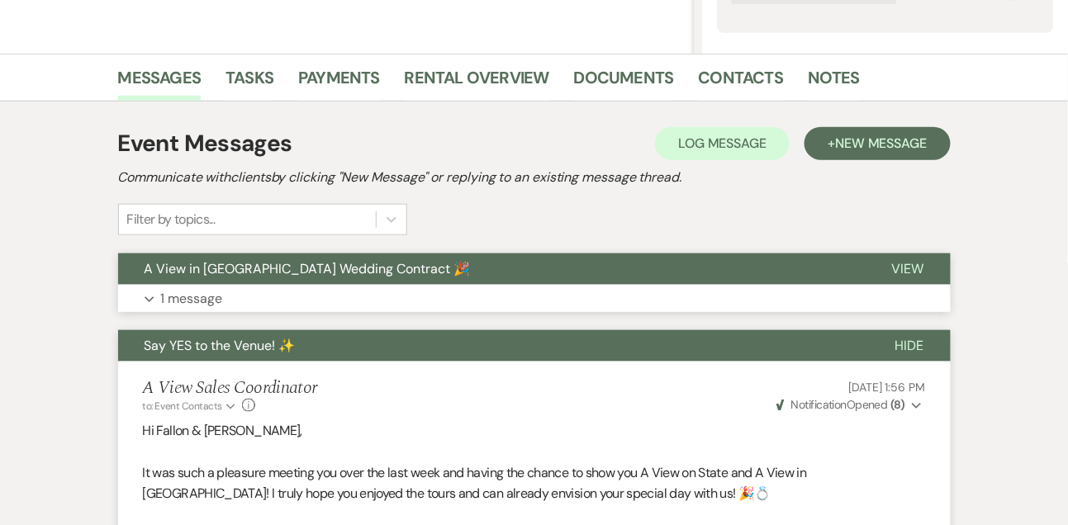
scroll to position [351, 0]
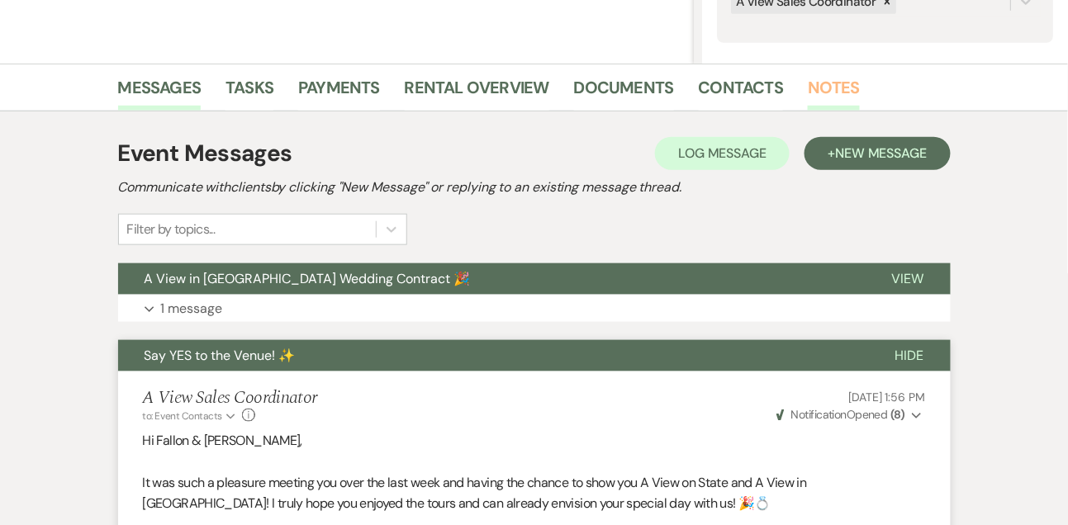
click at [823, 92] on link "Notes" at bounding box center [834, 92] width 52 height 36
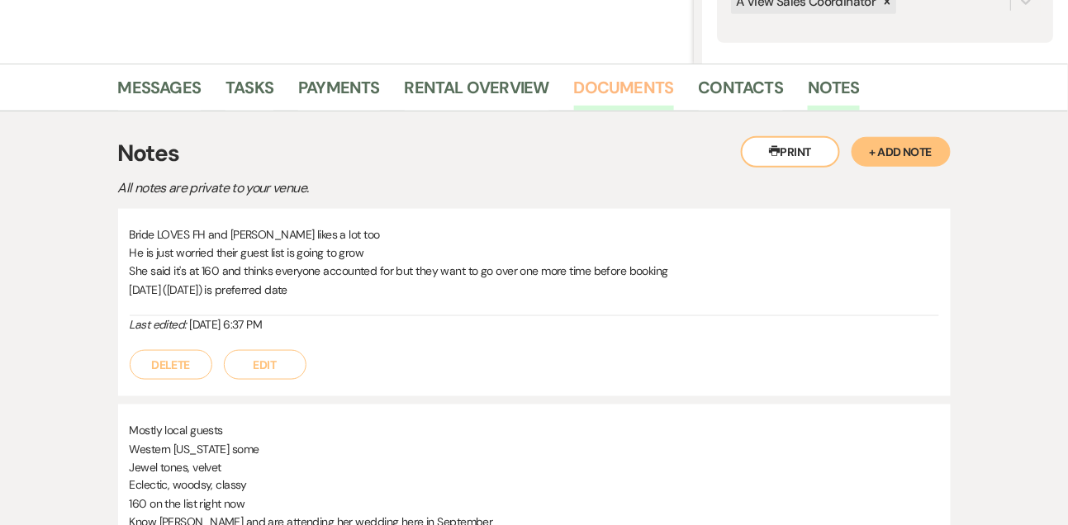
click at [642, 97] on link "Documents" at bounding box center [624, 92] width 100 height 36
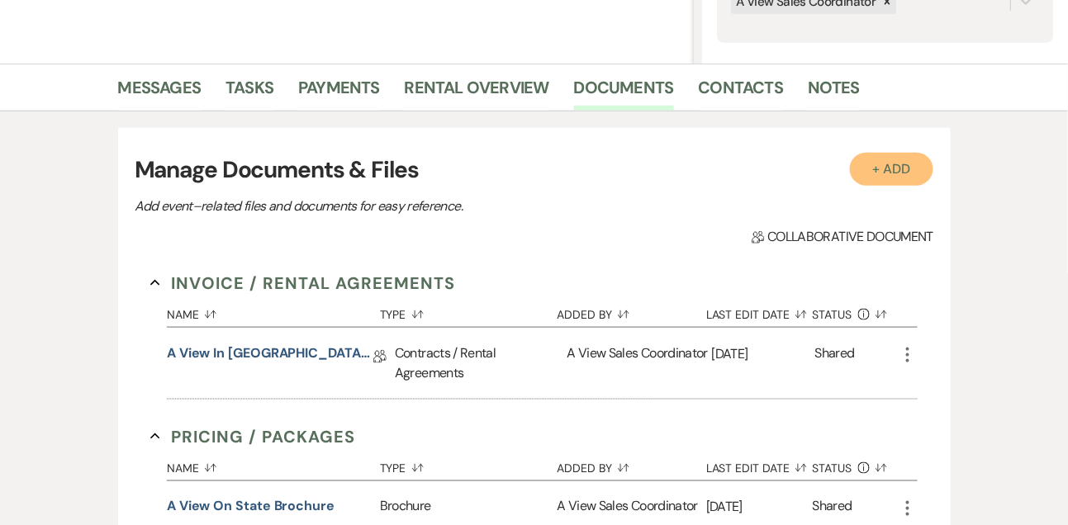
click at [890, 169] on button "+ Add" at bounding box center [892, 169] width 84 height 33
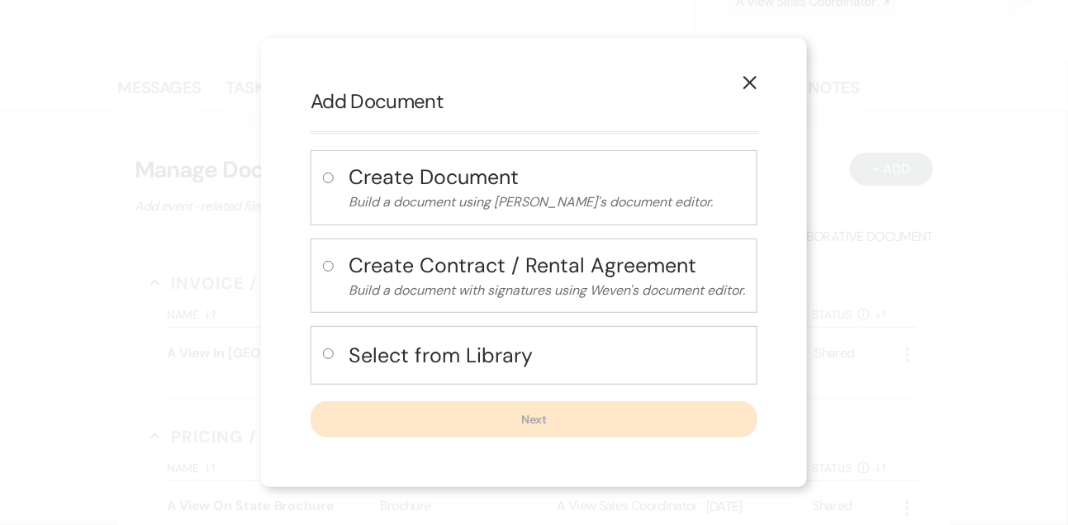
click at [431, 349] on h4 "Select from Library" at bounding box center [547, 355] width 397 height 29
radio input "true"
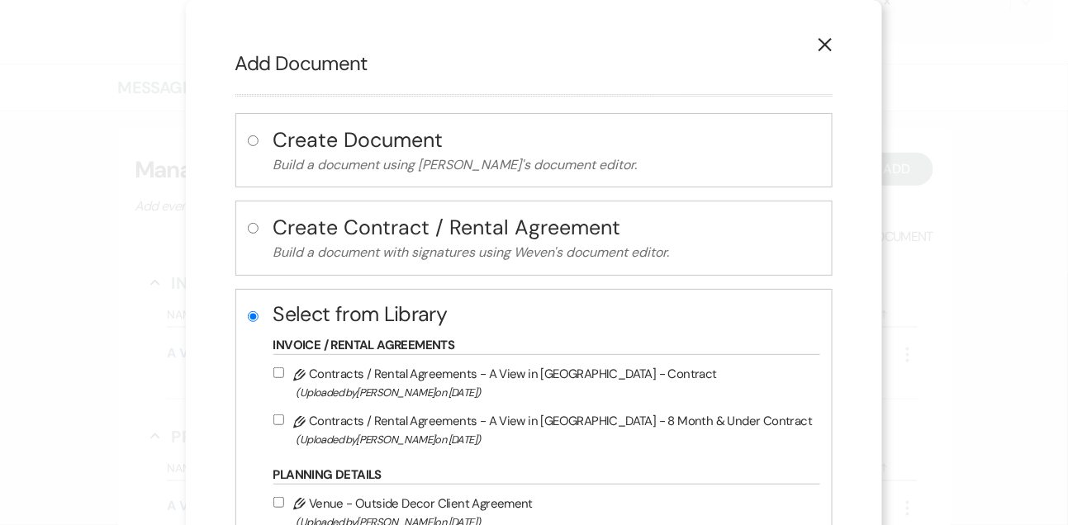
click at [818, 39] on icon "X" at bounding box center [825, 44] width 15 height 15
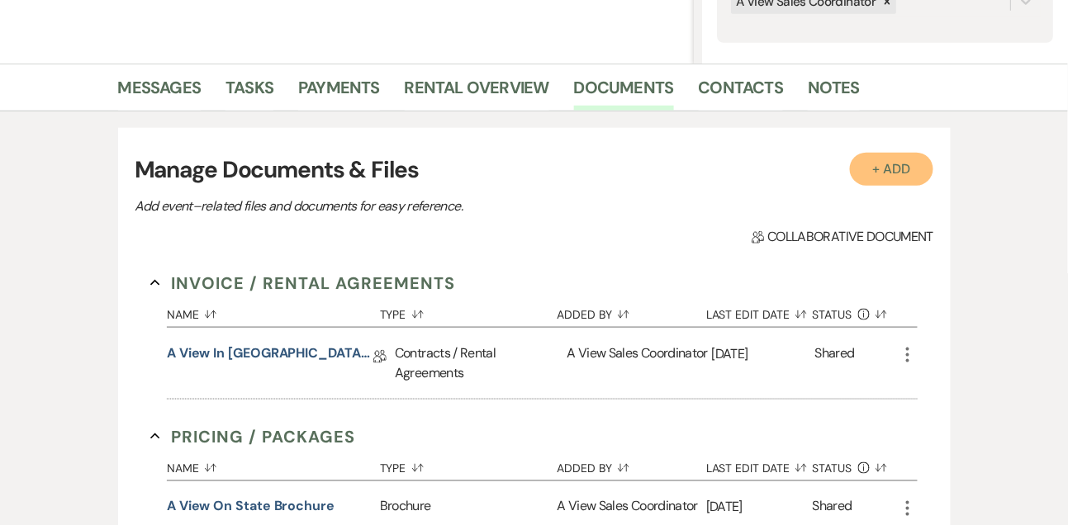
click at [876, 173] on button "+ Add" at bounding box center [892, 169] width 84 height 33
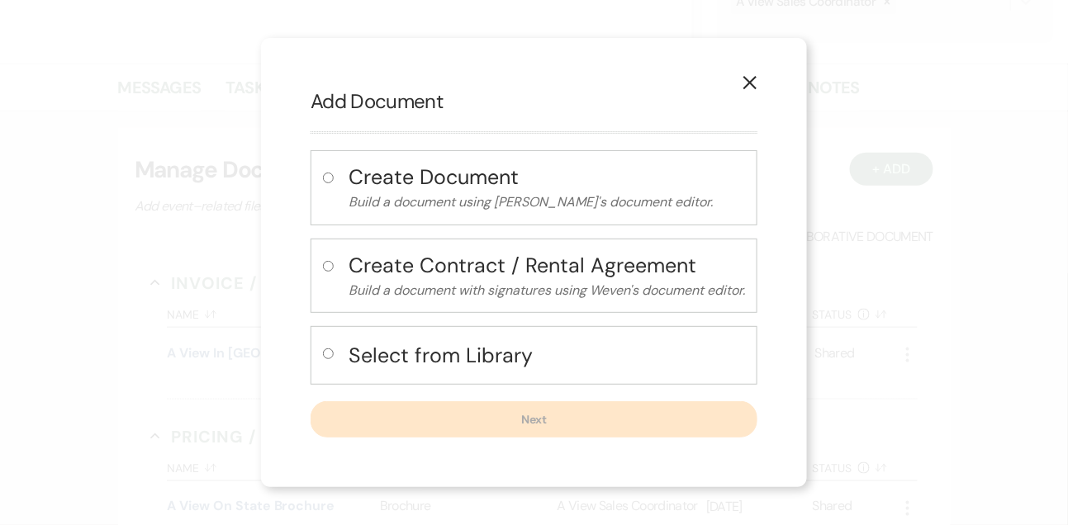
click at [754, 84] on use "button" at bounding box center [750, 82] width 13 height 13
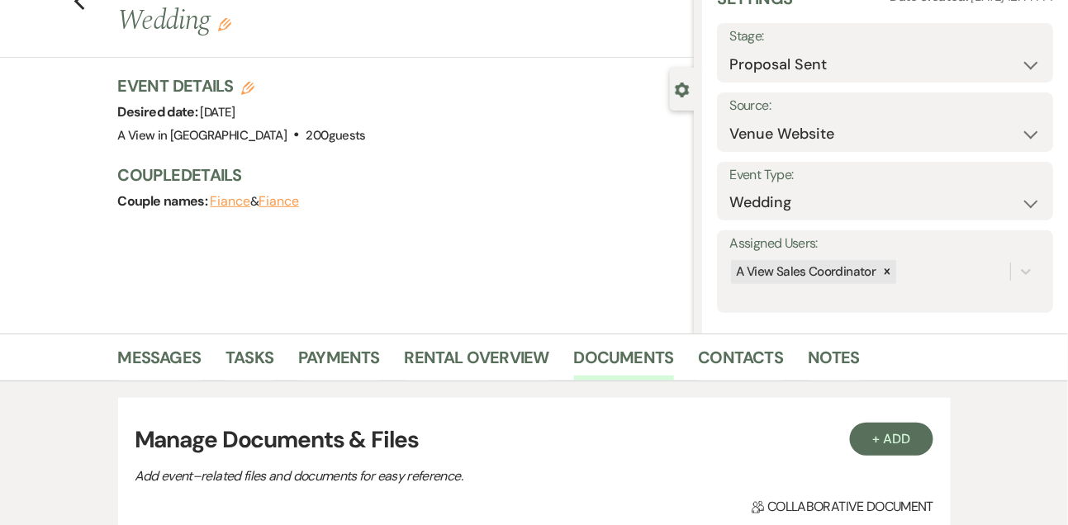
scroll to position [32, 0]
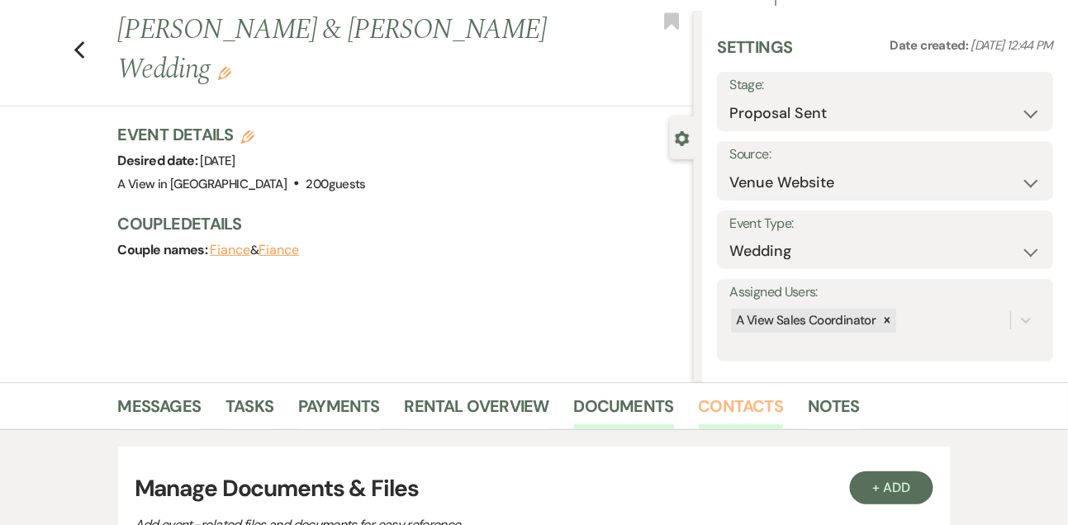
click at [744, 402] on link "Contacts" at bounding box center [741, 411] width 85 height 36
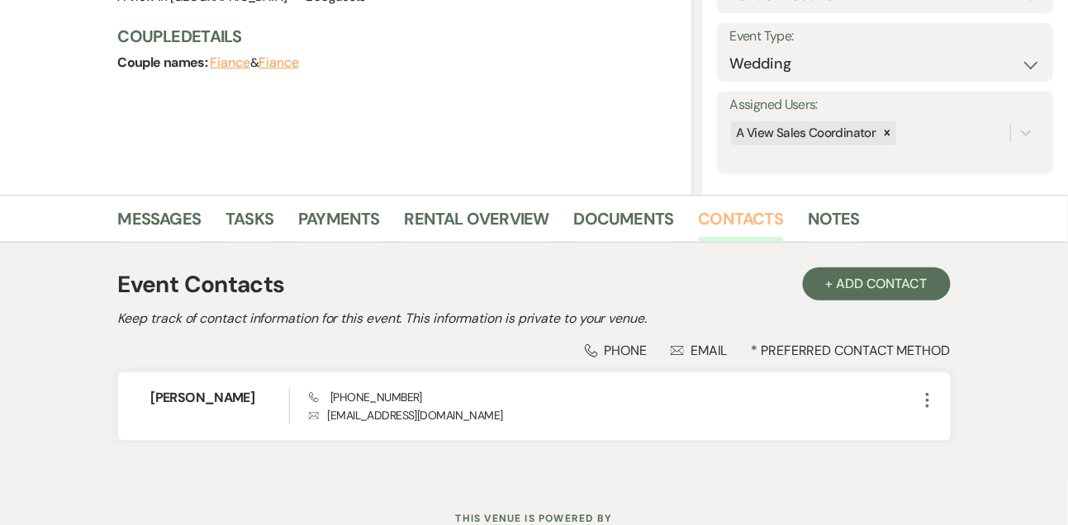
scroll to position [281, 0]
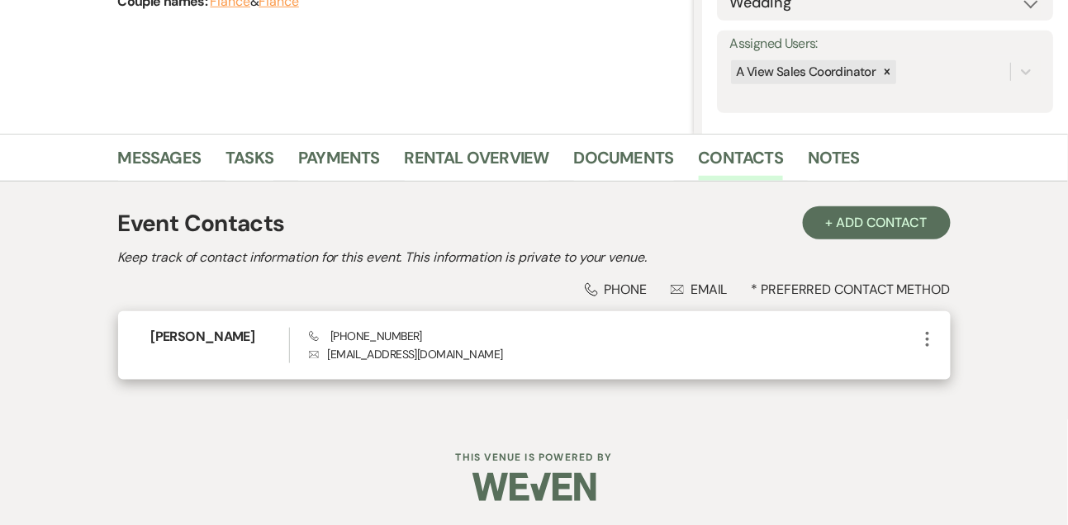
click at [927, 342] on icon "More" at bounding box center [928, 340] width 20 height 20
click at [949, 376] on icon "Pencil" at bounding box center [944, 371] width 13 height 13
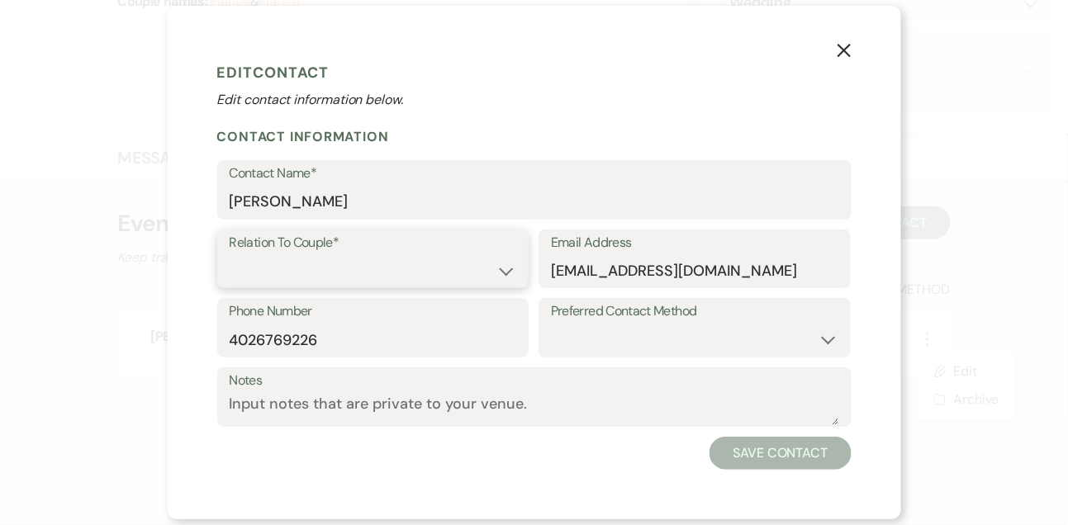
click at [411, 270] on select "Couple Planner Parent of Couple Family Member Friend Other" at bounding box center [373, 270] width 287 height 32
select select "1"
click at [230, 254] on select "Couple Planner Parent of Couple Family Member Friend Other" at bounding box center [373, 270] width 287 height 32
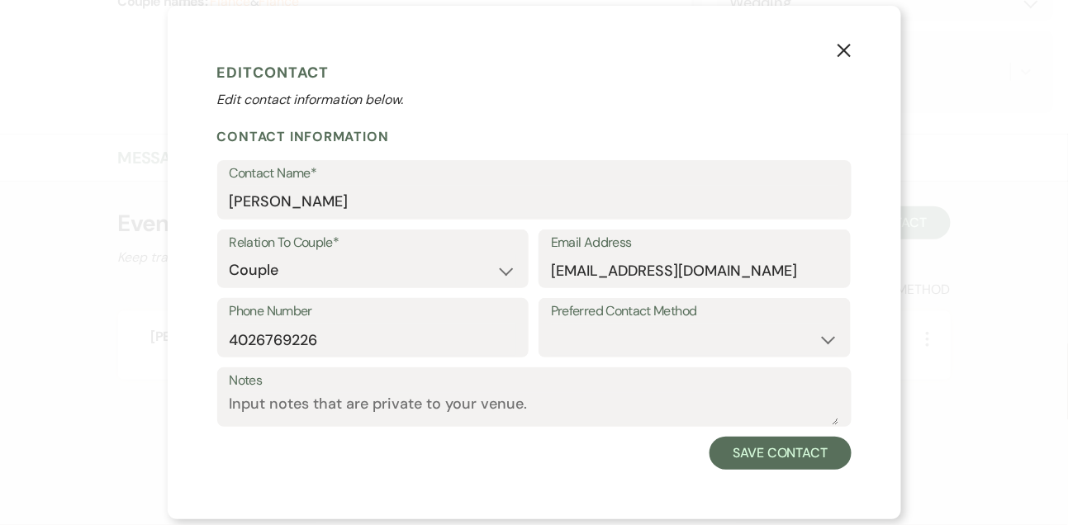
click at [780, 435] on div "Notes" at bounding box center [534, 402] width 634 height 69
click at [778, 454] on button "Save Contact" at bounding box center [780, 453] width 141 height 33
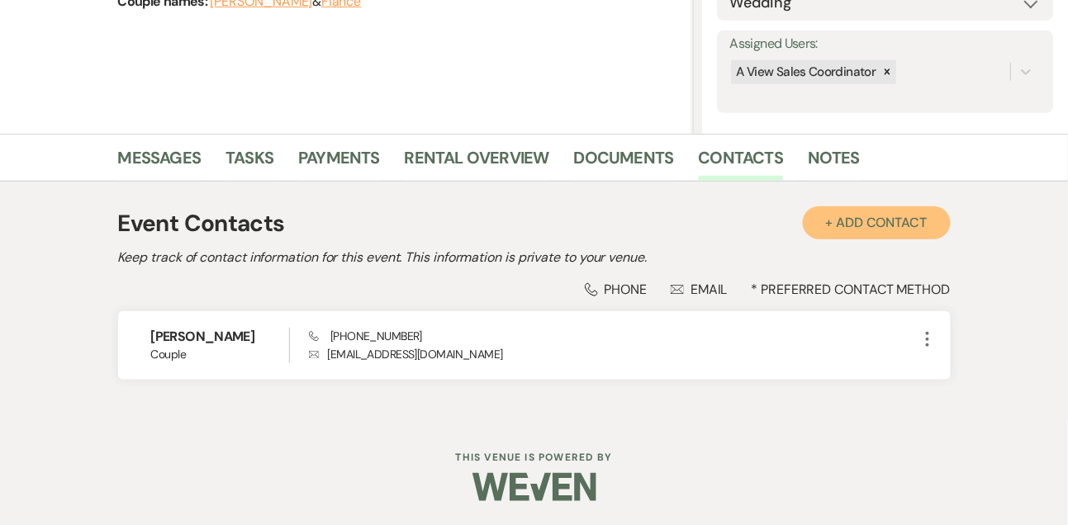
click at [864, 226] on button "+ Add Contact" at bounding box center [877, 223] width 148 height 33
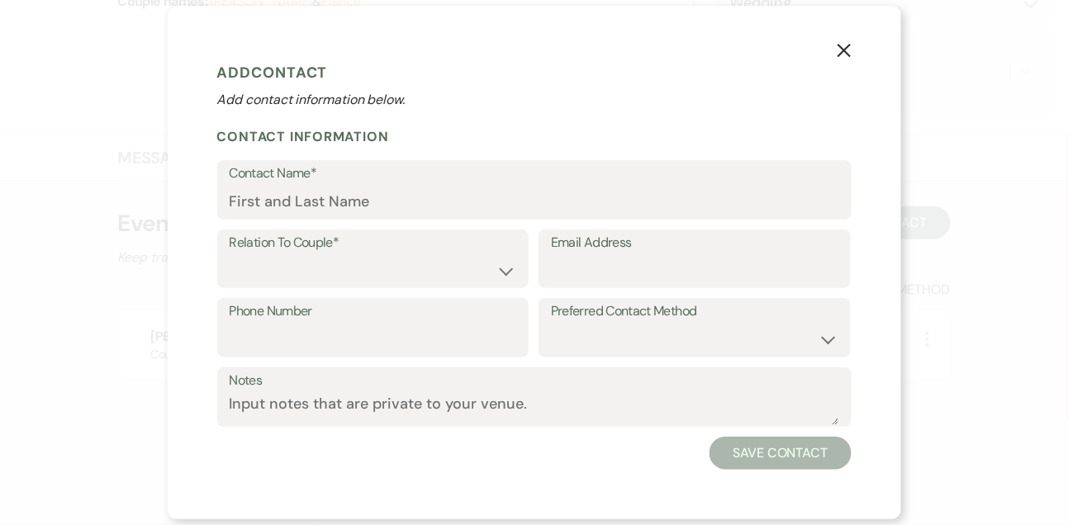
click at [441, 183] on label "Contact Name*" at bounding box center [535, 174] width 610 height 24
click at [441, 186] on input "Contact Name*" at bounding box center [535, 202] width 610 height 32
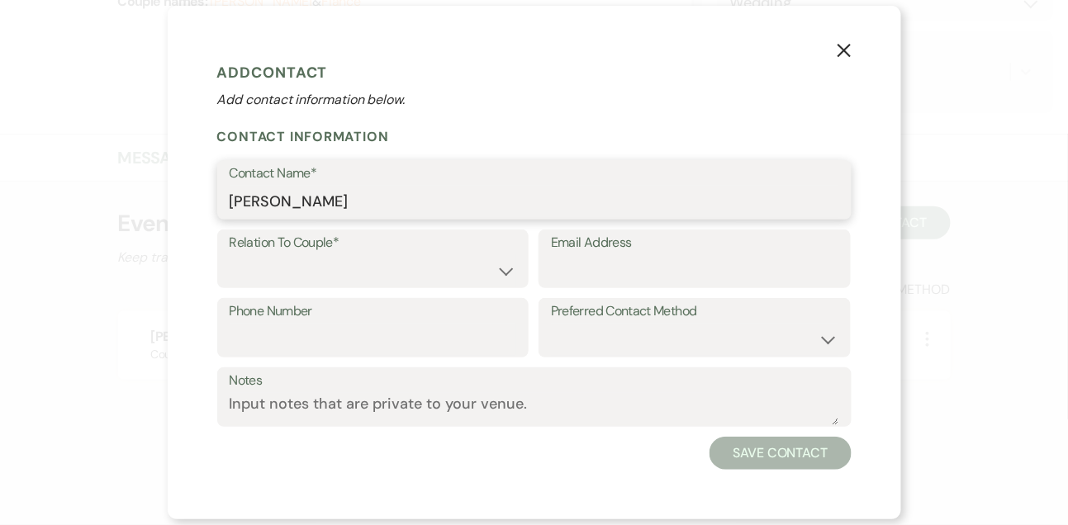
type input "Alec Vierregger"
click at [378, 273] on select "Couple Planner Parent of Couple Family Member Friend Other" at bounding box center [373, 270] width 287 height 32
select select "1"
click at [230, 254] on select "Couple Planner Parent of Couple Family Member Friend Other" at bounding box center [373, 270] width 287 height 32
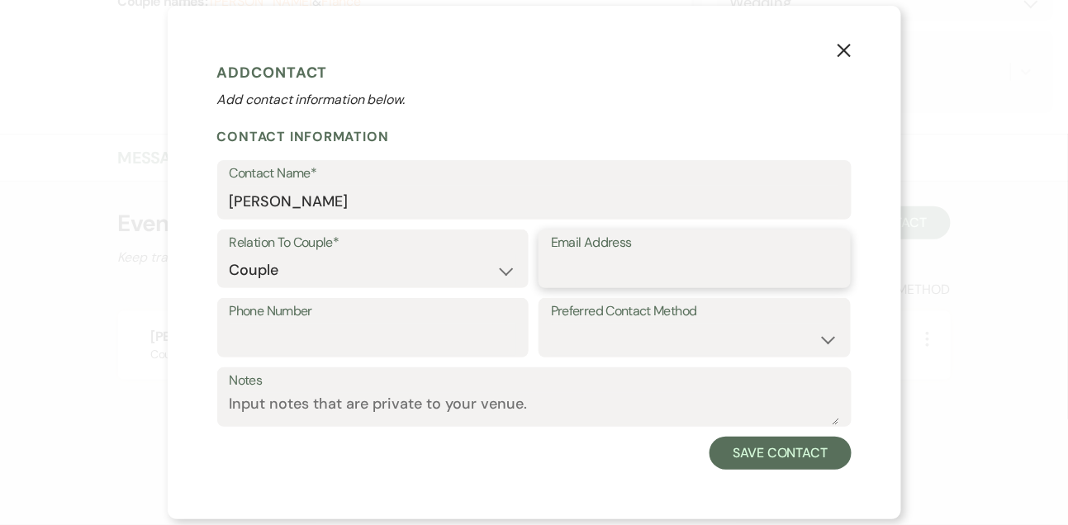
click at [597, 260] on input "Email Address" at bounding box center [694, 270] width 287 height 32
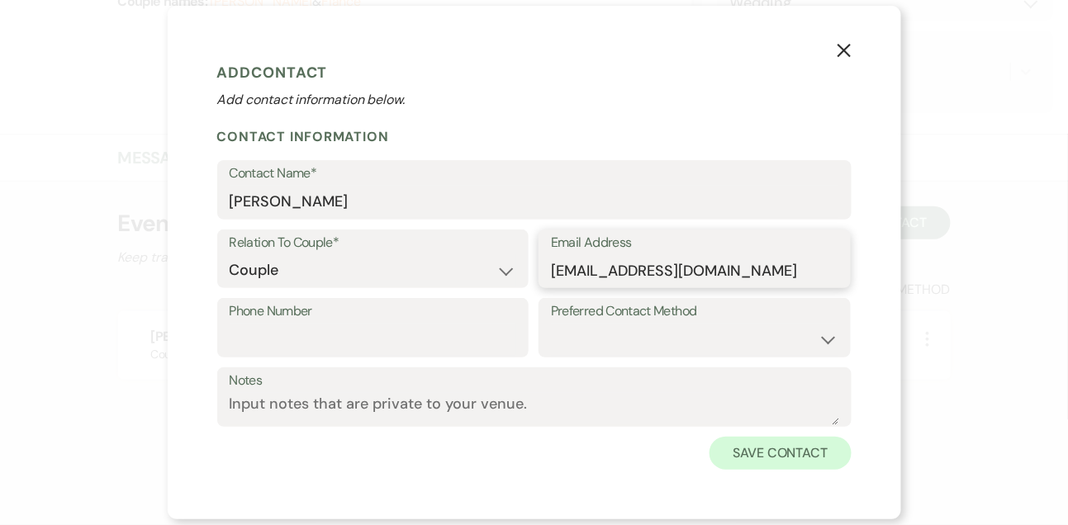
type input "vierreggeralec@gmail.com"
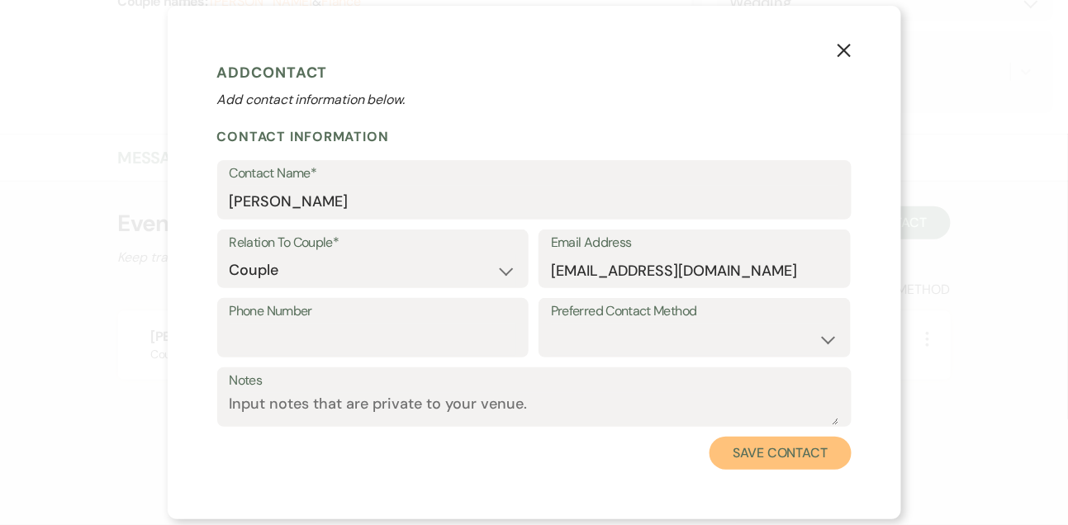
click at [785, 444] on button "Save Contact" at bounding box center [780, 453] width 141 height 33
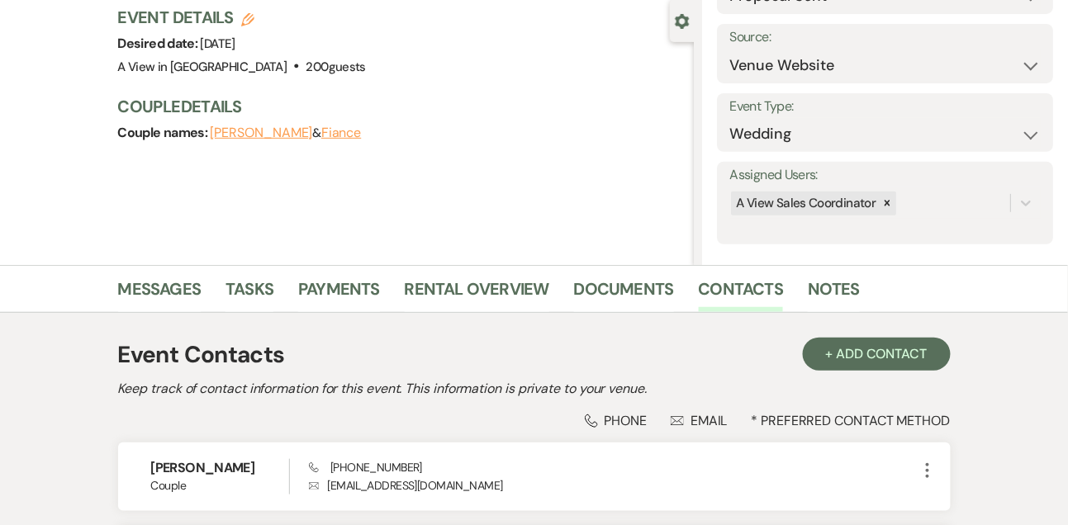
scroll to position [0, 0]
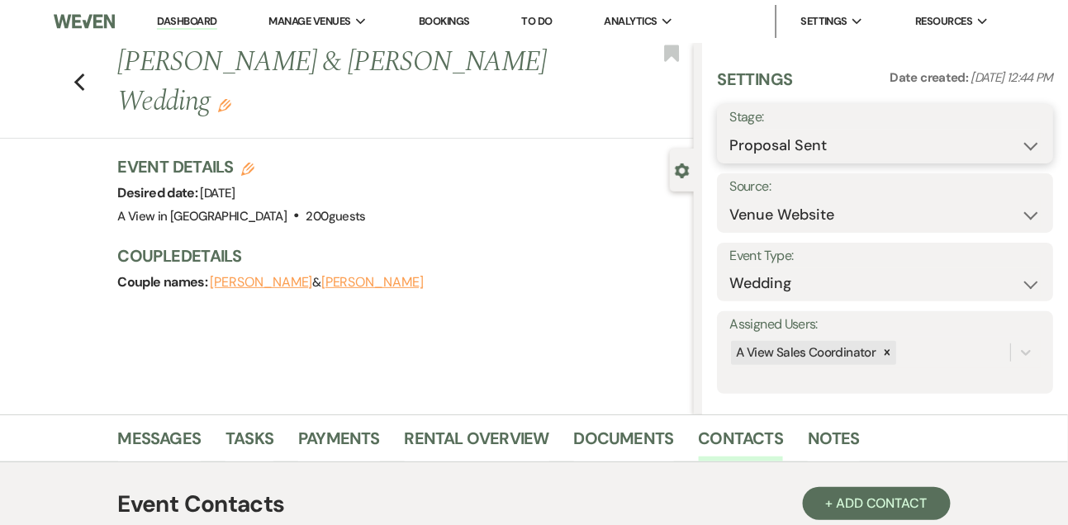
click at [779, 154] on select "Inquiry Follow Up Tour Requested Tour Confirmed Toured Proposal Sent Booked Lost" at bounding box center [884, 146] width 311 height 32
select select "7"
click at [729, 130] on select "Inquiry Follow Up Tour Requested Tour Confirmed Toured Proposal Sent Booked Lost" at bounding box center [884, 146] width 311 height 32
click at [1003, 145] on button "Save" at bounding box center [1018, 133] width 69 height 33
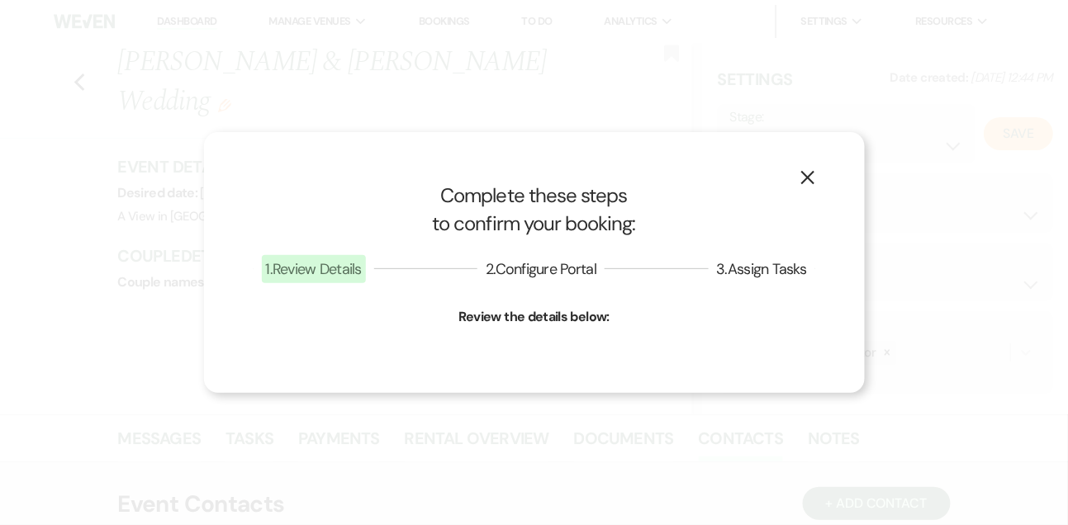
select select "1"
select select "751"
select select "false"
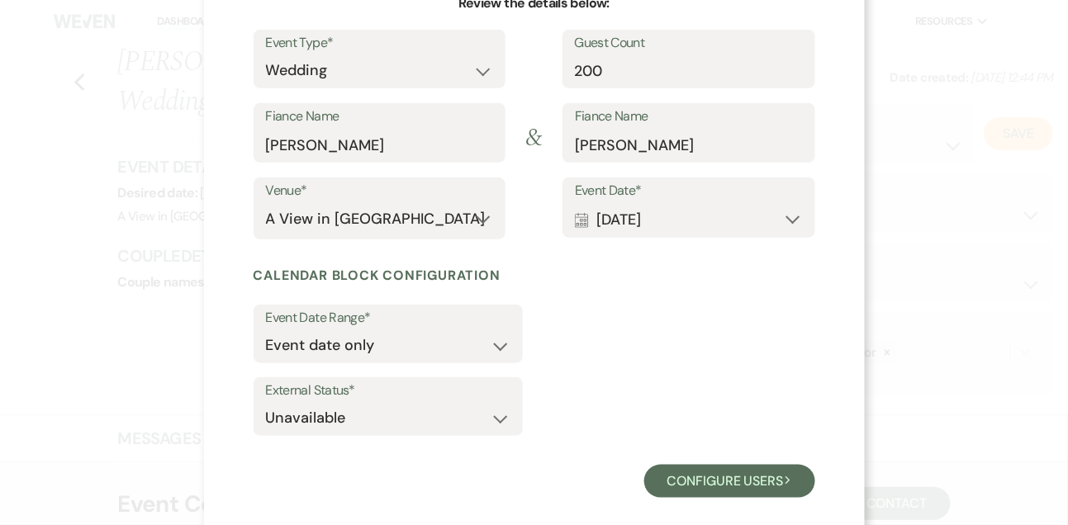
scroll to position [202, 0]
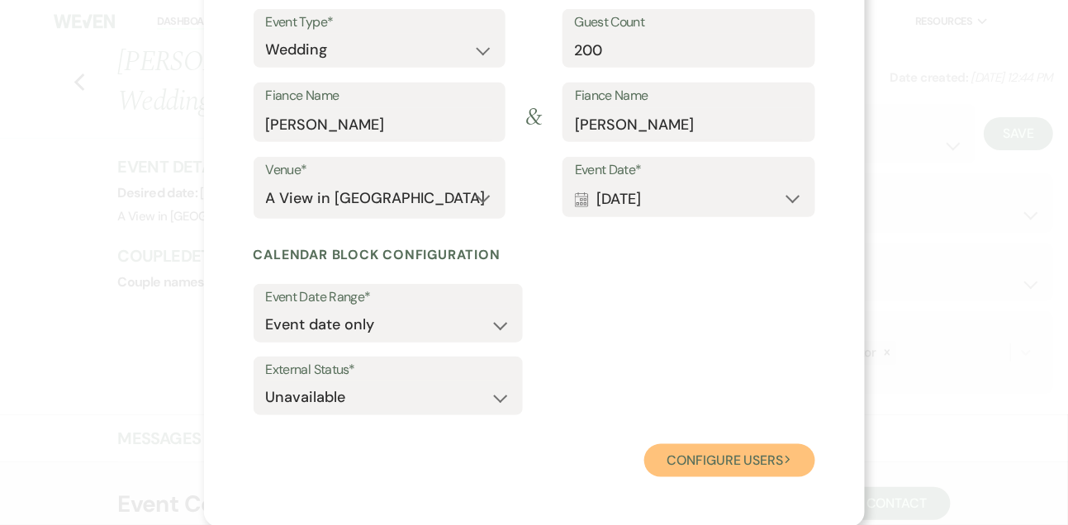
click at [715, 449] on button "Configure users Next" at bounding box center [729, 460] width 171 height 33
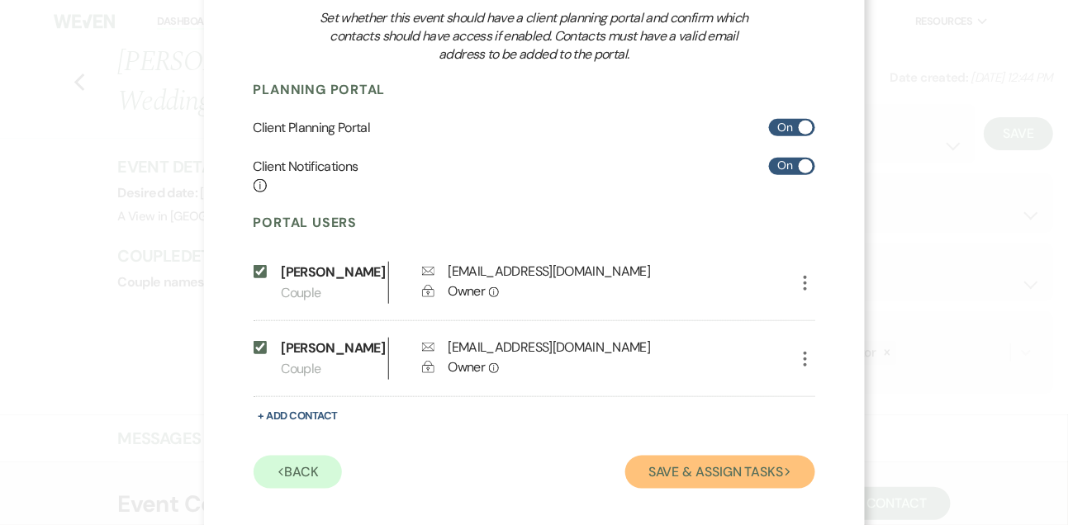
click at [714, 473] on button "Save & Assign Tasks Next" at bounding box center [719, 472] width 189 height 33
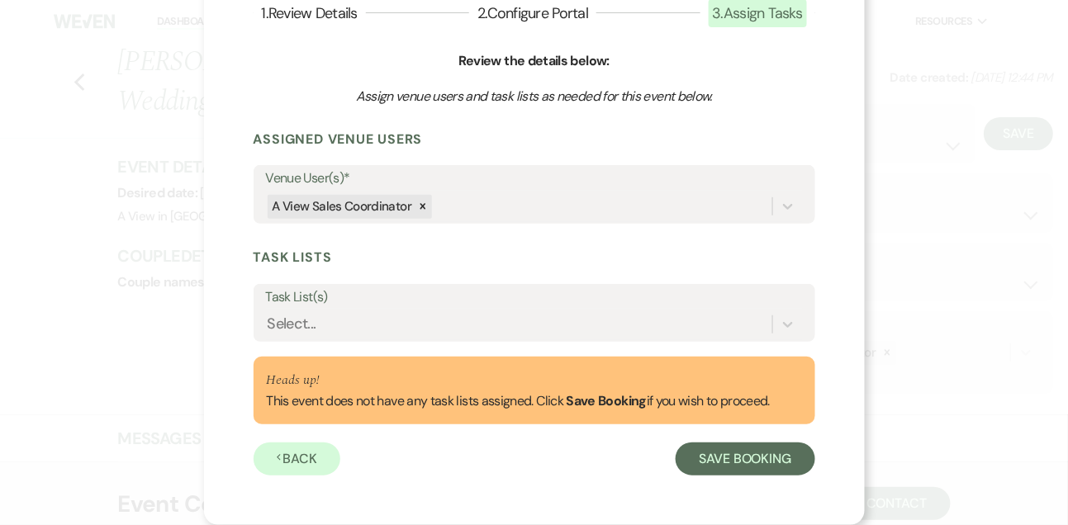
scroll to position [123, 0]
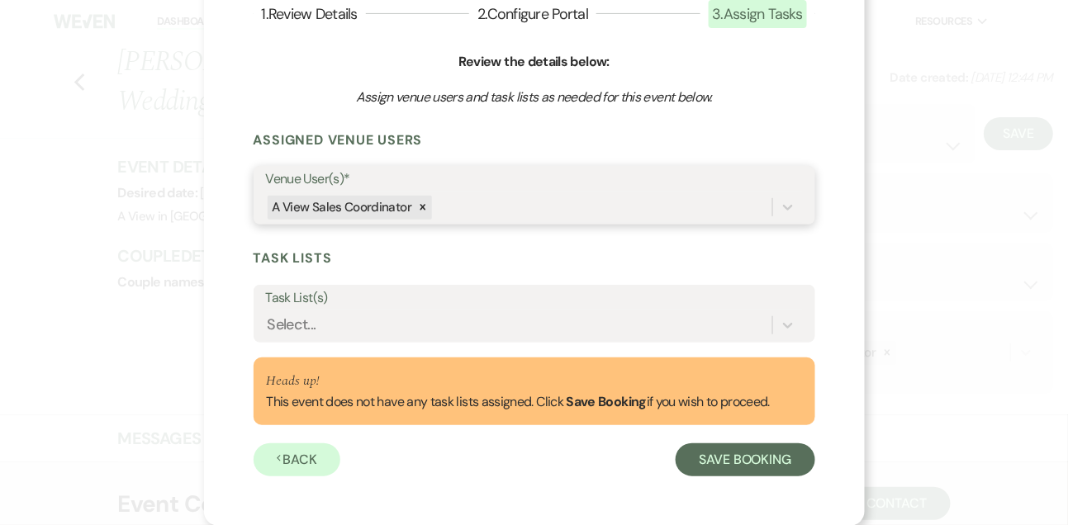
click at [664, 199] on div "A View Sales Coordinator" at bounding box center [519, 207] width 506 height 29
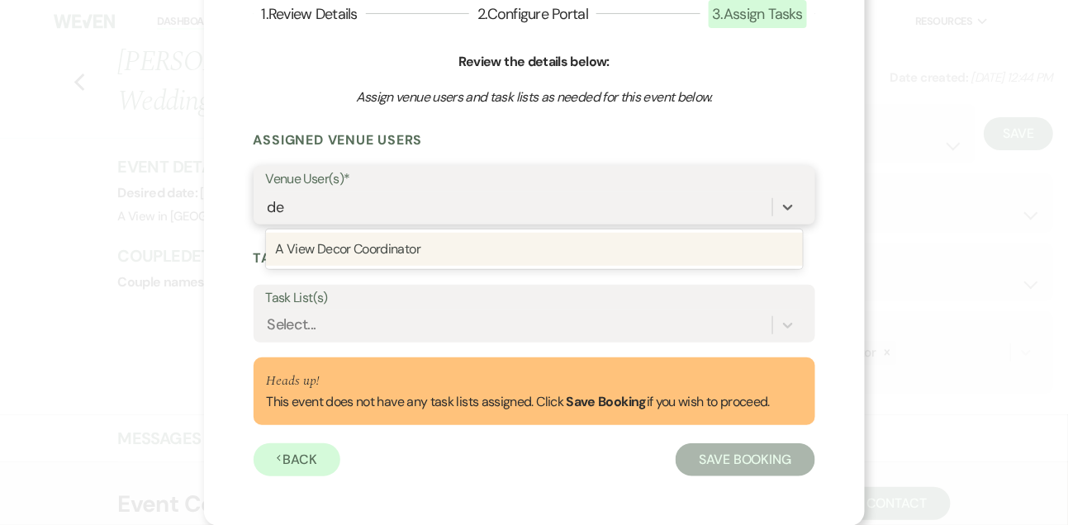
type input "dec"
click at [597, 253] on div "A View Decor Coordinator" at bounding box center [534, 249] width 537 height 33
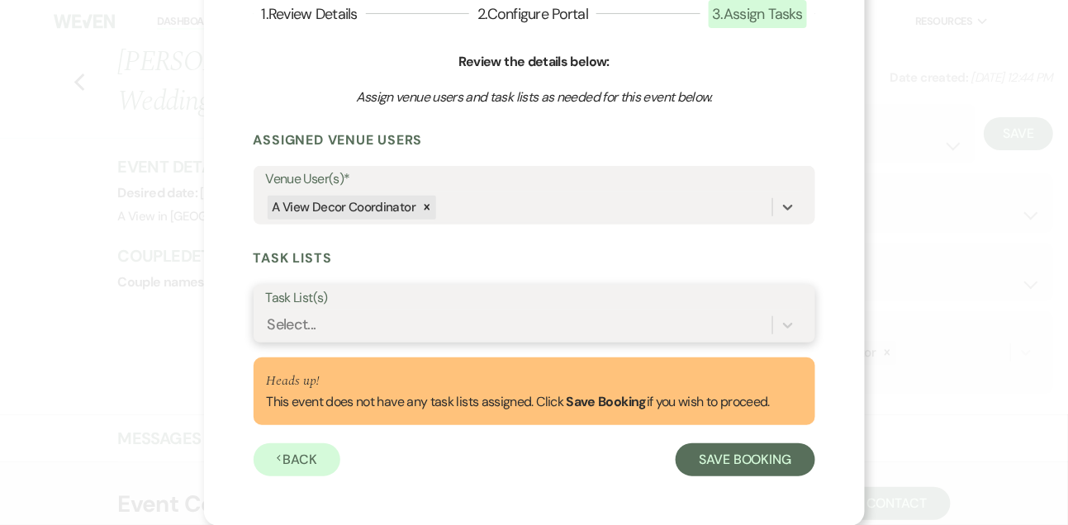
click at [541, 322] on div "Select..." at bounding box center [519, 325] width 506 height 29
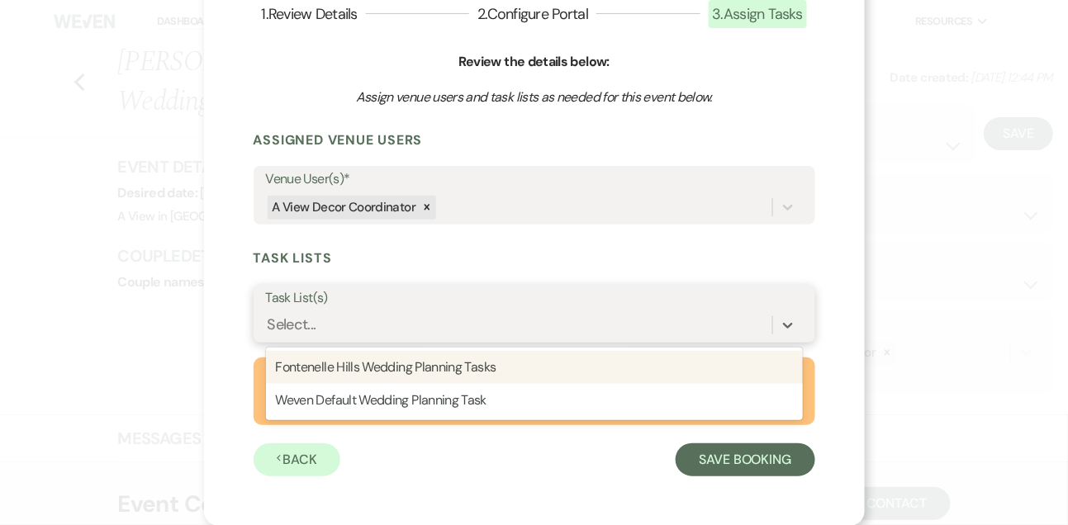
click at [534, 357] on div "Fontenelle Hills Wedding Planning Tasks" at bounding box center [534, 367] width 537 height 33
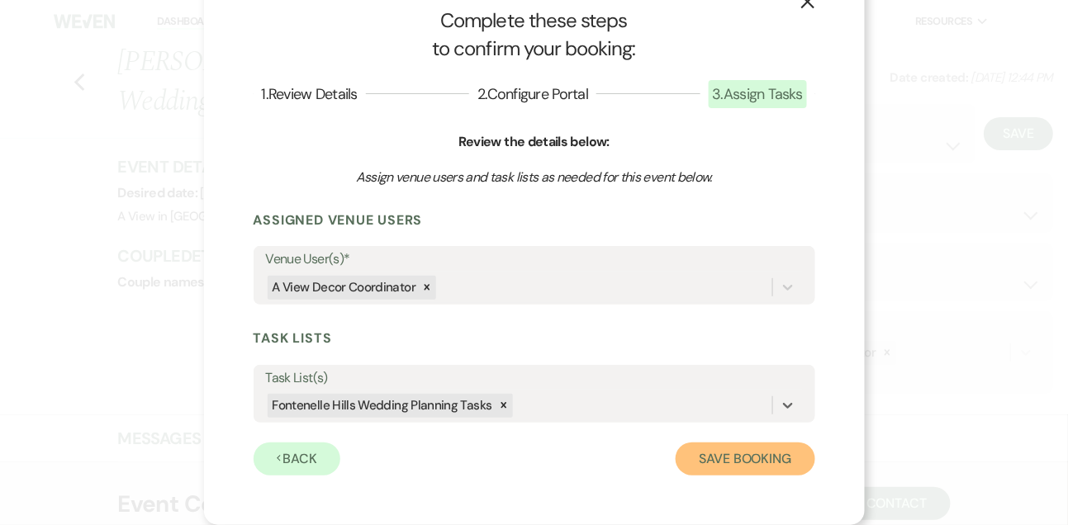
click at [714, 457] on button "Save Booking" at bounding box center [745, 459] width 139 height 33
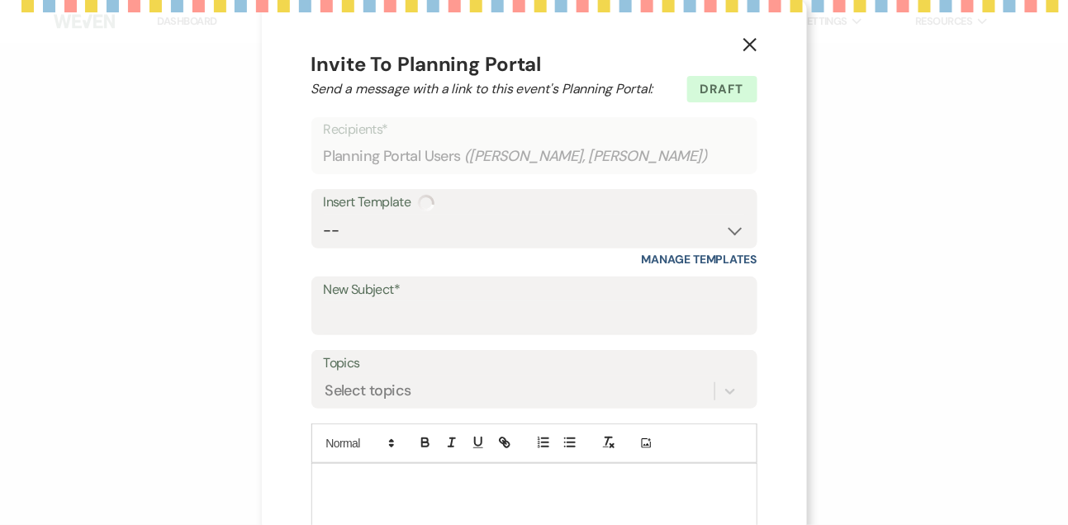
type input "Welcome to A View! 🥳"
select select "3306"
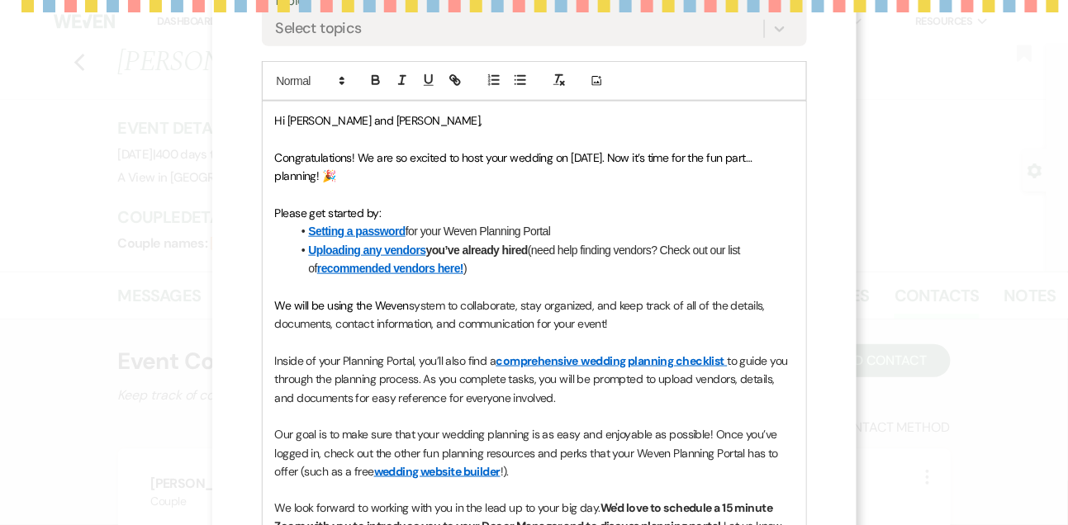
scroll to position [394, 0]
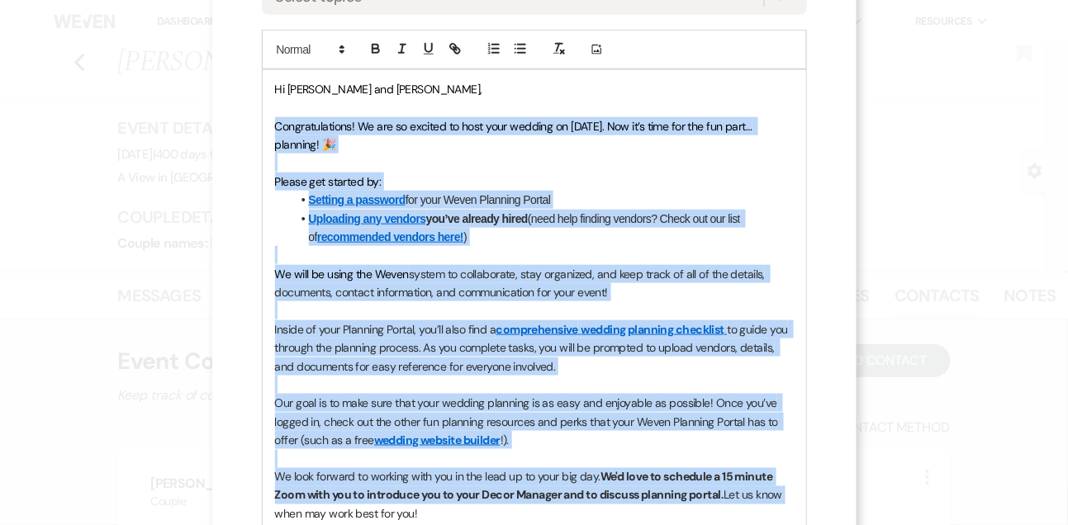
drag, startPoint x: 275, startPoint y: 121, endPoint x: 264, endPoint y: 511, distance: 390.1
click at [264, 511] on div "Hi Fallon and Alec, Congratulations! We are so excited to host your wedding on …" at bounding box center [535, 366] width 544 height 593
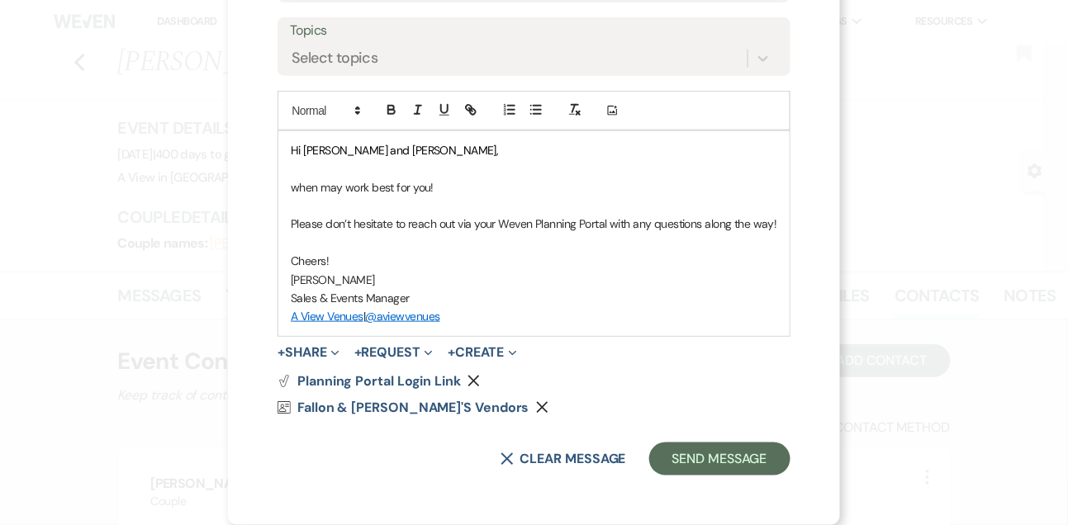
scroll to position [332, 0]
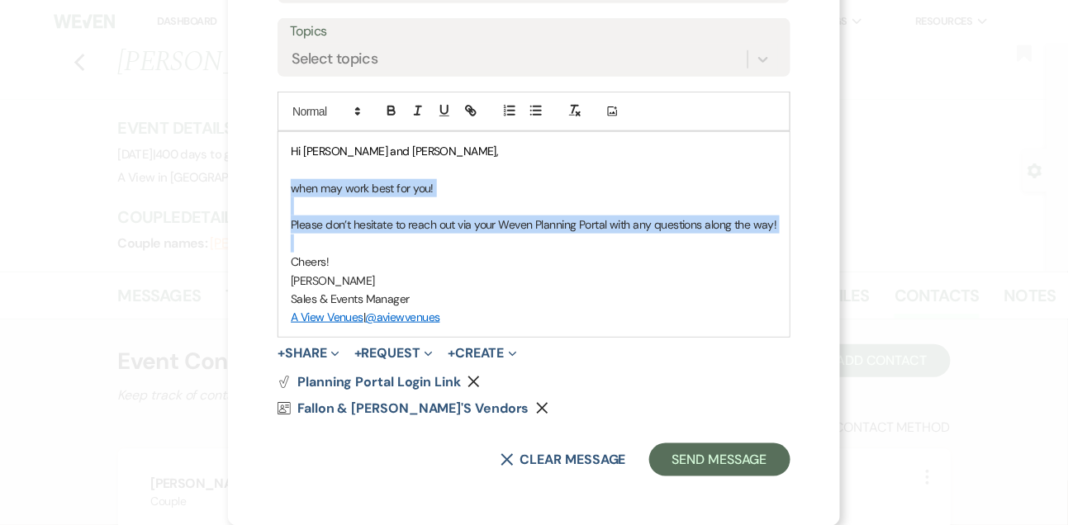
drag, startPoint x: 290, startPoint y: 187, endPoint x: 291, endPoint y: 249, distance: 62.0
click at [291, 249] on div "Hi Fallon and Alec, when may work best for you! Please don’t hesitate to reach …" at bounding box center [533, 234] width 511 height 205
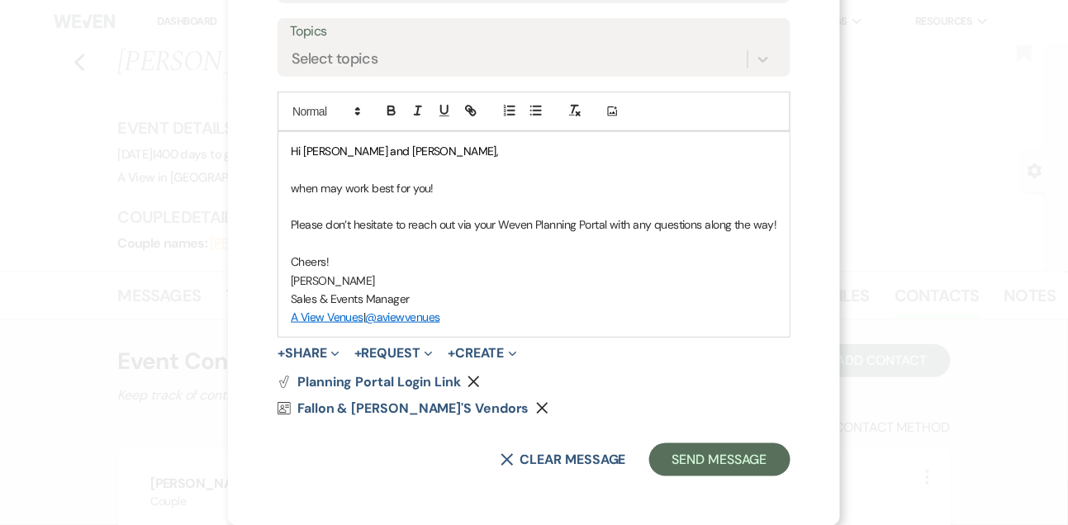
scroll to position [394, 0]
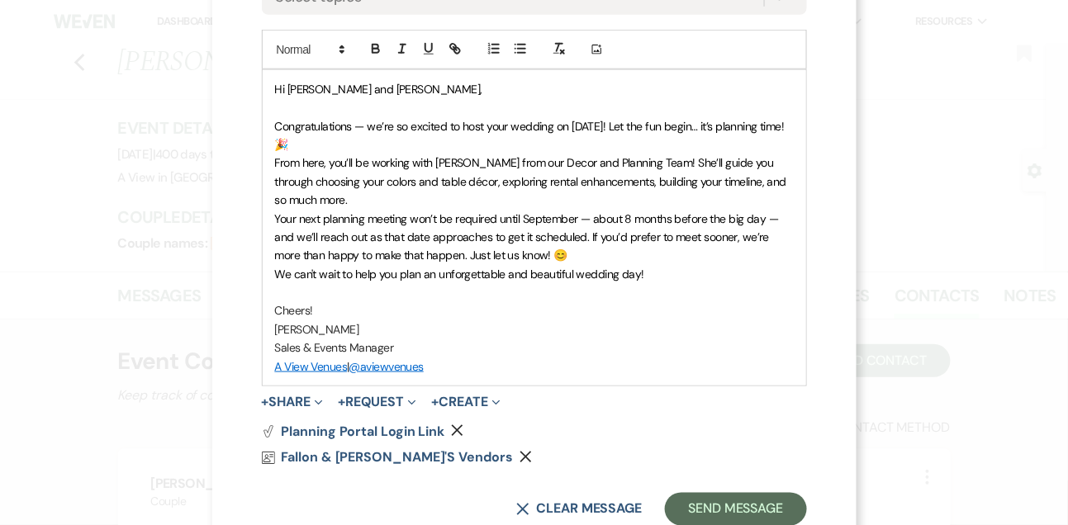
click at [468, 150] on p "Congratulations — we’re so excited to host your wedding on May 16, 2026! Let th…" at bounding box center [534, 135] width 519 height 37
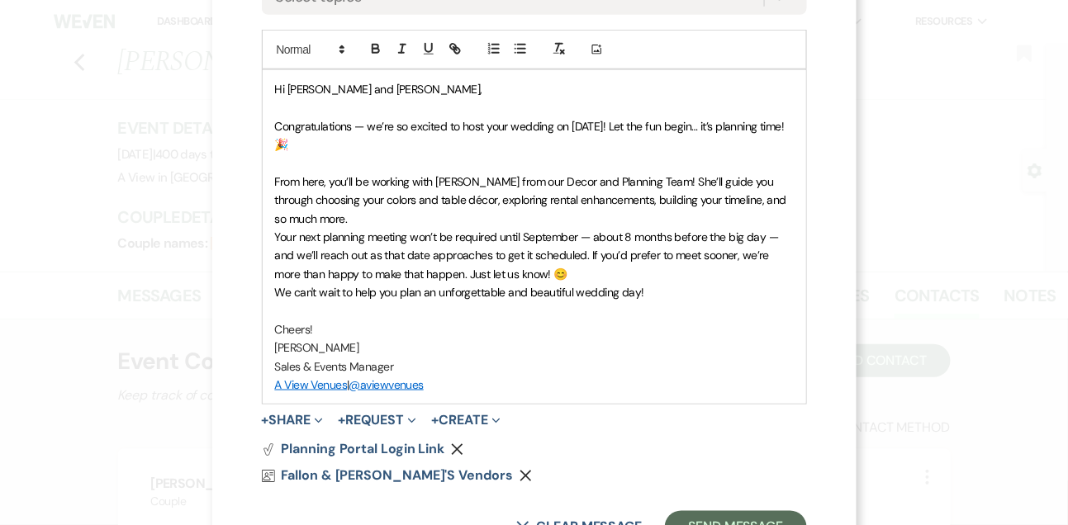
click at [473, 174] on span "From here, you’ll be working with Delaney from our Decor and Planning Team! She…" at bounding box center [532, 200] width 515 height 52
click at [451, 212] on p "From here, you’ll be working with Mya from our Decor and Planning Team! She’ll …" at bounding box center [534, 200] width 519 height 55
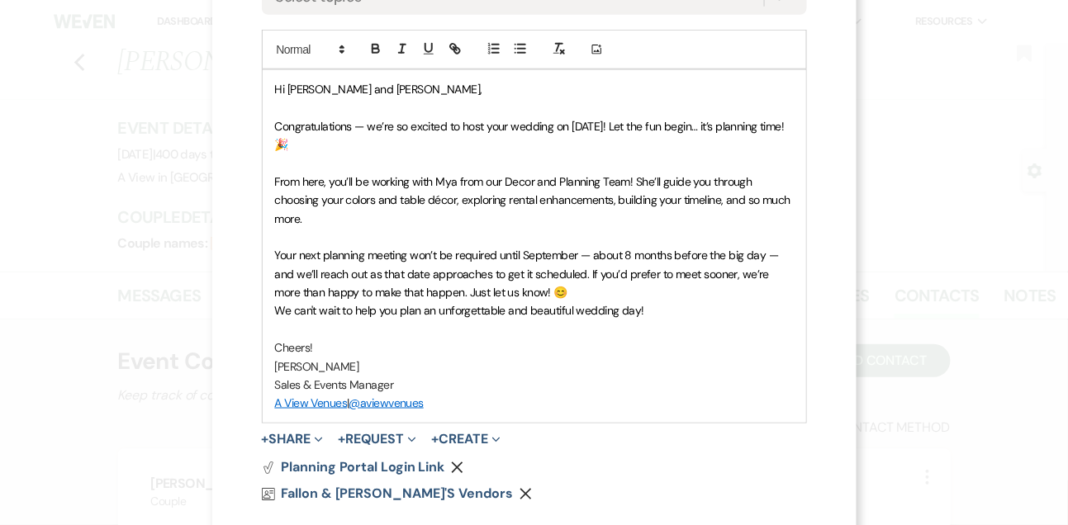
click at [563, 297] on p "Your next planning meeting won’t be required until September — about 8 months b…" at bounding box center [534, 273] width 519 height 55
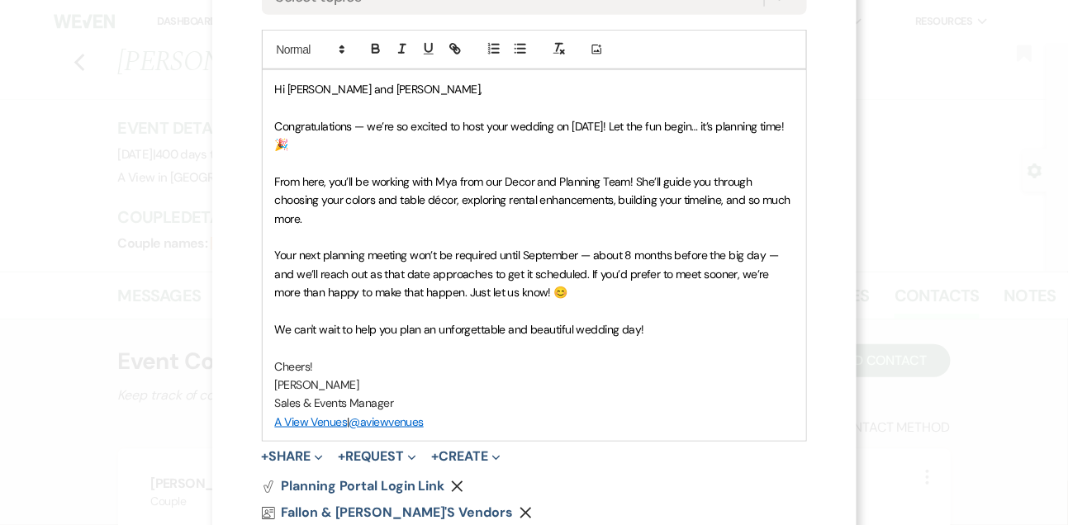
click at [579, 248] on span "Your next planning meeting won’t be required until September — about 8 months b…" at bounding box center [528, 274] width 507 height 52
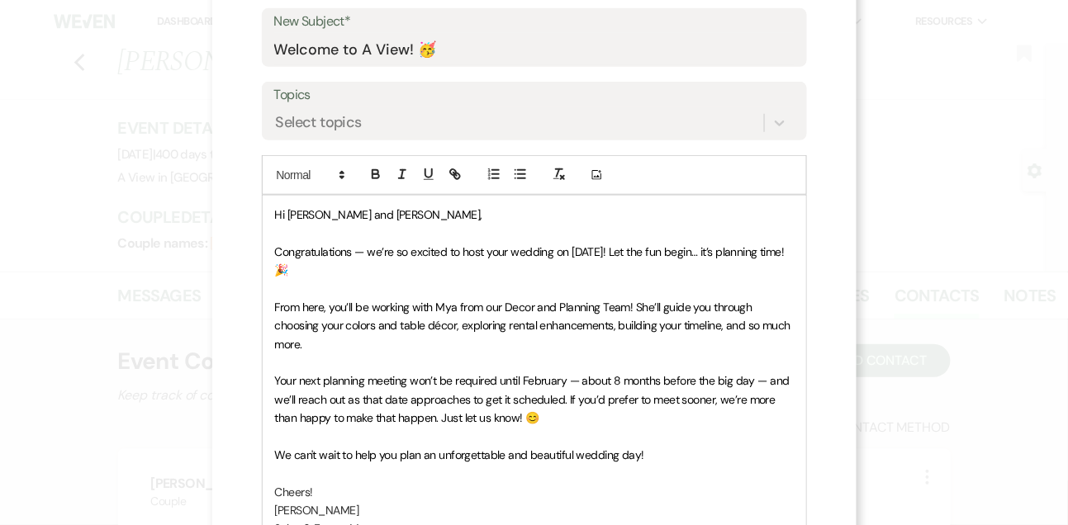
scroll to position [264, 0]
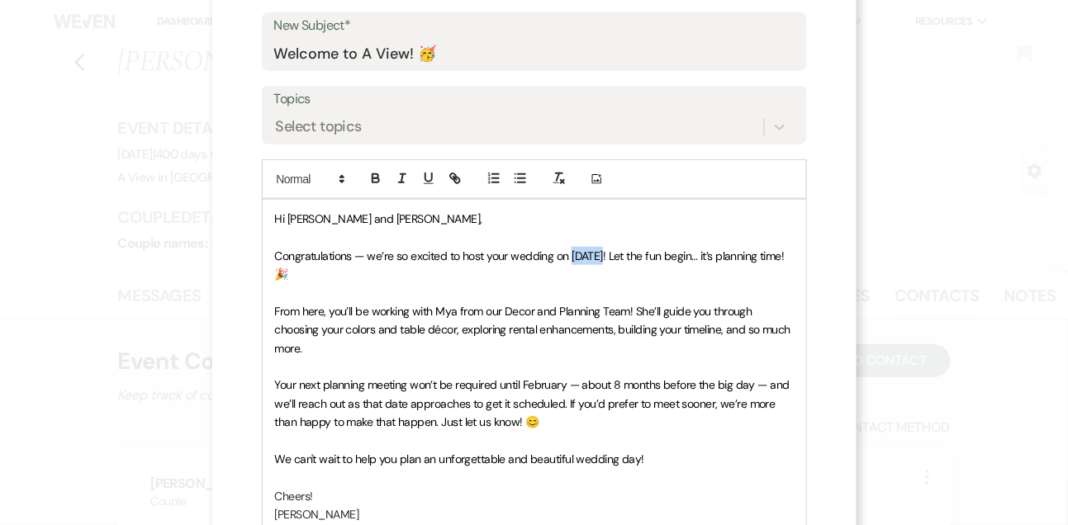
drag, startPoint x: 571, startPoint y: 255, endPoint x: 603, endPoint y: 254, distance: 32.3
click at [603, 254] on span "Congratulations — we’re so excited to host your wedding on May 16, 2026! Let th…" at bounding box center [531, 265] width 513 height 33
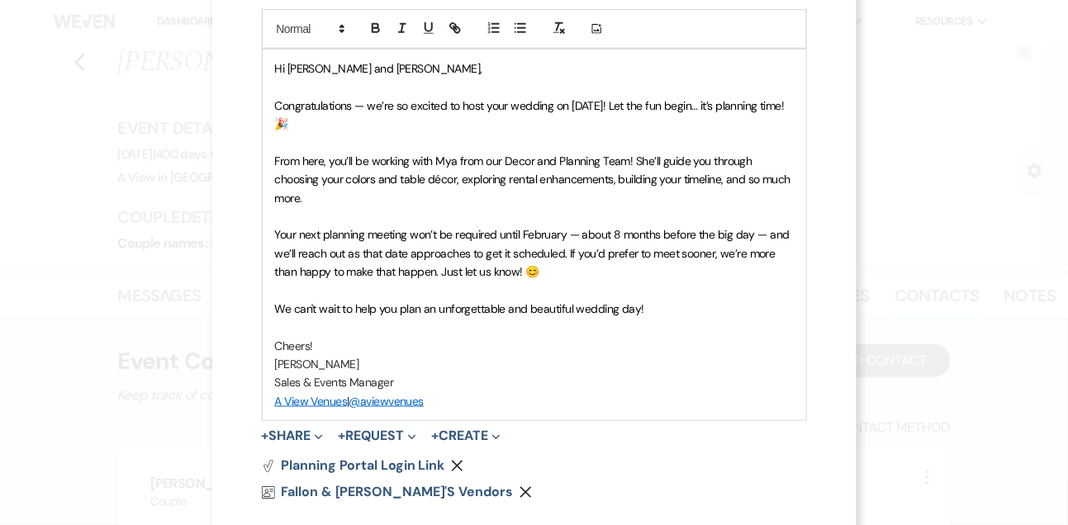
scroll to position [499, 0]
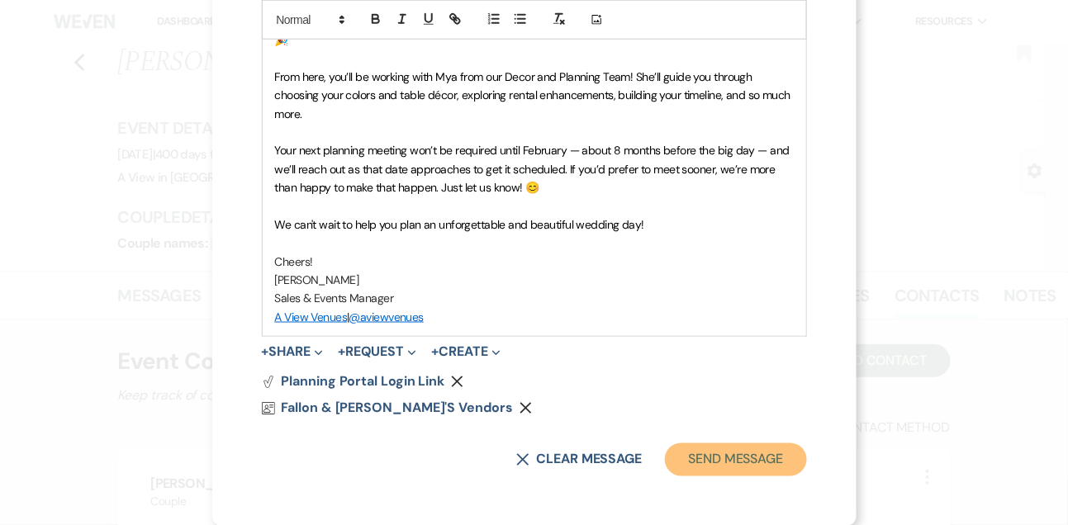
click at [699, 465] on button "Send Message" at bounding box center [735, 460] width 141 height 33
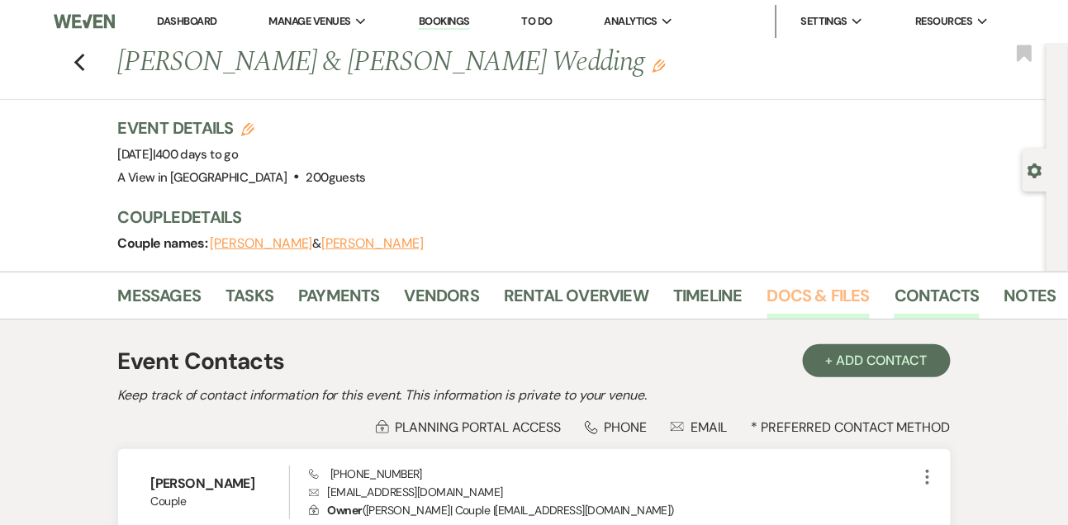
click at [791, 286] on link "Docs & Files" at bounding box center [818, 301] width 102 height 36
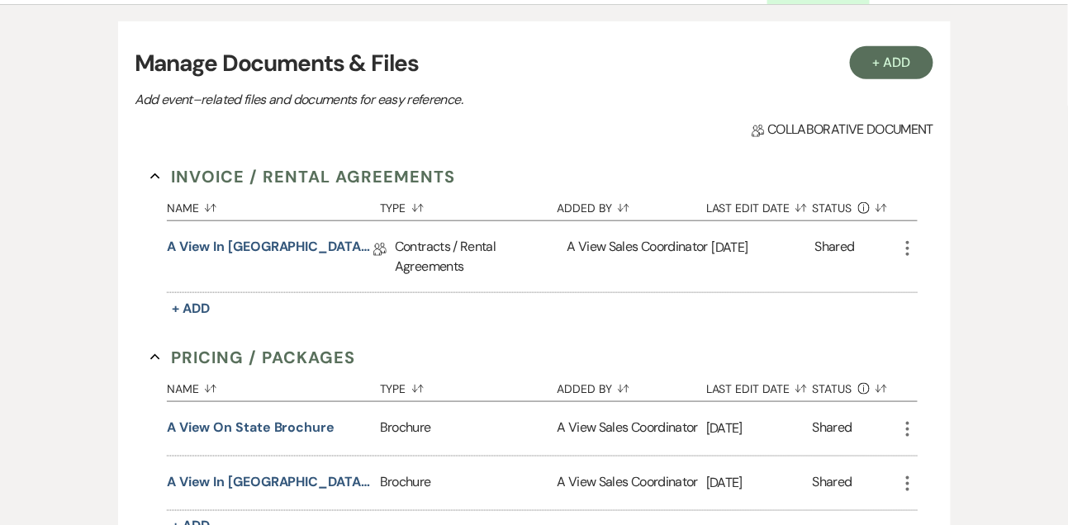
scroll to position [306, 0]
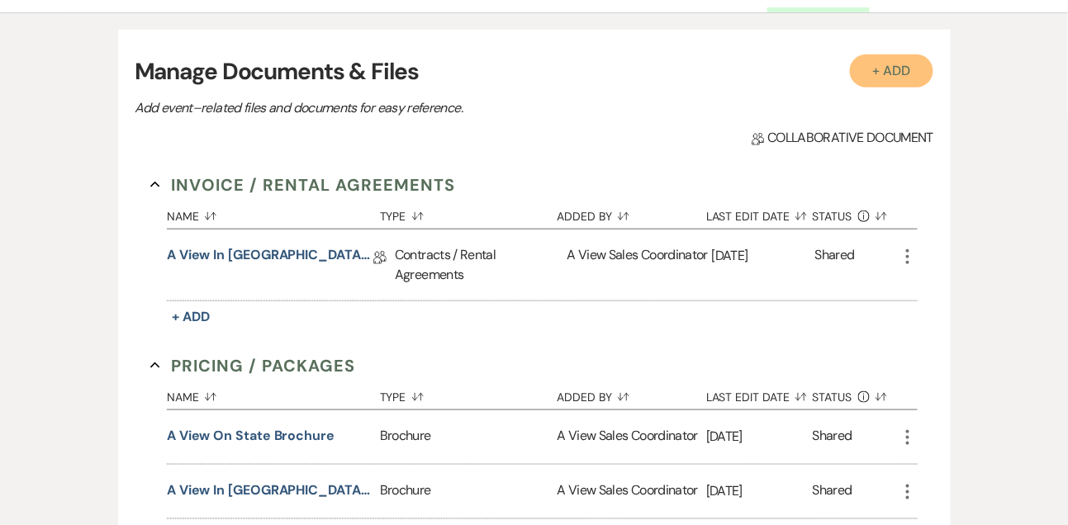
click at [912, 69] on button "+ Add" at bounding box center [892, 71] width 84 height 33
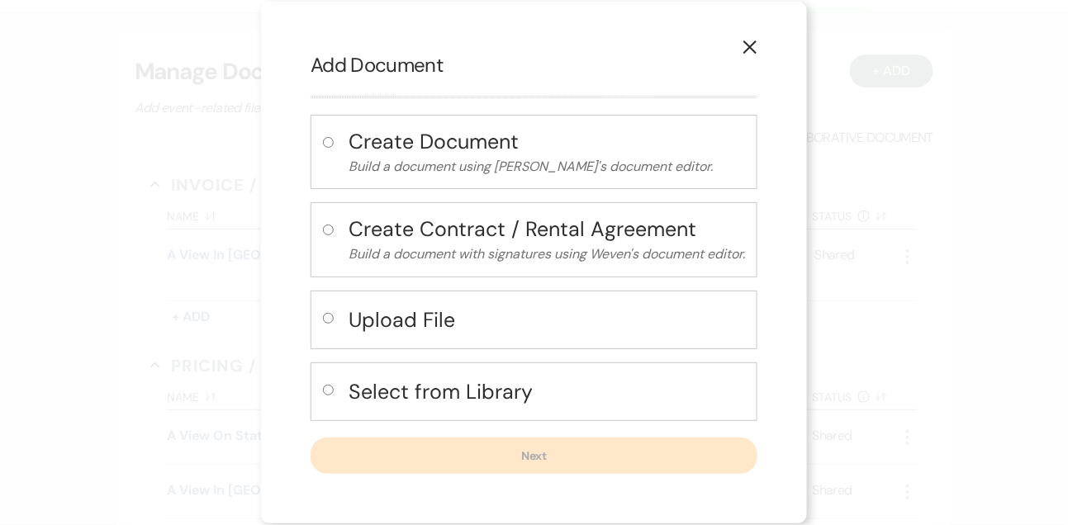
click at [421, 310] on h4 "Upload File" at bounding box center [547, 320] width 397 height 29
radio input "true"
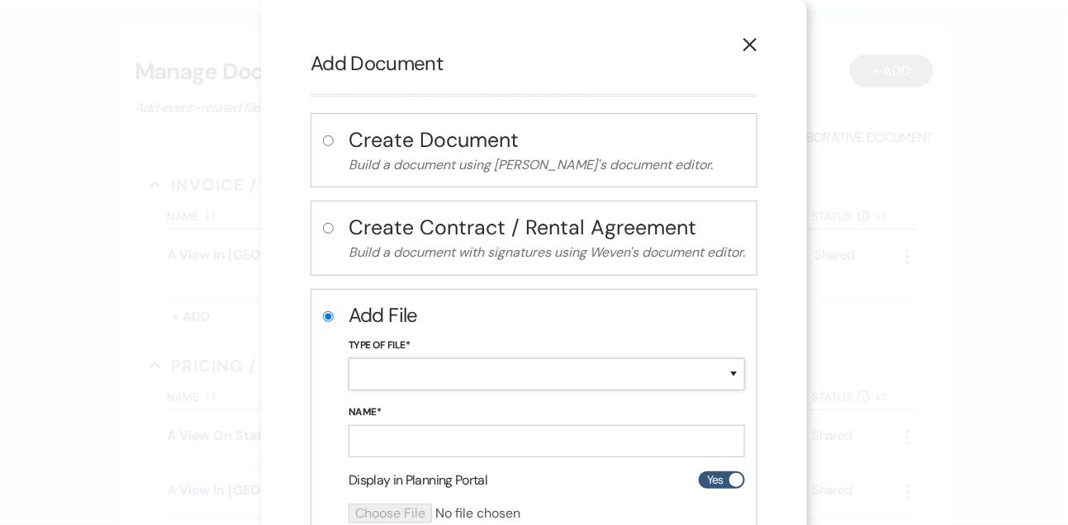
click at [382, 382] on select "Special Event Insurance Vendor Certificate of Insurance Contracts / Rental Agre…" at bounding box center [547, 375] width 397 height 32
select select "22"
click at [349, 359] on select "Special Event Insurance Vendor Certificate of Insurance Contracts / Rental Agre…" at bounding box center [547, 375] width 397 height 32
click at [387, 443] on input "Name*" at bounding box center [547, 441] width 397 height 32
type input "Initial Invoice"
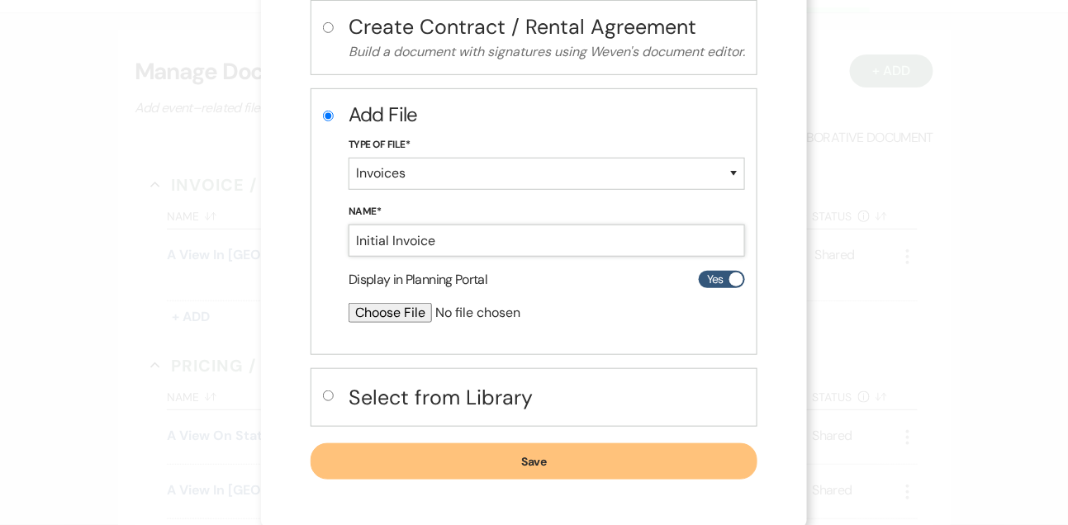
scroll to position [203, 0]
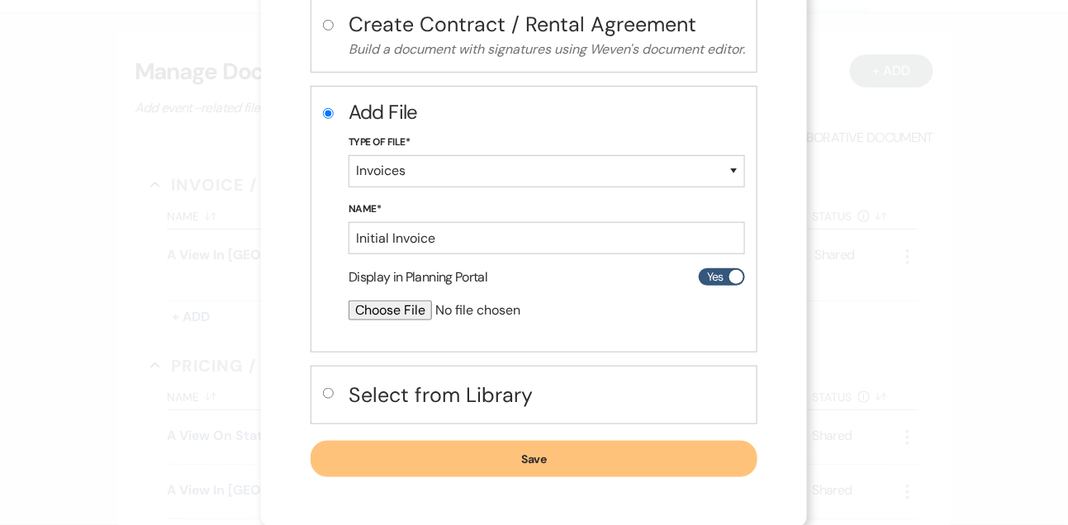
click at [379, 321] on div at bounding box center [503, 317] width 309 height 33
click at [378, 317] on input "file" at bounding box center [503, 311] width 309 height 20
type input "C:\fakepath\Fallon Rooks Initial Invoice.pdf"
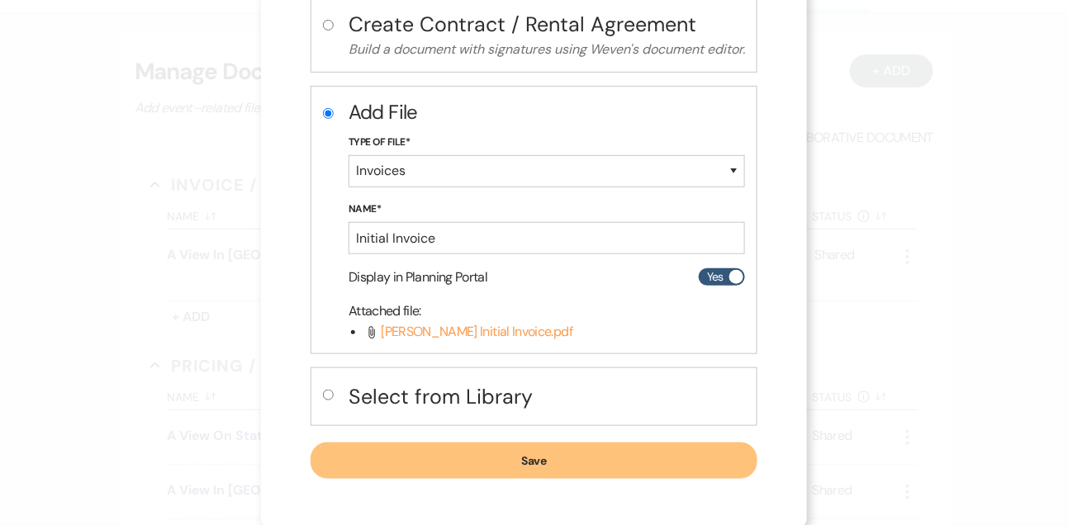
click at [650, 471] on button "Save" at bounding box center [534, 461] width 447 height 36
